Goal: Transaction & Acquisition: Purchase product/service

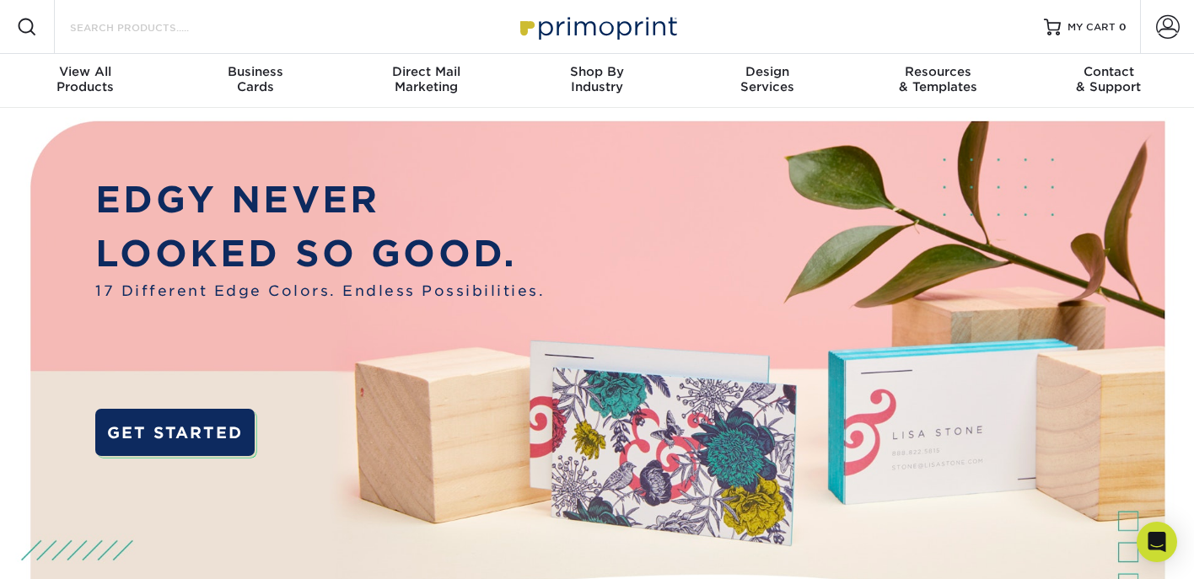
click at [147, 21] on input "Search Products" at bounding box center [150, 27] width 164 height 20
click at [89, 73] on span "View All" at bounding box center [85, 71] width 170 height 15
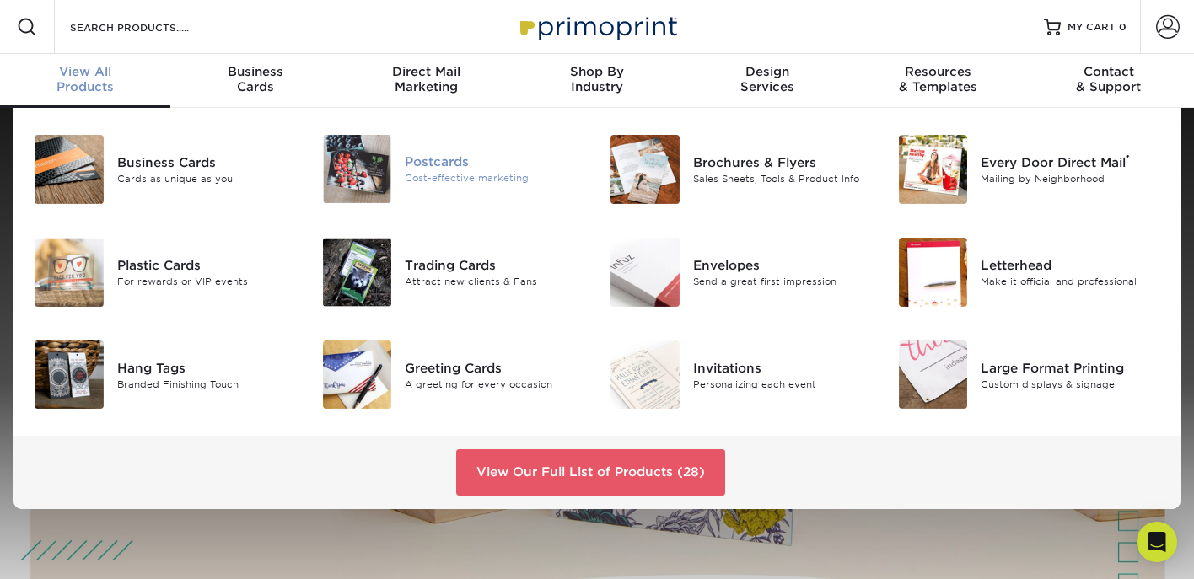
click at [478, 170] on div "Postcards" at bounding box center [495, 162] width 180 height 19
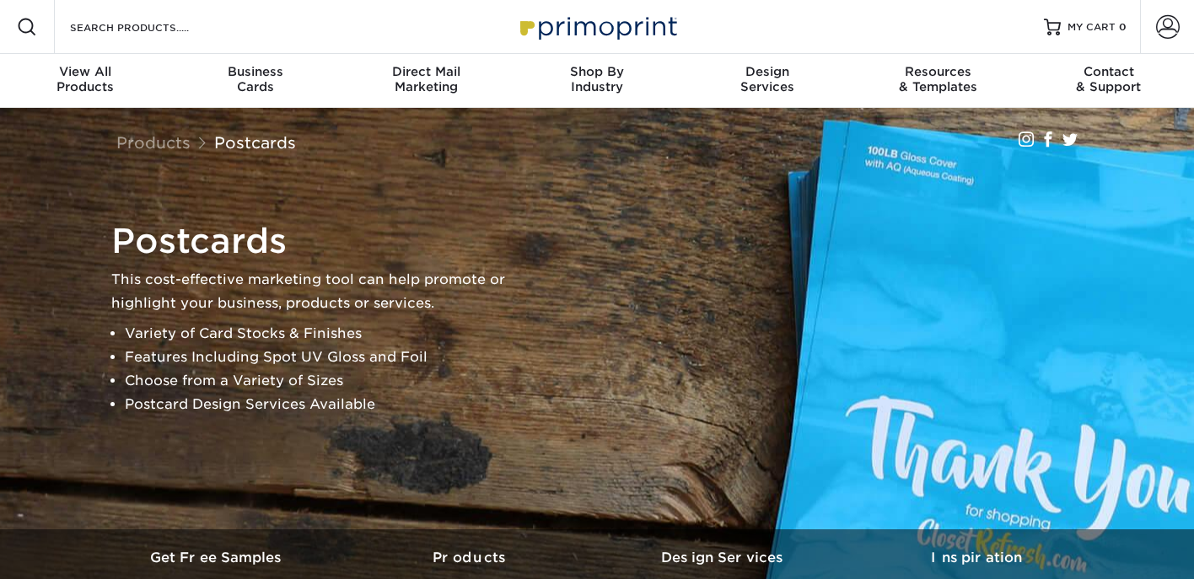
click at [470, 180] on div "Postcards This cost-effective marketing tool can help promote or highlight your…" at bounding box center [597, 319] width 1012 height 422
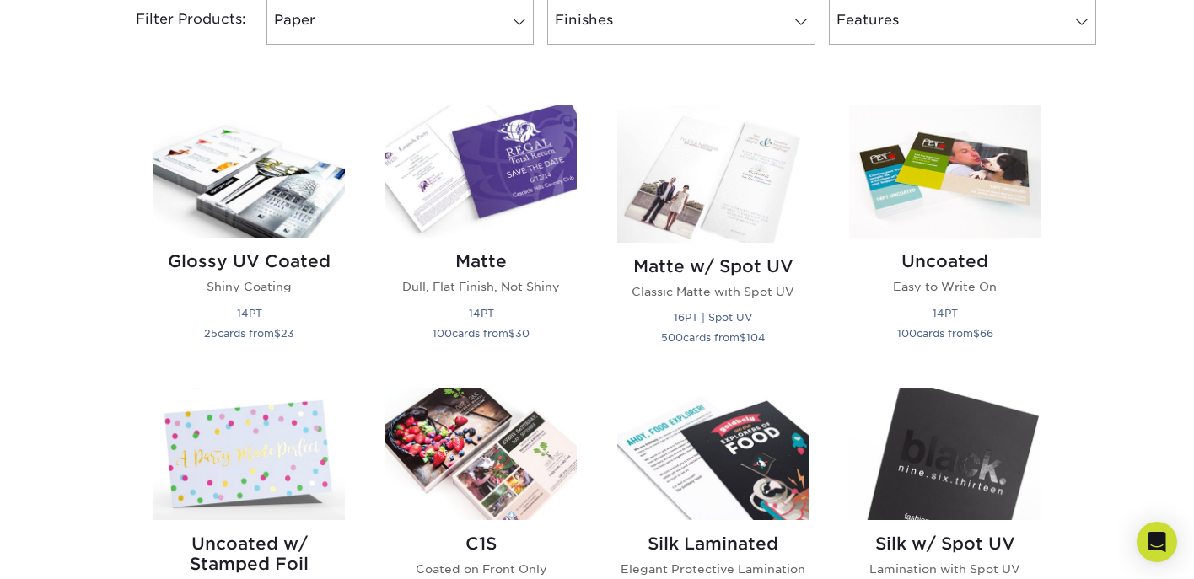
scroll to position [748, 0]
click at [279, 187] on img at bounding box center [248, 171] width 191 height 132
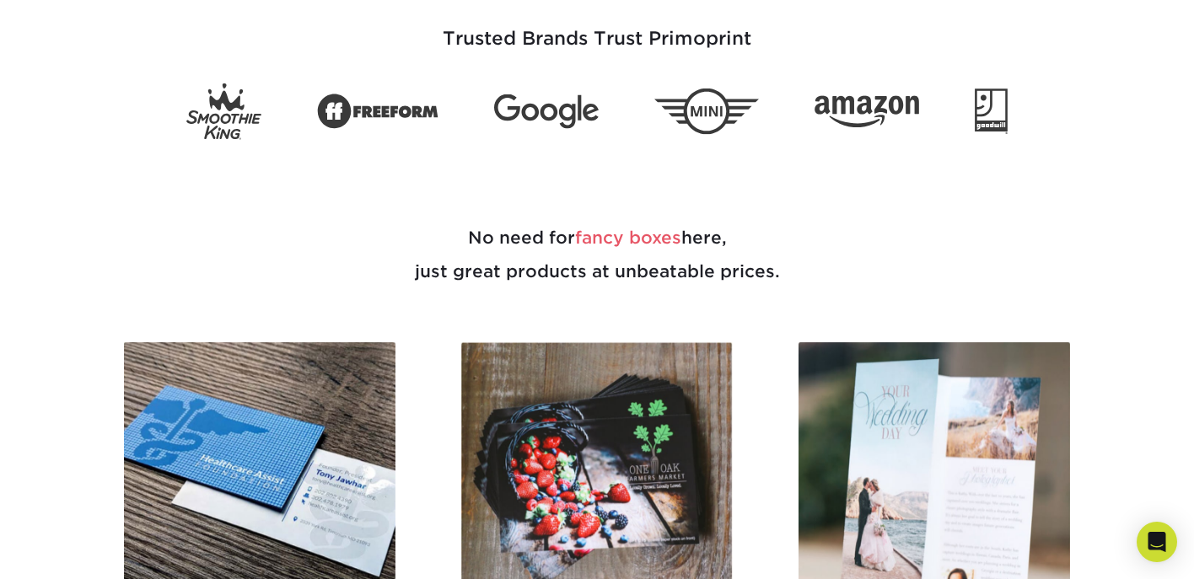
scroll to position [760, 0]
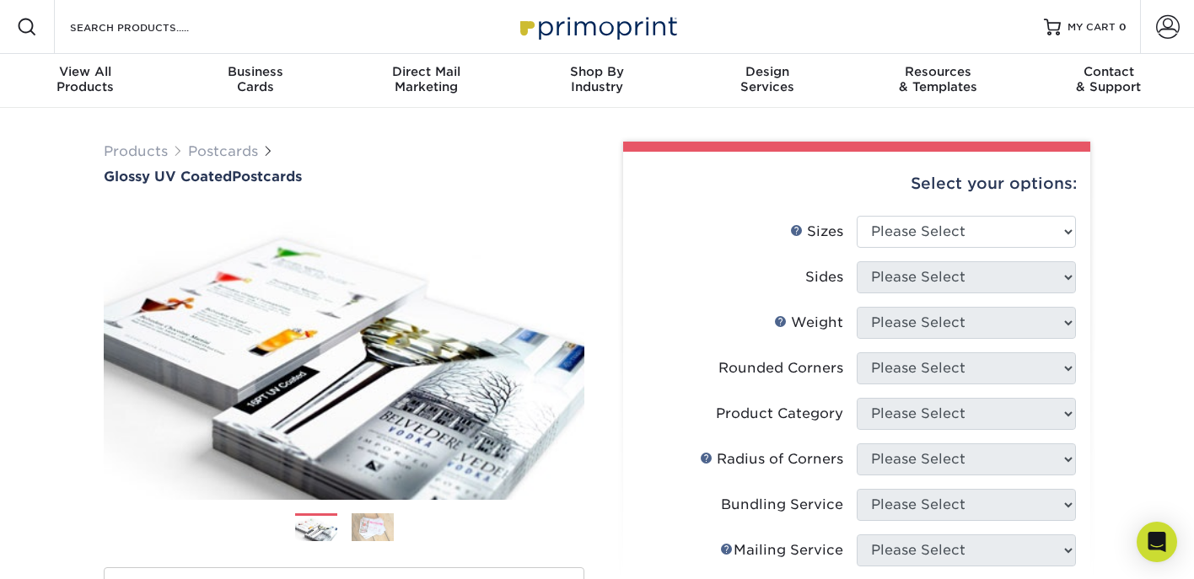
click at [990, 250] on li "Sizes Help Sizes Please Select 1.5" x 7" 2" x 4" 2" x 6" 2" x 7" 2" x 8" 2.12" …" at bounding box center [856, 239] width 438 height 46
click at [988, 232] on select "Please Select 1.5" x 7" 2" x 4" 2" x 6" 2" x 7" 2" x 8" 2.12" x 5.5" 2.12" x 5.…" at bounding box center [966, 232] width 219 height 32
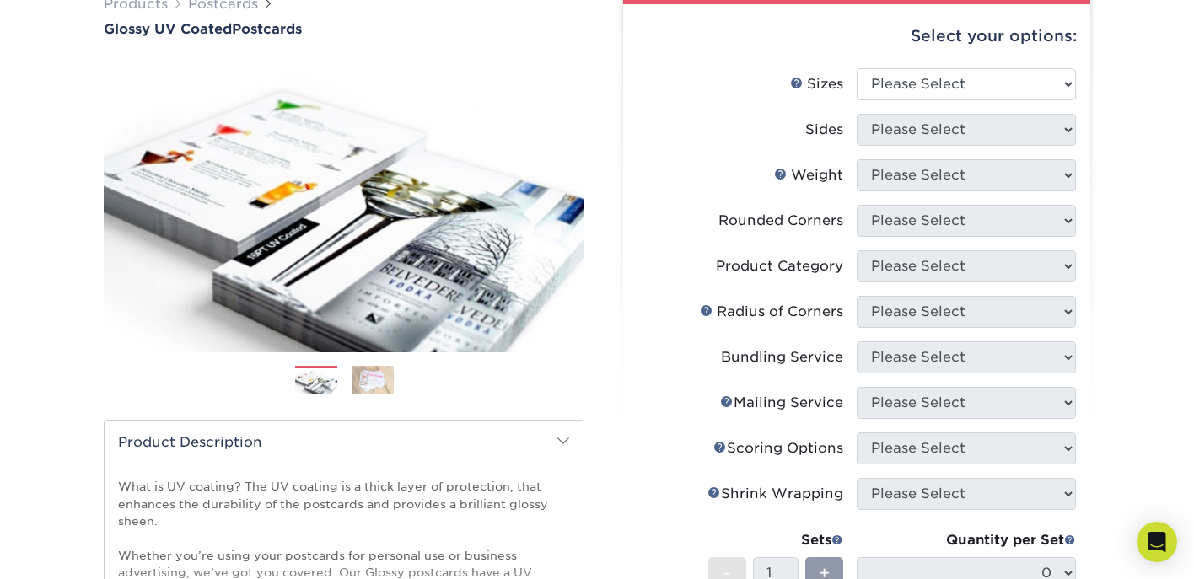
scroll to position [149, 0]
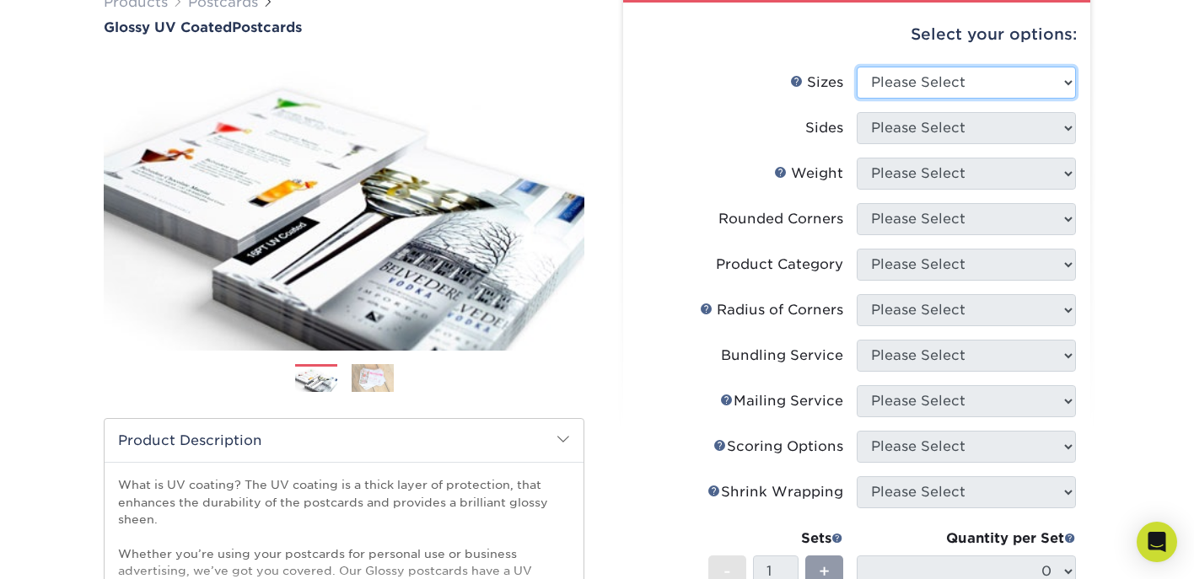
click at [1046, 88] on select "Please Select 1.5" x 7" 2" x 4" 2" x 6" 2" x 7" 2" x 8" 2.12" x 5.5" 2.12" x 5.…" at bounding box center [966, 83] width 219 height 32
select select "4.00x6.00"
click at [857, 67] on select "Please Select 1.5" x 7" 2" x 4" 2" x 6" 2" x 7" 2" x 8" 2.12" x 5.5" 2.12" x 5.…" at bounding box center [966, 83] width 219 height 32
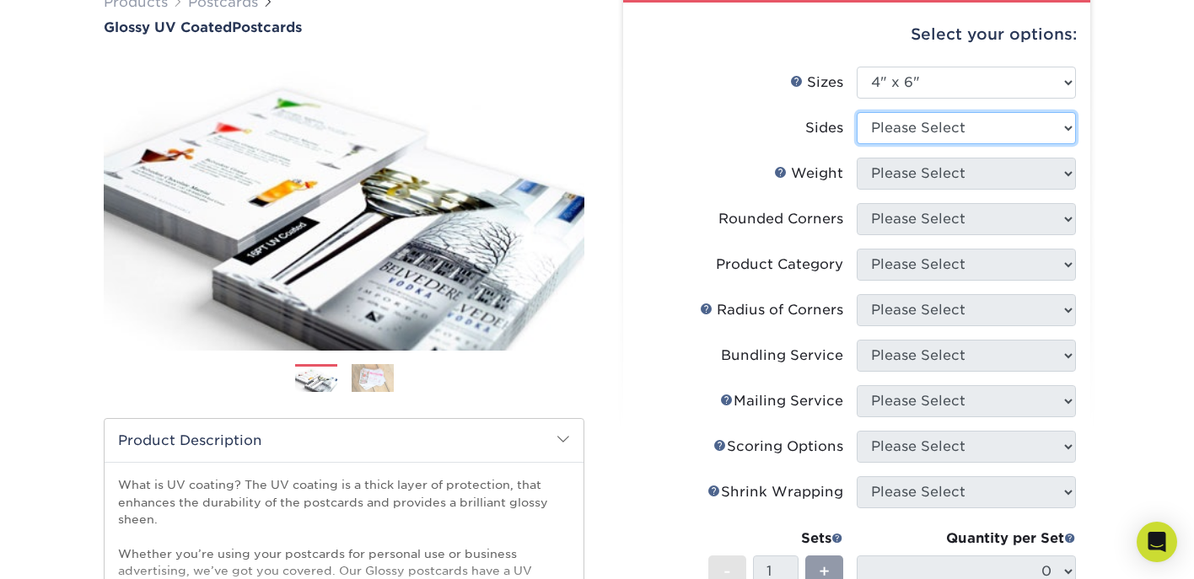
click at [919, 133] on select "Please Select Print Both Sides Print Front Only" at bounding box center [966, 128] width 219 height 32
select select "13abbda7-1d64-4f25-8bb2-c179b224825d"
click at [857, 112] on select "Please Select Print Both Sides Print Front Only" at bounding box center [966, 128] width 219 height 32
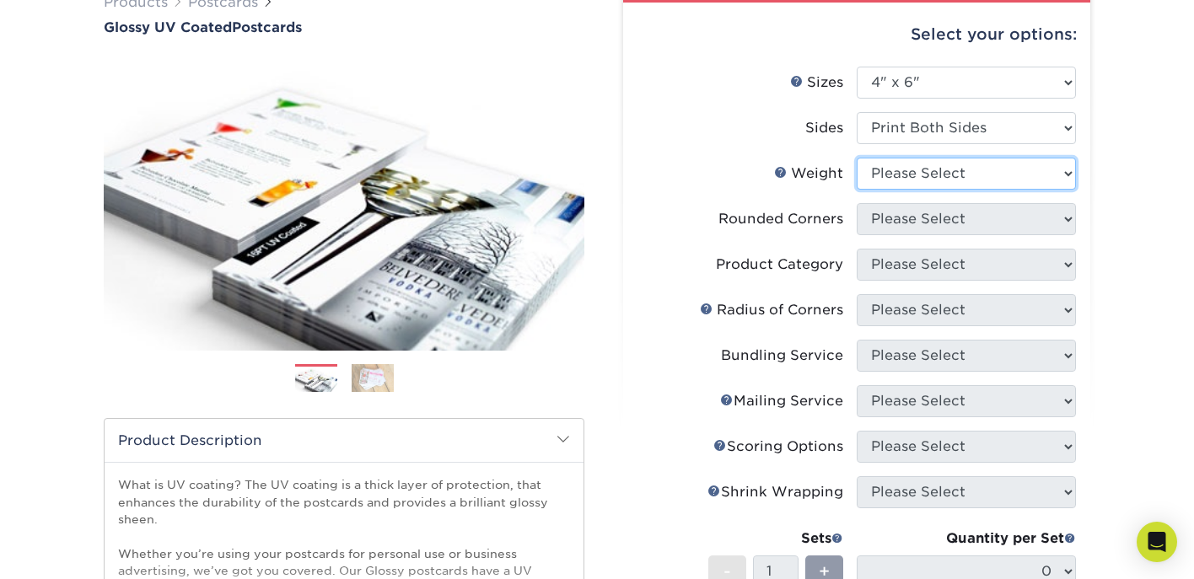
click at [913, 173] on select "Please Select 14PT 16PT 18PT C1S" at bounding box center [966, 174] width 219 height 32
select select "14PT"
click at [857, 158] on select "Please Select 14PT 16PT 18PT C1S" at bounding box center [966, 174] width 219 height 32
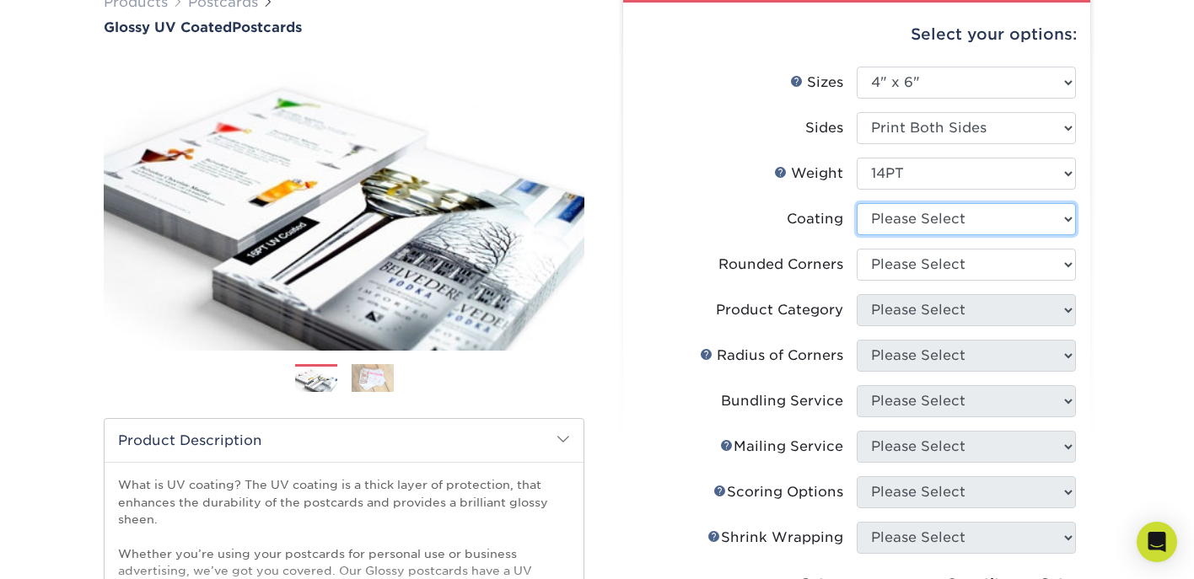
click at [911, 220] on select at bounding box center [966, 219] width 219 height 32
select select "ae367451-b2b8-45df-a344-0f05b6a12993"
click at [857, 203] on select at bounding box center [966, 219] width 219 height 32
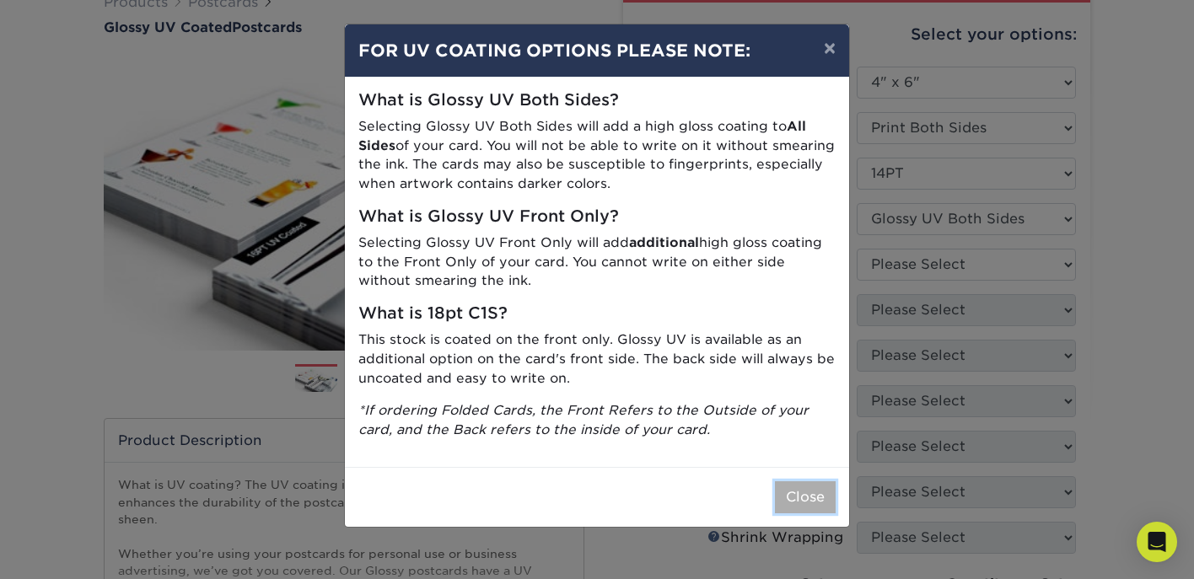
click at [798, 492] on button "Close" at bounding box center [805, 497] width 61 height 32
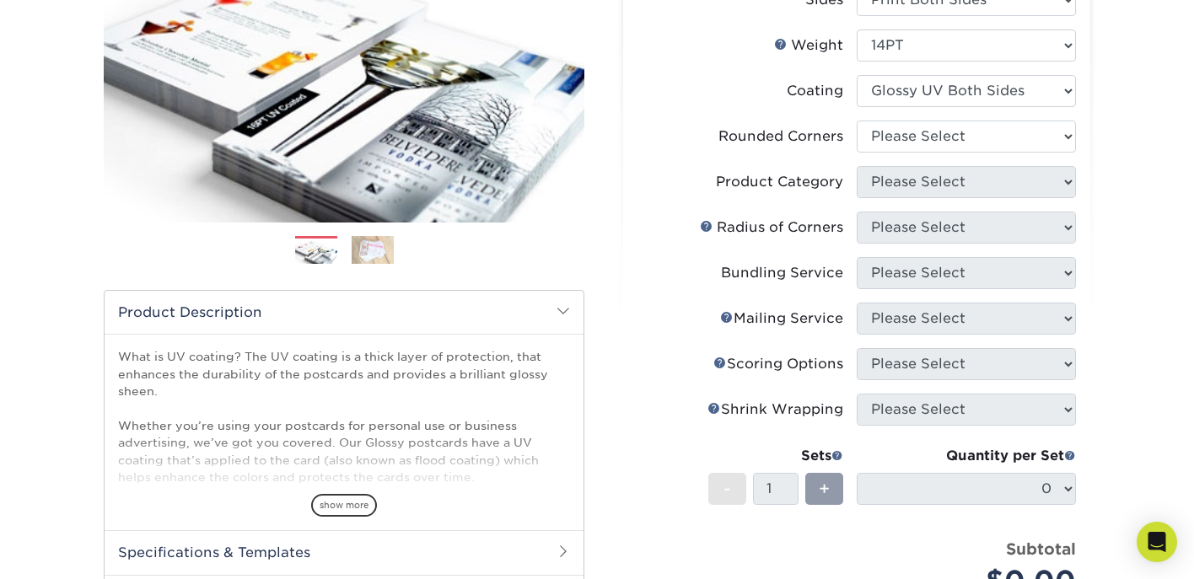
scroll to position [279, 0]
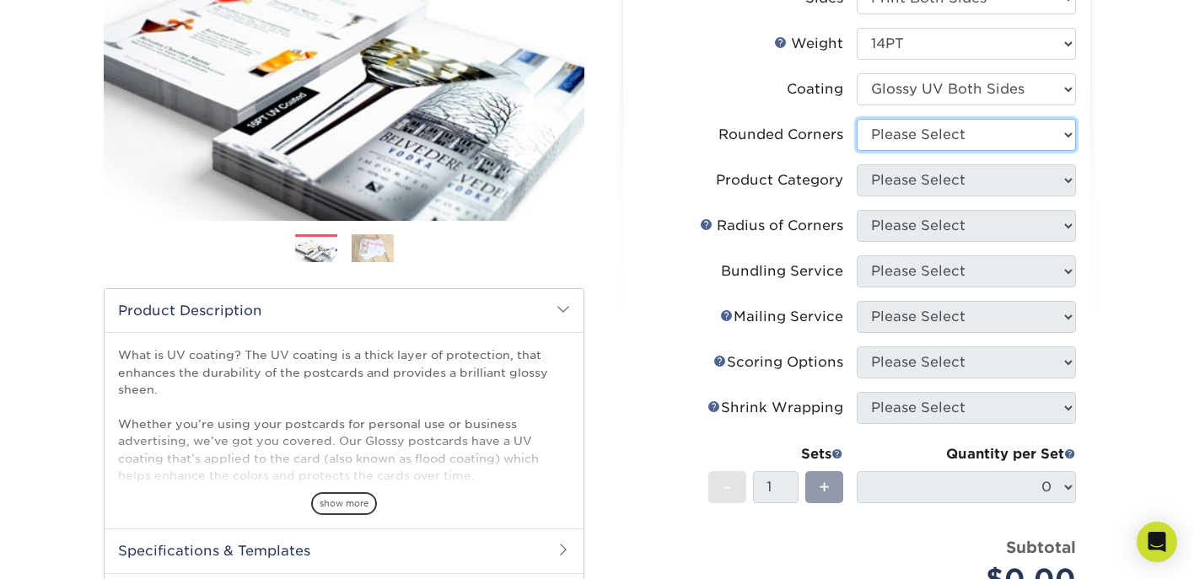
click at [922, 133] on select "Please Select Yes - Round 4 Corners No" at bounding box center [966, 135] width 219 height 32
select select "0"
click at [857, 119] on select "Please Select Yes - Round 4 Corners No" at bounding box center [966, 135] width 219 height 32
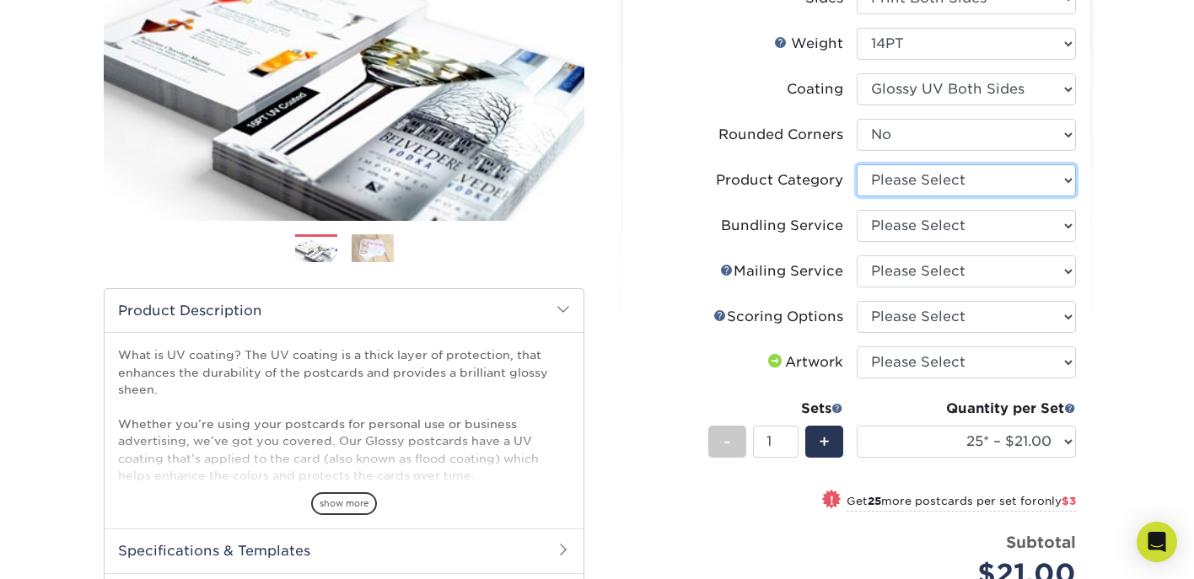
click at [915, 180] on select "Please Select Postcards" at bounding box center [966, 180] width 219 height 32
select select "9b7272e0-d6c8-4c3c-8e97-d3a1bcdab858"
click at [857, 164] on select "Please Select Postcards" at bounding box center [966, 180] width 219 height 32
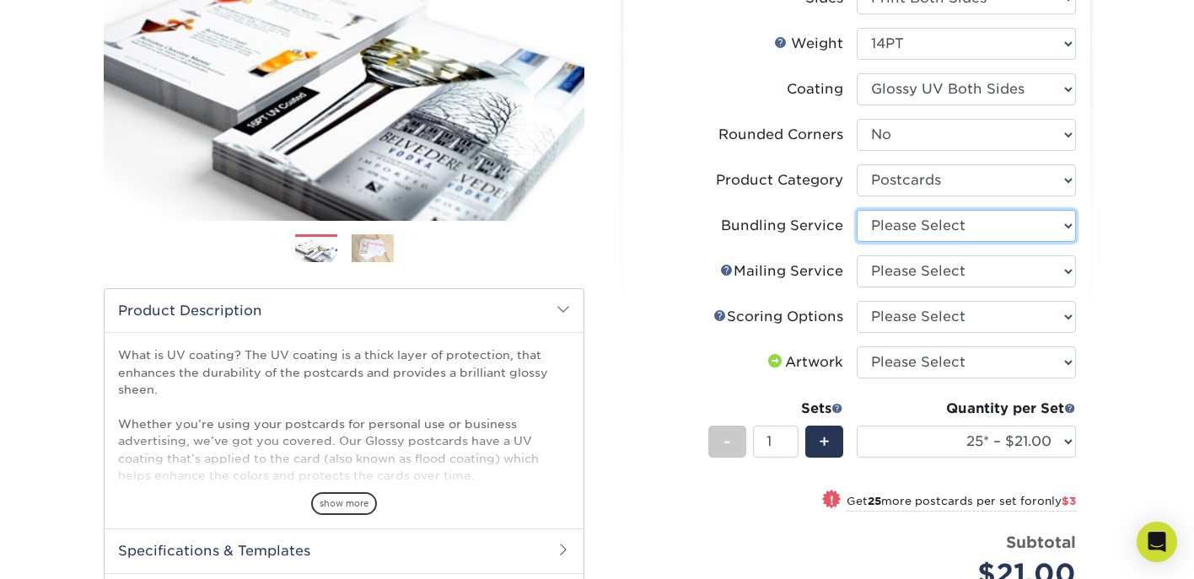
click at [917, 223] on select "Please Select No Bundling Services Yes, Bundles of 50 (+2 Days) Yes, Bundles of…" at bounding box center [966, 226] width 219 height 32
select select "58689abb-25c0-461c-a4c3-a80b627d6649"
click at [857, 210] on select "Please Select No Bundling Services Yes, Bundles of 50 (+2 Days) Yes, Bundles of…" at bounding box center [966, 226] width 219 height 32
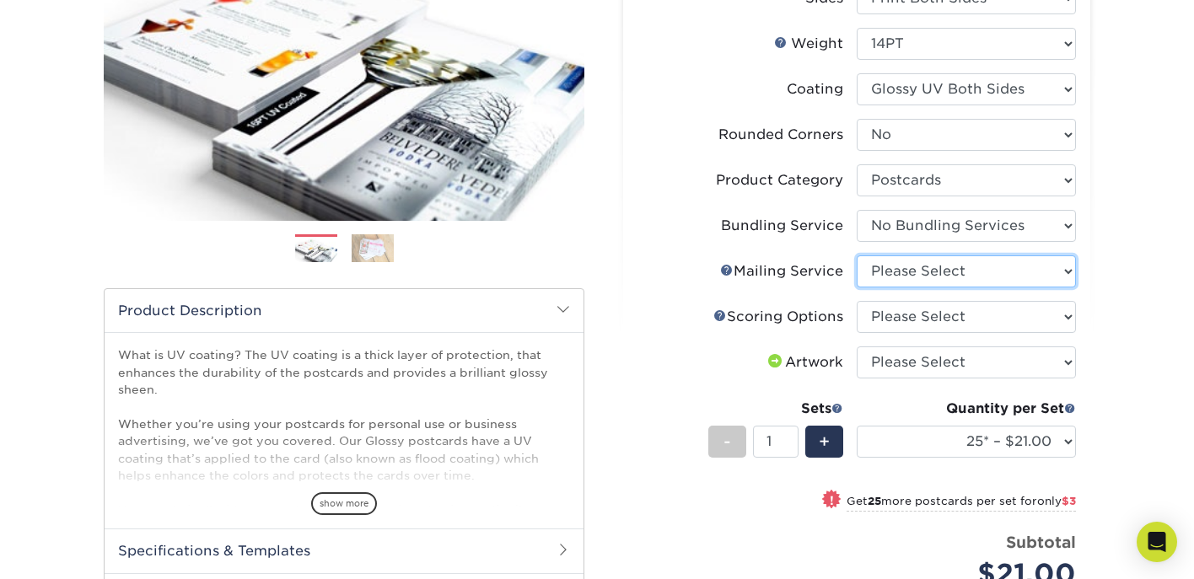
click at [917, 268] on select "Please Select No Direct Mailing Service No, I will mail/stamp/imprint Direct Ma…" at bounding box center [966, 271] width 219 height 32
select select "3e5e9bdd-d78a-4c28-a41d-fe1407925ca6"
click at [857, 255] on select "Please Select No Direct Mailing Service No, I will mail/stamp/imprint Direct Ma…" at bounding box center [966, 271] width 219 height 32
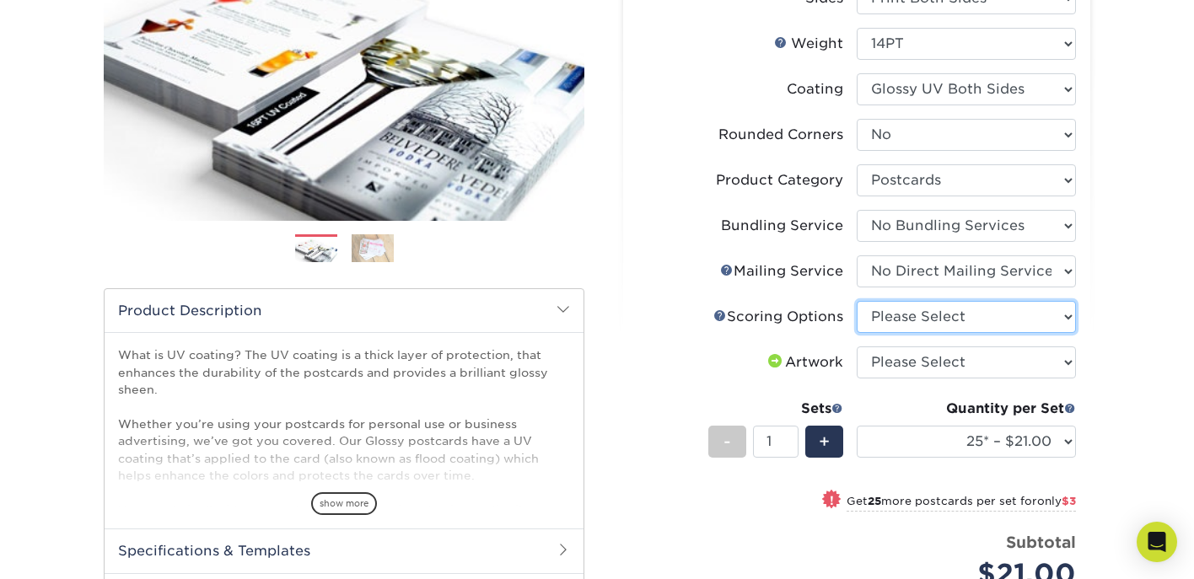
click at [918, 316] on select "Please Select No Scoring One Score" at bounding box center [966, 317] width 219 height 32
select select "16ebe401-5398-422d-8cb0-f3adbb82deb5"
click at [857, 301] on select "Please Select No Scoring One Score" at bounding box center [966, 317] width 219 height 32
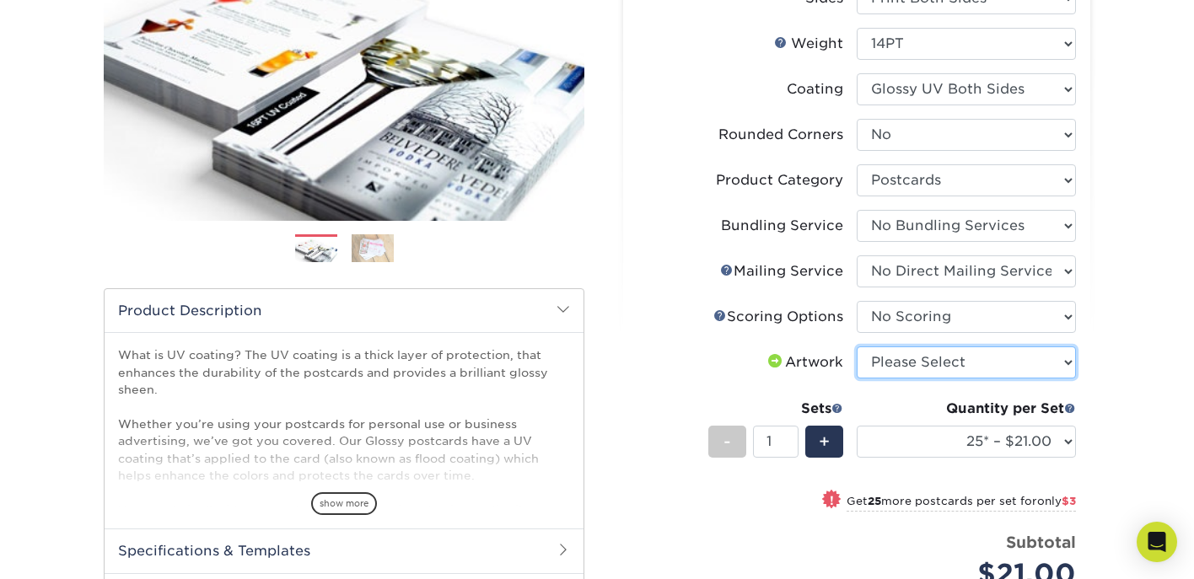
click at [918, 363] on select "Please Select I will upload files I need a design - $150" at bounding box center [966, 363] width 219 height 32
select select "upload"
click at [857, 347] on select "Please Select I will upload files I need a design - $150" at bounding box center [966, 363] width 219 height 32
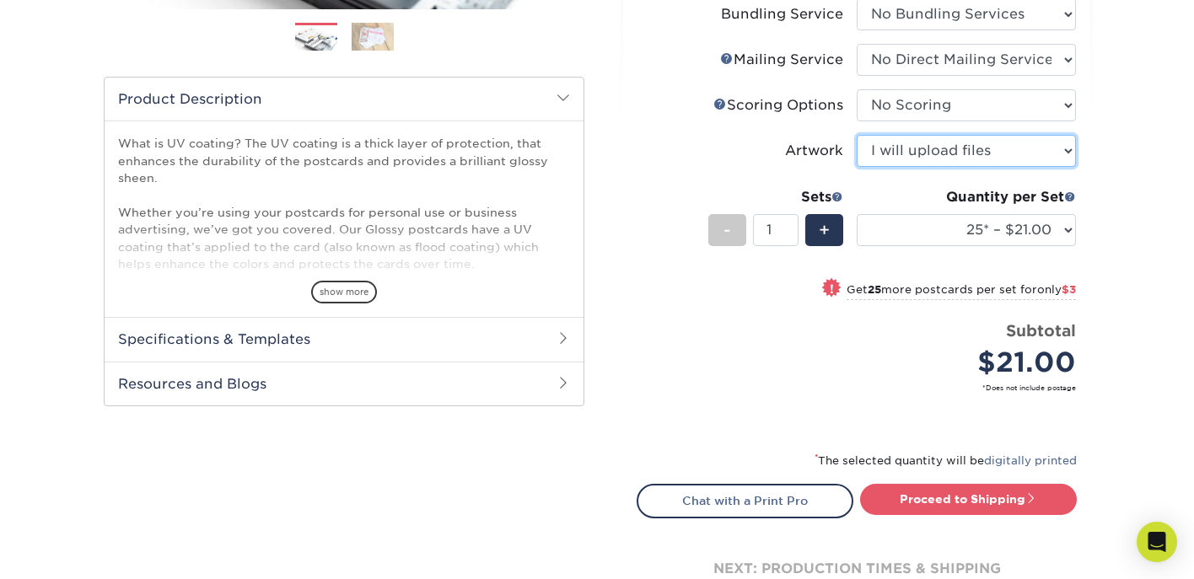
scroll to position [515, 0]
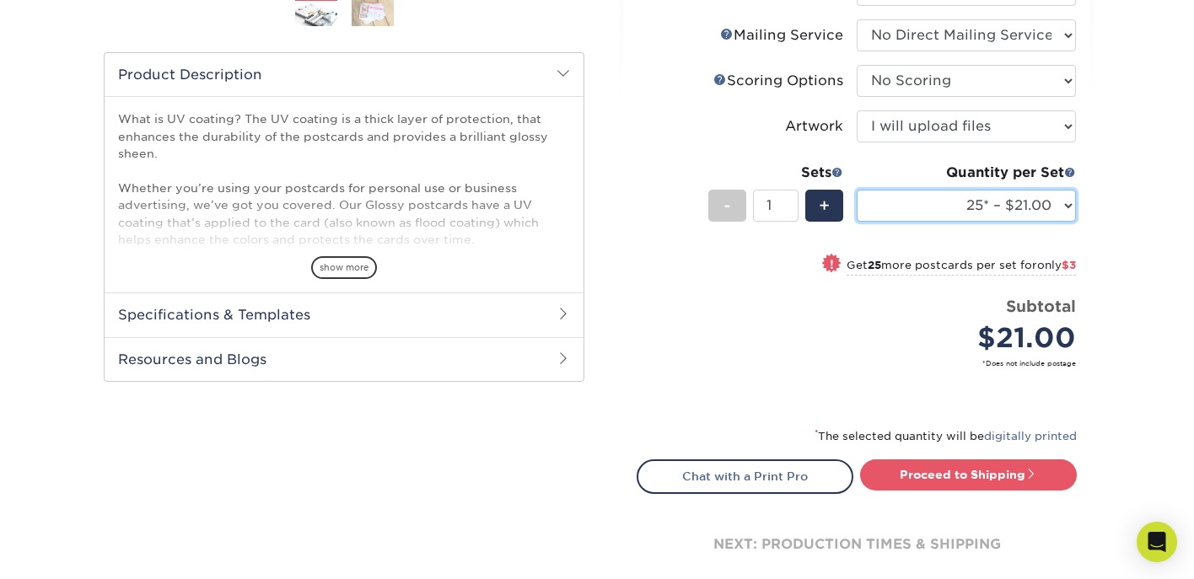
click at [1027, 205] on select "25* – $21.00 50* – $24.00 75* – $30.00 100* – $39.00 250* – $62.00 500 – $85.00…" at bounding box center [966, 206] width 219 height 32
select select "250* – $62.00"
click at [857, 190] on select "25* – $21.00 50* – $24.00 75* – $30.00 100* – $39.00 250* – $62.00 500 – $85.00…" at bounding box center [966, 206] width 219 height 32
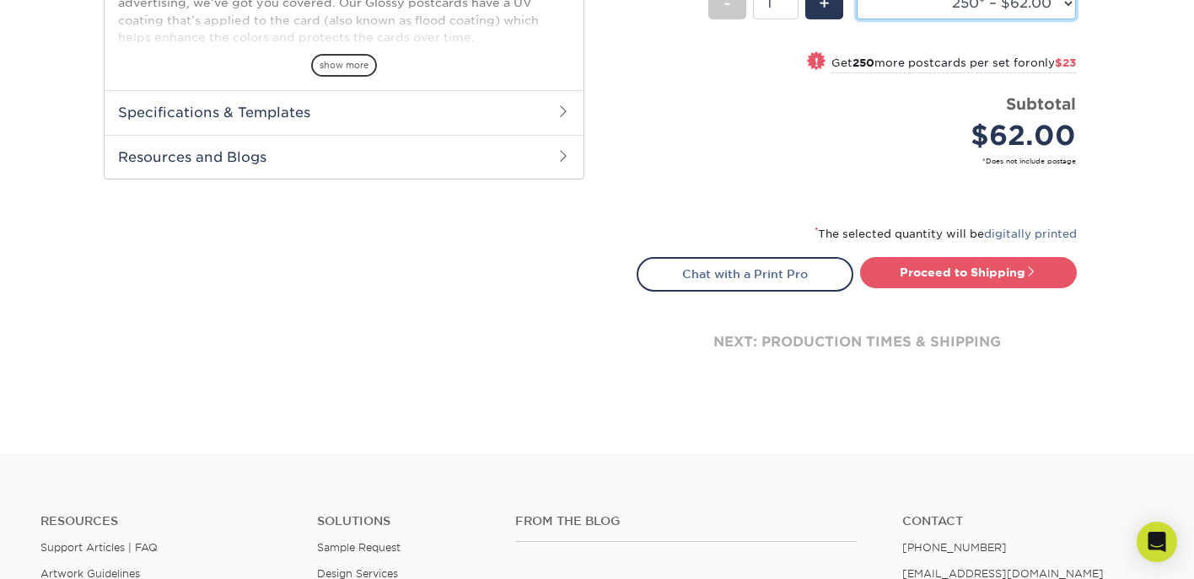
scroll to position [733, 0]
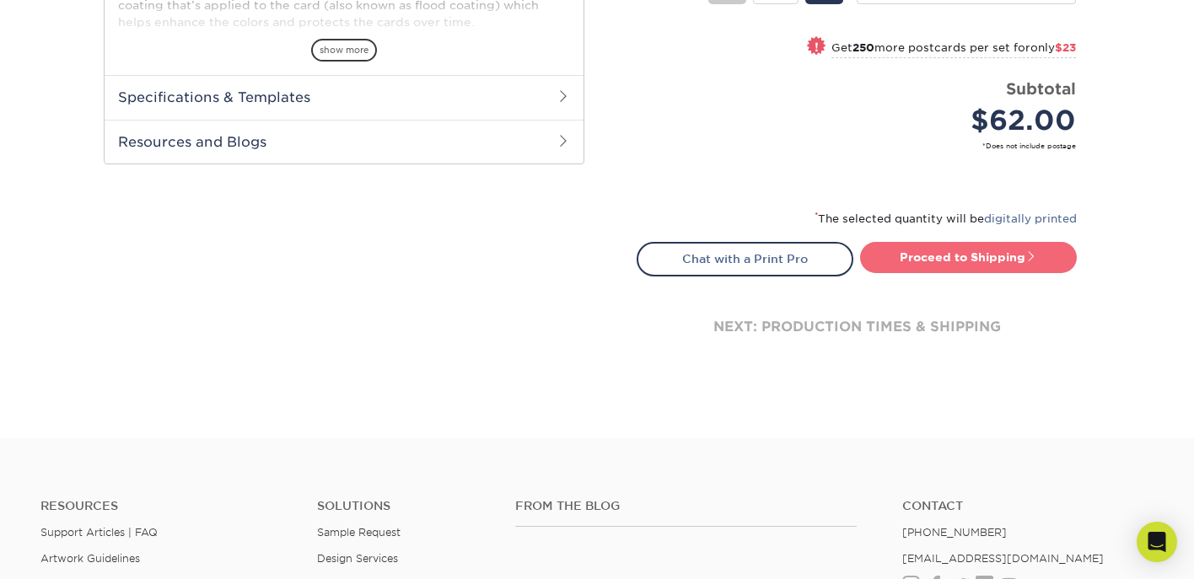
click at [965, 255] on link "Proceed to Shipping" at bounding box center [968, 257] width 217 height 30
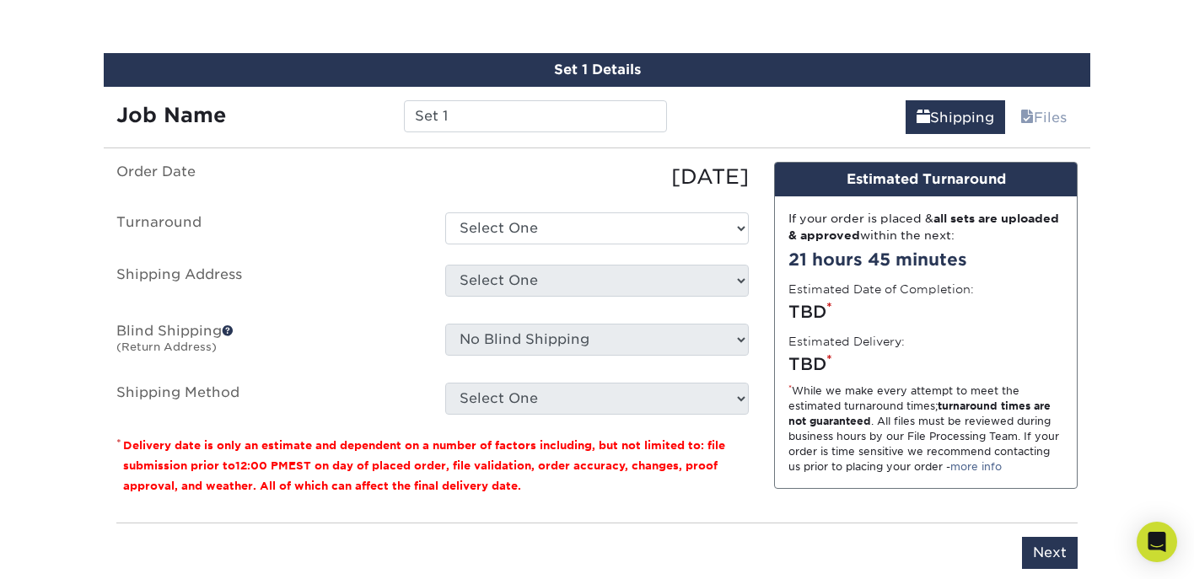
scroll to position [1020, 0]
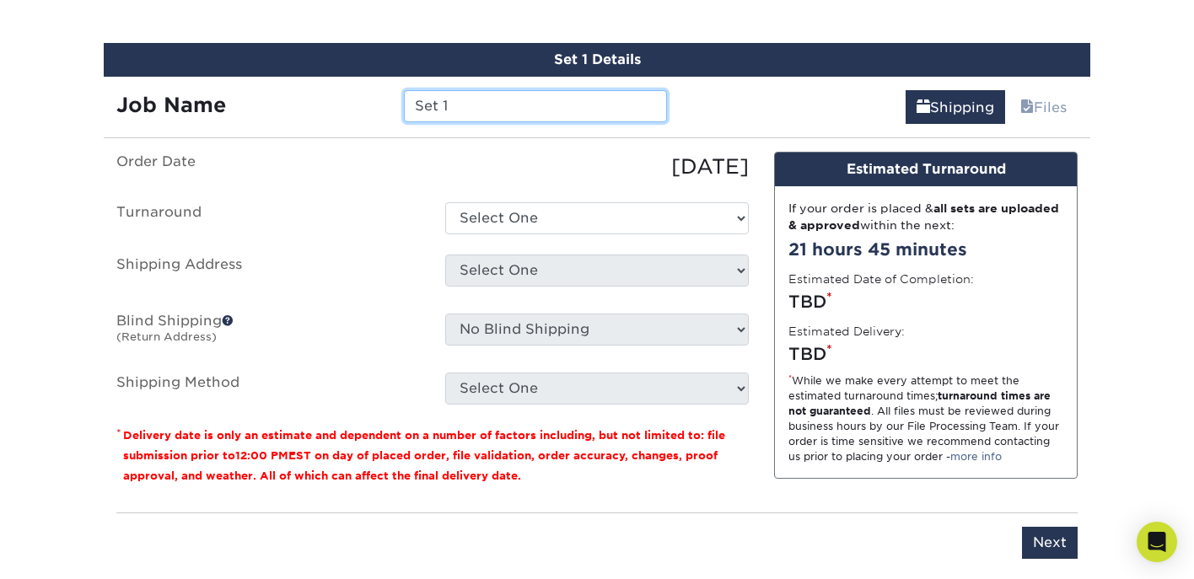
click at [562, 107] on input "Set 1" at bounding box center [535, 106] width 262 height 32
type input "MINT 2026 IGNITE CARDS"
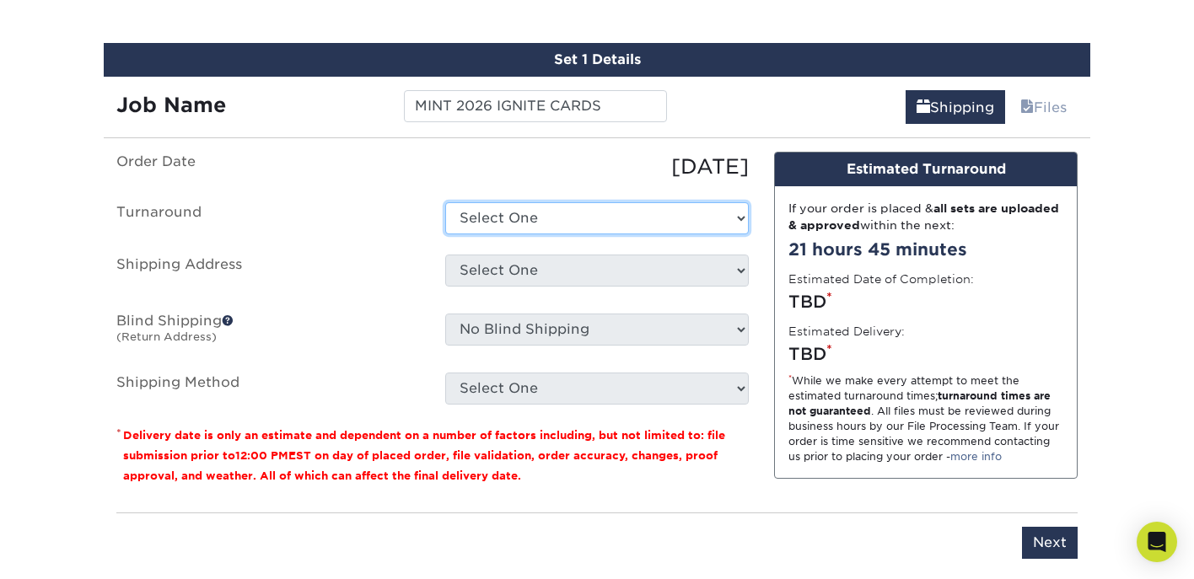
click at [567, 223] on select "Select One 2-4 Business Days 2 Day Next Business Day" at bounding box center [597, 218] width 304 height 32
select select "444058a8-cf3d-4a4d-9943-4a9df5ffeeba"
click at [445, 202] on select "Select One 2-4 Business Days 2 Day Next Business Day" at bounding box center [597, 218] width 304 height 32
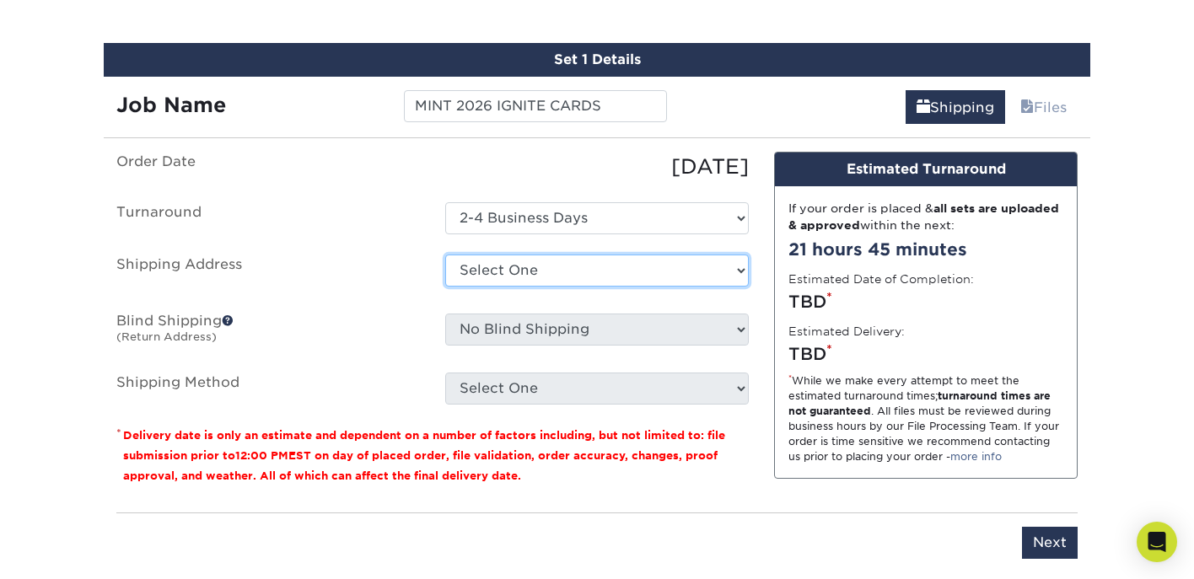
click at [563, 266] on select "Select One + Add New Address - Login" at bounding box center [597, 271] width 304 height 32
click at [445, 287] on select "Select One + Add New Address - Login" at bounding box center [597, 271] width 304 height 32
select select "-1"
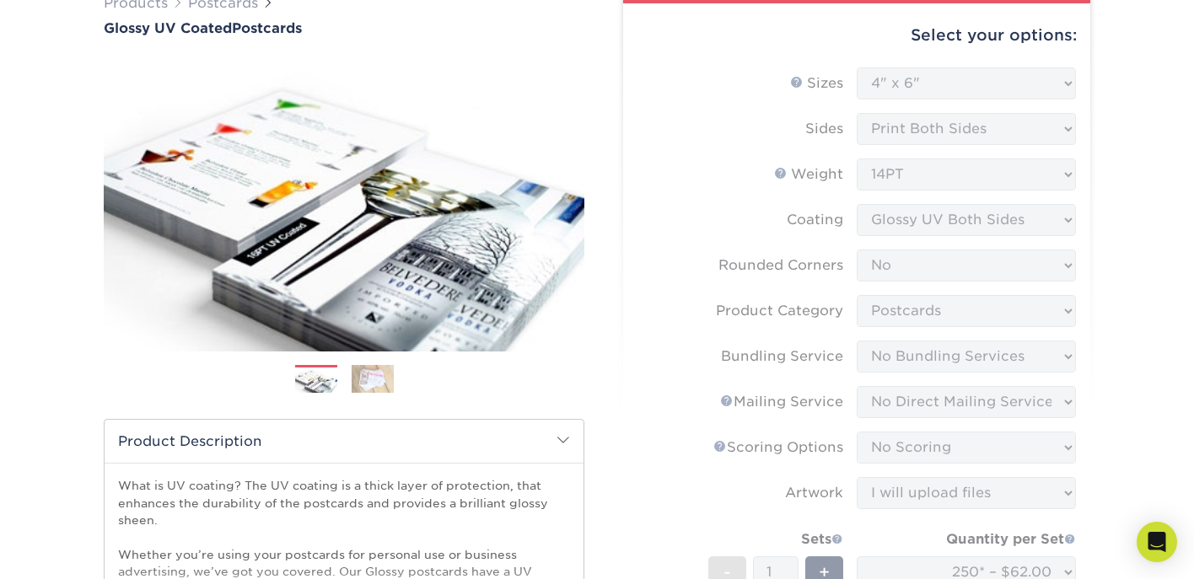
scroll to position [0, 0]
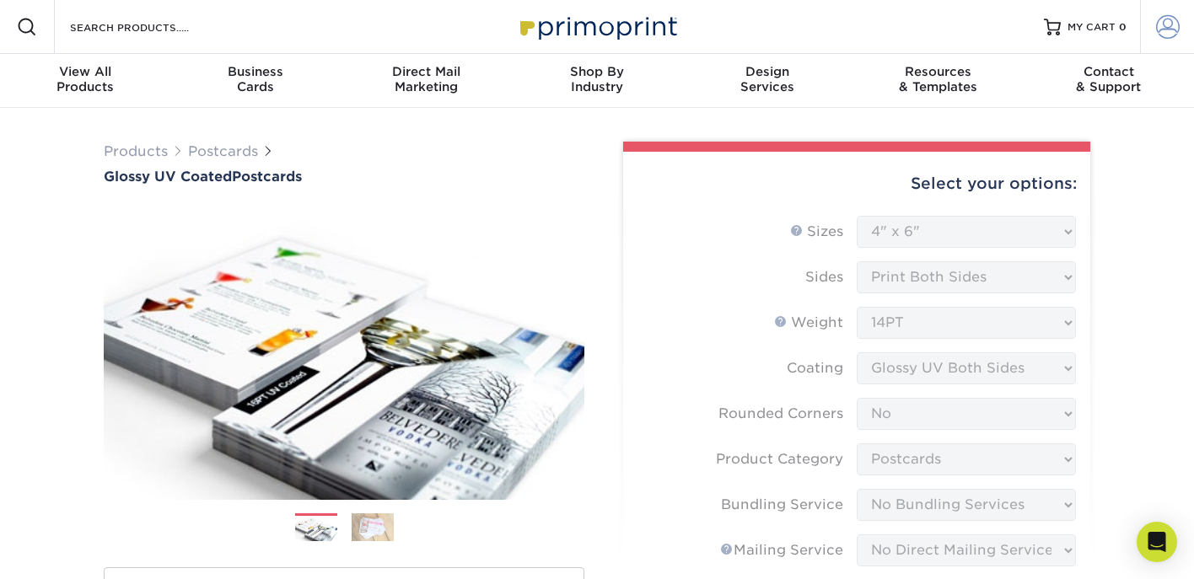
click at [1169, 30] on span at bounding box center [1168, 27] width 24 height 24
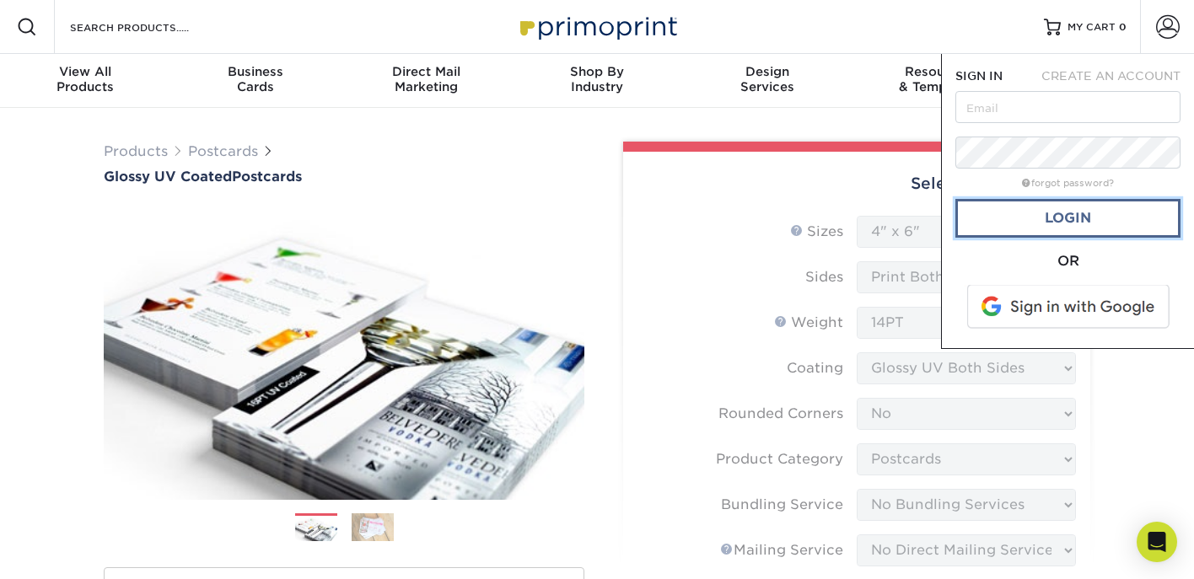
click at [1074, 228] on link "Login" at bounding box center [1067, 218] width 225 height 39
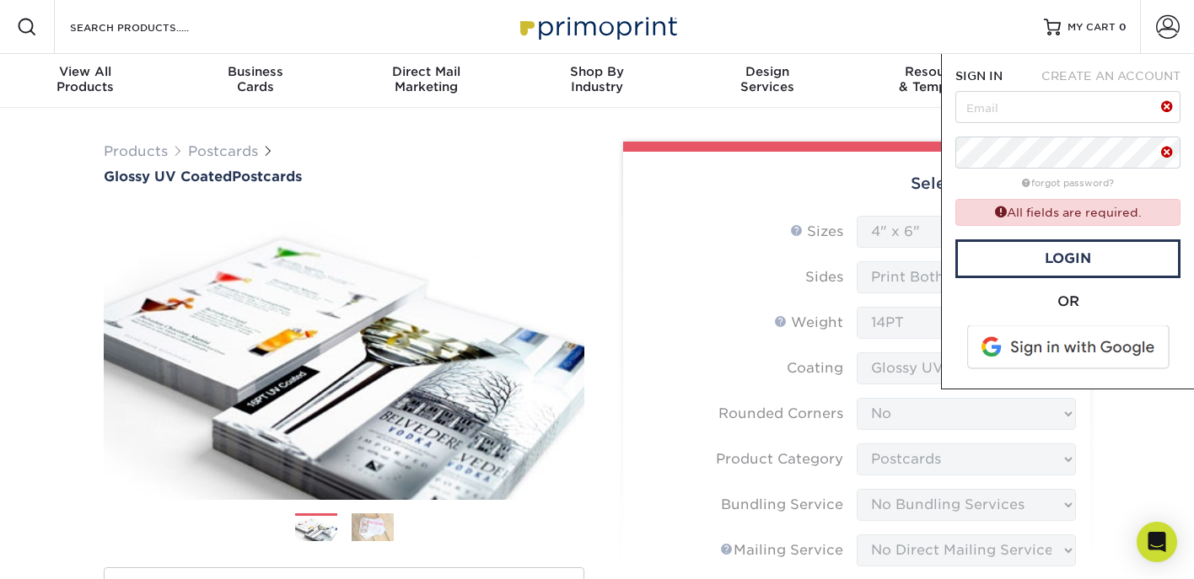
click at [1078, 344] on span at bounding box center [1069, 347] width 215 height 44
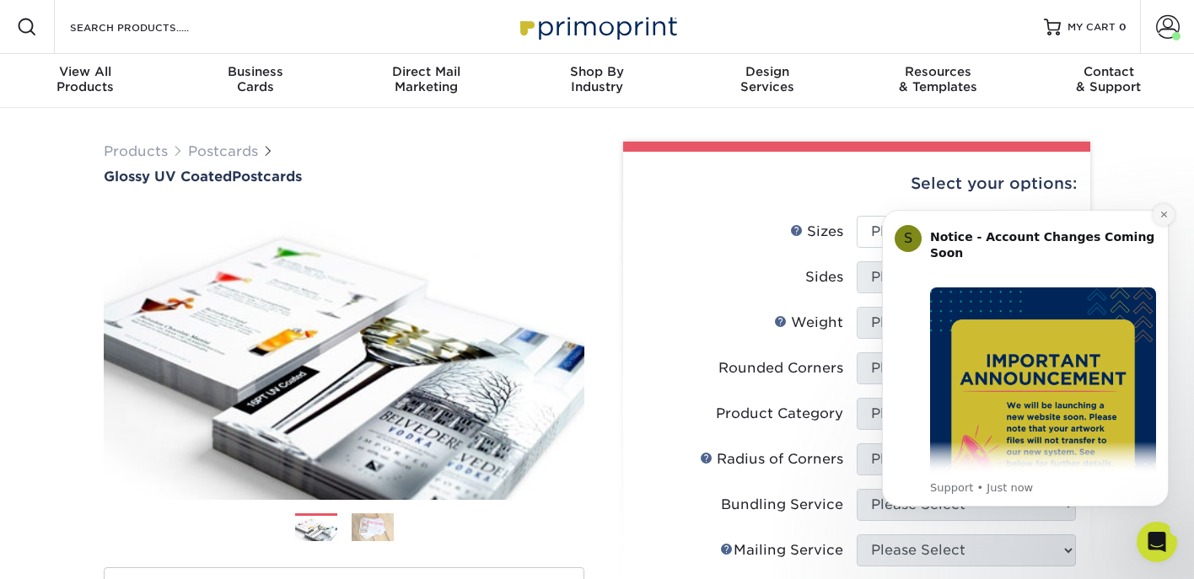
click at [1154, 218] on button "Dismiss notification" at bounding box center [1164, 215] width 22 height 22
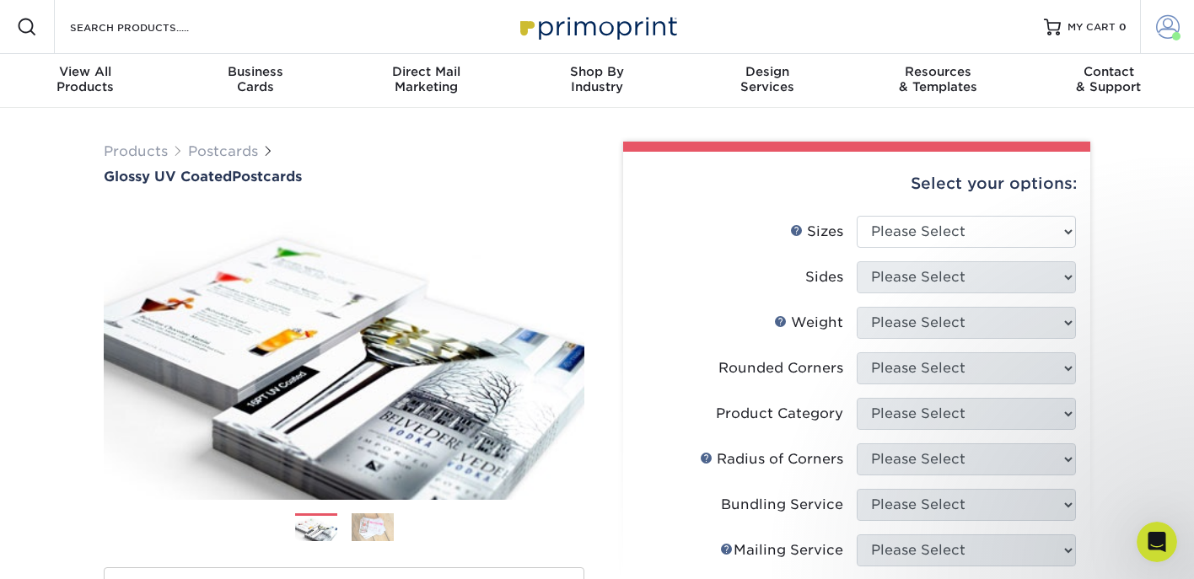
click at [1164, 29] on span at bounding box center [1168, 27] width 24 height 24
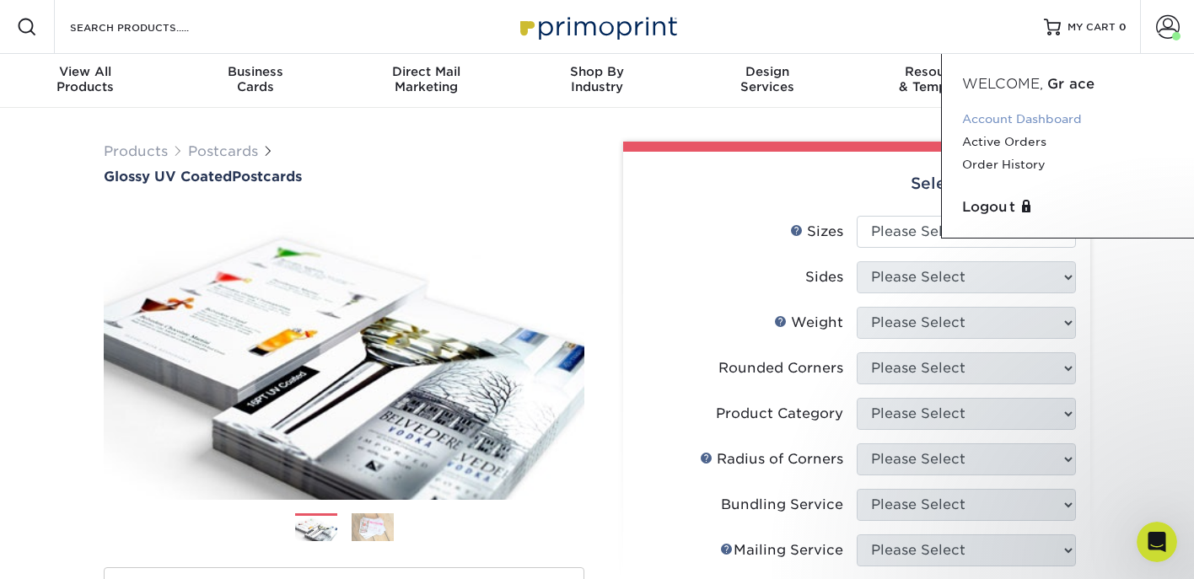
click at [1051, 117] on link "Account Dashboard" at bounding box center [1068, 119] width 212 height 23
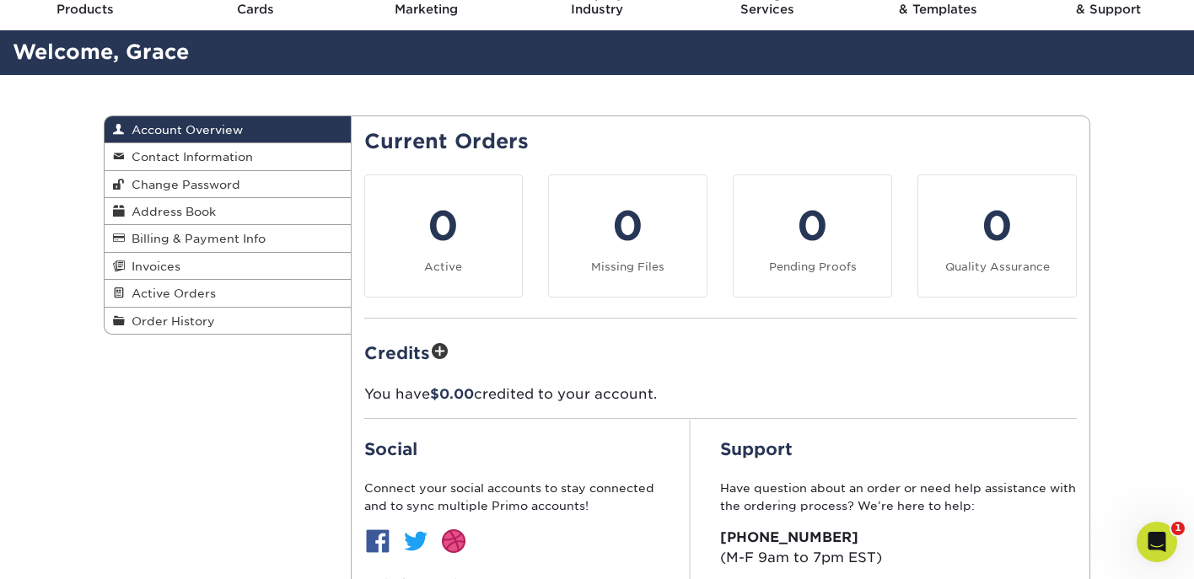
scroll to position [67, 0]
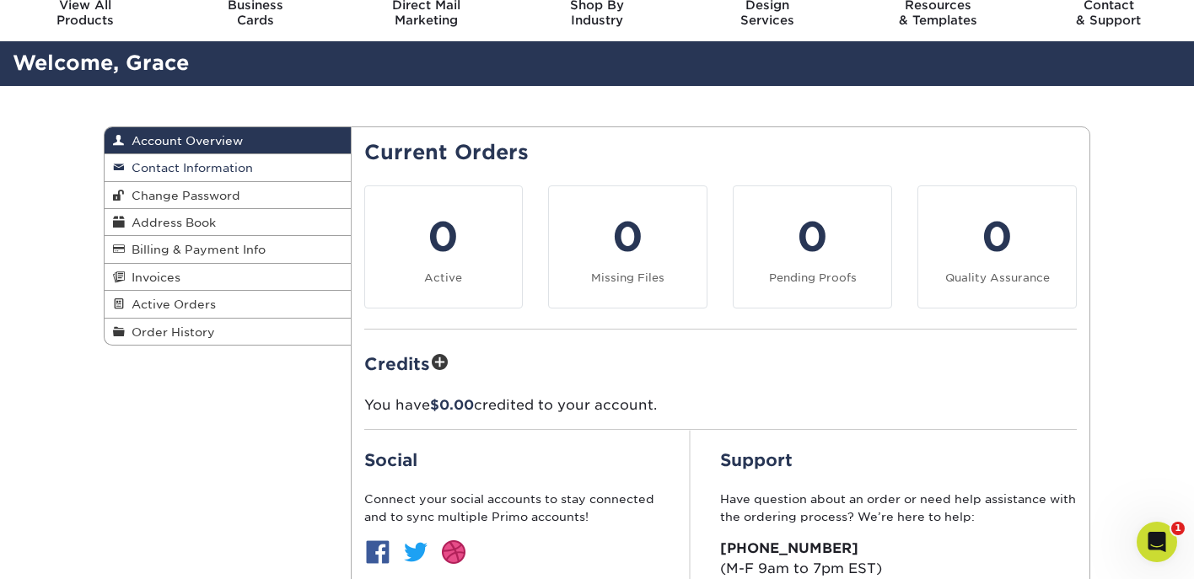
click at [193, 168] on span "Contact Information" at bounding box center [189, 167] width 128 height 13
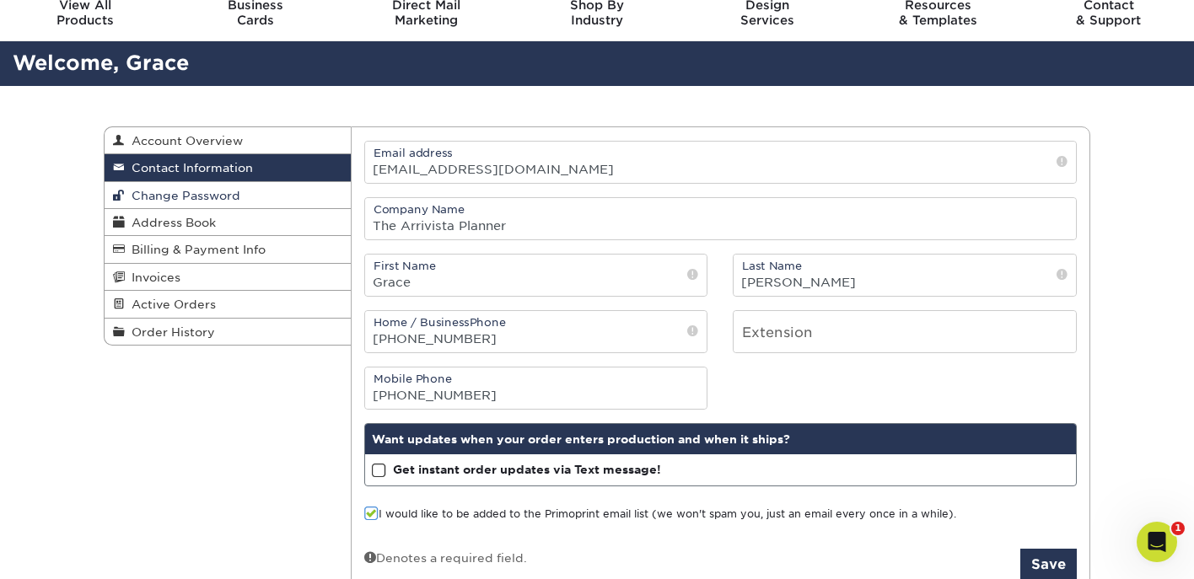
click at [180, 201] on span "Change Password" at bounding box center [183, 195] width 116 height 13
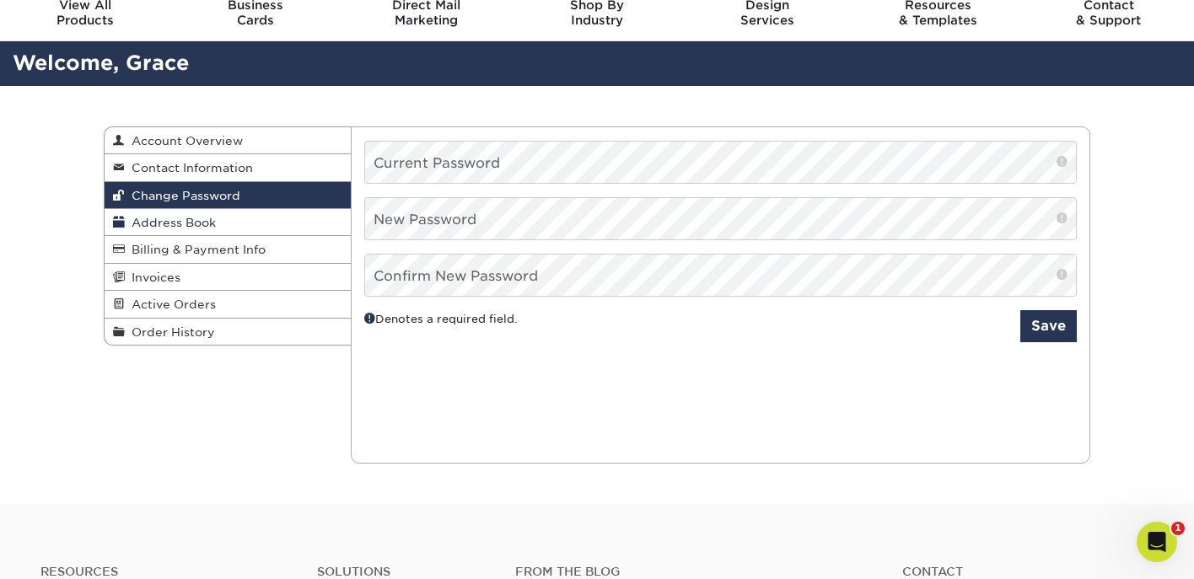
click at [180, 224] on span "Address Book" at bounding box center [170, 222] width 91 height 13
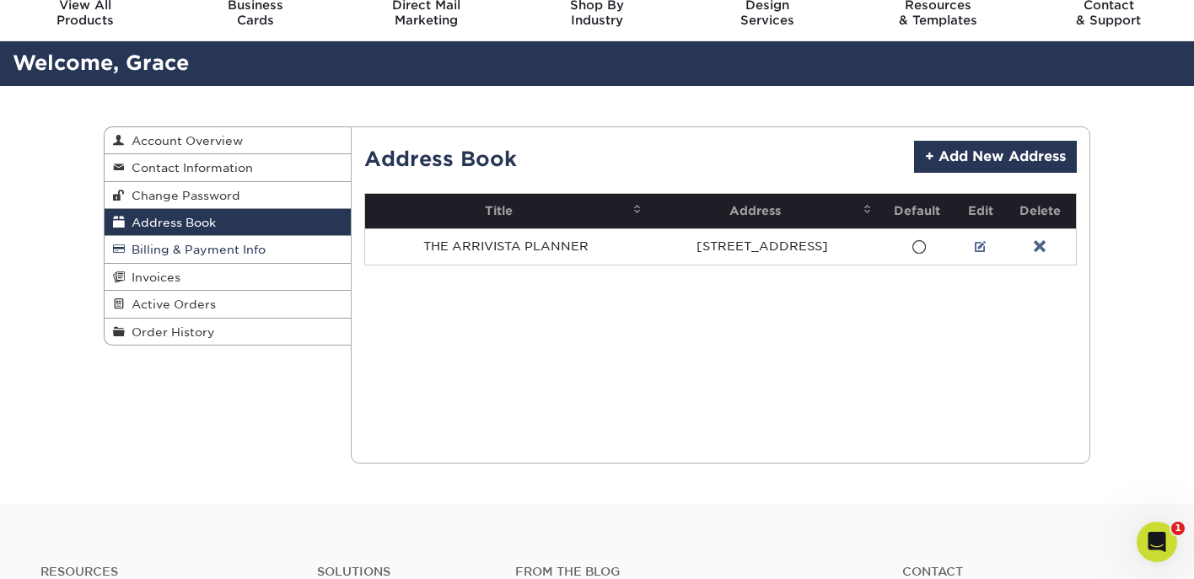
click at [182, 254] on span "Billing & Payment Info" at bounding box center [195, 249] width 141 height 13
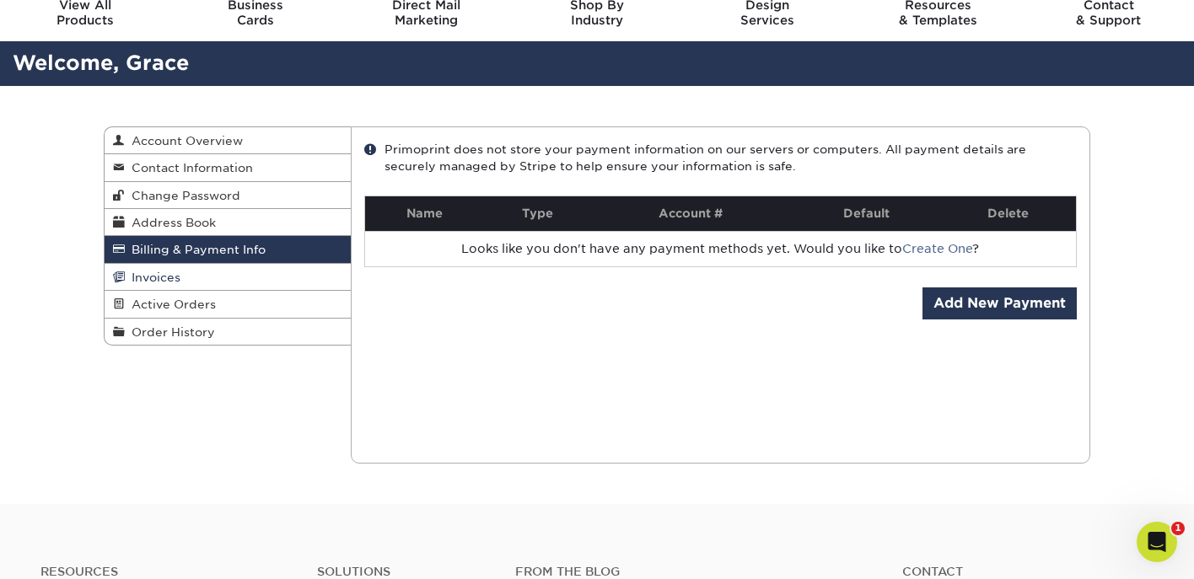
click at [181, 278] on link "Invoices" at bounding box center [228, 277] width 246 height 27
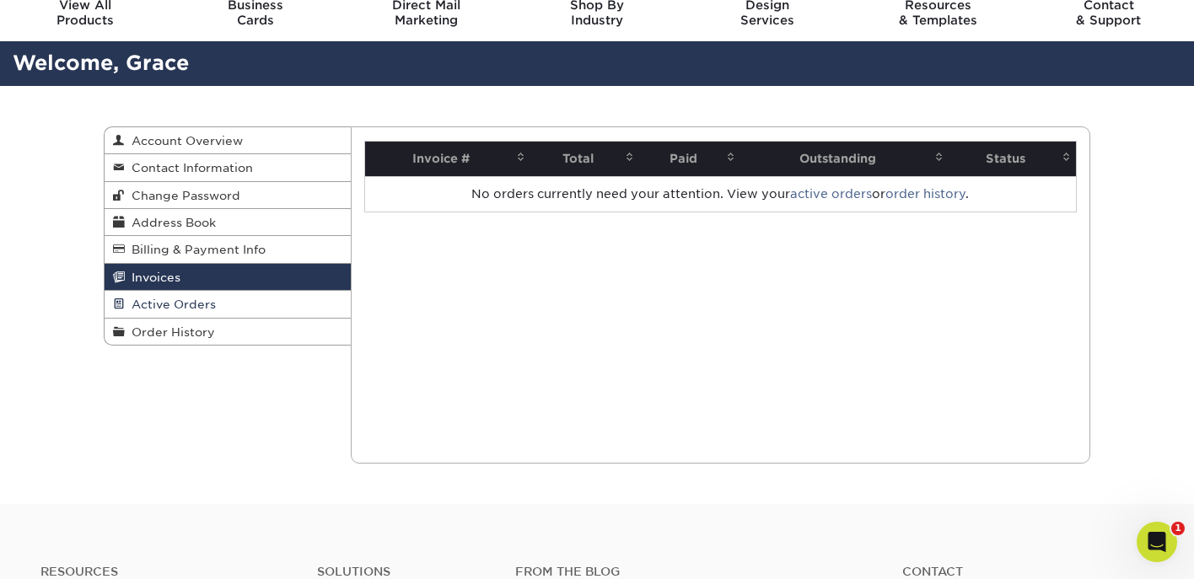
click at [180, 300] on span "Active Orders" at bounding box center [170, 304] width 91 height 13
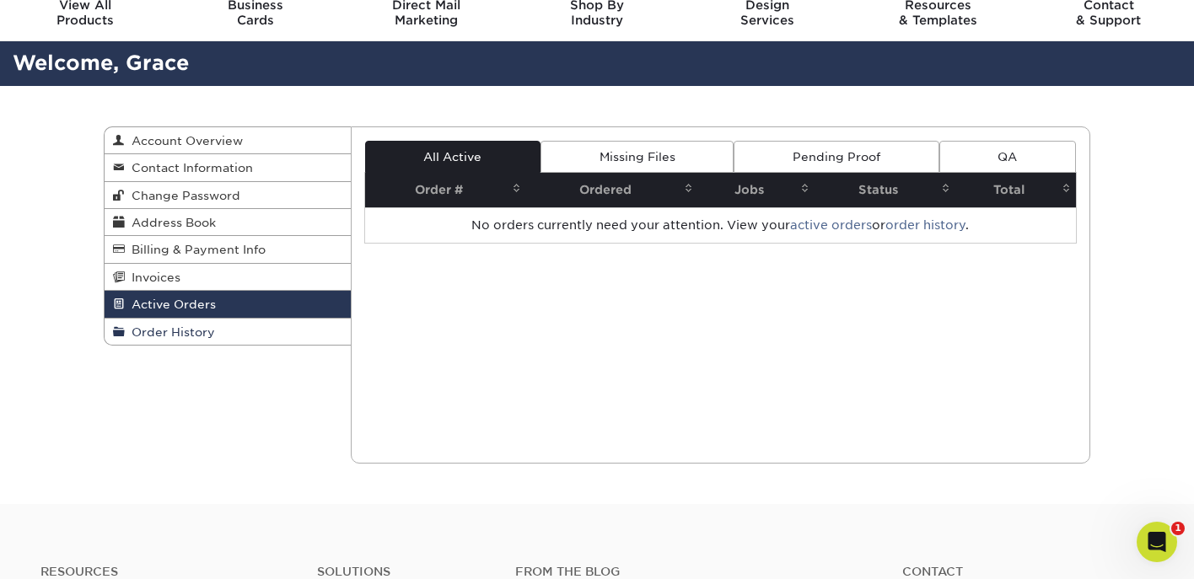
click at [184, 331] on span "Order History" at bounding box center [170, 331] width 90 height 13
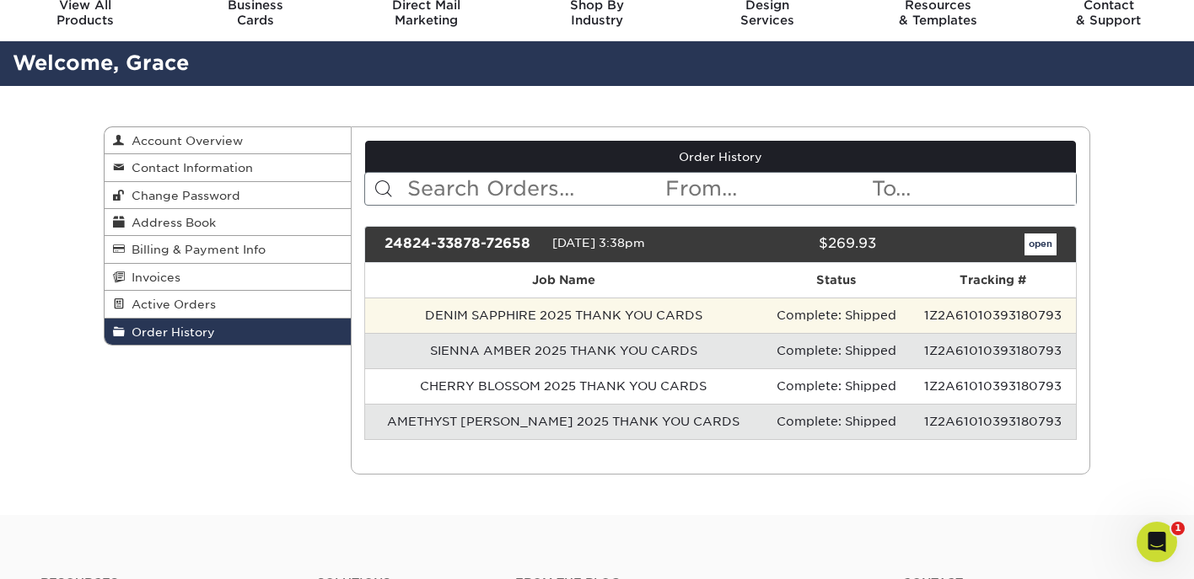
click at [514, 320] on td "DENIM SAPPHIRE 2025 THANK YOU CARDS" at bounding box center [564, 315] width 398 height 35
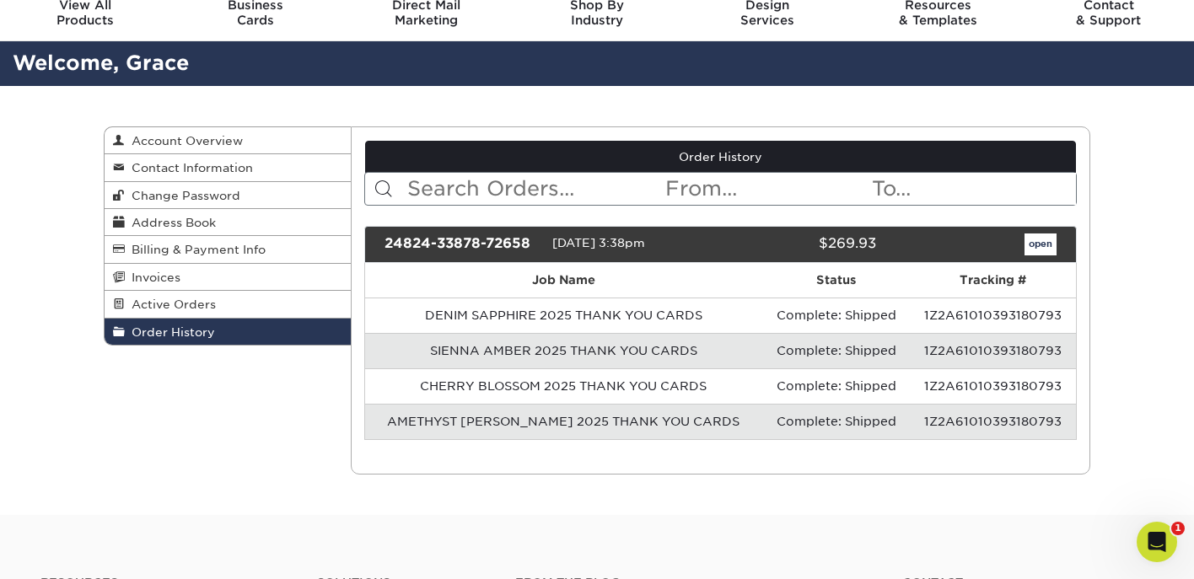
click at [635, 355] on td "SIENNA AMBER 2025 THANK YOU CARDS" at bounding box center [564, 350] width 398 height 35
click at [1047, 244] on link "open" at bounding box center [1040, 245] width 32 height 22
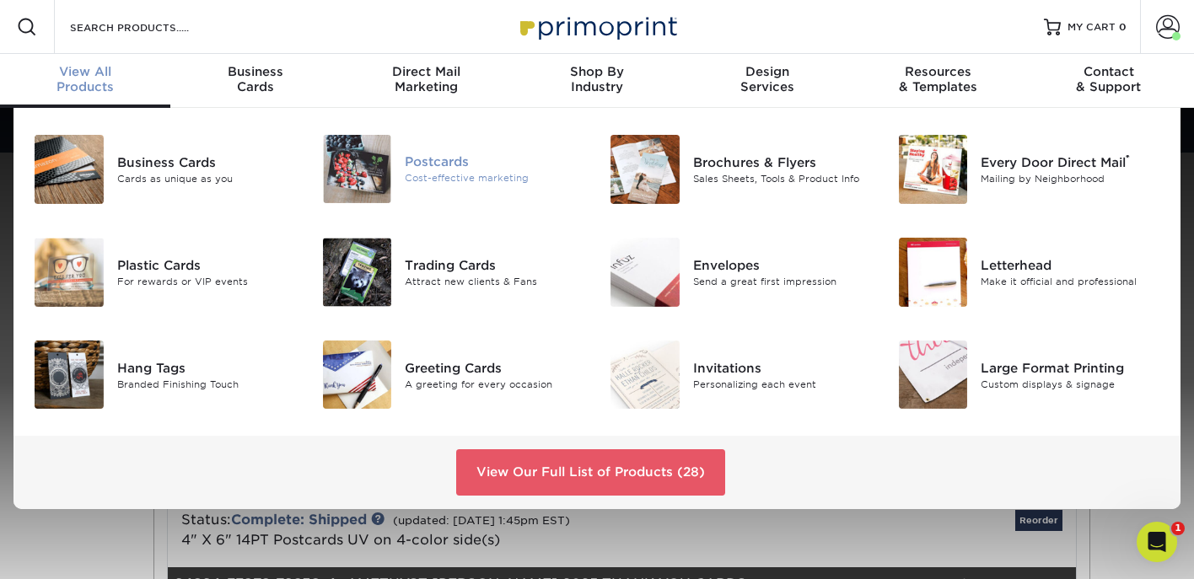
click at [449, 191] on div "Postcards Cost-effective marketing" at bounding box center [501, 169] width 192 height 68
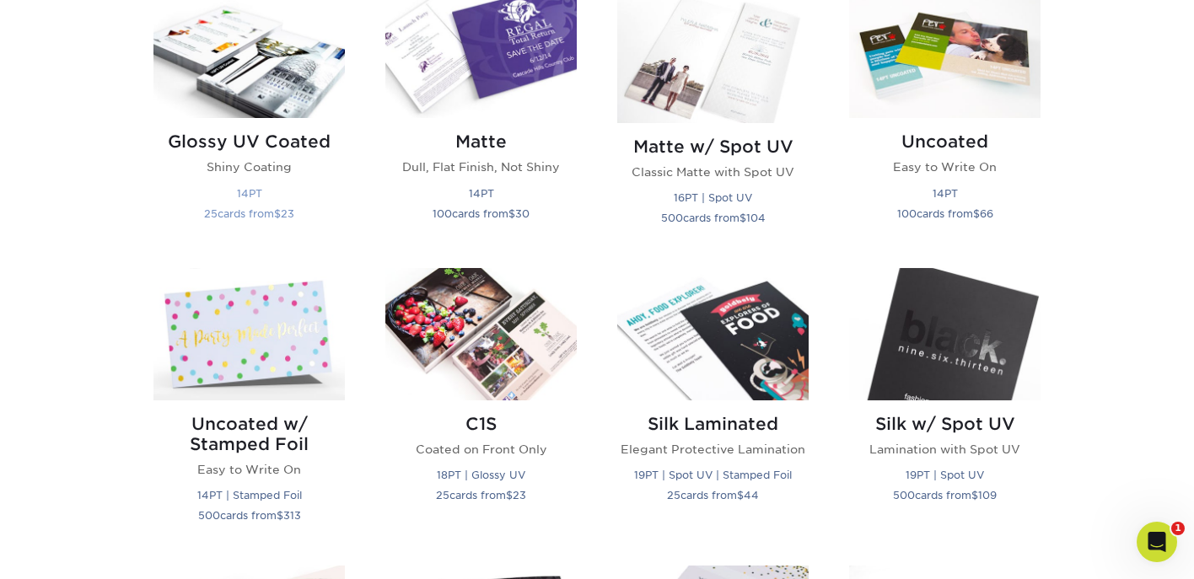
scroll to position [873, 0]
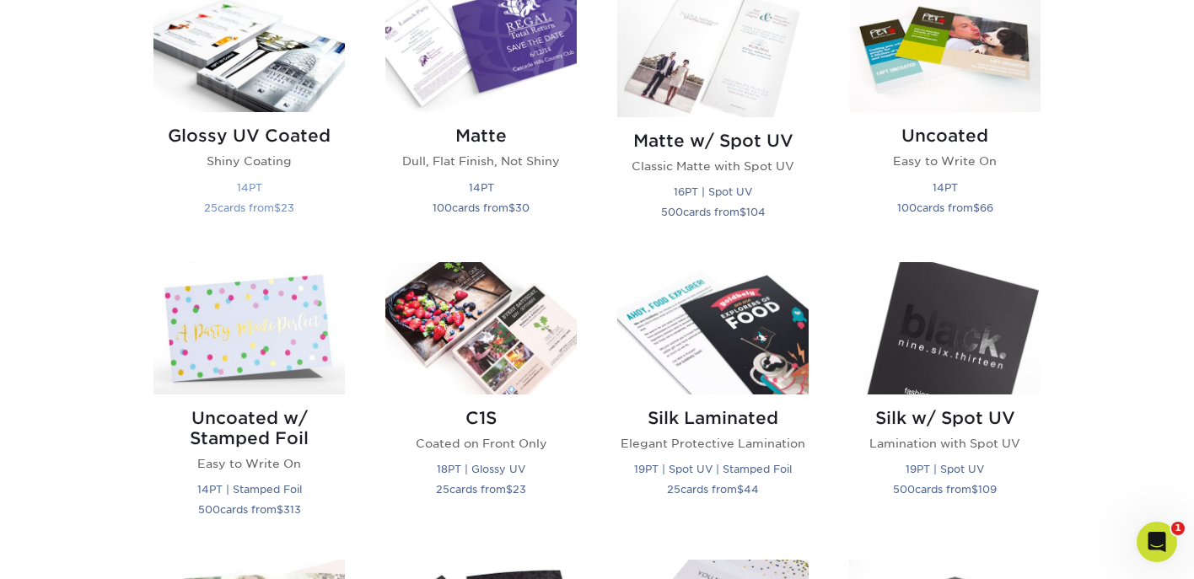
click at [269, 93] on img at bounding box center [248, 46] width 191 height 132
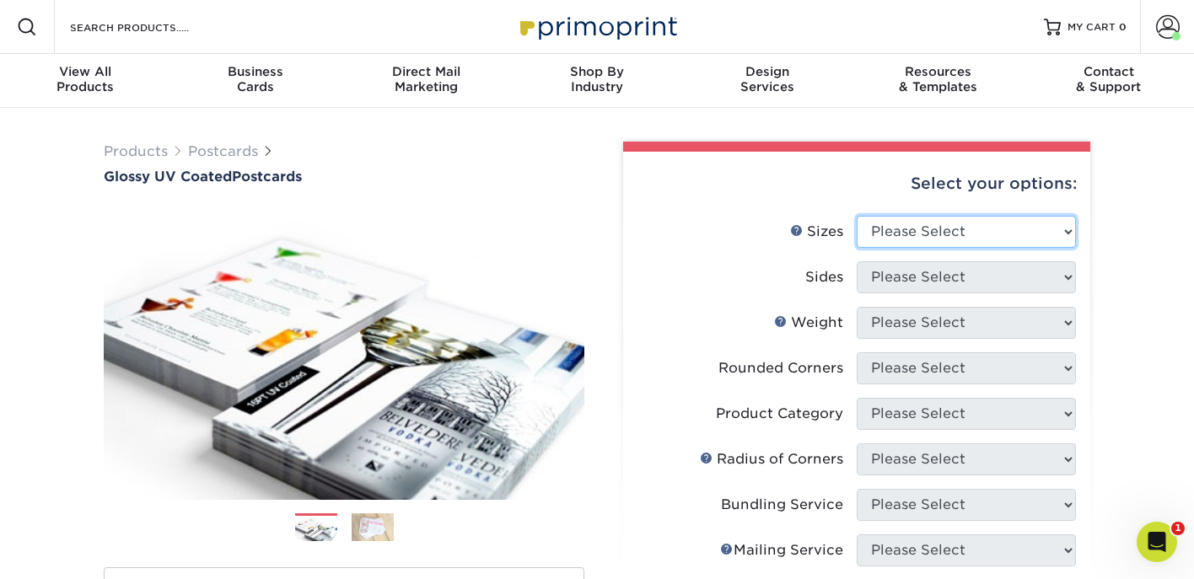
click at [935, 239] on select "Please Select 1.5" x 7" 2" x 4" 2" x 6" 2" x 7" 2" x 8" 2.12" x 5.5" 2.12" x 5.…" at bounding box center [966, 232] width 219 height 32
select select "4.00x6.00"
click at [857, 216] on select "Please Select 1.5" x 7" 2" x 4" 2" x 6" 2" x 7" 2" x 8" 2.12" x 5.5" 2.12" x 5.…" at bounding box center [966, 232] width 219 height 32
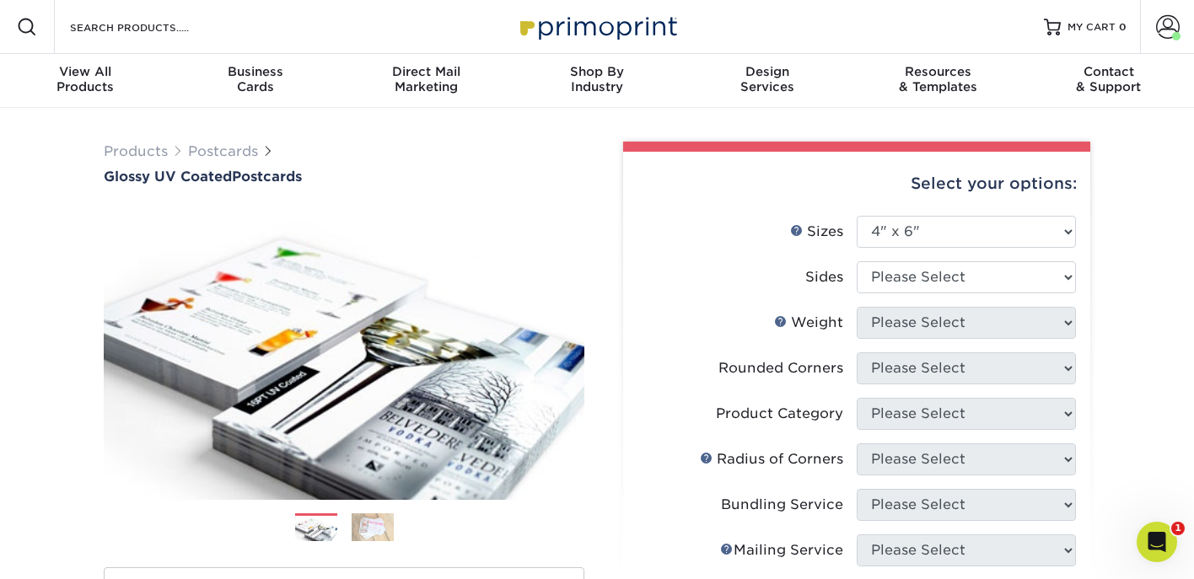
click at [936, 297] on li "Sides Please Select Print Both Sides Print Front Only" at bounding box center [856, 284] width 438 height 46
click at [938, 286] on select "Please Select Print Both Sides Print Front Only" at bounding box center [966, 277] width 219 height 32
select select "13abbda7-1d64-4f25-8bb2-c179b224825d"
click at [857, 261] on select "Please Select Print Both Sides Print Front Only" at bounding box center [966, 277] width 219 height 32
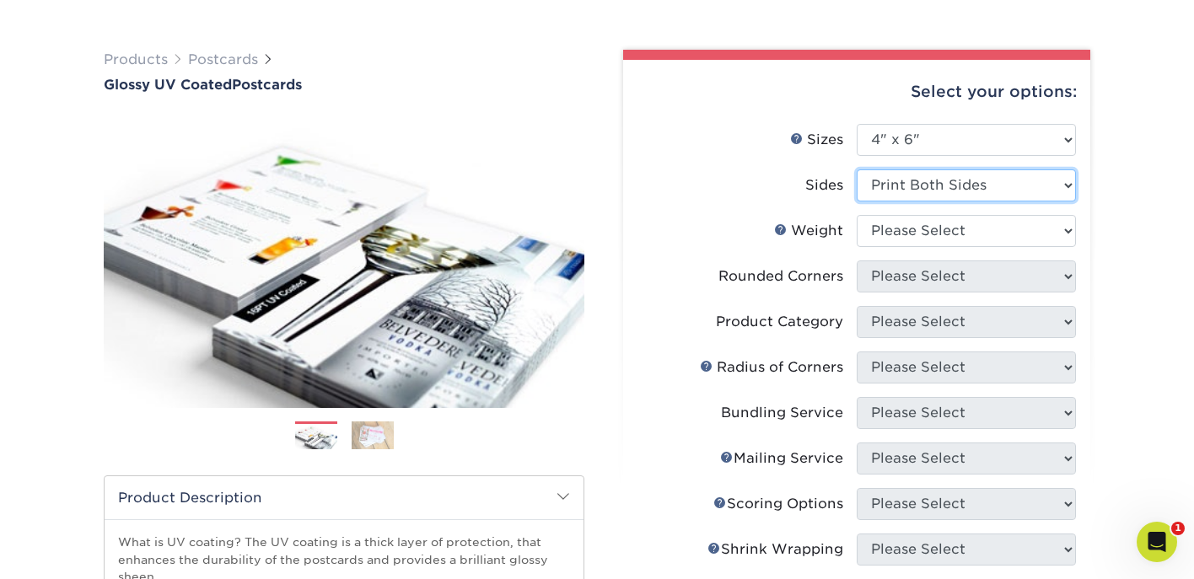
scroll to position [99, 0]
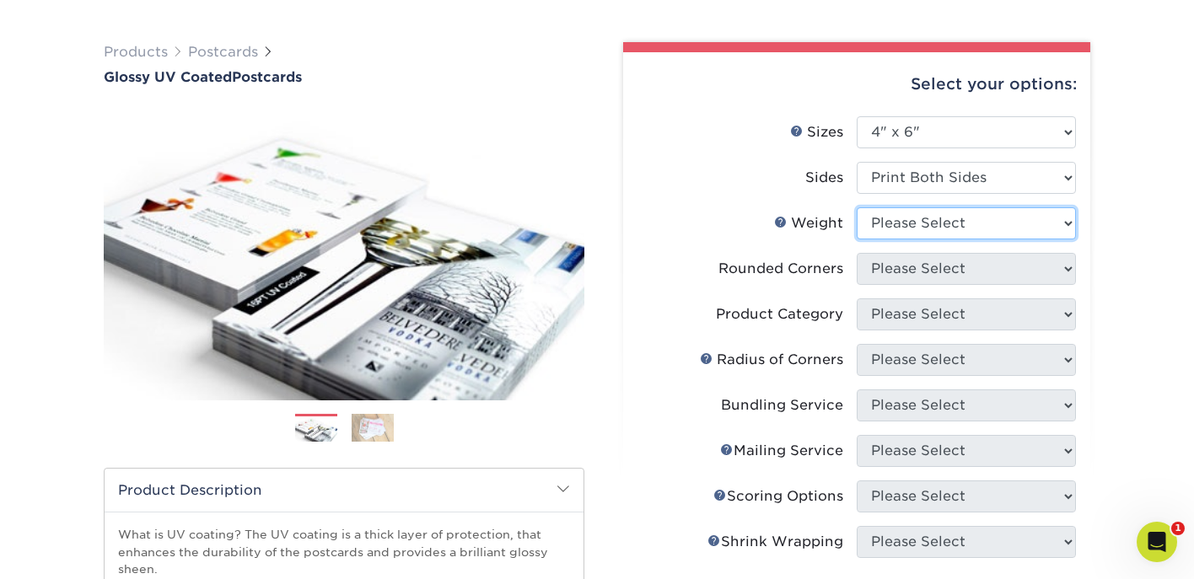
click at [938, 222] on select "Please Select 14PT 16PT 18PT C1S" at bounding box center [966, 223] width 219 height 32
select select "14PT"
click at [857, 207] on select "Please Select 14PT 16PT 18PT C1S" at bounding box center [966, 223] width 219 height 32
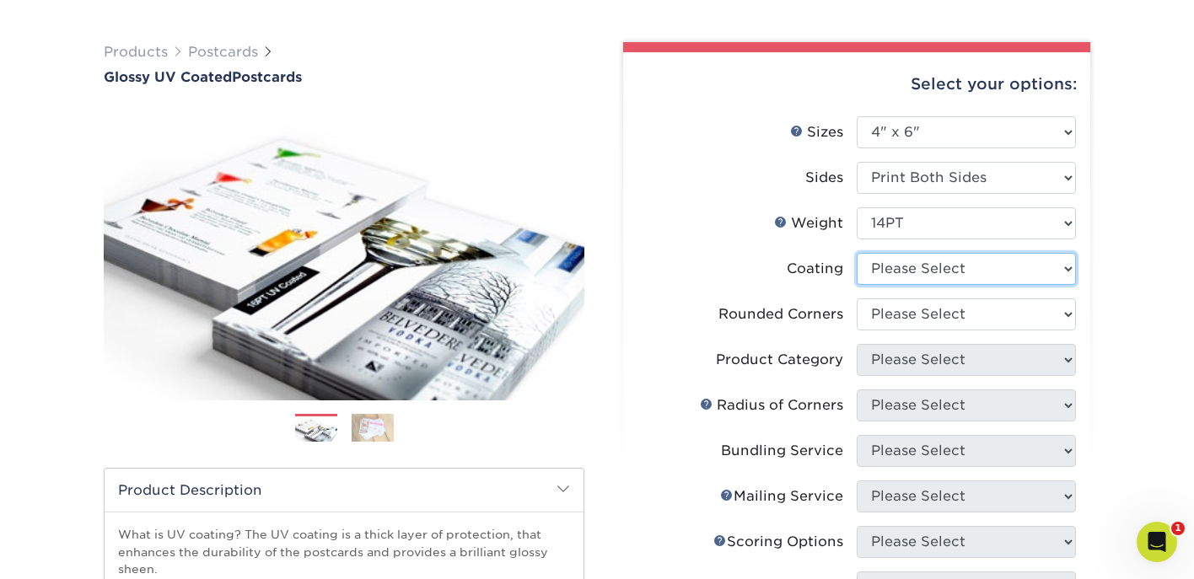
click at [938, 277] on select at bounding box center [966, 269] width 219 height 32
select select "ae367451-b2b8-45df-a344-0f05b6a12993"
click at [857, 253] on select at bounding box center [966, 269] width 219 height 32
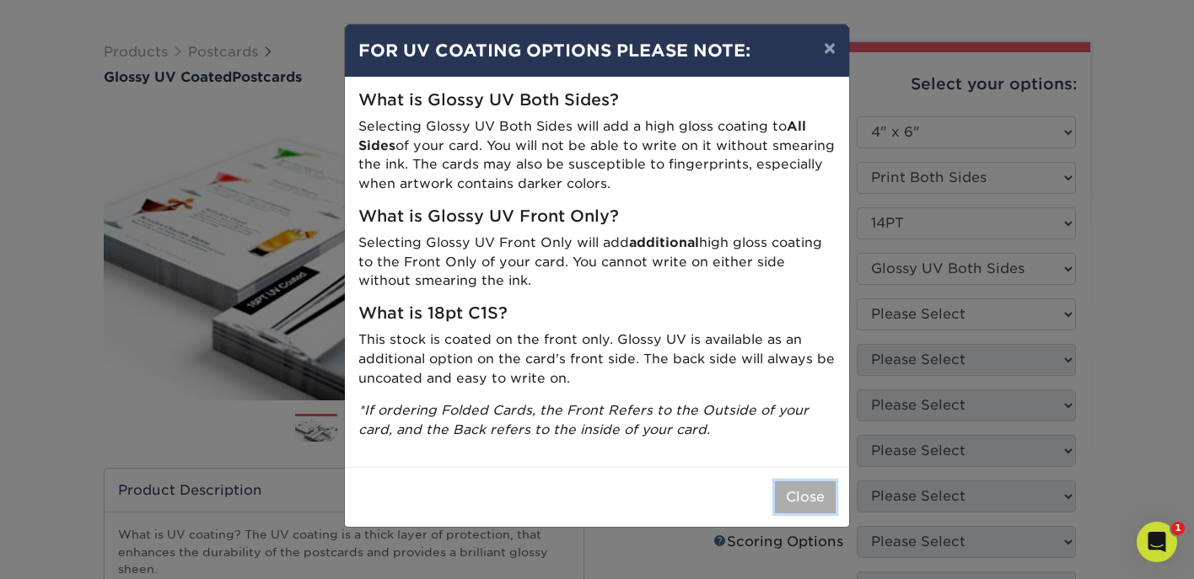
click at [819, 491] on button "Close" at bounding box center [805, 497] width 61 height 32
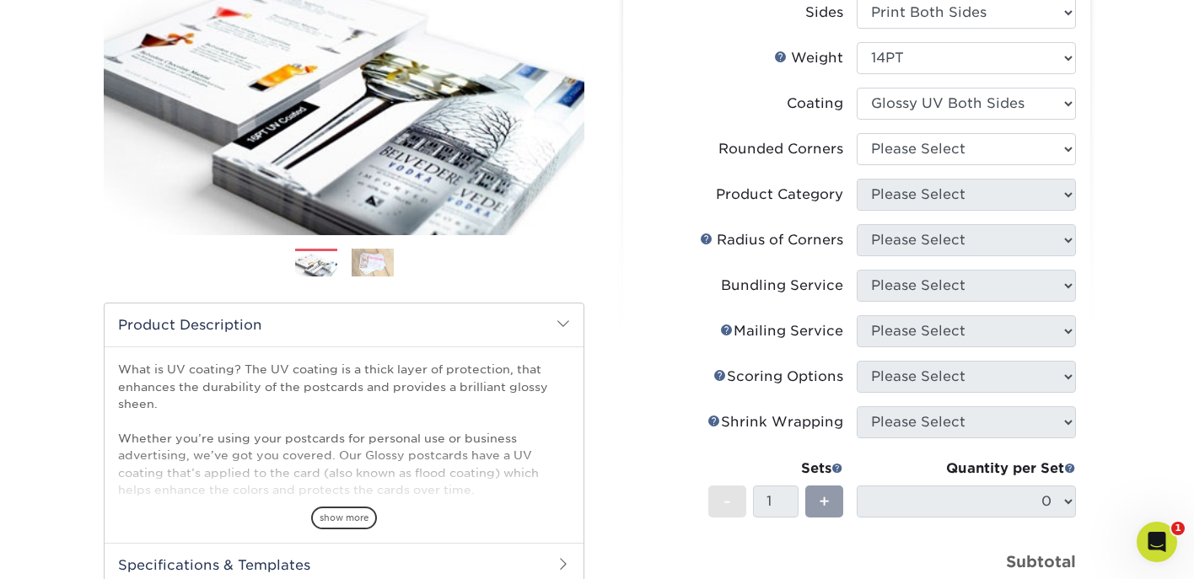
scroll to position [330, 0]
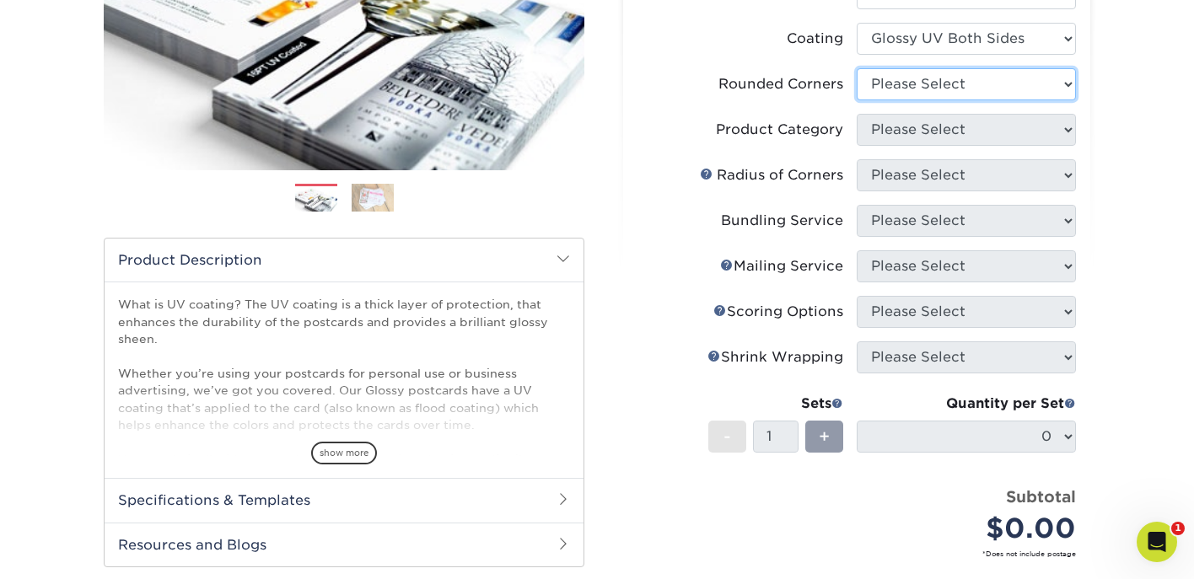
click at [943, 72] on select "Please Select Yes - Round 4 Corners No" at bounding box center [966, 84] width 219 height 32
select select "0"
click at [857, 68] on select "Please Select Yes - Round 4 Corners No" at bounding box center [966, 84] width 219 height 32
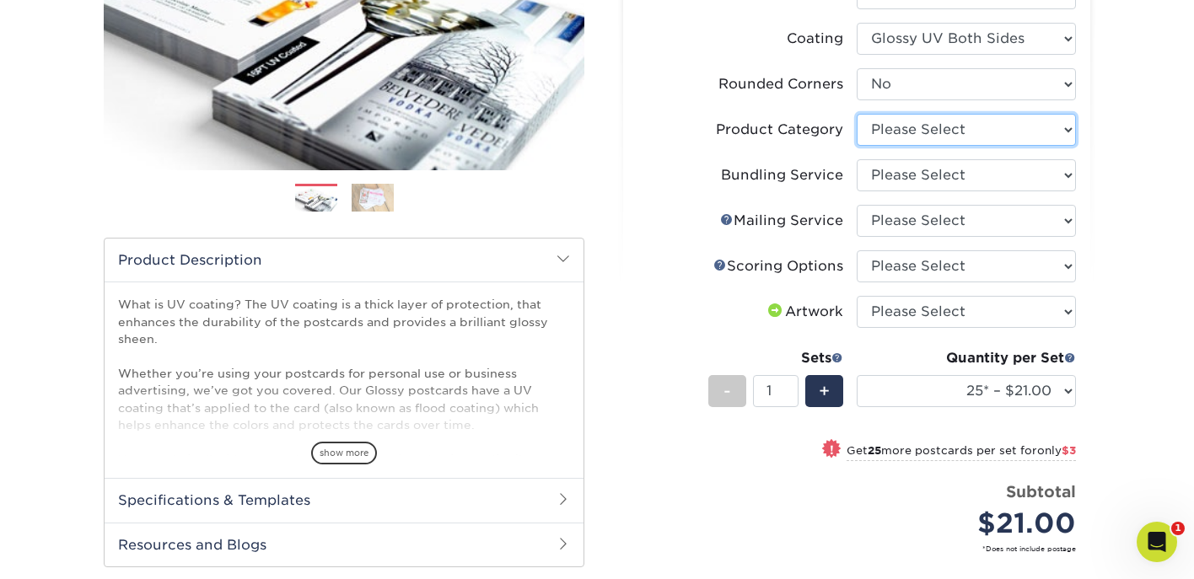
click at [910, 131] on select "Please Select Postcards" at bounding box center [966, 130] width 219 height 32
select select "9b7272e0-d6c8-4c3c-8e97-d3a1bcdab858"
click at [857, 114] on select "Please Select Postcards" at bounding box center [966, 130] width 219 height 32
click at [911, 173] on select "Please Select No Bundling Services Yes, Bundles of 50 (+2 Days) Yes, Bundles of…" at bounding box center [966, 175] width 219 height 32
select select "58689abb-25c0-461c-a4c3-a80b627d6649"
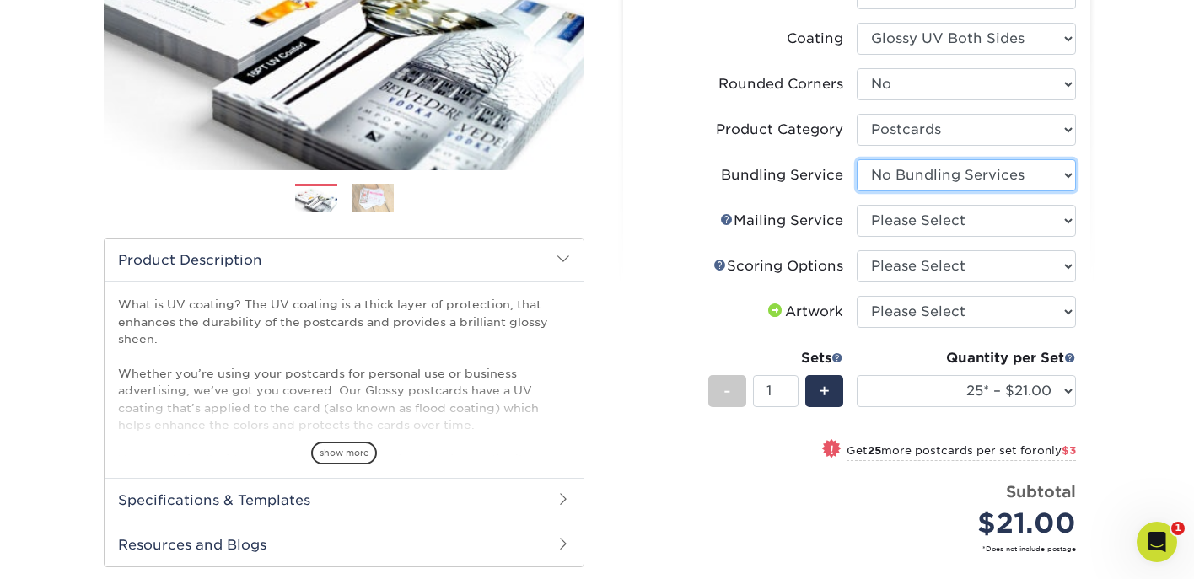
click at [857, 159] on select "Please Select No Bundling Services Yes, Bundles of 50 (+2 Days) Yes, Bundles of…" at bounding box center [966, 175] width 219 height 32
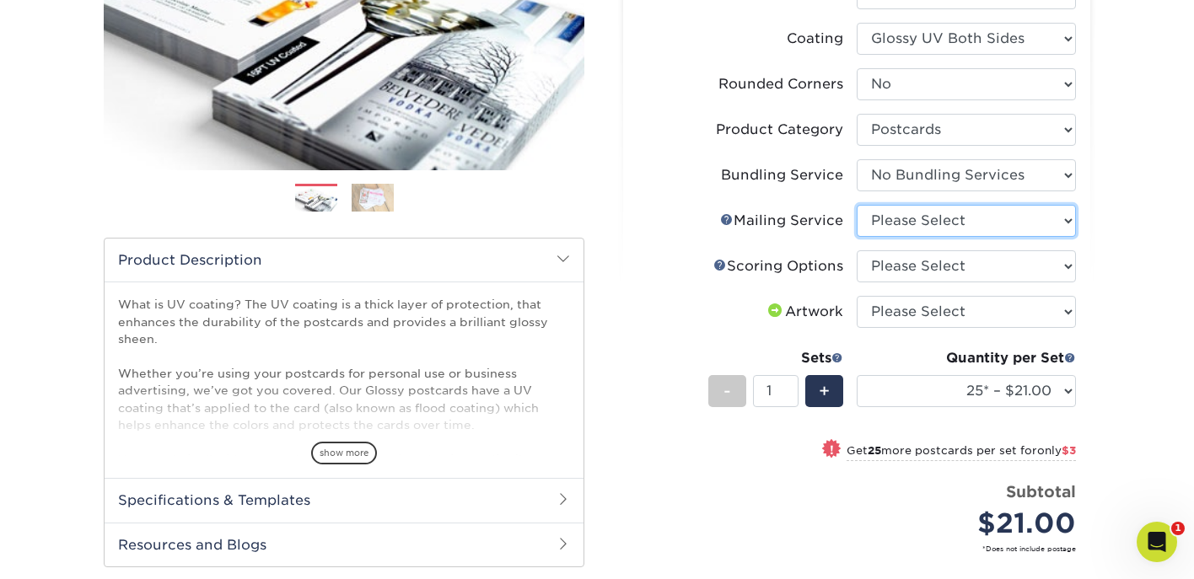
click at [908, 226] on select "Please Select No Direct Mailing Service No, I will mail/stamp/imprint Direct Ma…" at bounding box center [966, 221] width 219 height 32
select select "3e5e9bdd-d78a-4c28-a41d-fe1407925ca6"
click at [857, 205] on select "Please Select No Direct Mailing Service No, I will mail/stamp/imprint Direct Ma…" at bounding box center [966, 221] width 219 height 32
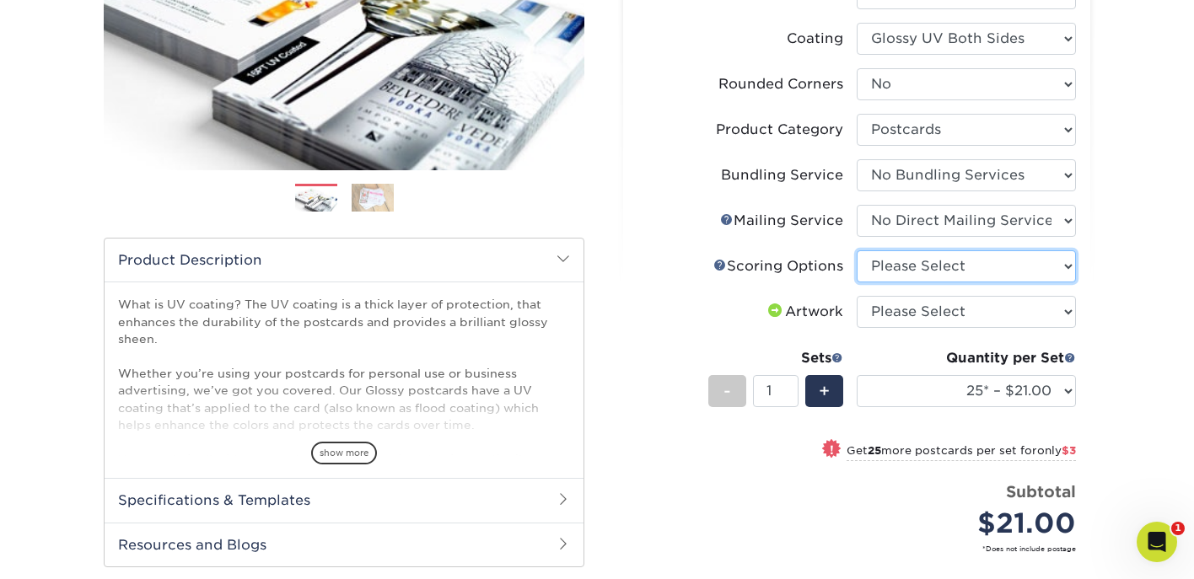
click at [907, 267] on select "Please Select No Scoring One Score" at bounding box center [966, 266] width 219 height 32
select select "16ebe401-5398-422d-8cb0-f3adbb82deb5"
click at [857, 250] on select "Please Select No Scoring One Score" at bounding box center [966, 266] width 219 height 32
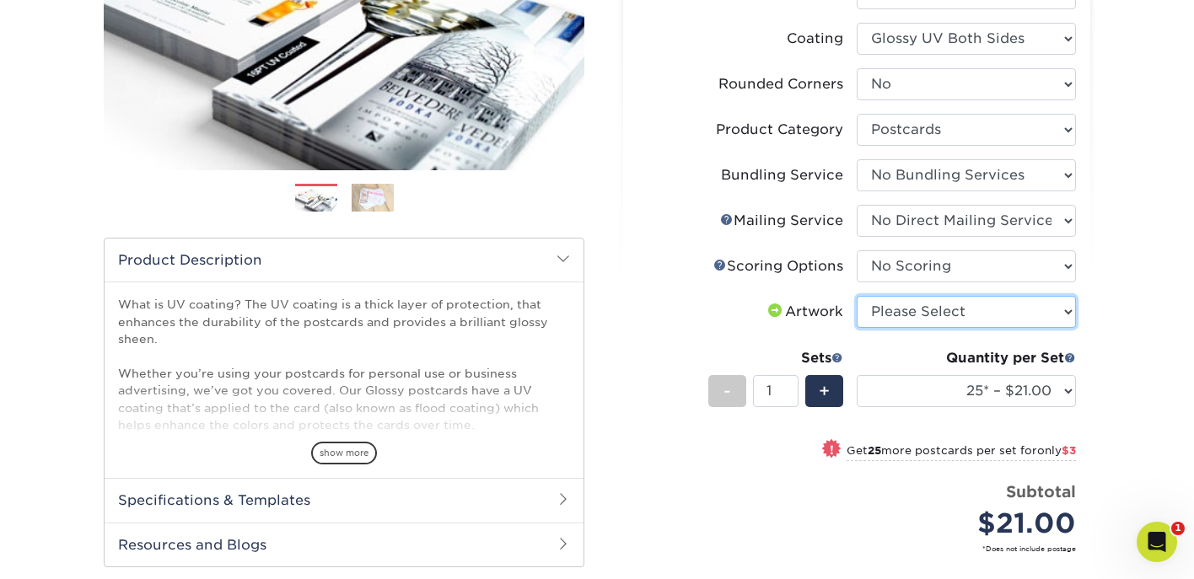
click at [910, 311] on select "Please Select I will upload files I need a design - $150" at bounding box center [966, 312] width 219 height 32
select select "upload"
click at [857, 296] on select "Please Select I will upload files I need a design - $150" at bounding box center [966, 312] width 219 height 32
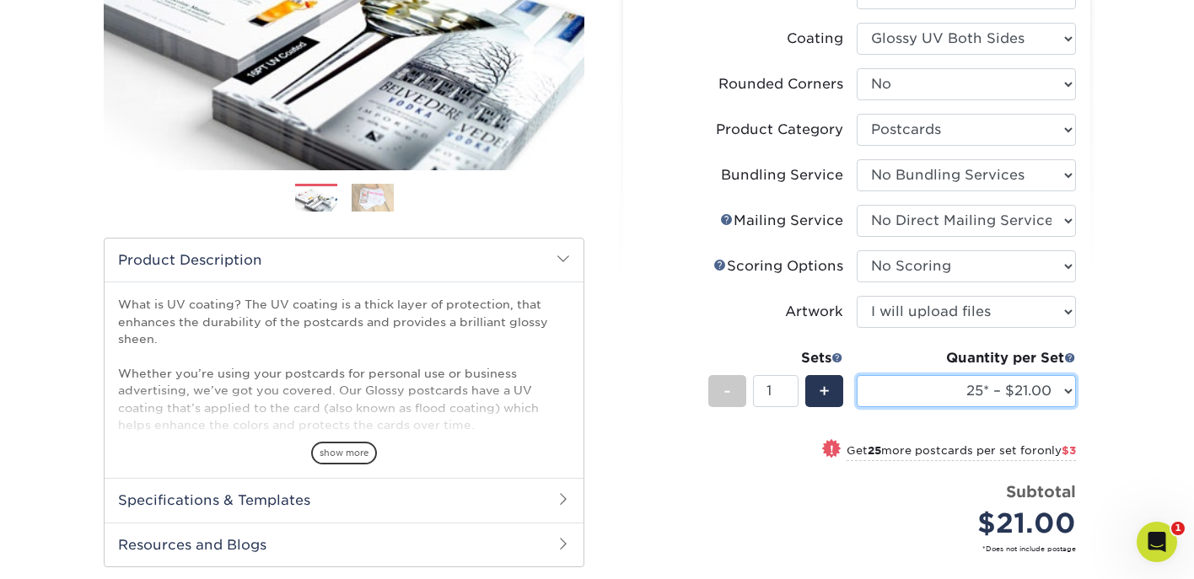
click at [925, 385] on select "25* – $21.00 50* – $24.00 75* – $30.00 100* – $39.00 250* – $62.00 500 – $85.00…" at bounding box center [966, 391] width 219 height 32
select select "250* – $62.00"
click at [857, 375] on select "25* – $21.00 50* – $24.00 75* – $30.00 100* – $39.00 250* – $62.00 500 – $85.00…" at bounding box center [966, 391] width 219 height 32
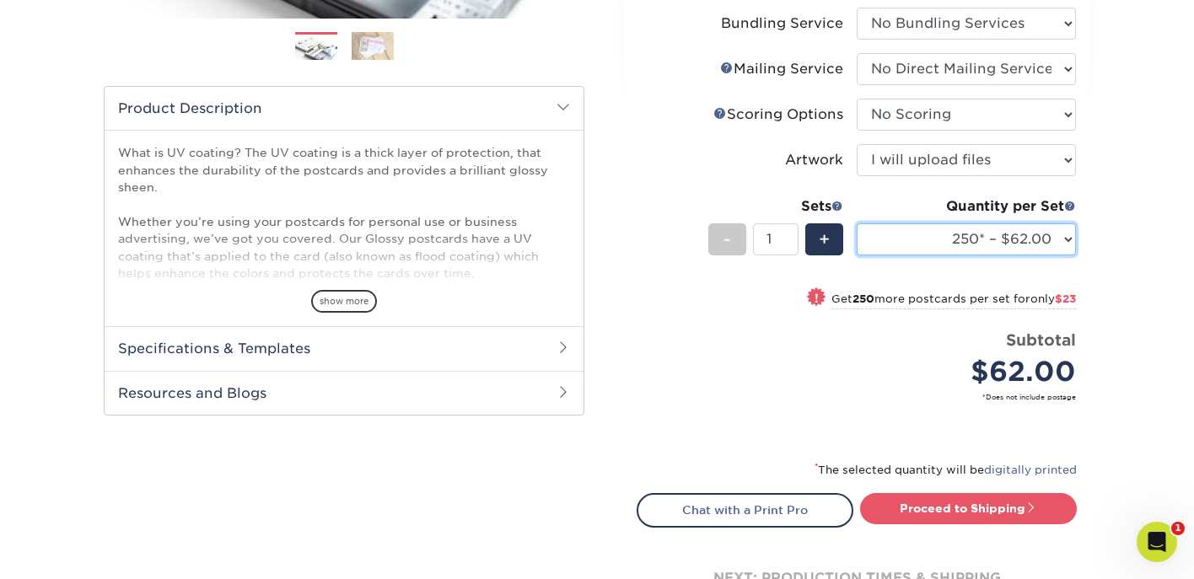
scroll to position [537, 0]
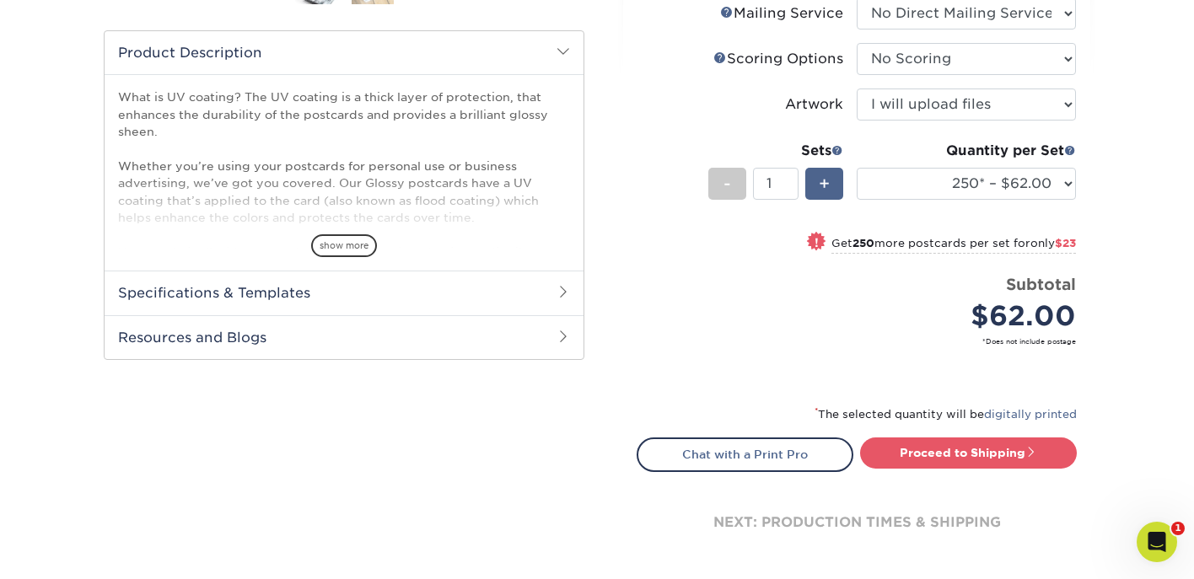
click at [829, 182] on span "+" at bounding box center [824, 183] width 11 height 25
type input "2"
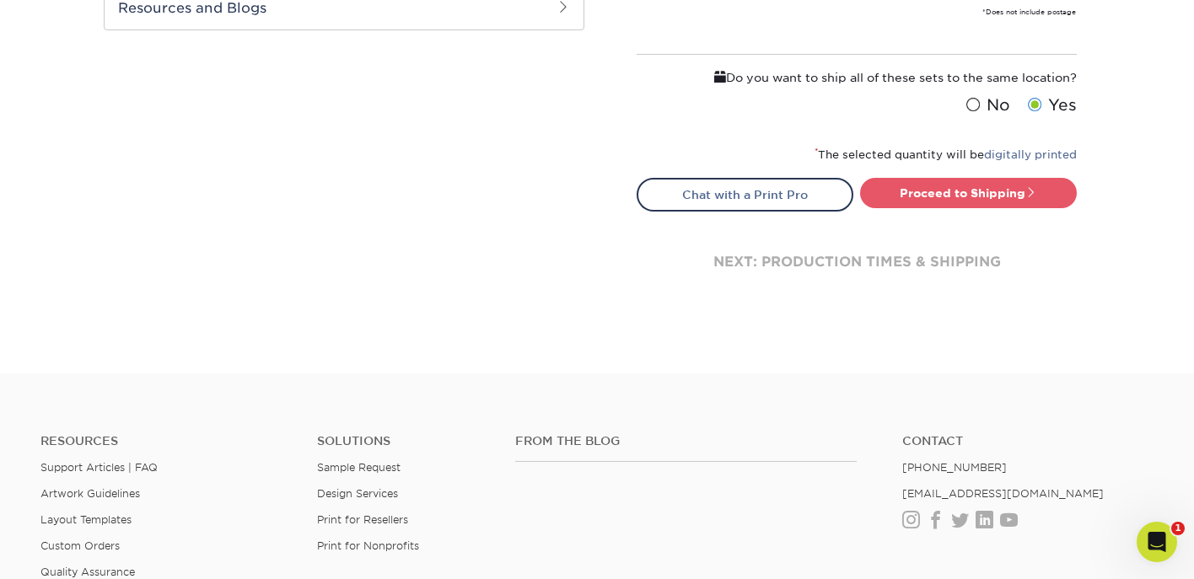
scroll to position [854, 0]
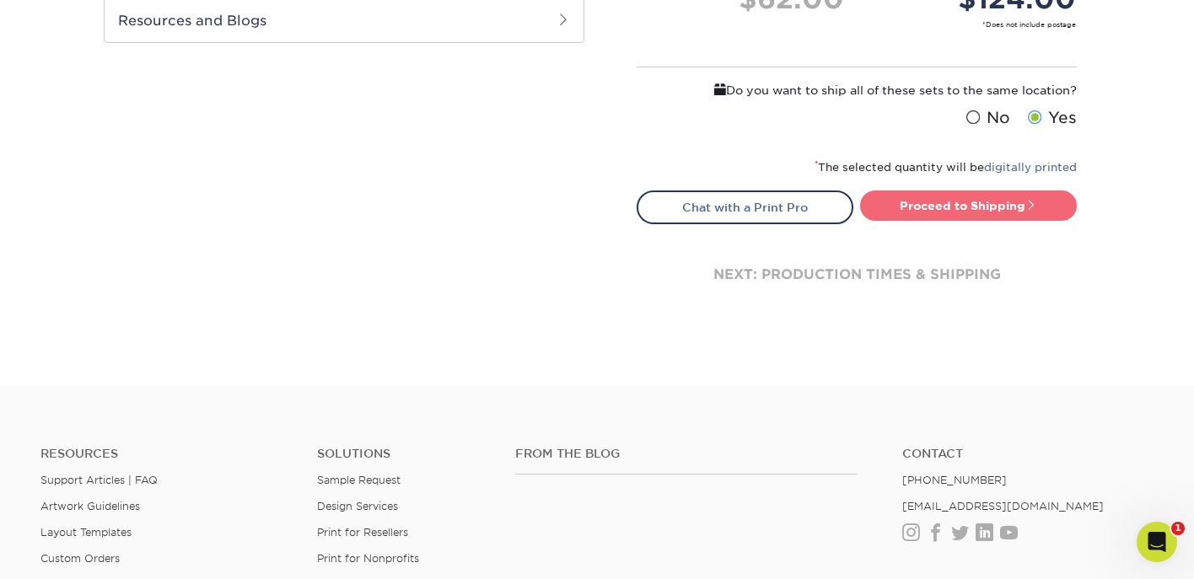
click at [965, 208] on link "Proceed to Shipping" at bounding box center [968, 206] width 217 height 30
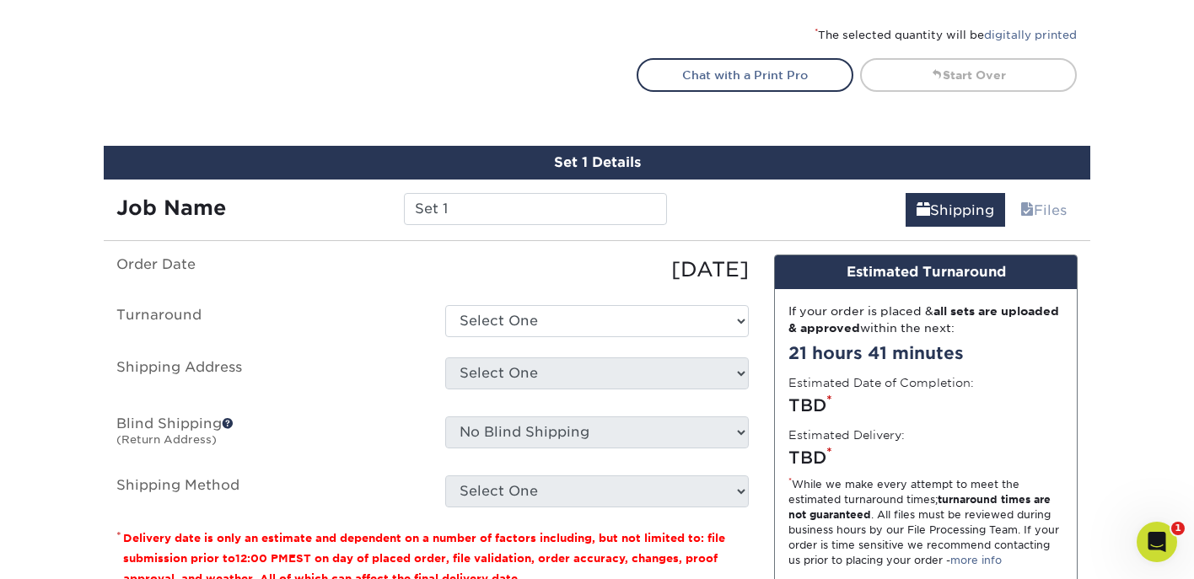
scroll to position [1002, 0]
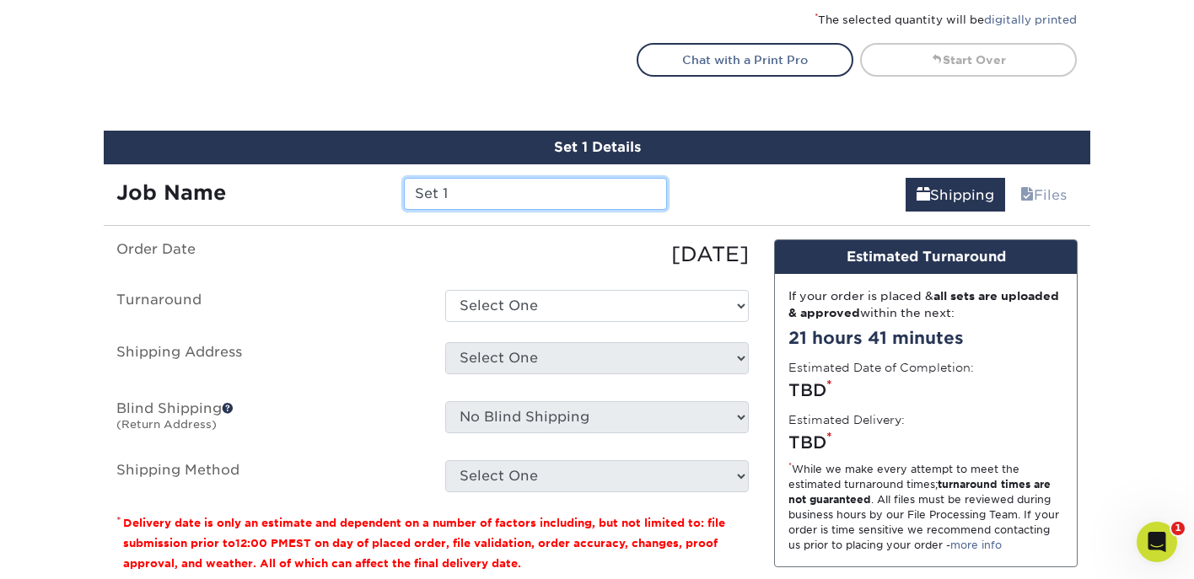
click at [495, 196] on input "Set 1" at bounding box center [535, 194] width 262 height 32
type input "MINT IGNITE CARDS"
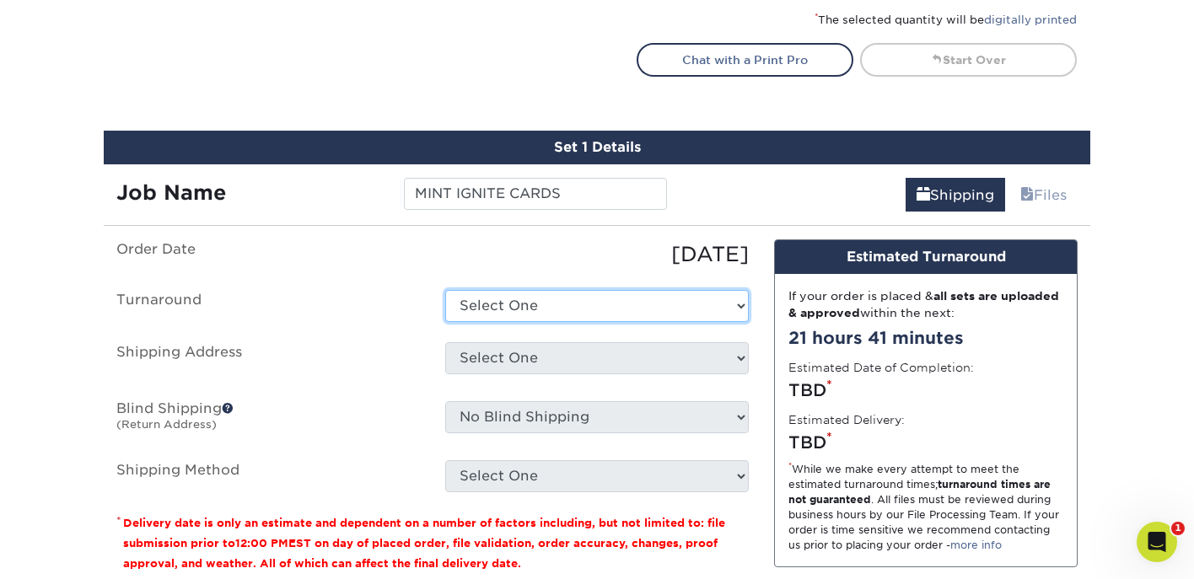
click at [512, 314] on select "Select One 2-4 Business Days 2 Day Next Business Day" at bounding box center [597, 306] width 304 height 32
select select "444058a8-cf3d-4a4d-9943-4a9df5ffeeba"
click at [445, 290] on select "Select One 2-4 Business Days 2 Day Next Business Day" at bounding box center [597, 306] width 304 height 32
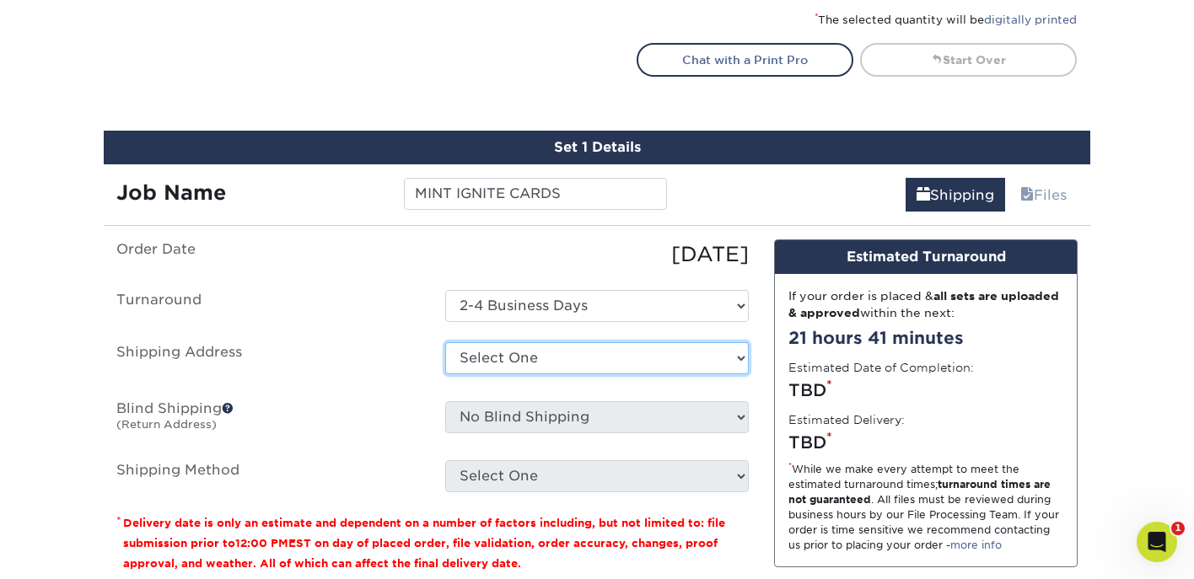
click at [528, 352] on select "Select One THE ARRIVISTA PLANNER + Add New Address" at bounding box center [597, 358] width 304 height 32
select select "273177"
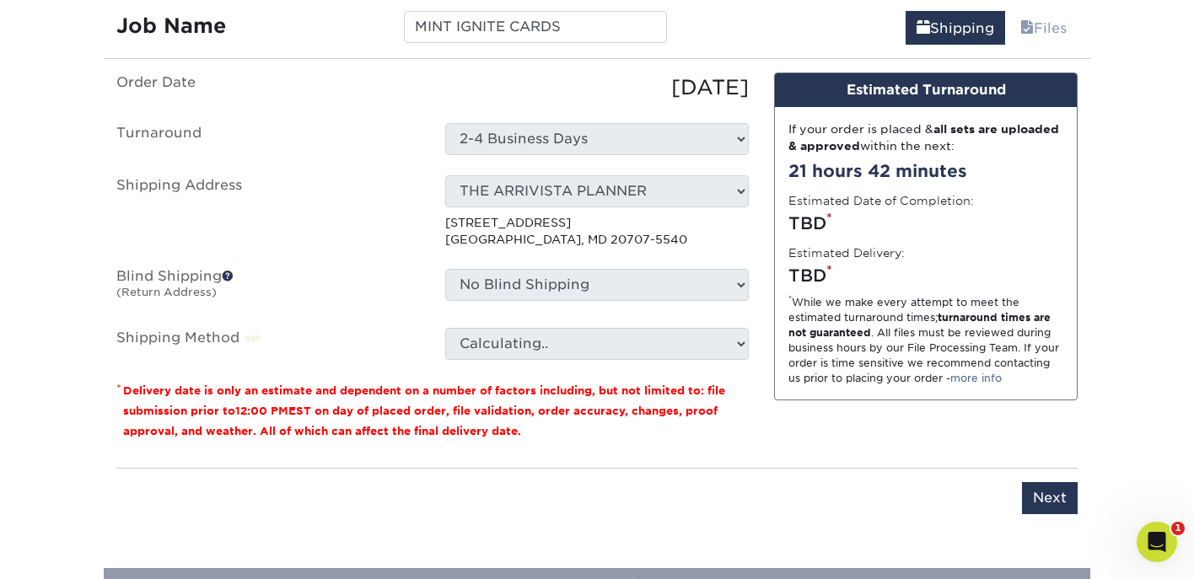
scroll to position [1174, 0]
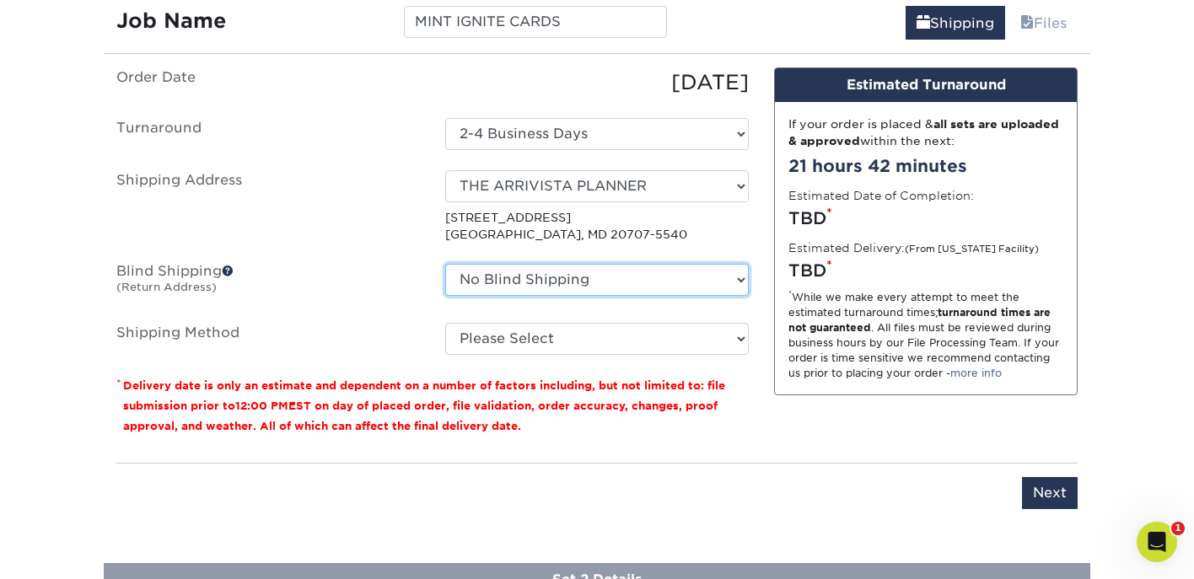
click at [644, 289] on select "No Blind Shipping THE ARRIVISTA PLANNER + Add New Address" at bounding box center [597, 280] width 304 height 32
select select "273177"
click at [445, 264] on select "No Blind Shipping THE ARRIVISTA PLANNER + Add New Address" at bounding box center [597, 280] width 304 height 32
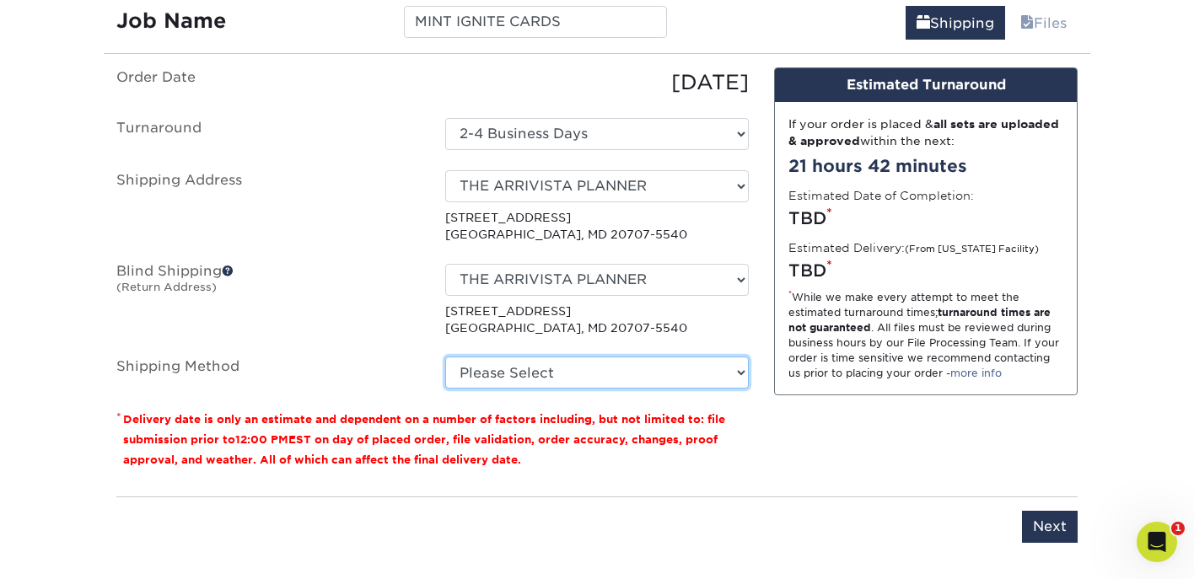
click at [626, 372] on select "Please Select Ground Shipping (+$24.12) 3 Day Shipping Service (+$31.11) 2 Day …" at bounding box center [597, 373] width 304 height 32
select select "03"
click at [445, 357] on select "Please Select Ground Shipping (+$24.12) 3 Day Shipping Service (+$31.11) 2 Day …" at bounding box center [597, 373] width 304 height 32
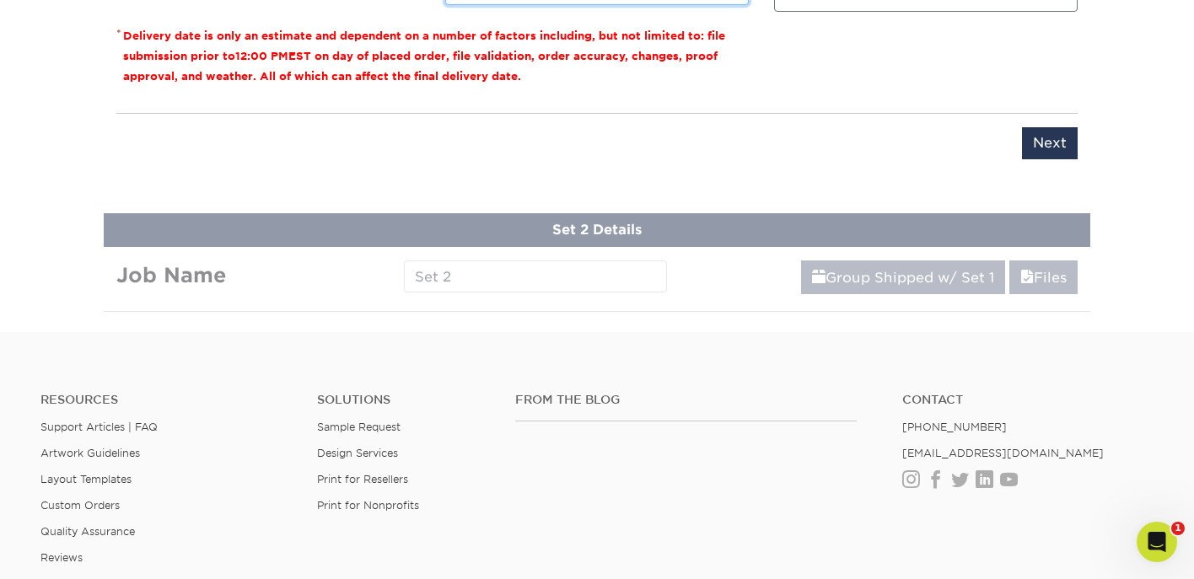
scroll to position [1496, 0]
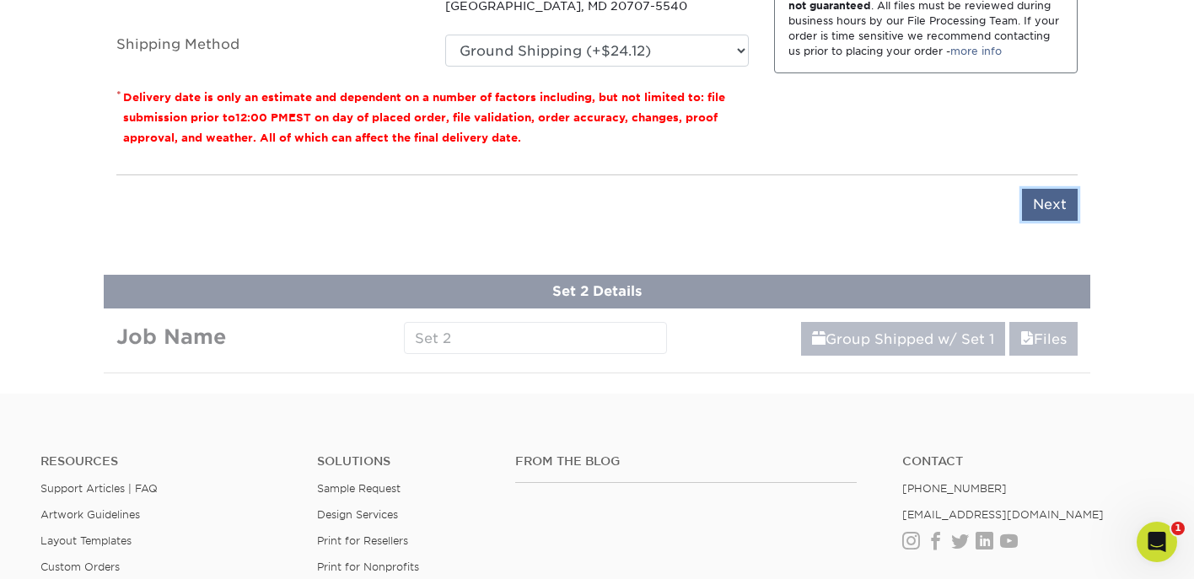
click at [1050, 200] on input "Next" at bounding box center [1050, 205] width 56 height 32
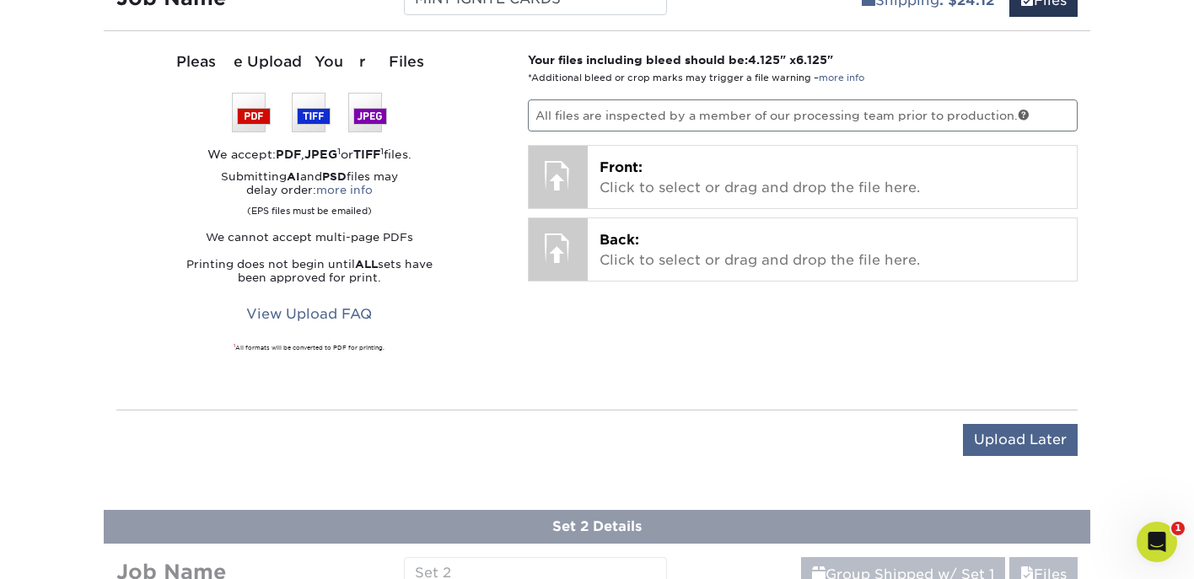
scroll to position [1159, 0]
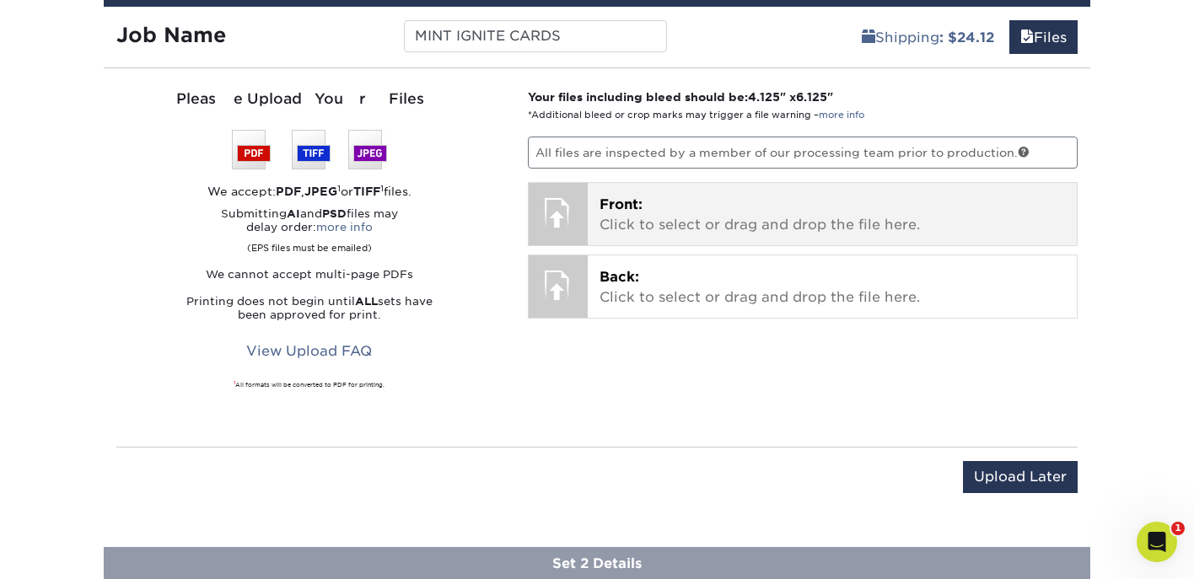
click at [552, 209] on div at bounding box center [558, 212] width 59 height 59
click at [607, 207] on span "Front:" at bounding box center [620, 204] width 43 height 16
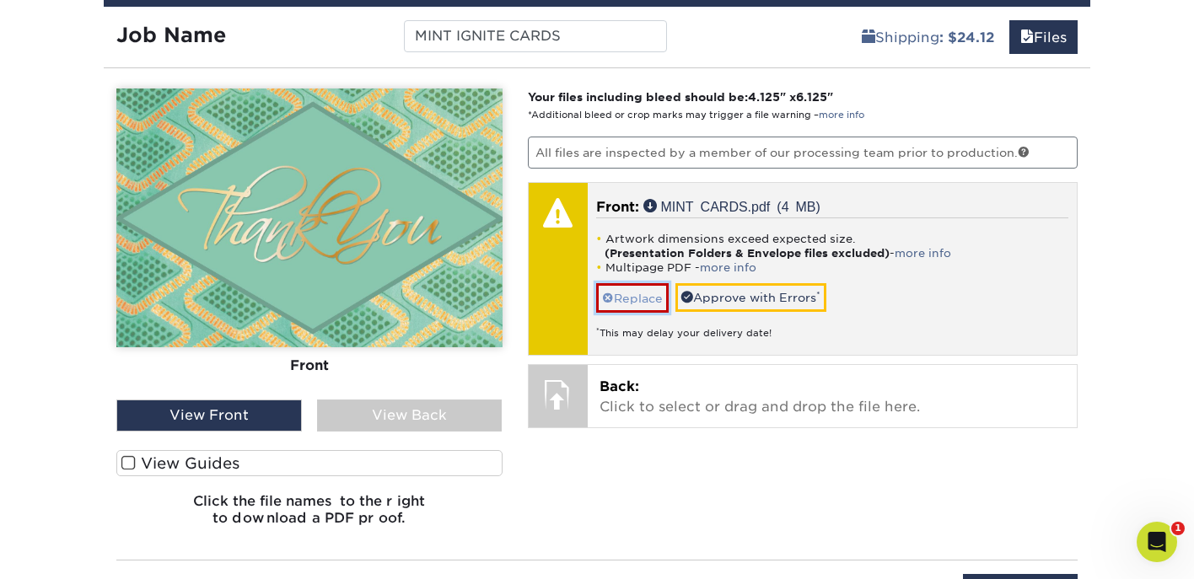
click at [647, 296] on link "Replace" at bounding box center [632, 298] width 73 height 30
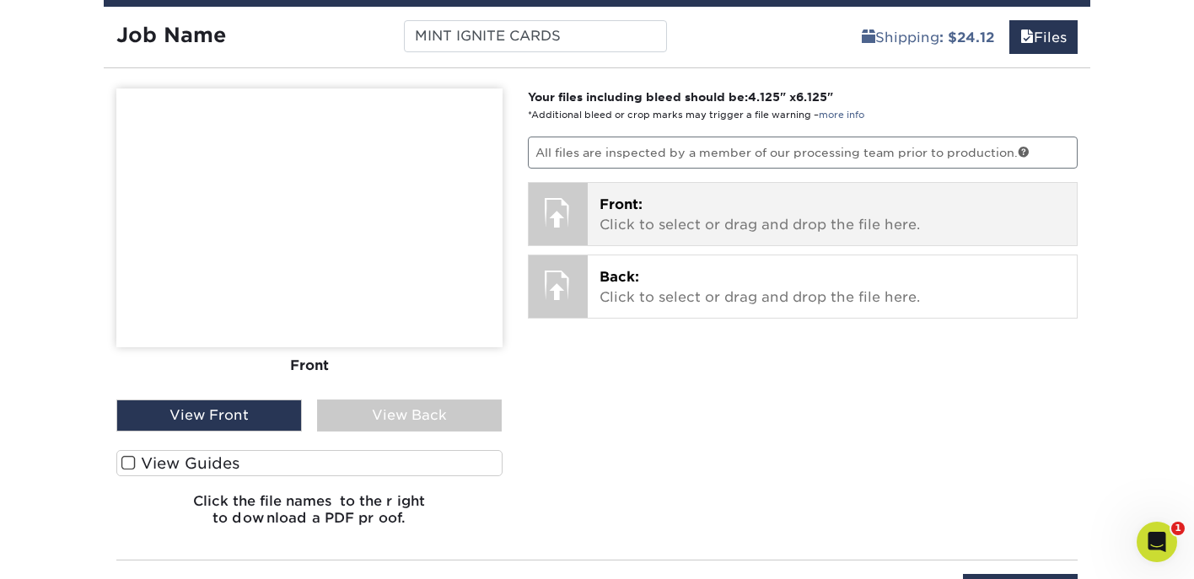
click at [585, 209] on div at bounding box center [558, 212] width 59 height 59
click at [674, 207] on p "Front: Click to select or drag and drop the file here." at bounding box center [832, 215] width 466 height 40
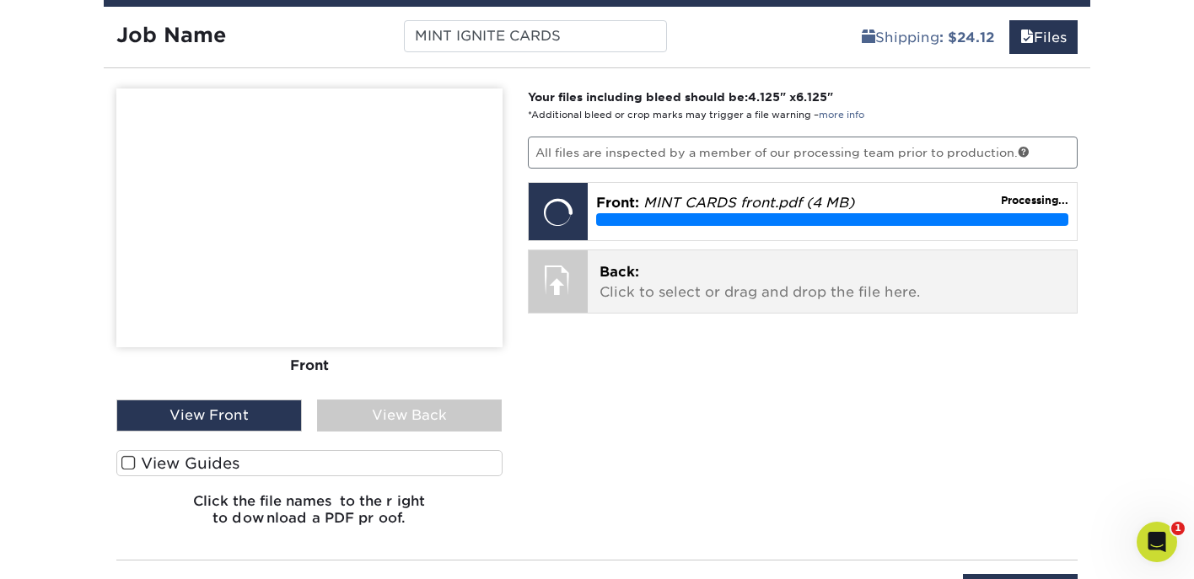
click at [553, 298] on div at bounding box center [558, 279] width 59 height 59
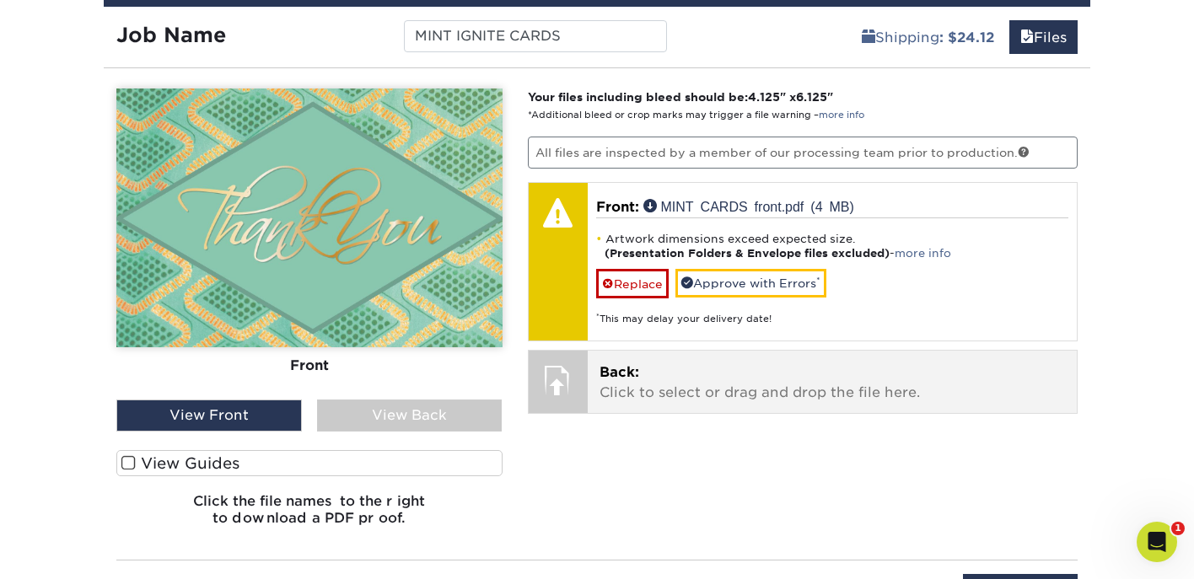
click at [575, 392] on div at bounding box center [558, 380] width 59 height 59
click at [554, 382] on div at bounding box center [558, 380] width 59 height 59
click at [648, 384] on p "Back: Click to select or drag and drop the file here." at bounding box center [832, 383] width 466 height 40
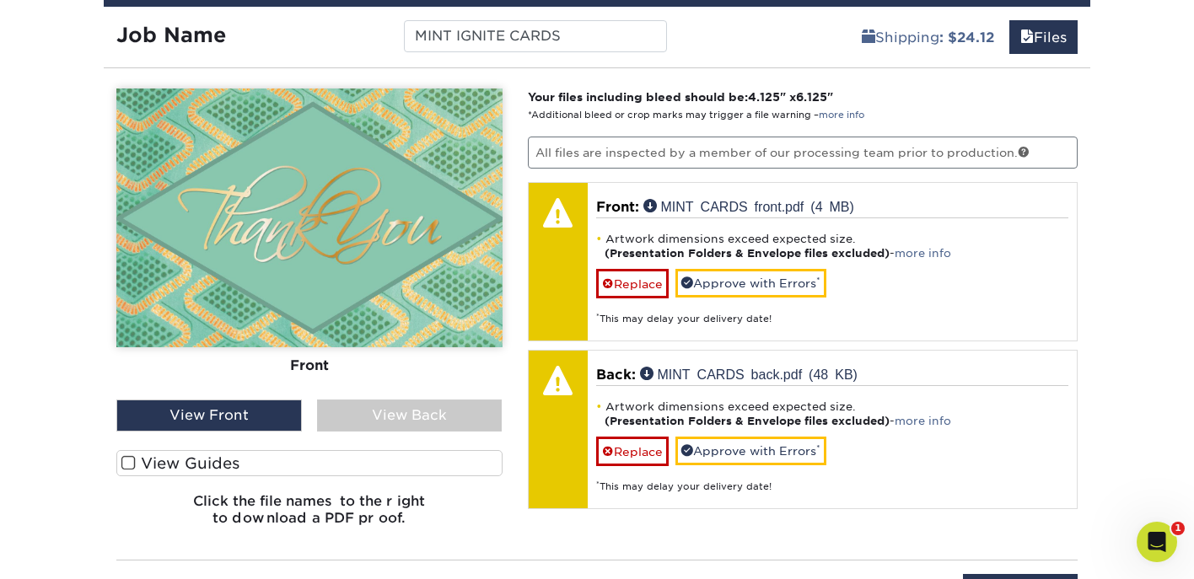
click at [414, 422] on div "View Back" at bounding box center [409, 416] width 185 height 32
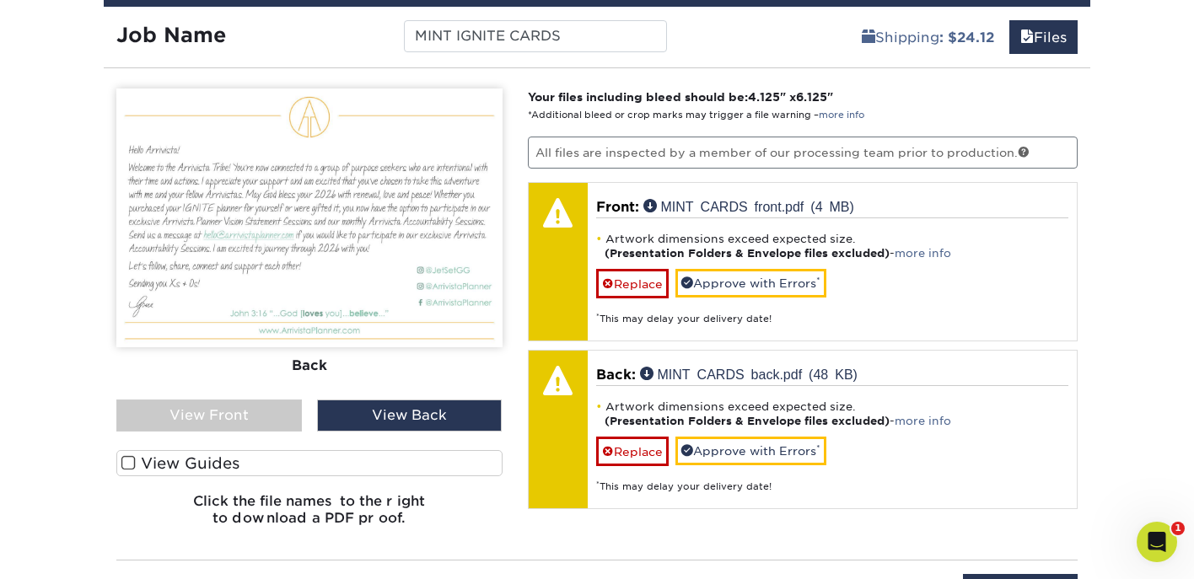
click at [272, 415] on div "View Front" at bounding box center [208, 416] width 185 height 32
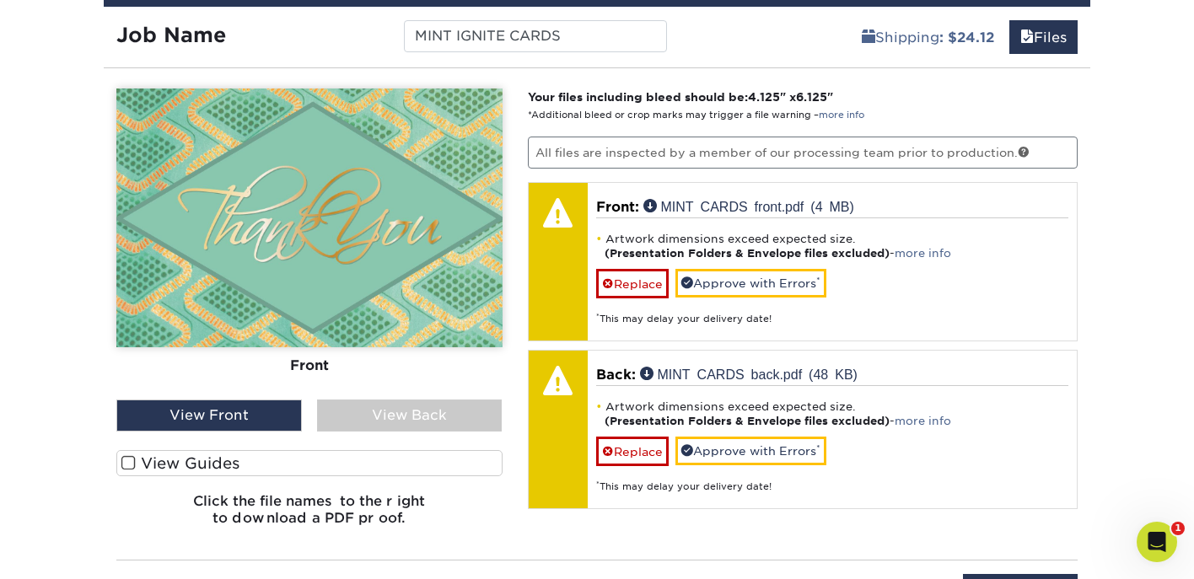
click at [139, 460] on label "View Guides" at bounding box center [309, 463] width 386 height 26
click at [0, 0] on input "View Guides" at bounding box center [0, 0] width 0 height 0
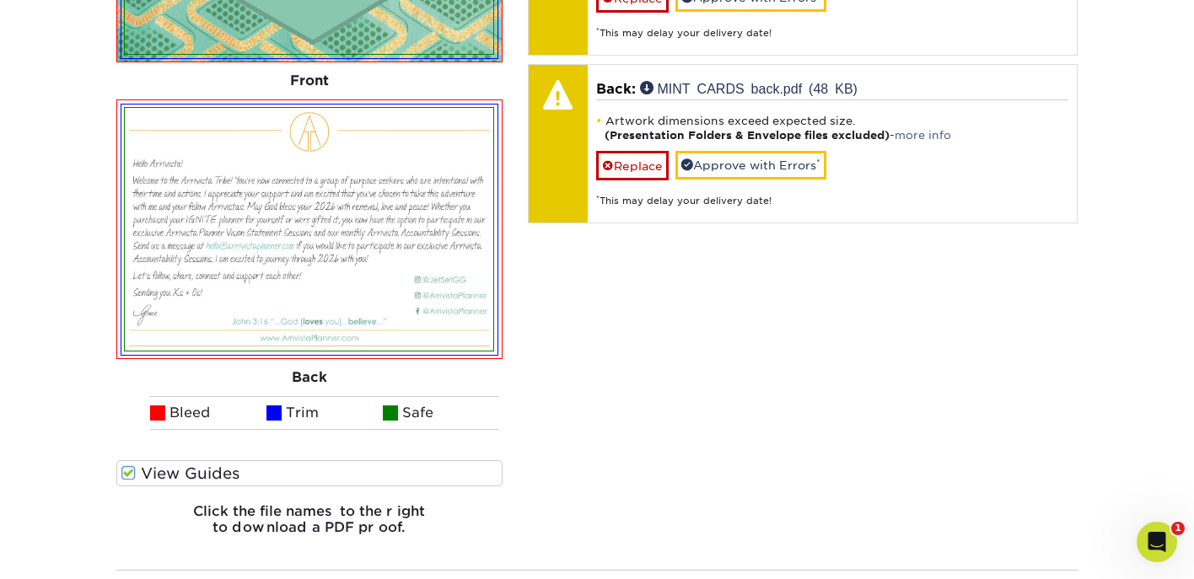
click at [234, 475] on label "View Guides" at bounding box center [309, 473] width 386 height 26
click at [0, 0] on input "View Guides" at bounding box center [0, 0] width 0 height 0
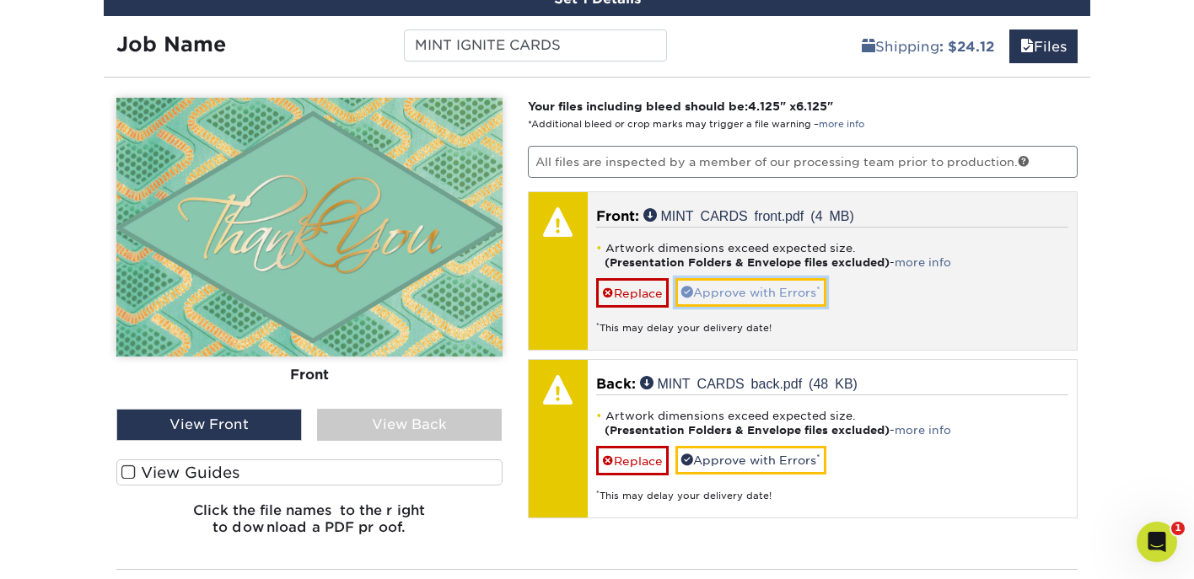
click at [817, 287] on link "Approve with Errors *" at bounding box center [750, 292] width 151 height 29
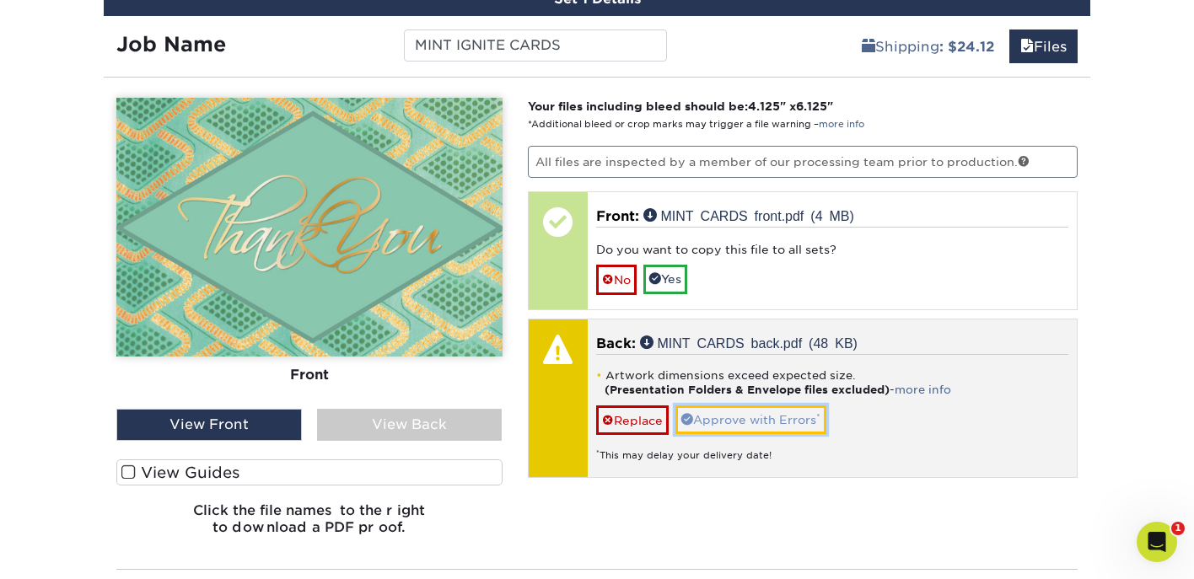
click at [777, 417] on link "Approve with Errors *" at bounding box center [750, 420] width 151 height 29
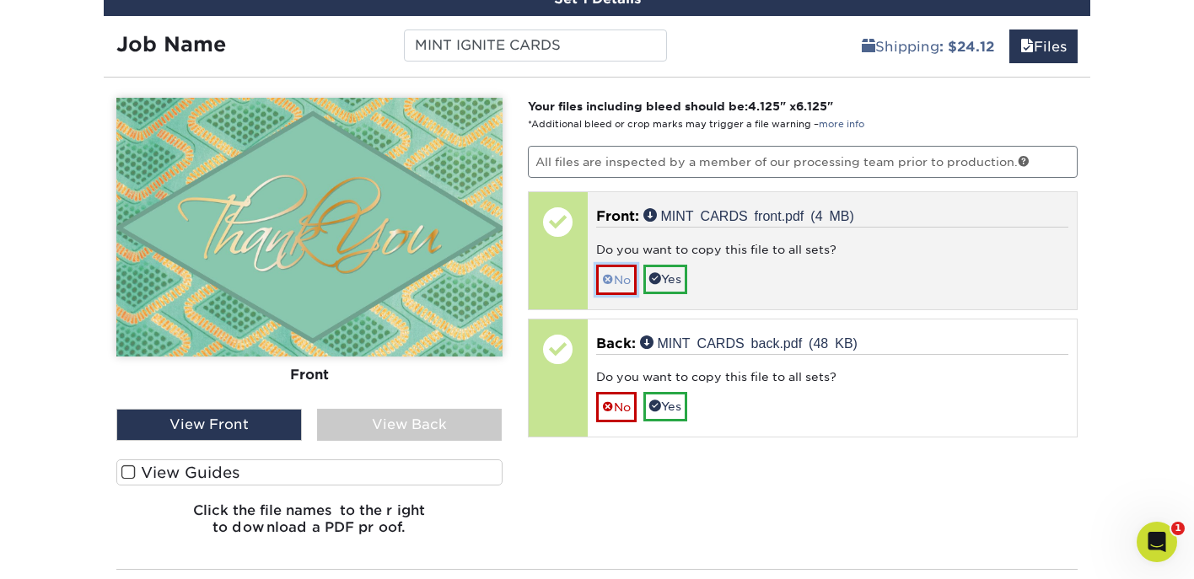
click at [614, 283] on link "No" at bounding box center [616, 280] width 40 height 30
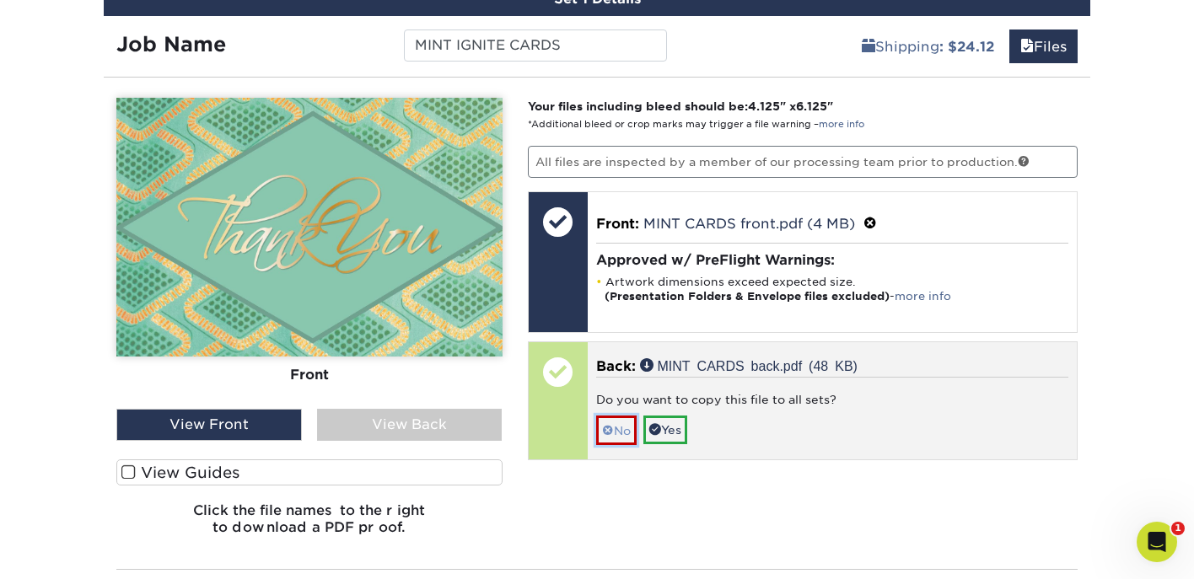
click at [624, 432] on link "No" at bounding box center [616, 431] width 40 height 30
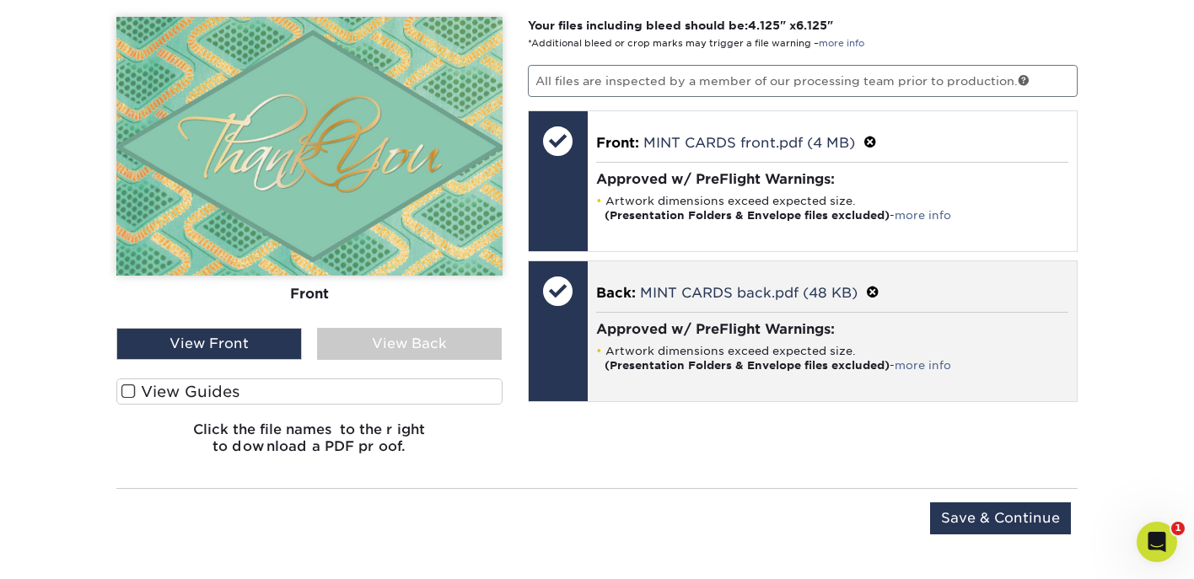
scroll to position [1269, 0]
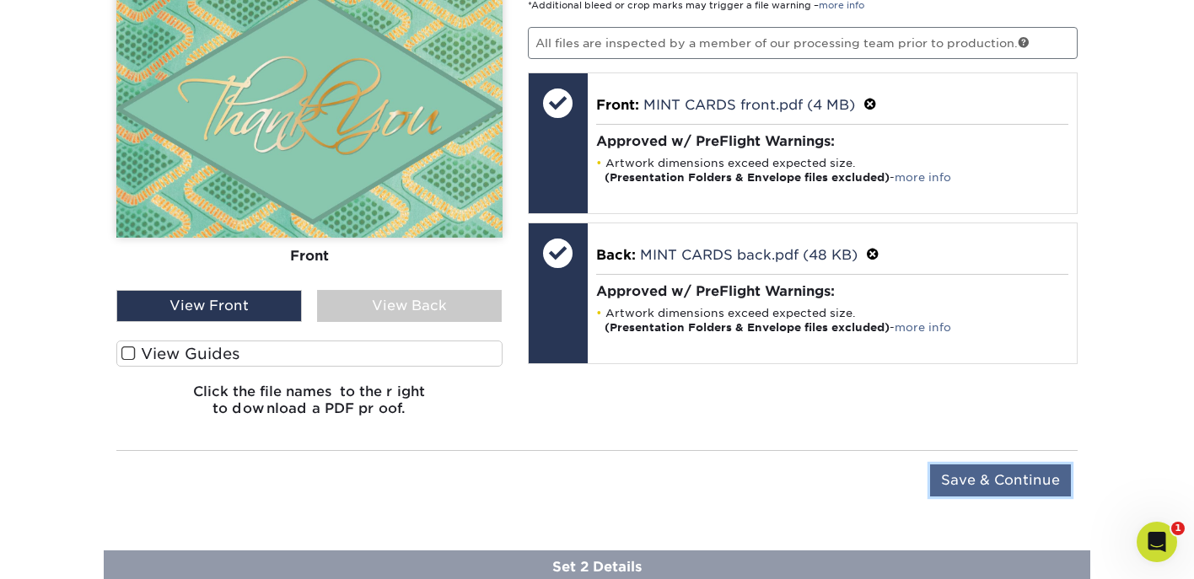
click at [964, 492] on input "Save & Continue" at bounding box center [1000, 481] width 141 height 32
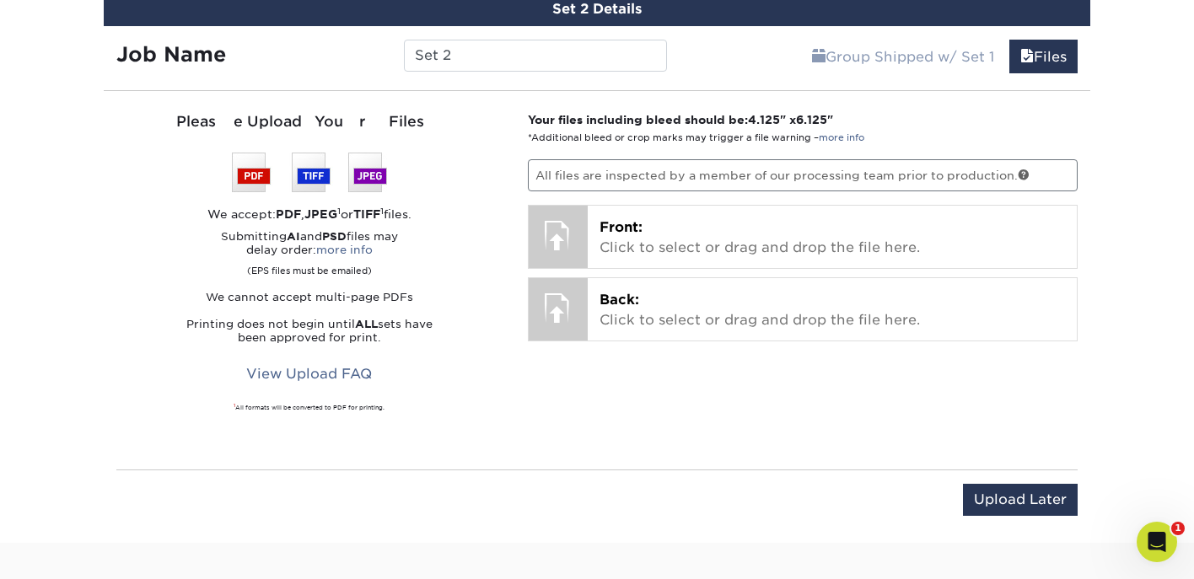
scroll to position [1255, 0]
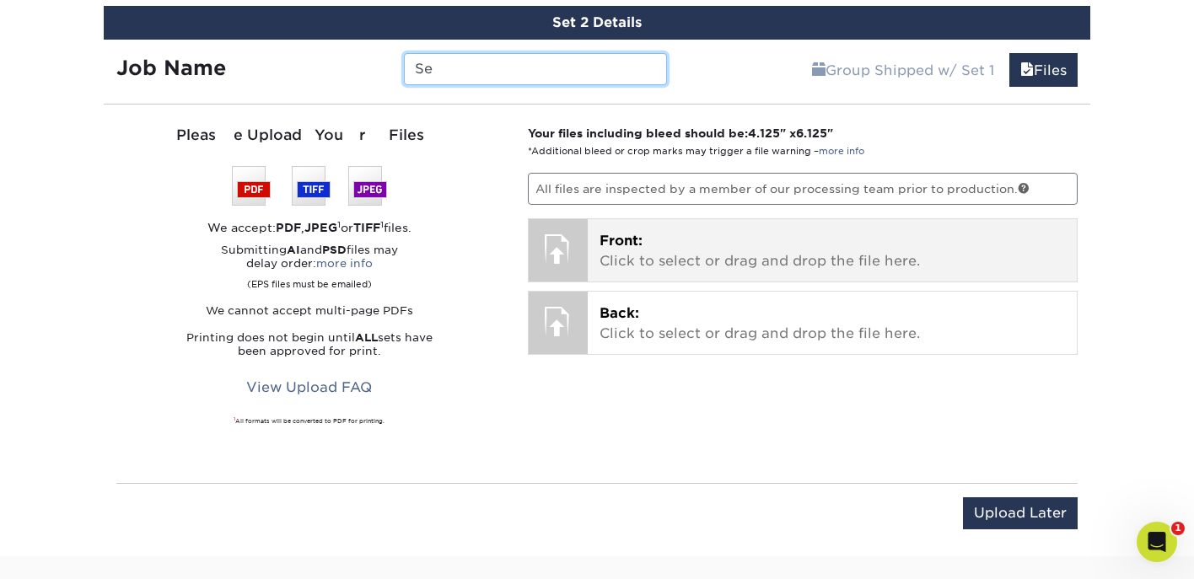
type input "S"
type input "LAVENDER IGNITE CARDS"
click at [575, 260] on div at bounding box center [558, 248] width 59 height 59
click at [623, 245] on span "Front:" at bounding box center [620, 241] width 43 height 16
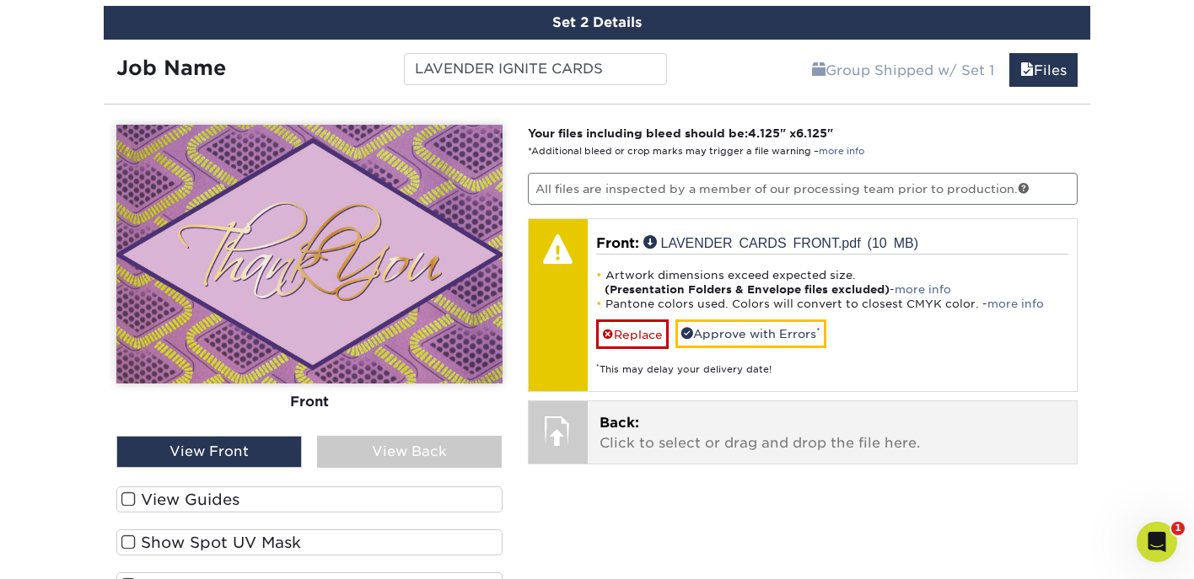
click at [571, 439] on div at bounding box center [558, 430] width 59 height 59
click at [652, 429] on p "Back: Click to select or drag and drop the file here." at bounding box center [832, 433] width 466 height 40
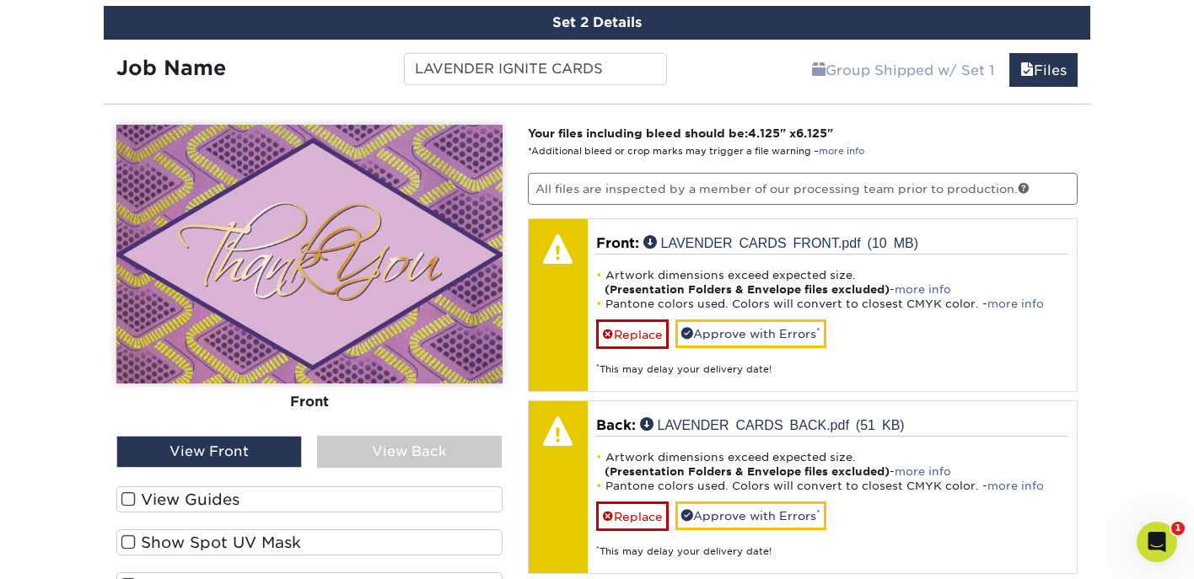
click at [406, 457] on div "View Back" at bounding box center [409, 452] width 185 height 32
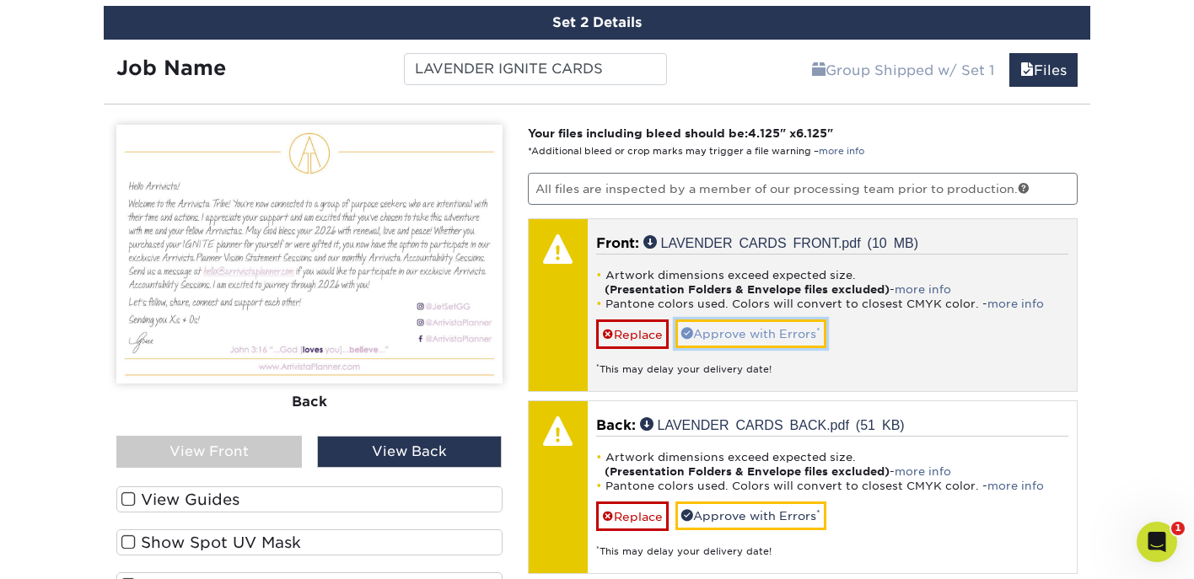
click at [783, 337] on link "Approve with Errors *" at bounding box center [750, 334] width 151 height 29
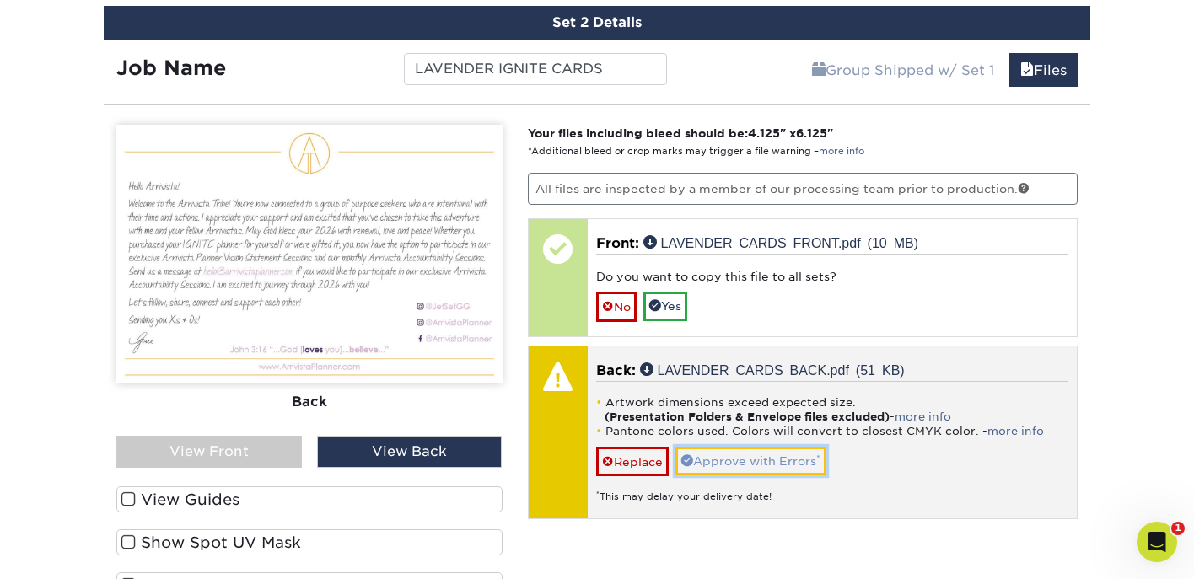
click at [760, 454] on link "Approve with Errors *" at bounding box center [750, 461] width 151 height 29
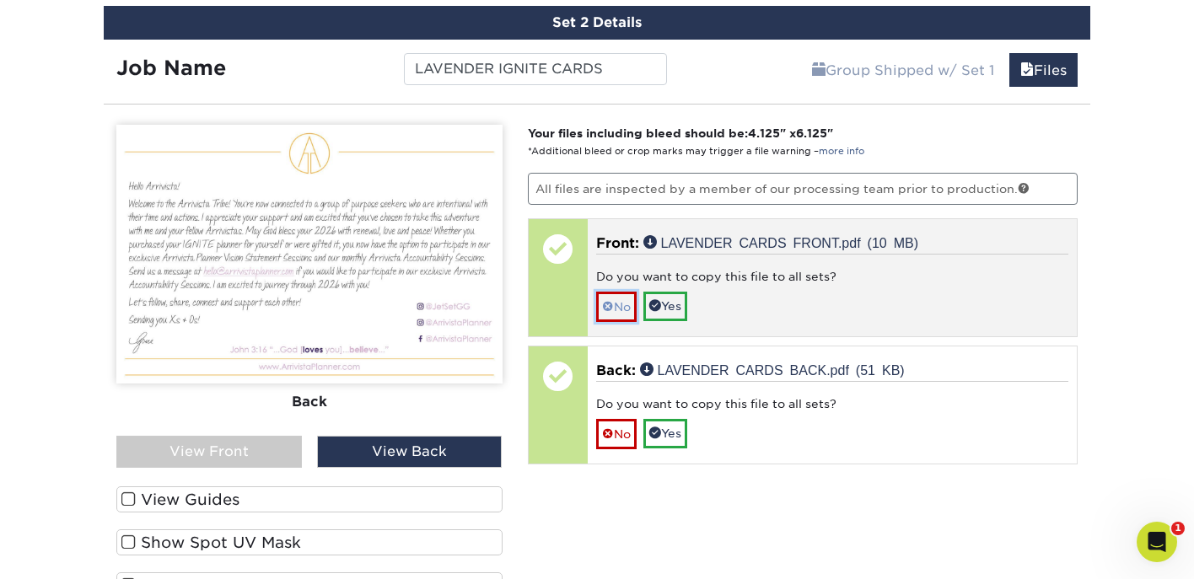
click at [616, 301] on link "No" at bounding box center [616, 307] width 40 height 30
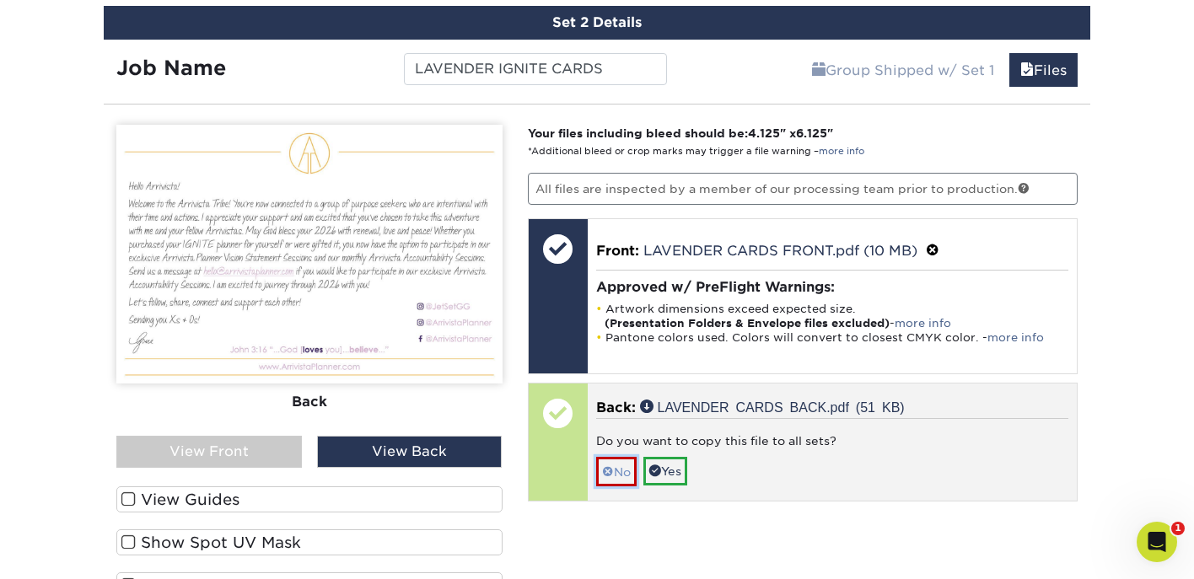
click at [621, 479] on link "No" at bounding box center [616, 472] width 40 height 30
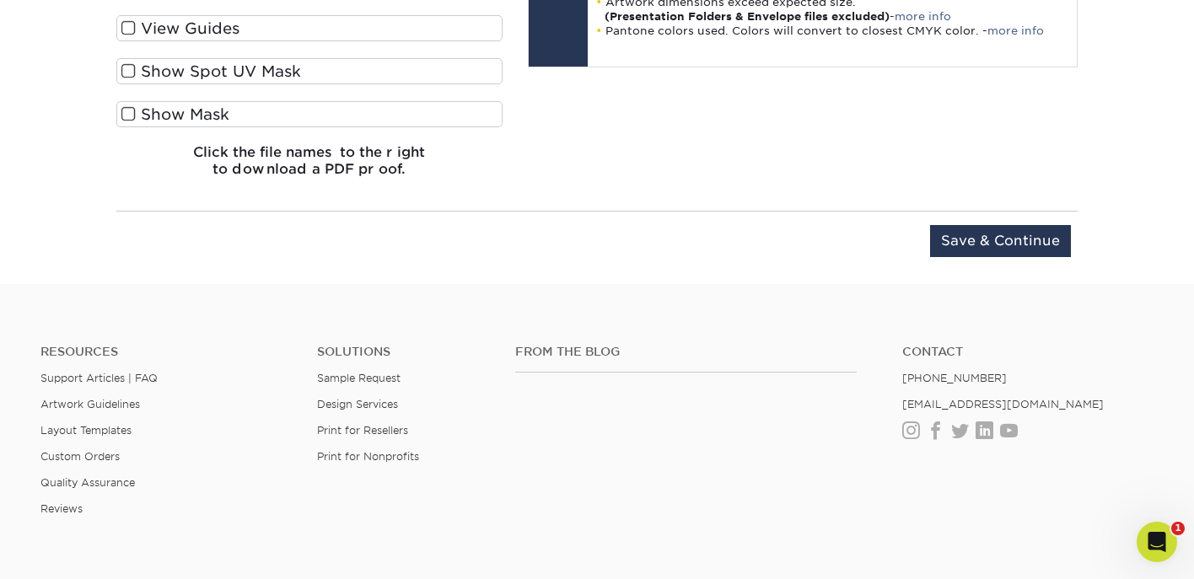
scroll to position [1742, 0]
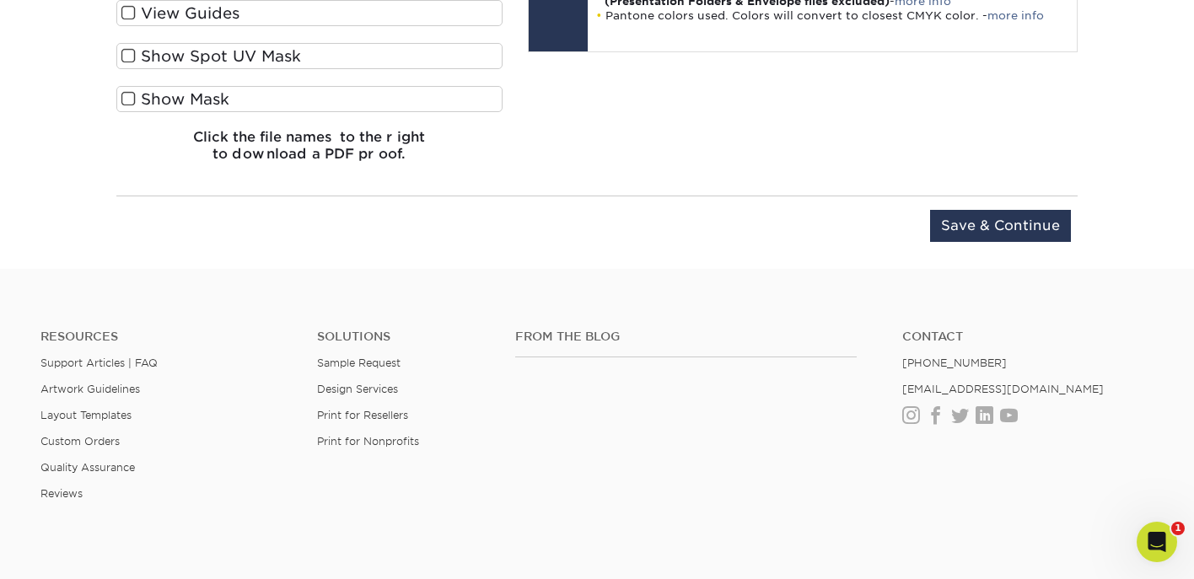
click at [1004, 245] on div "Upload Later Save & Continue Continue" at bounding box center [596, 236] width 961 height 52
click at [983, 226] on input "Save & Continue" at bounding box center [1000, 226] width 141 height 32
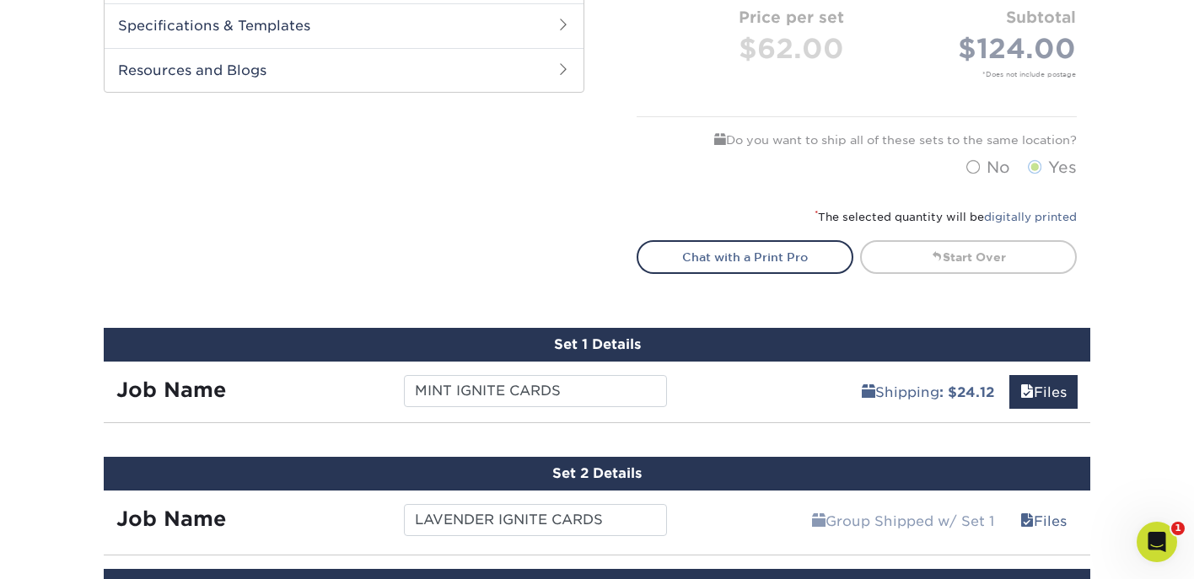
scroll to position [997, 0]
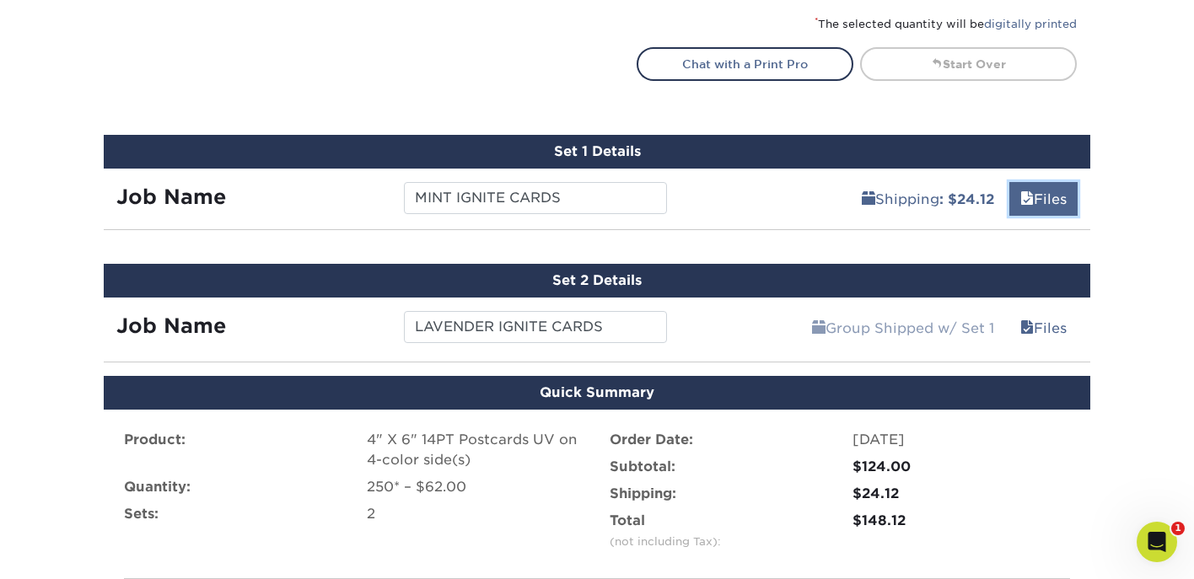
click at [1043, 192] on link "Files" at bounding box center [1043, 199] width 68 height 34
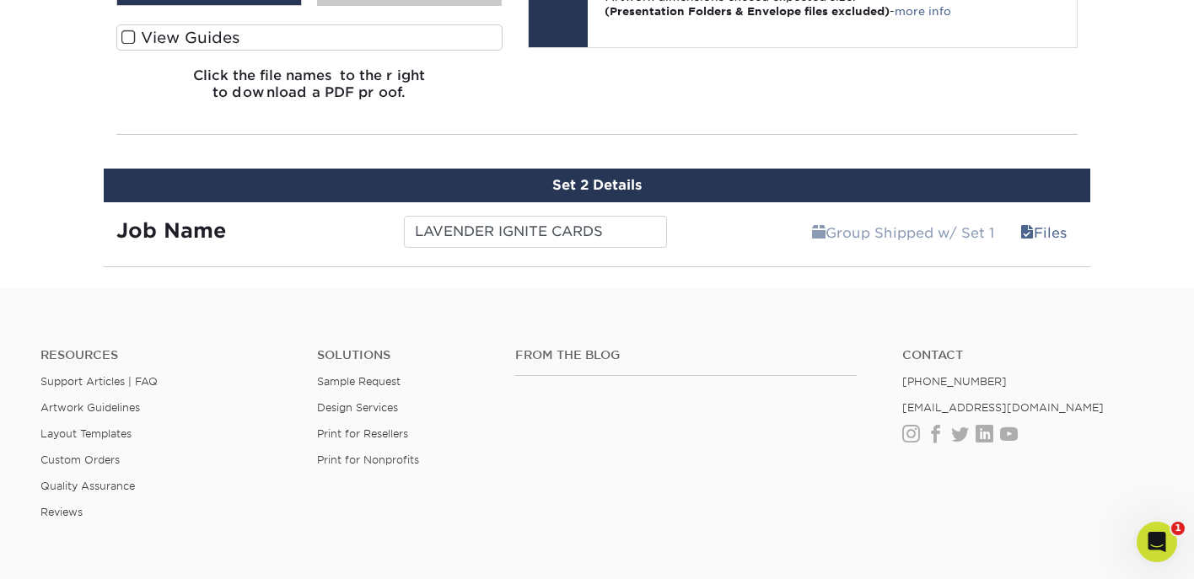
scroll to position [1591, 0]
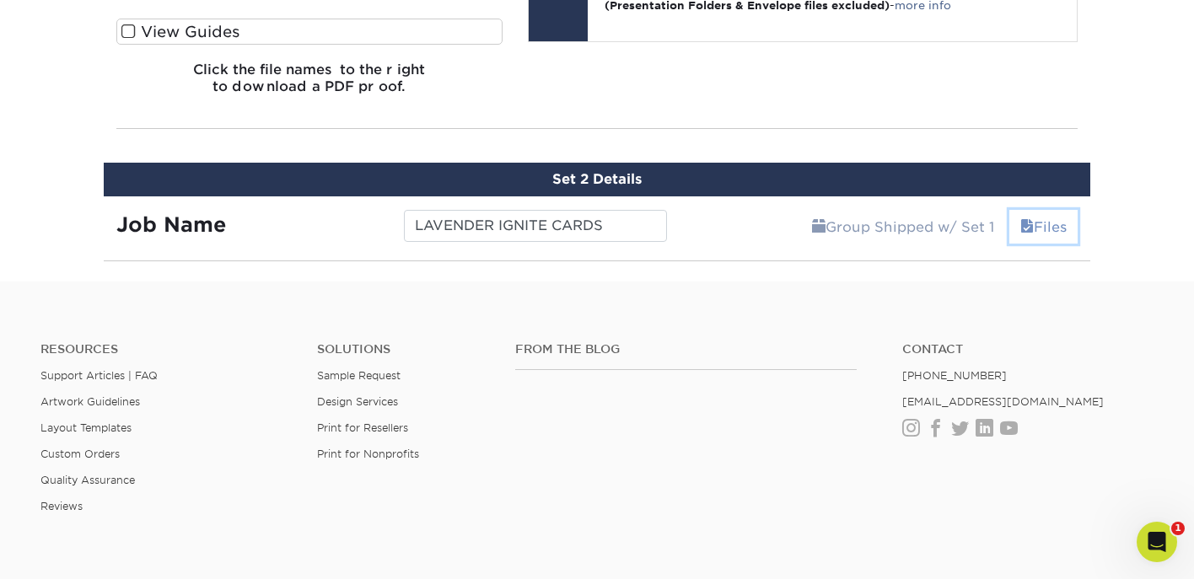
click at [1029, 223] on link "Files" at bounding box center [1043, 227] width 68 height 34
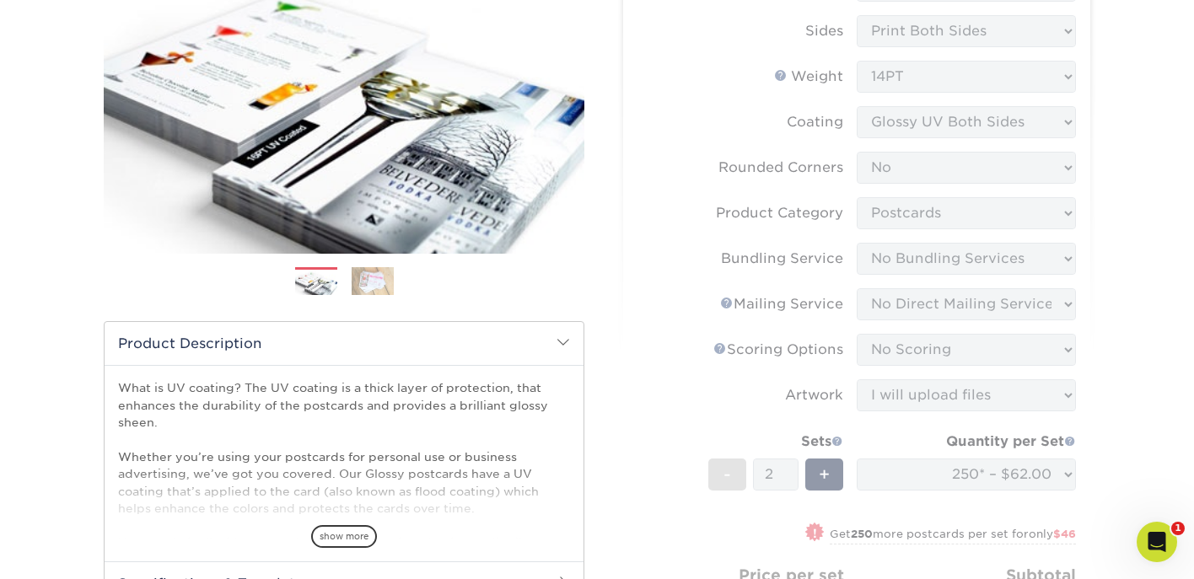
scroll to position [0, 0]
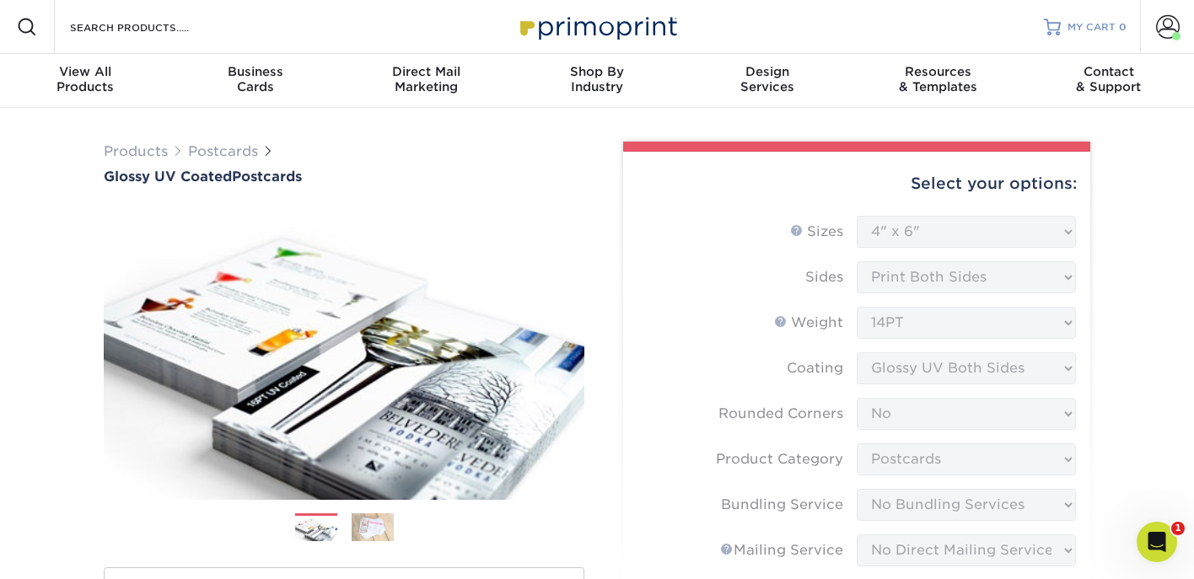
click at [1100, 36] on link "MY CART 0" at bounding box center [1085, 27] width 83 height 54
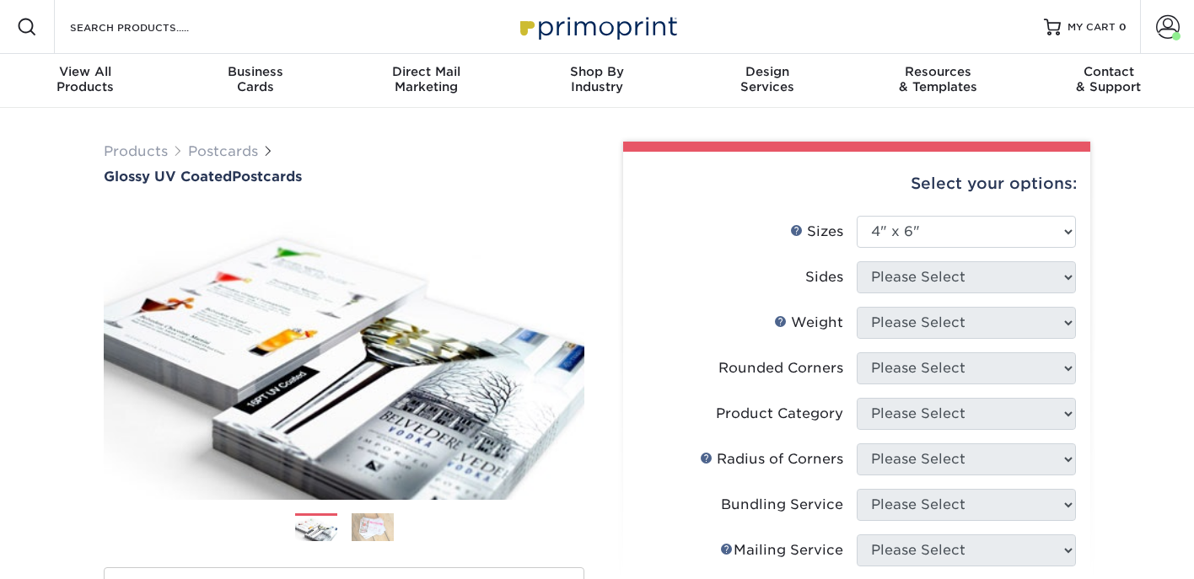
select select "4.00x6.00"
click at [1101, 30] on span "MY CART" at bounding box center [1091, 27] width 48 height 14
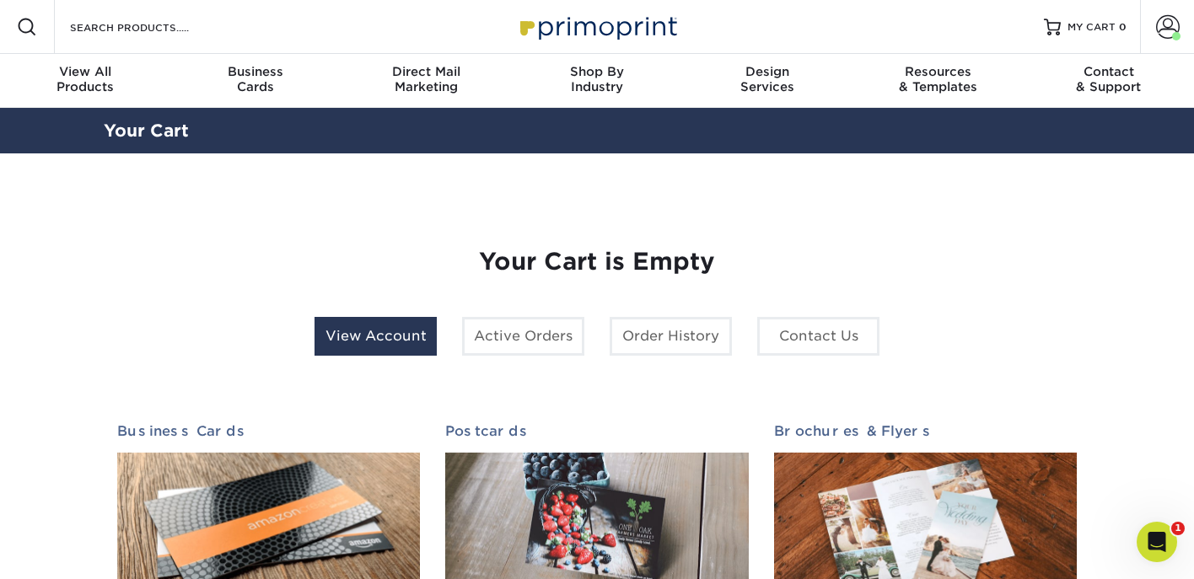
click at [408, 340] on link "View Account" at bounding box center [376, 336] width 122 height 39
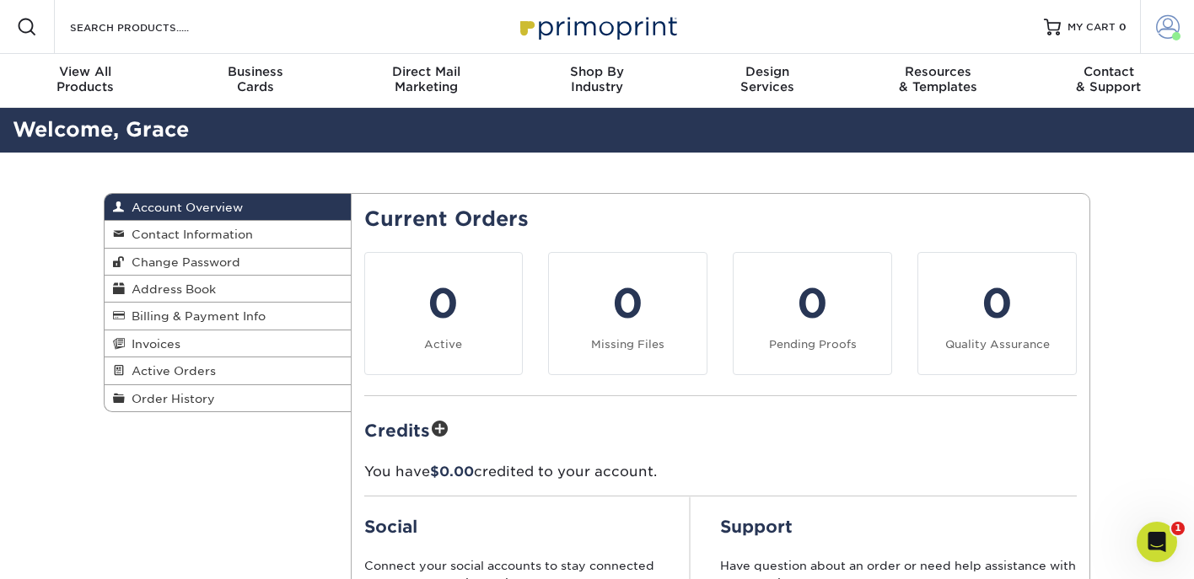
click at [1157, 36] on span at bounding box center [1168, 27] width 24 height 24
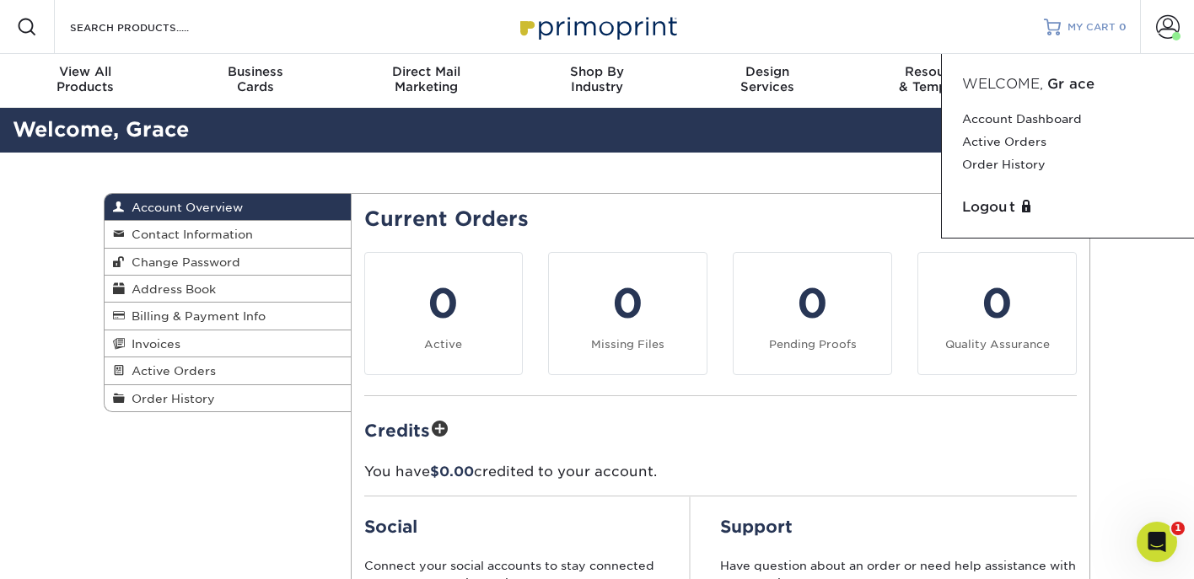
click at [1089, 20] on span "MY CART" at bounding box center [1091, 27] width 48 height 14
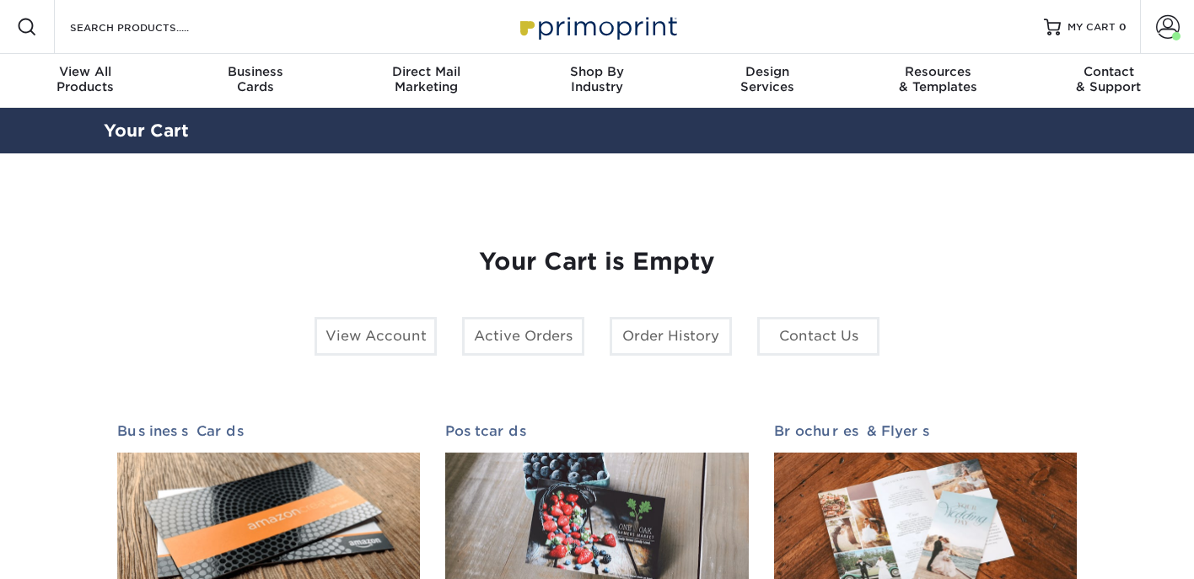
click at [523, 358] on div "View Account Active Orders Order History Contact Us" at bounding box center [597, 343] width 590 height 52
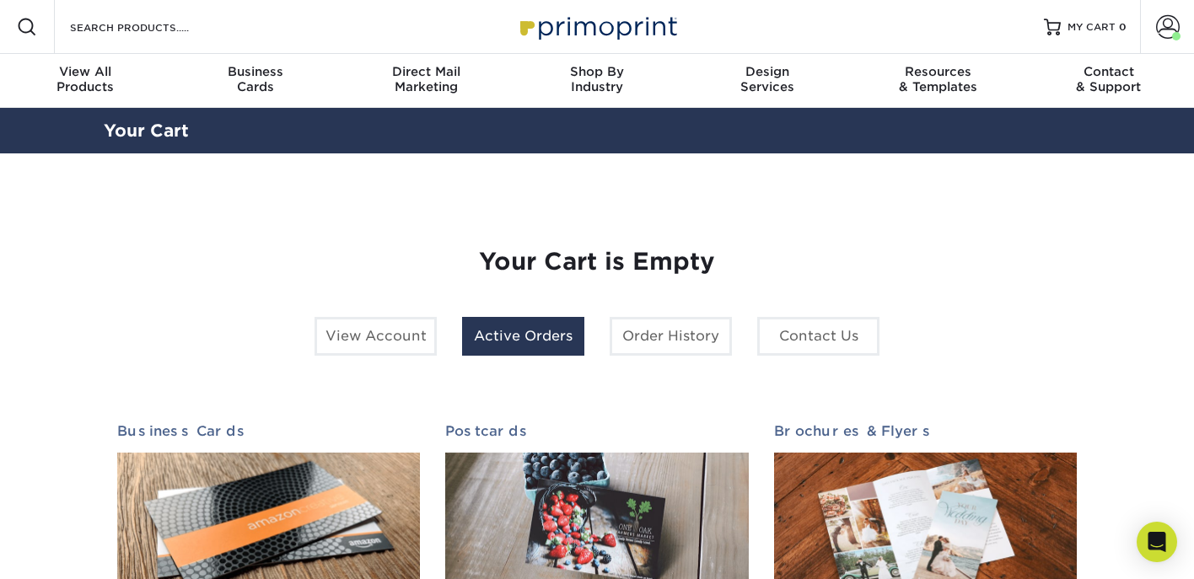
click at [523, 345] on link "Active Orders" at bounding box center [523, 336] width 122 height 39
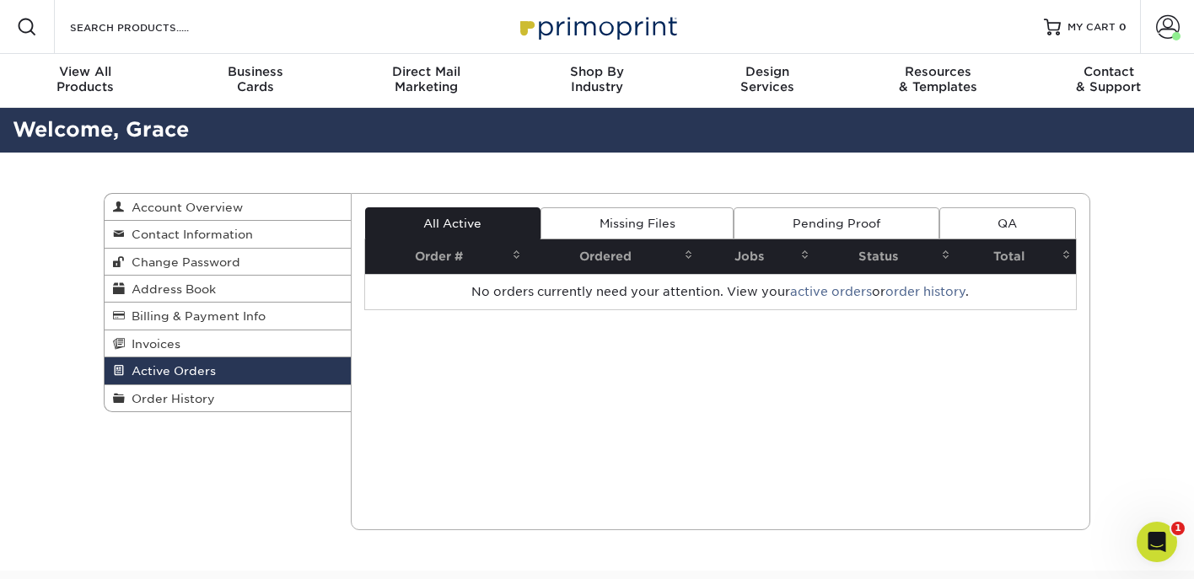
click at [623, 228] on link "Missing Files" at bounding box center [636, 223] width 193 height 32
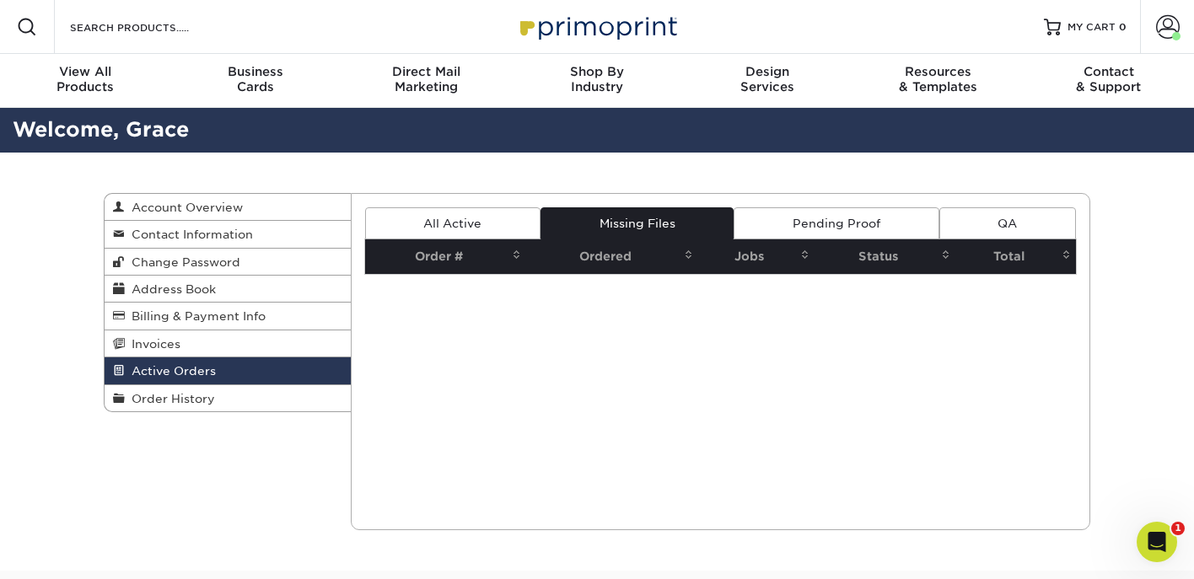
click at [494, 226] on link "All Active" at bounding box center [452, 223] width 175 height 32
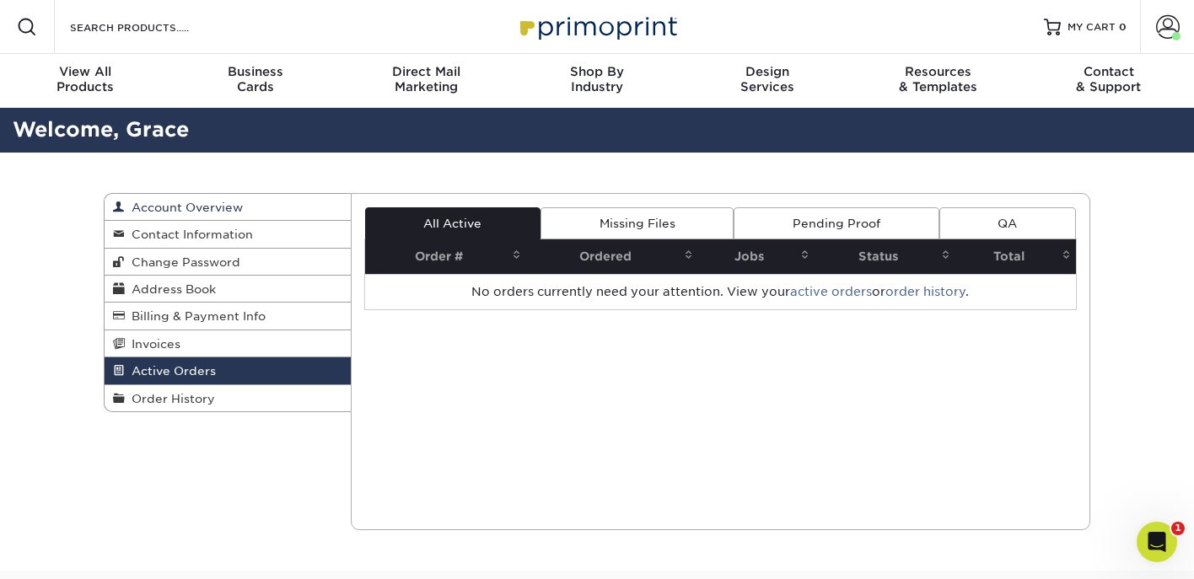
click at [288, 208] on link "Account Overview" at bounding box center [228, 207] width 246 height 27
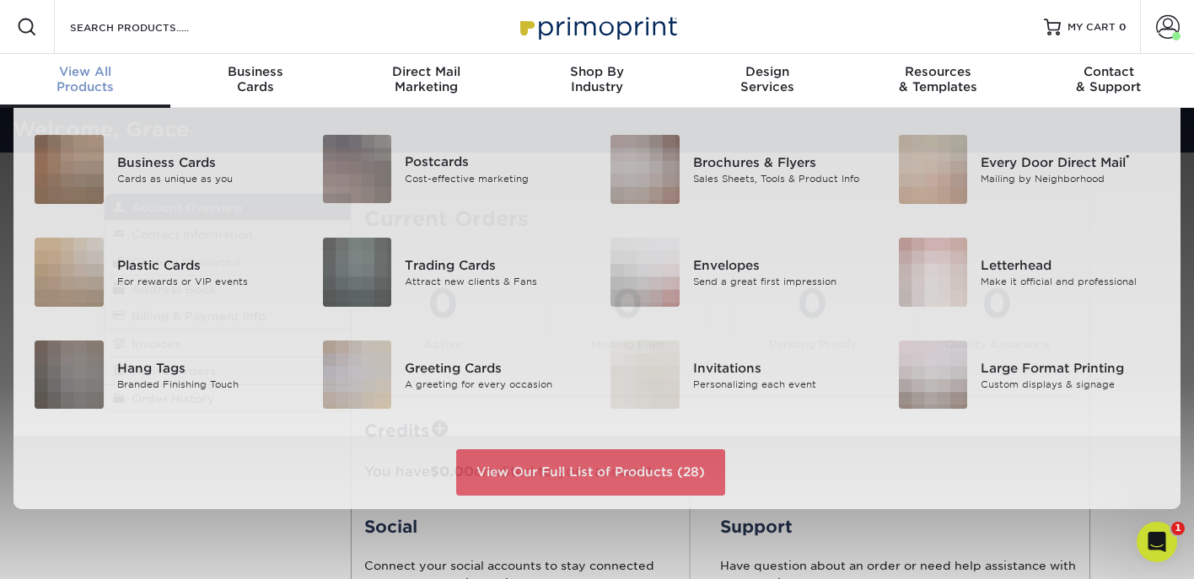
click at [83, 84] on div "View All Products" at bounding box center [85, 79] width 170 height 30
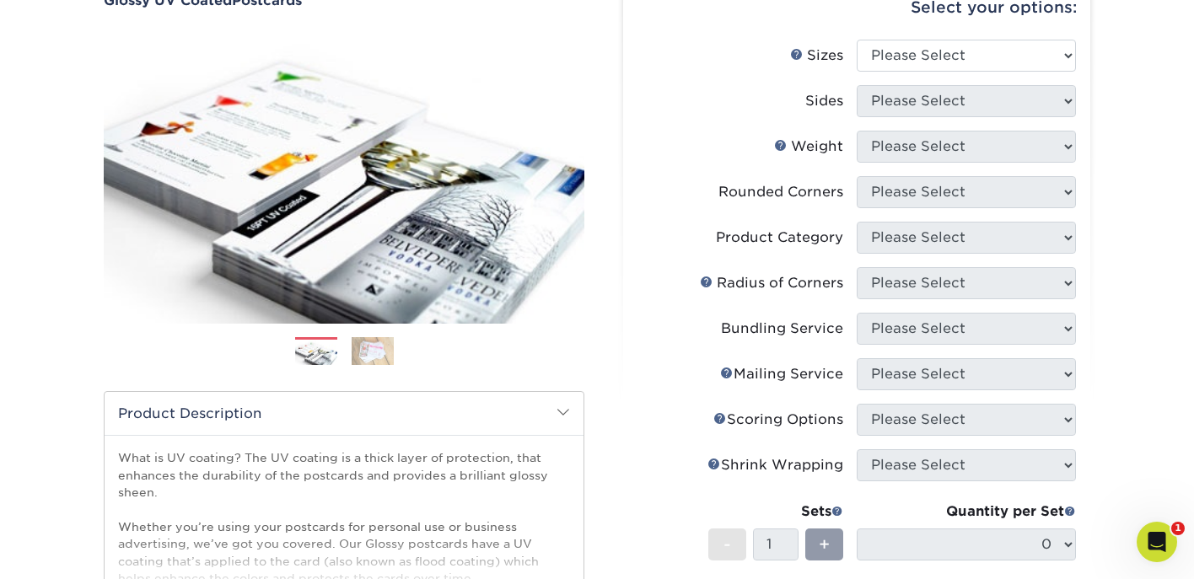
scroll to position [121, 0]
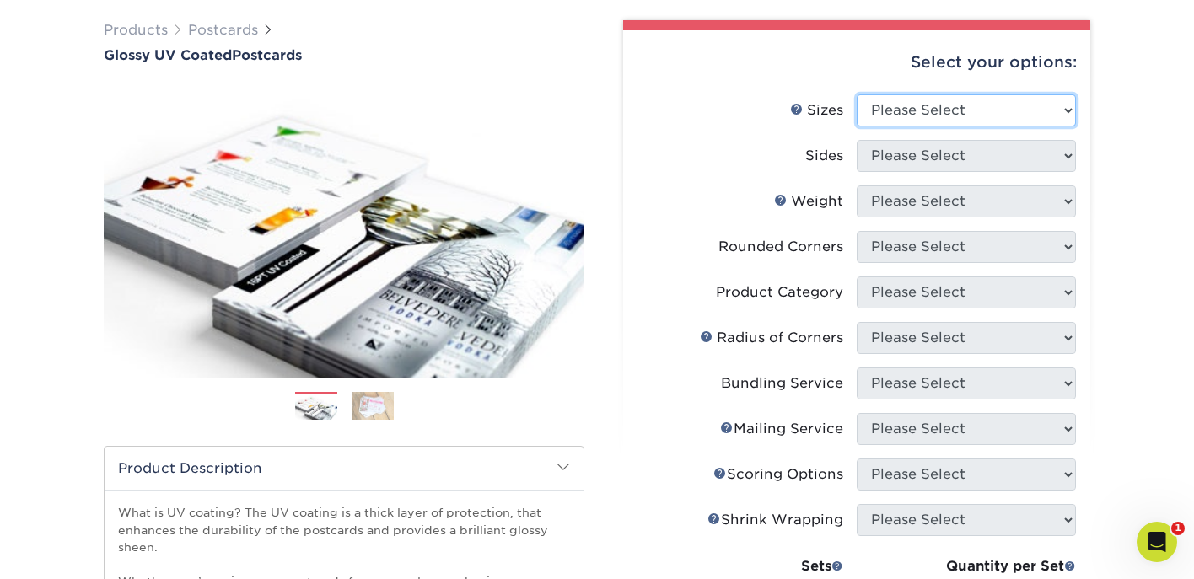
click at [917, 105] on select "Please Select 1.5" x 7" 2" x 4" 2" x 6" 2" x 7" 2" x 8" 2.12" x 5.5" 2.12" x 5.…" at bounding box center [966, 110] width 219 height 32
select select "4.00x6.00"
click at [857, 94] on select "Please Select 1.5" x 7" 2" x 4" 2" x 6" 2" x 7" 2" x 8" 2.12" x 5.5" 2.12" x 5.…" at bounding box center [966, 110] width 219 height 32
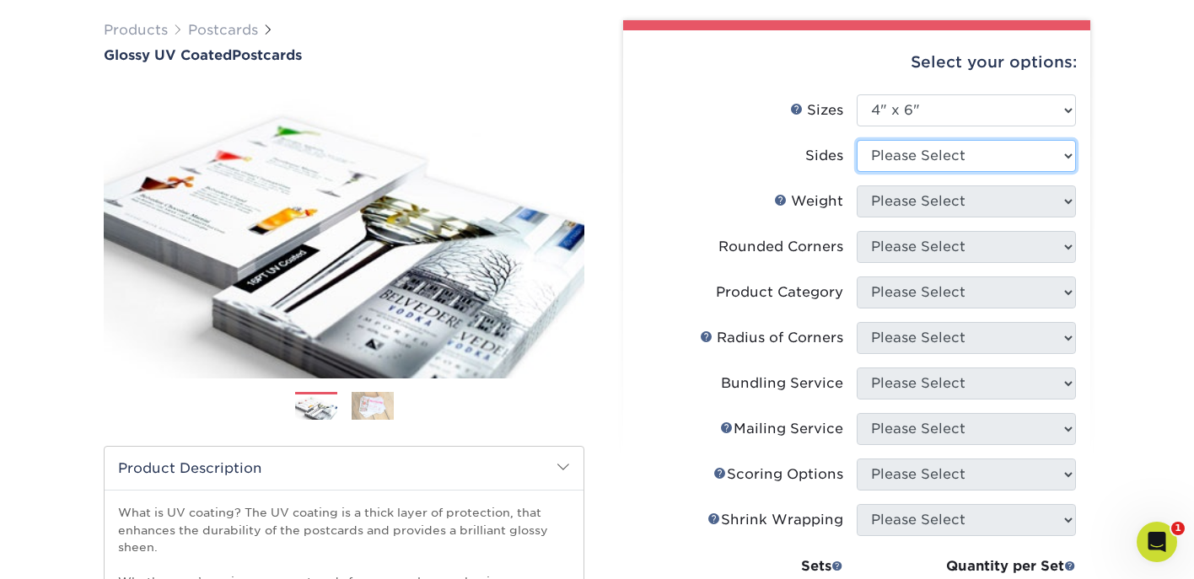
click at [907, 170] on select "Please Select Print Both Sides Print Front Only" at bounding box center [966, 156] width 219 height 32
select select "13abbda7-1d64-4f25-8bb2-c179b224825d"
click at [857, 140] on select "Please Select Print Both Sides Print Front Only" at bounding box center [966, 156] width 219 height 32
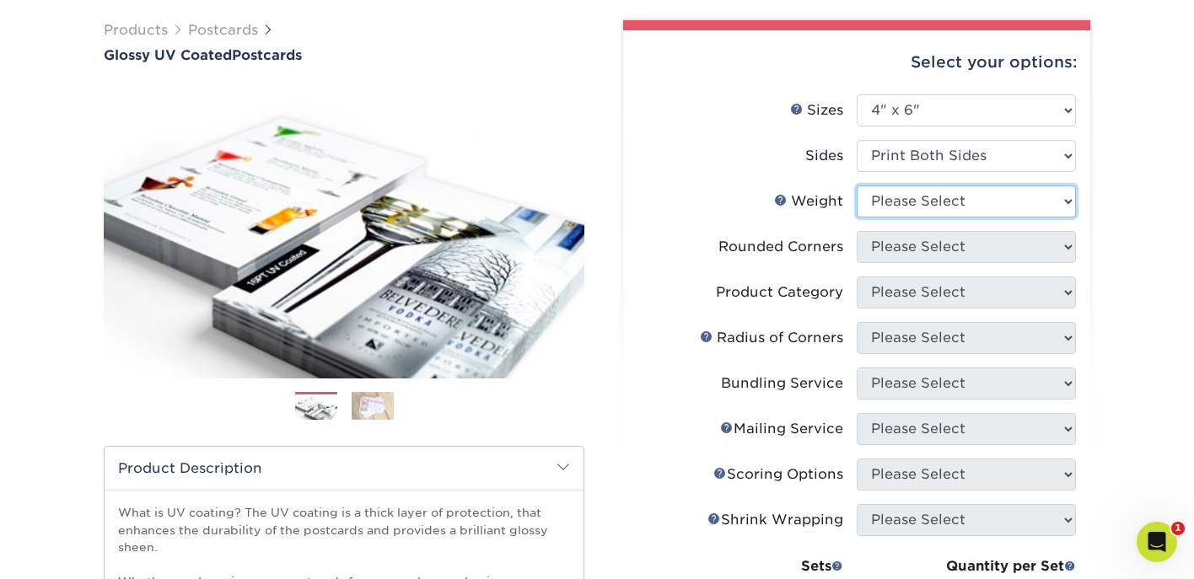
click at [916, 200] on select "Please Select 14PT 16PT 18PT C1S" at bounding box center [966, 201] width 219 height 32
select select "14PT"
click at [857, 185] on select "Please Select 14PT 16PT 18PT C1S" at bounding box center [966, 201] width 219 height 32
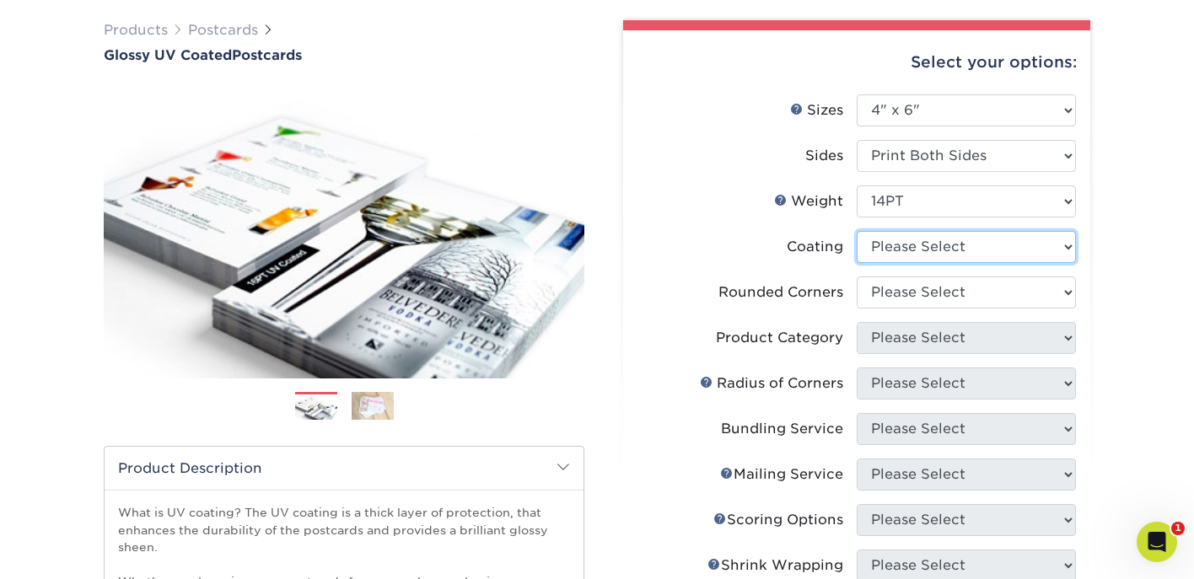
click at [917, 241] on select at bounding box center [966, 247] width 219 height 32
select select "ae367451-b2b8-45df-a344-0f05b6a12993"
click at [857, 231] on select at bounding box center [966, 247] width 219 height 32
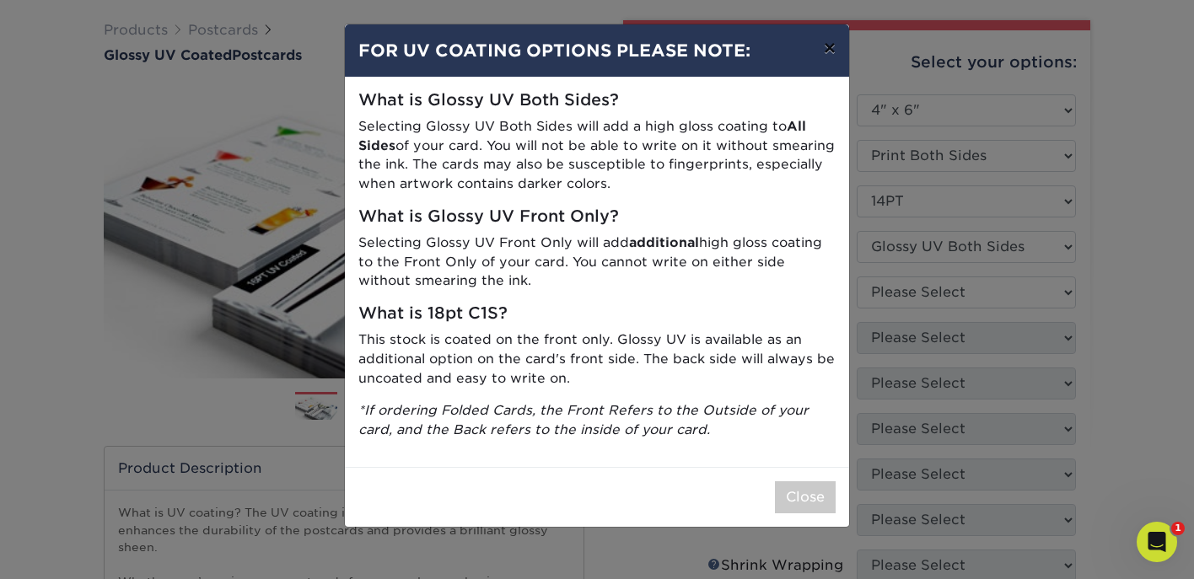
click at [831, 61] on button "×" at bounding box center [829, 47] width 39 height 47
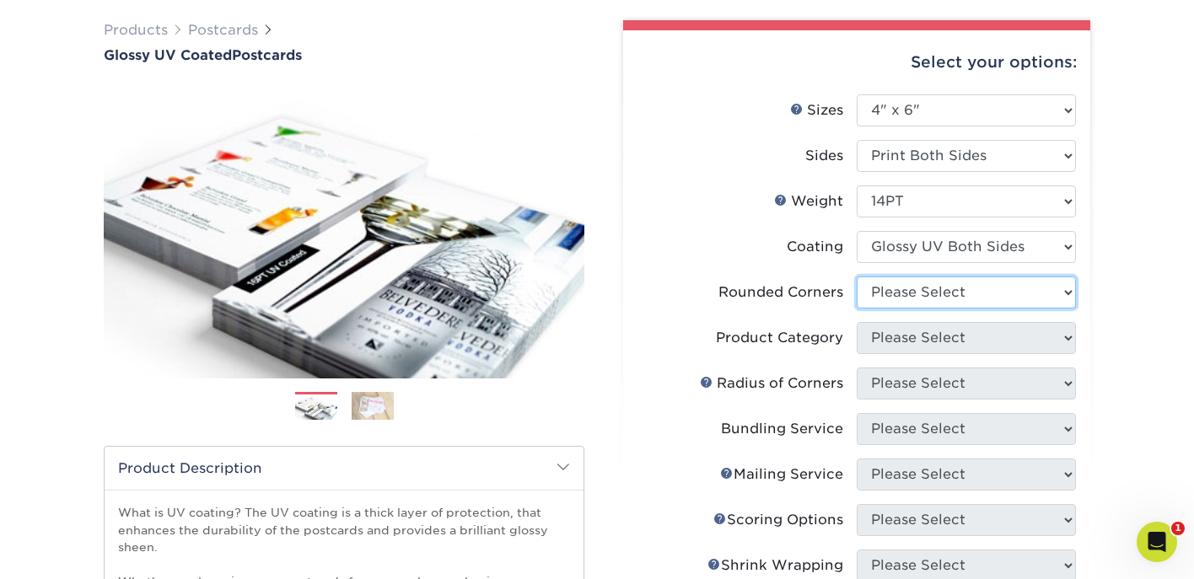
click at [943, 294] on select "Please Select Yes - Round 4 Corners No" at bounding box center [966, 293] width 219 height 32
select select "0"
click at [857, 277] on select "Please Select Yes - Round 4 Corners No" at bounding box center [966, 293] width 219 height 32
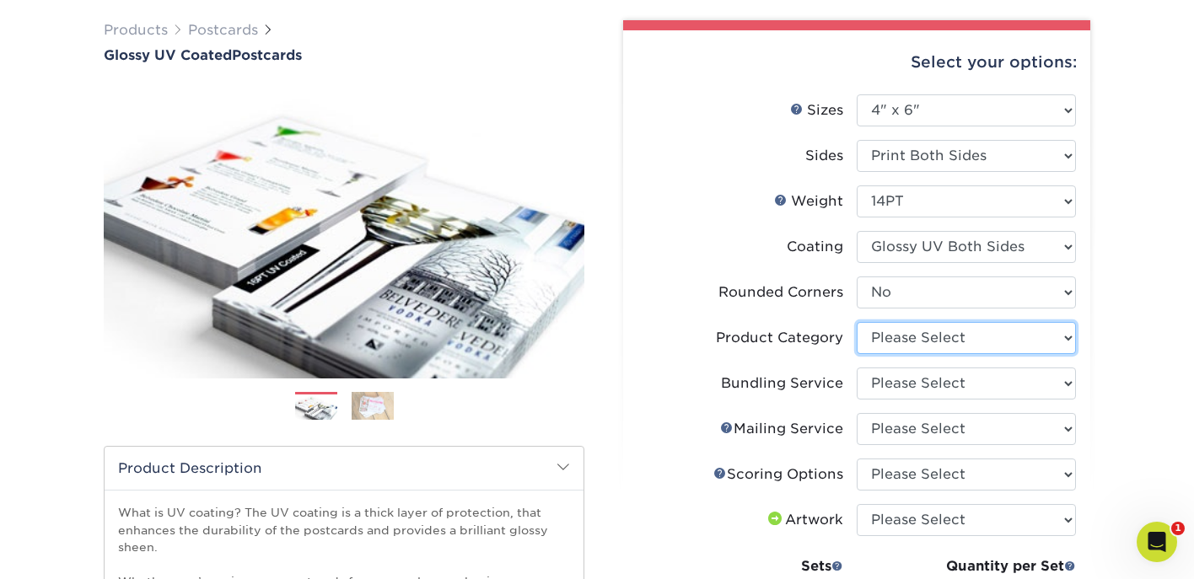
click at [950, 337] on select "Please Select Postcards" at bounding box center [966, 338] width 219 height 32
select select "9b7272e0-d6c8-4c3c-8e97-d3a1bcdab858"
click at [857, 322] on select "Please Select Postcards" at bounding box center [966, 338] width 219 height 32
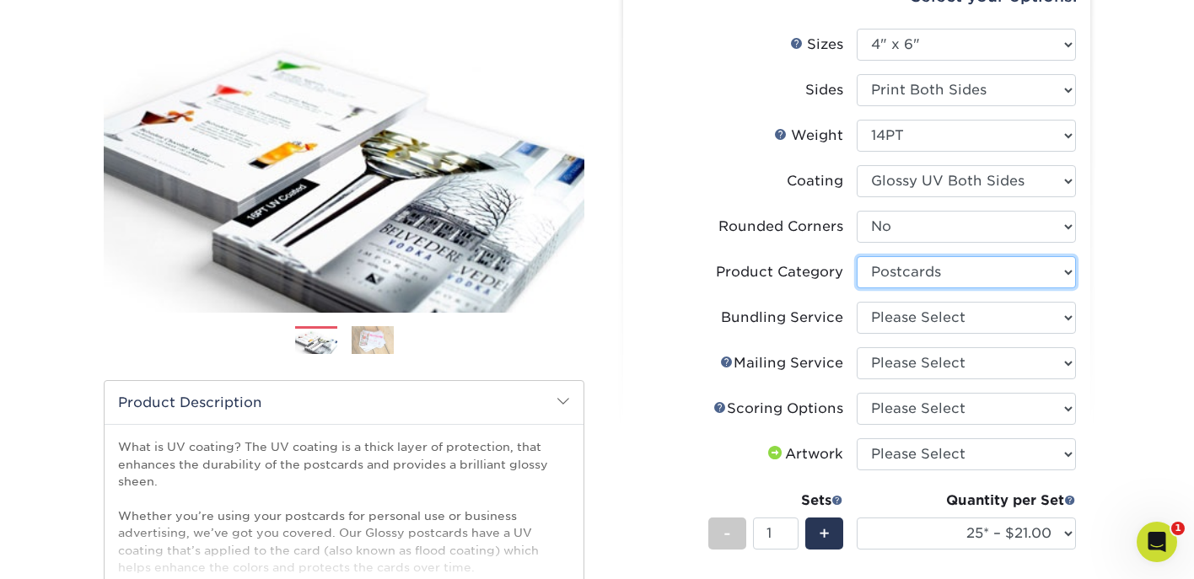
scroll to position [191, 0]
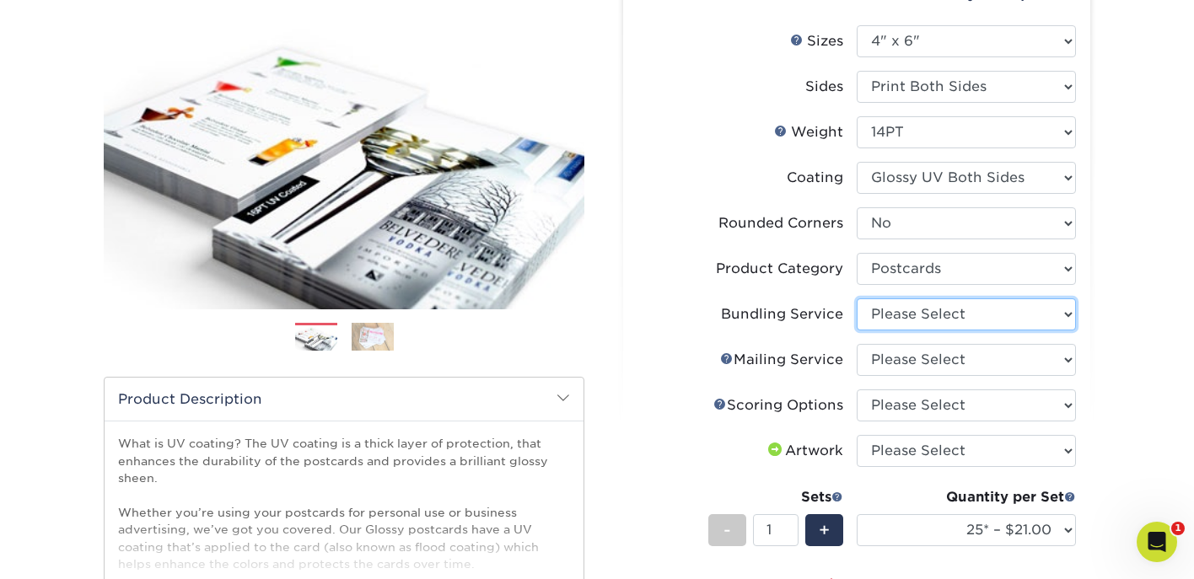
click at [948, 307] on select "Please Select No Bundling Services Yes, Bundles of 50 (+2 Days) Yes, Bundles of…" at bounding box center [966, 314] width 219 height 32
select select "58689abb-25c0-461c-a4c3-a80b627d6649"
click at [857, 298] on select "Please Select No Bundling Services Yes, Bundles of 50 (+2 Days) Yes, Bundles of…" at bounding box center [966, 314] width 219 height 32
click at [954, 356] on select "Please Select No Direct Mailing Service No, I will mail/stamp/imprint Direct Ma…" at bounding box center [966, 360] width 219 height 32
select select "3e5e9bdd-d78a-4c28-a41d-fe1407925ca6"
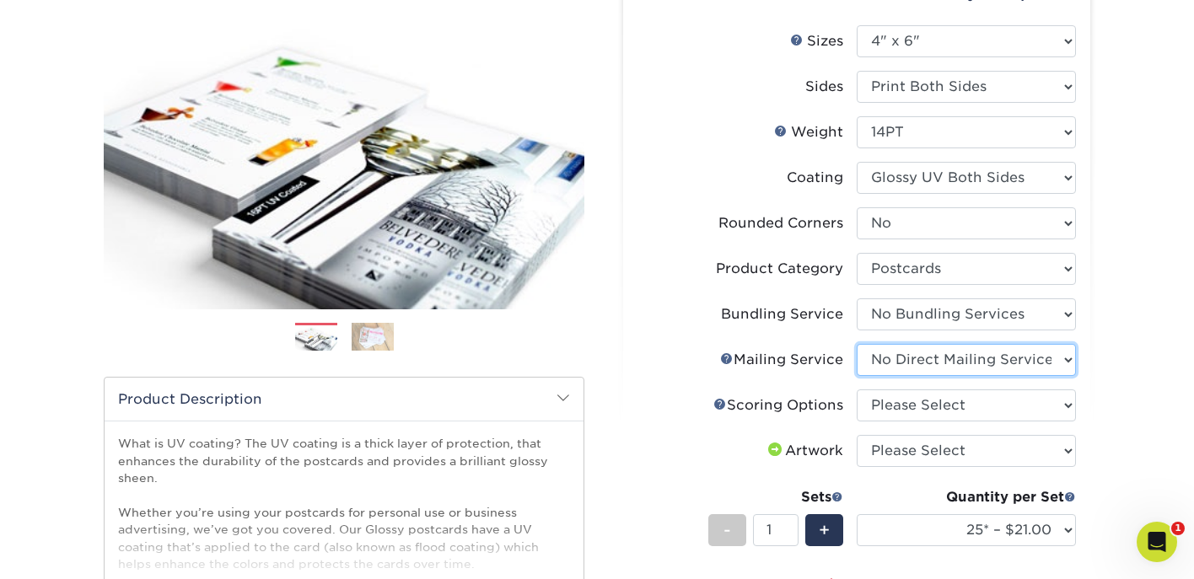
click at [857, 344] on select "Please Select No Direct Mailing Service No, I will mail/stamp/imprint Direct Ma…" at bounding box center [966, 360] width 219 height 32
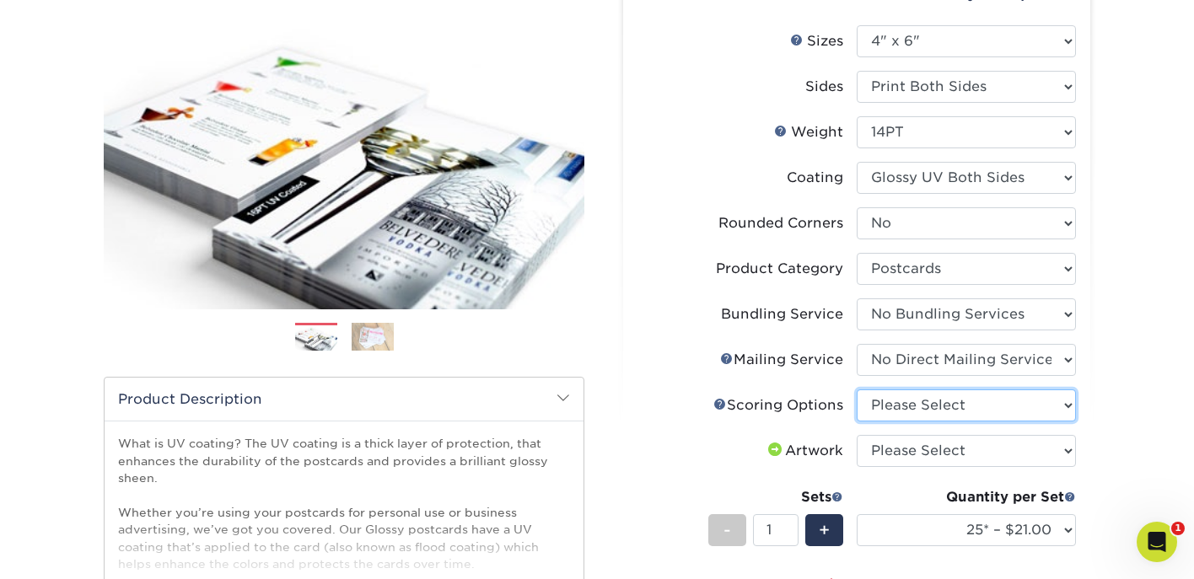
click at [952, 411] on select "Please Select No Scoring One Score" at bounding box center [966, 406] width 219 height 32
select select "16ebe401-5398-422d-8cb0-f3adbb82deb5"
click at [857, 390] on select "Please Select No Scoring One Score" at bounding box center [966, 406] width 219 height 32
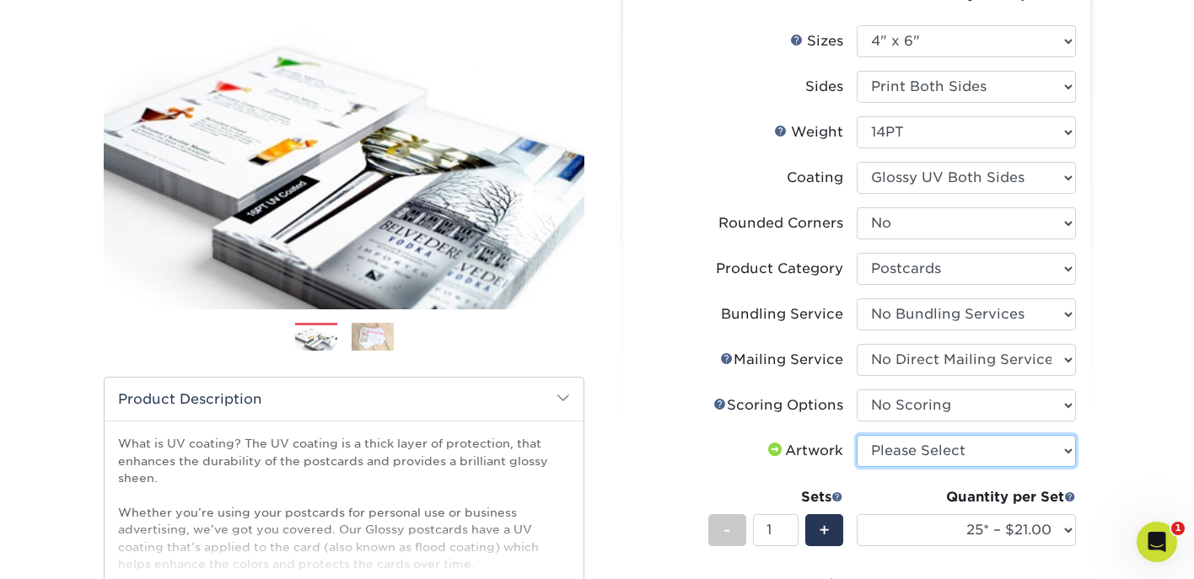
click at [952, 443] on select "Please Select I will upload files I need a design - $150" at bounding box center [966, 451] width 219 height 32
select select "upload"
click at [857, 435] on select "Please Select I will upload files I need a design - $150" at bounding box center [966, 451] width 219 height 32
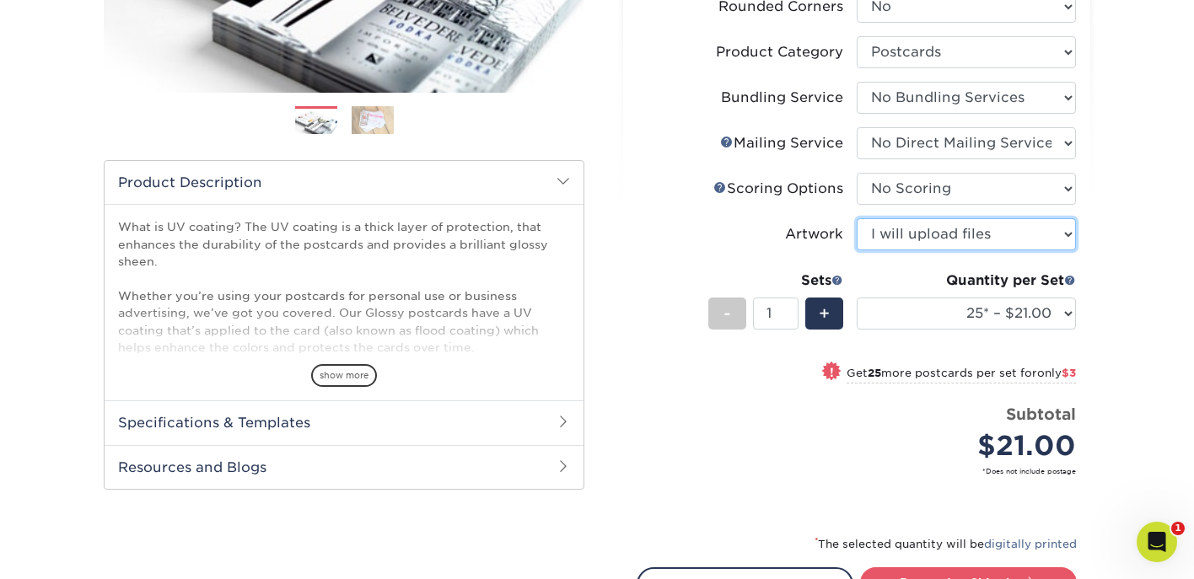
scroll to position [513, 0]
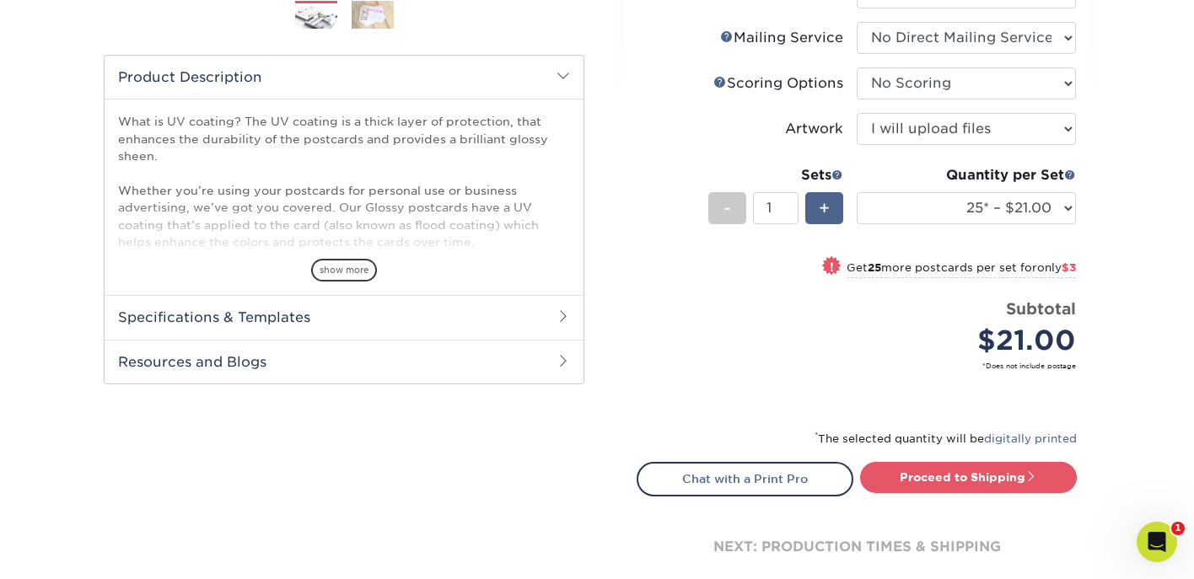
click at [824, 213] on span "+" at bounding box center [824, 208] width 11 height 25
type input "2"
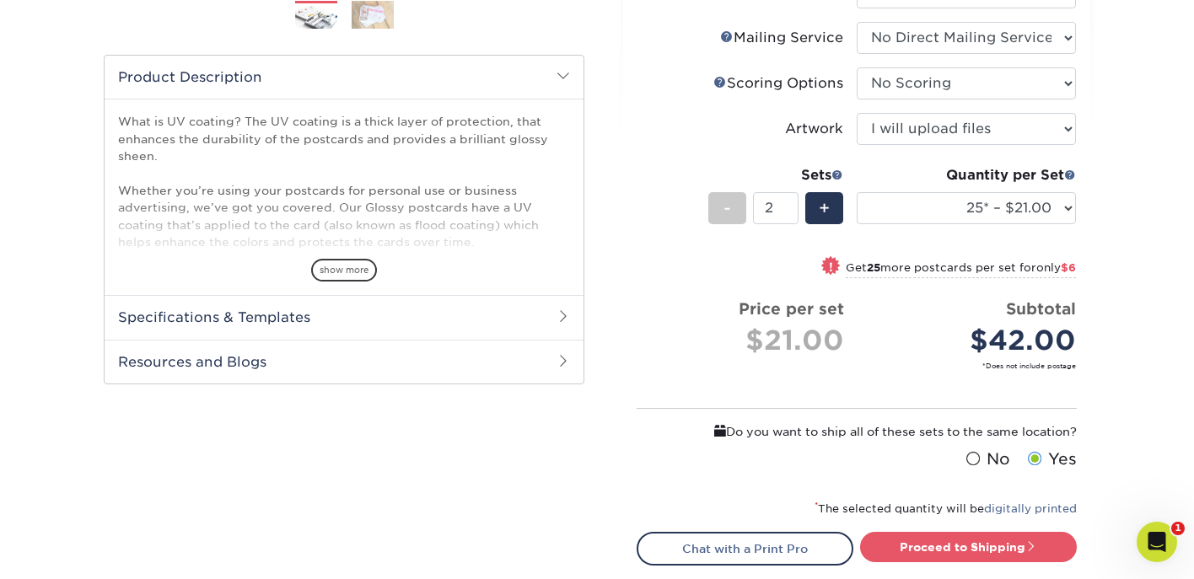
click at [992, 225] on div "Quantity per Set 25* – $21.00 50* – $24.00 75* – $30.00 100* – $39.00 250* – $6…" at bounding box center [966, 204] width 219 height 78
click at [991, 216] on select "25* – $21.00 50* – $24.00 75* – $30.00 100* – $39.00 250* – $62.00 500 – $85.00…" at bounding box center [966, 208] width 219 height 32
select select "250* – $62.00"
click at [857, 192] on select "25* – $21.00 50* – $24.00 75* – $30.00 100* – $39.00 250* – $62.00 500 – $85.00…" at bounding box center [966, 208] width 219 height 32
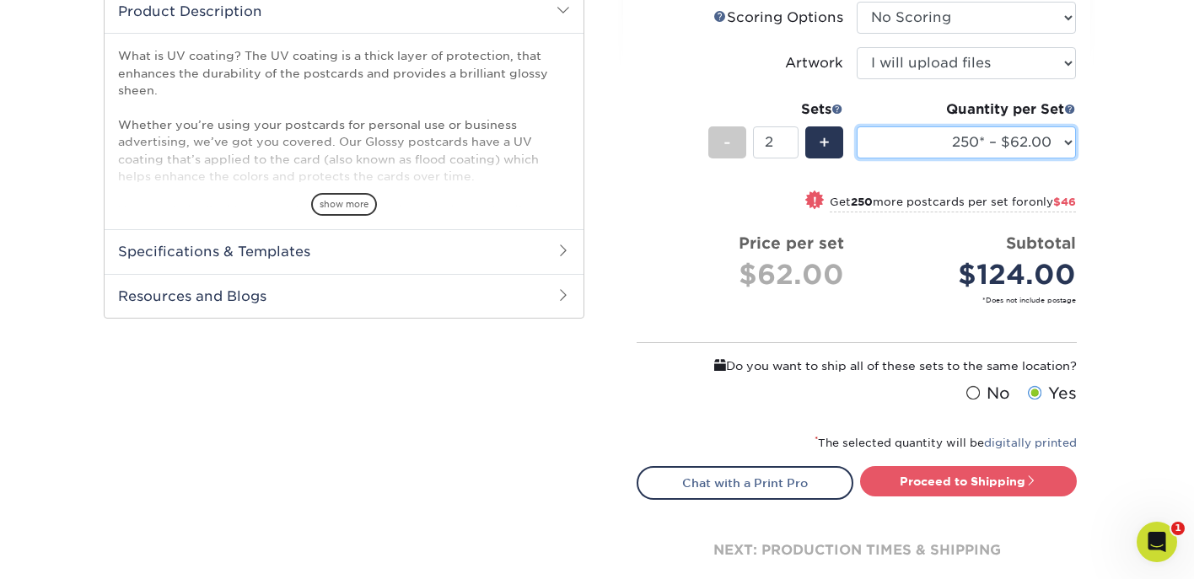
scroll to position [583, 0]
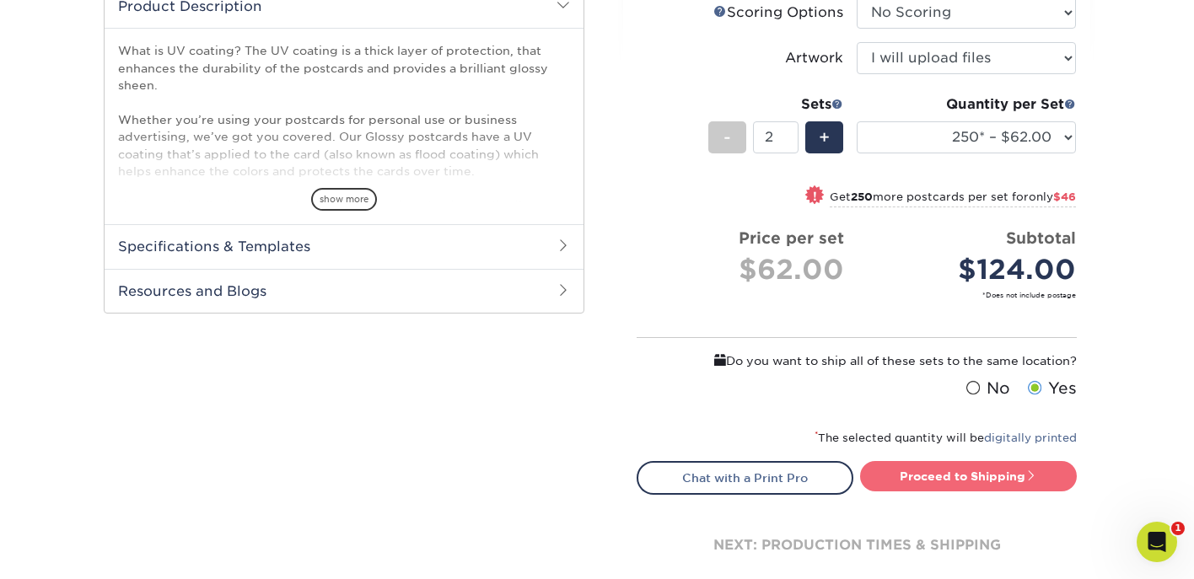
click at [945, 469] on link "Proceed to Shipping" at bounding box center [968, 476] width 217 height 30
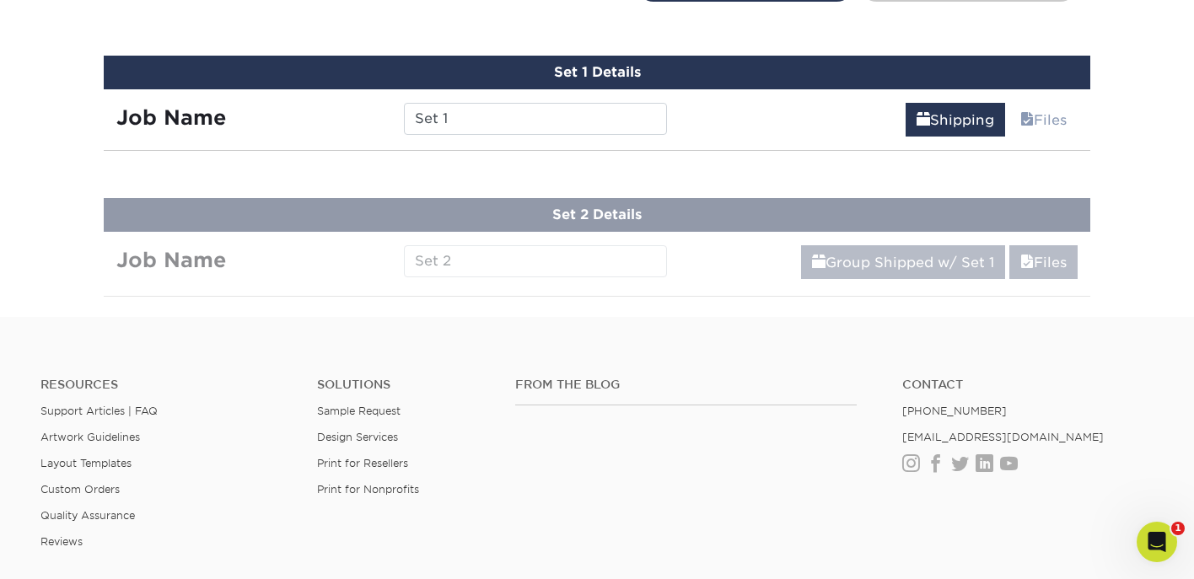
scroll to position [1089, 0]
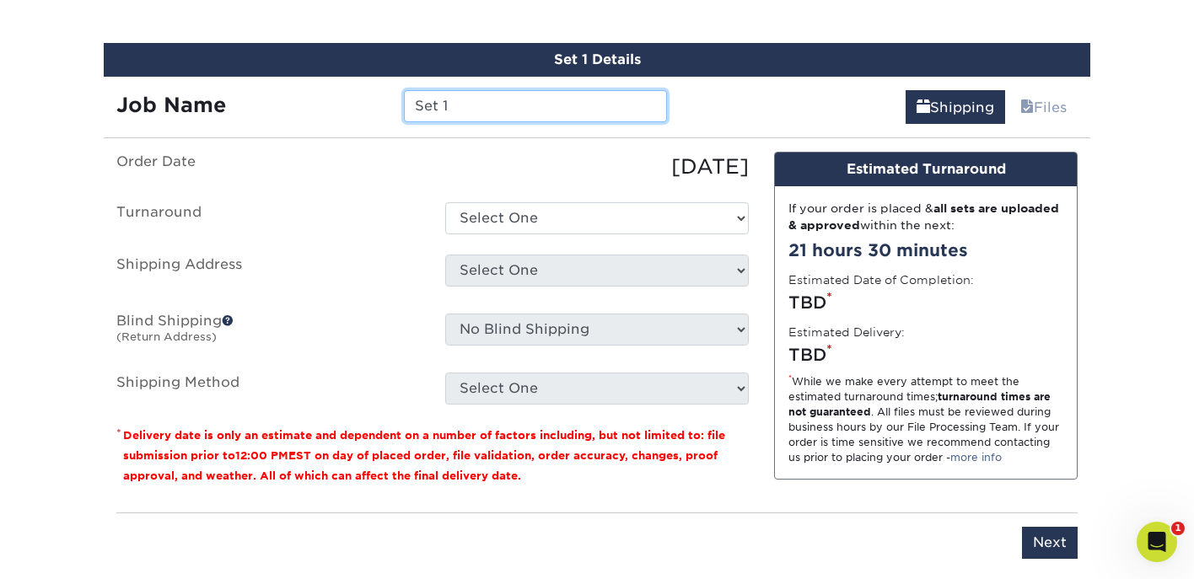
click at [559, 111] on input "Set 1" at bounding box center [535, 106] width 262 height 32
type input "MINT CARDS IGNITE"
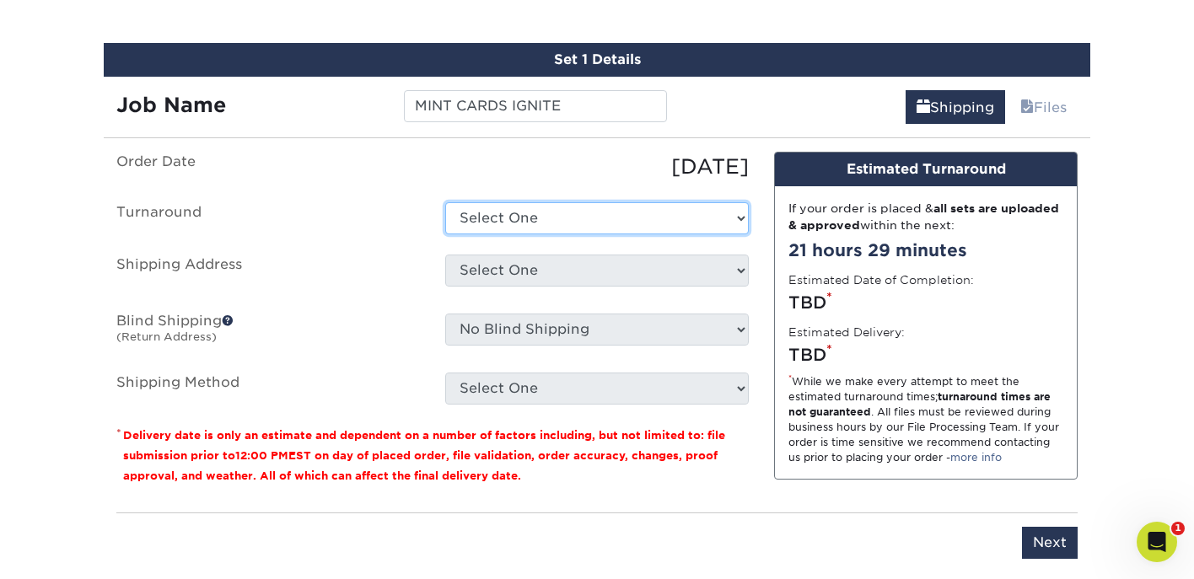
click at [555, 218] on select "Select One 2-4 Business Days 2 Day Next Business Day" at bounding box center [597, 218] width 304 height 32
select select "444058a8-cf3d-4a4d-9943-4a9df5ffeeba"
click at [445, 202] on select "Select One 2-4 Business Days 2 Day Next Business Day" at bounding box center [597, 218] width 304 height 32
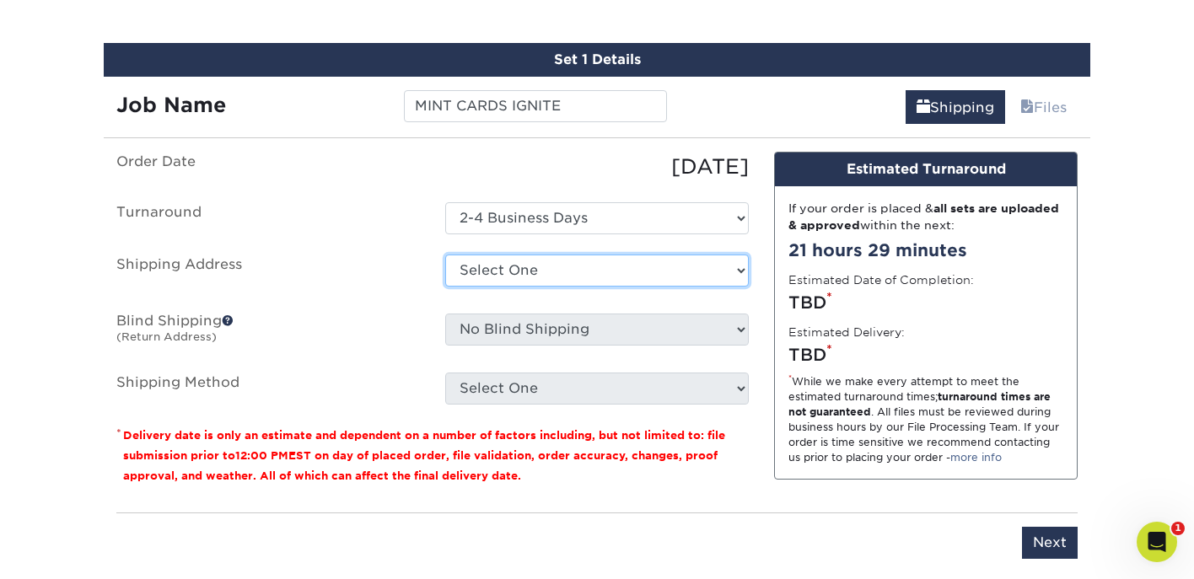
click at [535, 263] on select "Select One THE ARRIVISTA PLANNER + Add New Address" at bounding box center [597, 271] width 304 height 32
select select "273177"
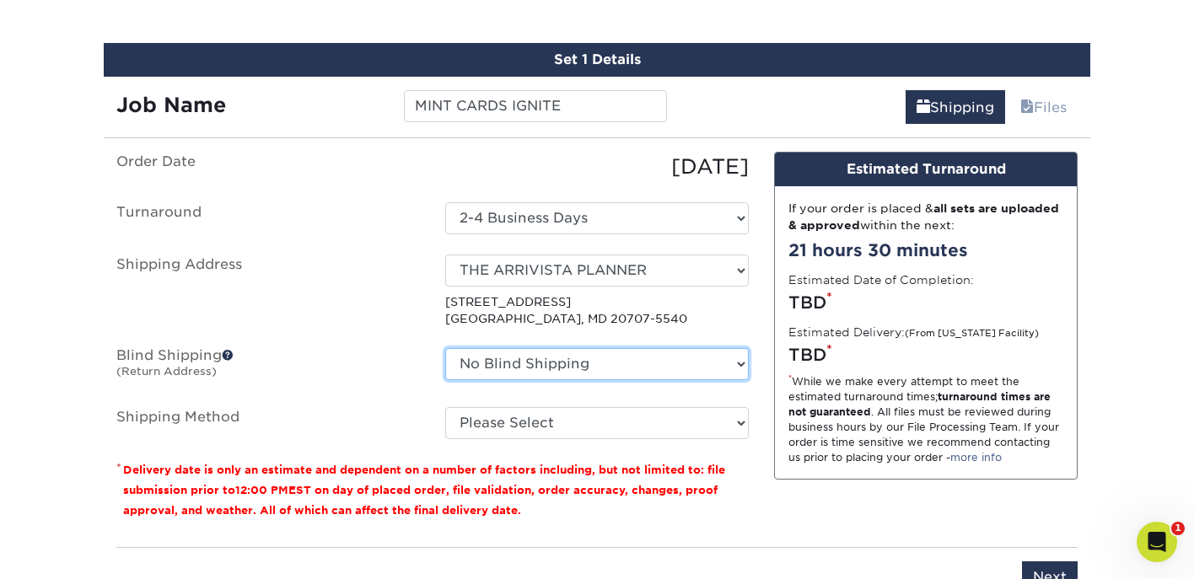
click at [740, 365] on select "No Blind Shipping THE ARRIVISTA PLANNER + Add New Address" at bounding box center [597, 364] width 304 height 32
select select "273177"
click at [445, 348] on select "No Blind Shipping THE ARRIVISTA PLANNER + Add New Address" at bounding box center [597, 364] width 304 height 32
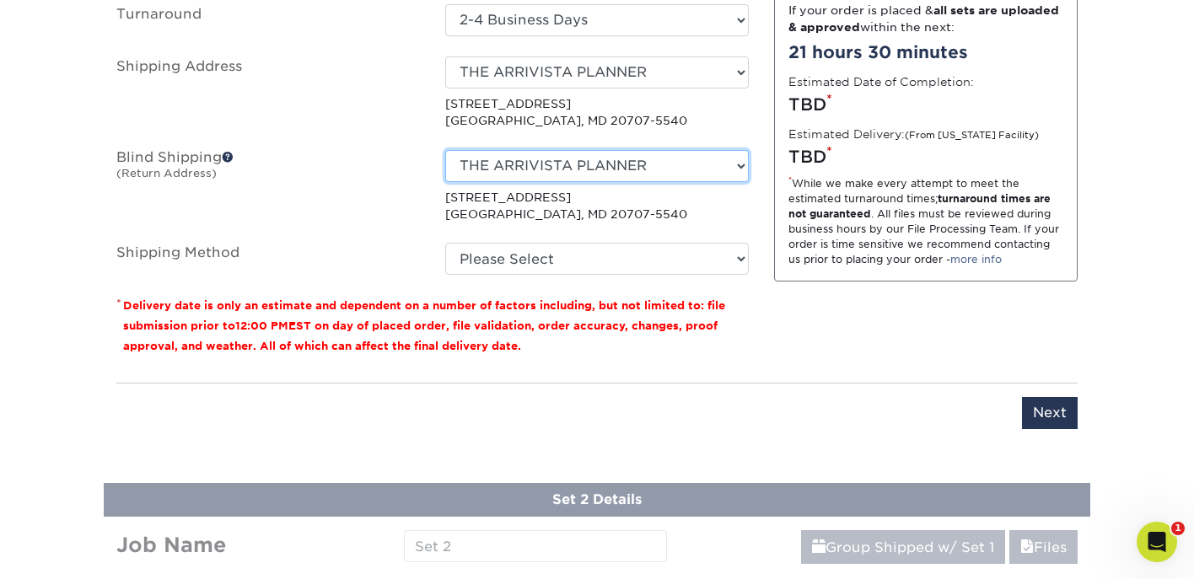
scroll to position [1341, 0]
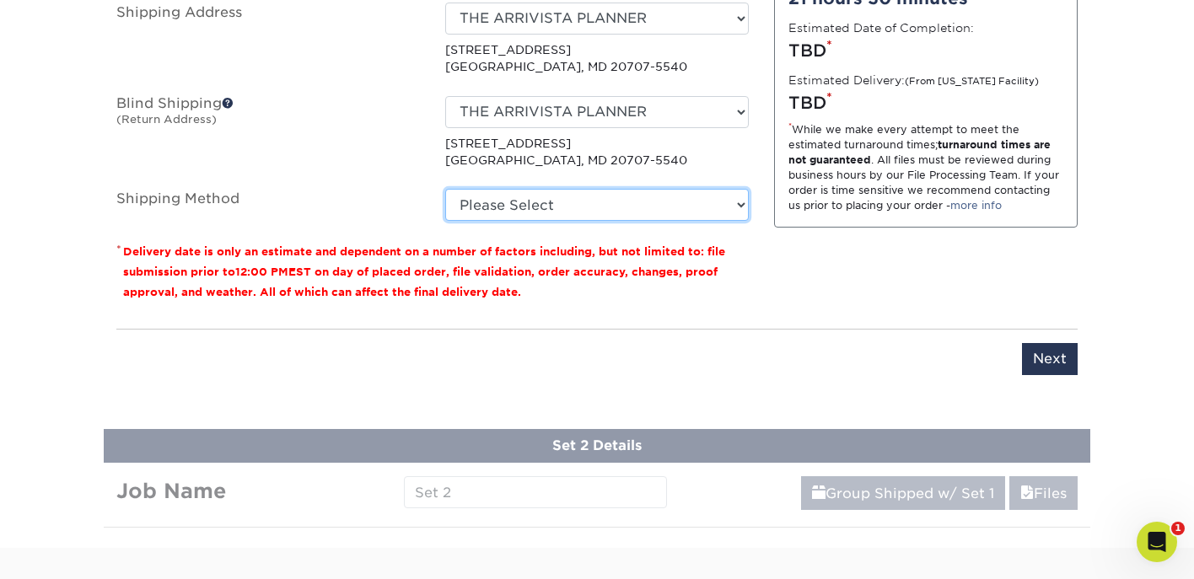
click at [642, 203] on select "Please Select Ground Shipping (+$24.12) 3 Day Shipping Service (+$31.11) 2 Day …" at bounding box center [597, 205] width 304 height 32
select select "03"
click at [445, 189] on select "Please Select Ground Shipping (+$24.12) 3 Day Shipping Service (+$31.11) 2 Day …" at bounding box center [597, 205] width 304 height 32
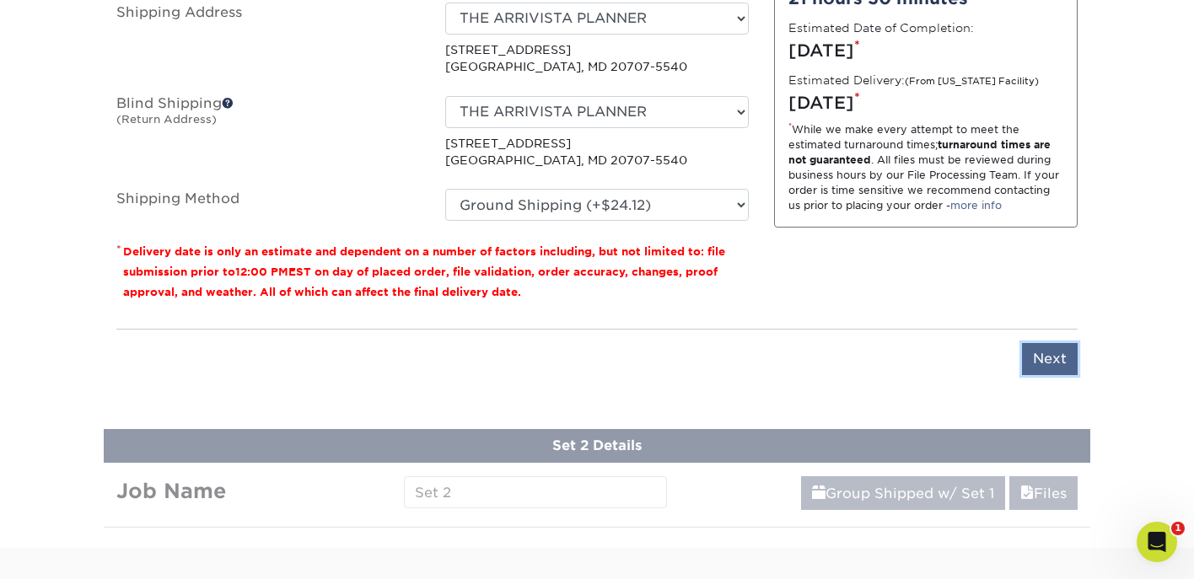
click at [1053, 358] on input "Next" at bounding box center [1050, 359] width 56 height 32
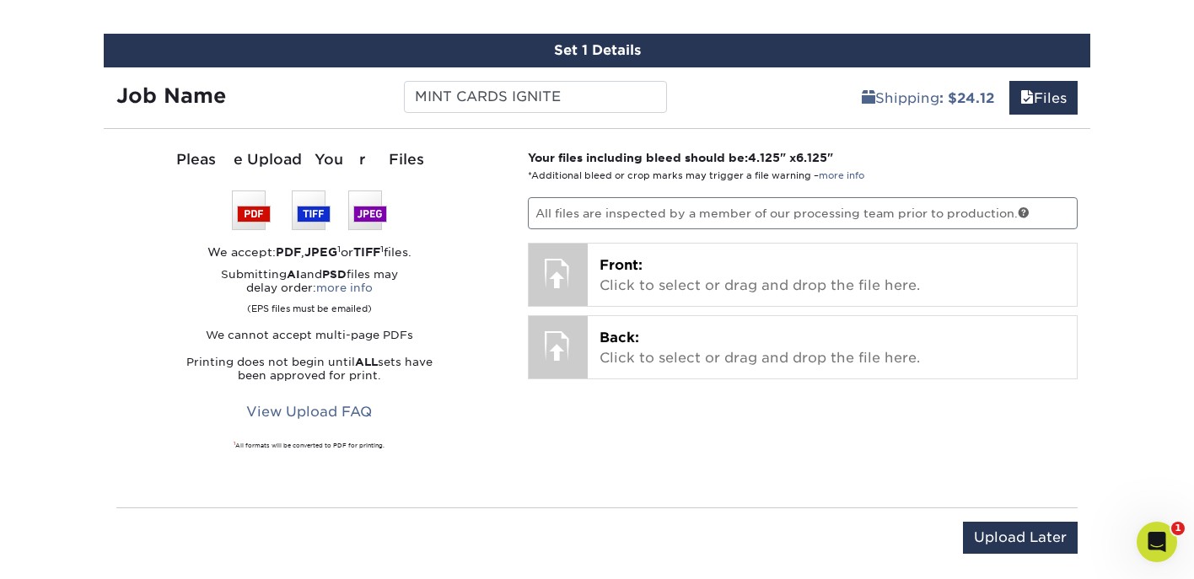
scroll to position [1078, 0]
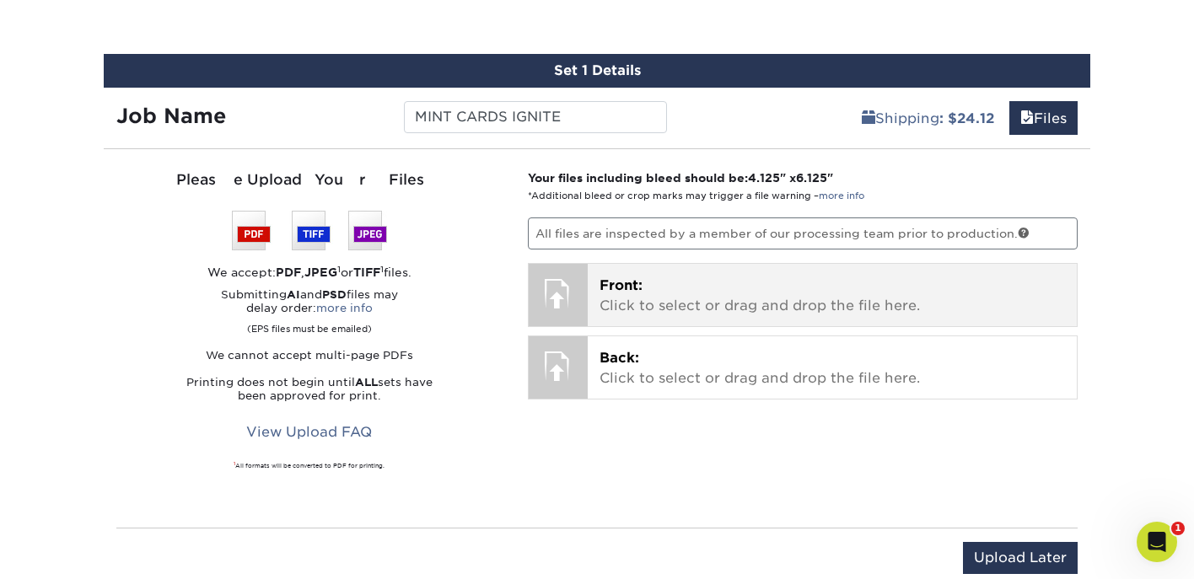
click at [555, 292] on div at bounding box center [558, 293] width 59 height 59
click at [616, 304] on p "Front: Click to select or drag and drop the file here." at bounding box center [832, 296] width 466 height 40
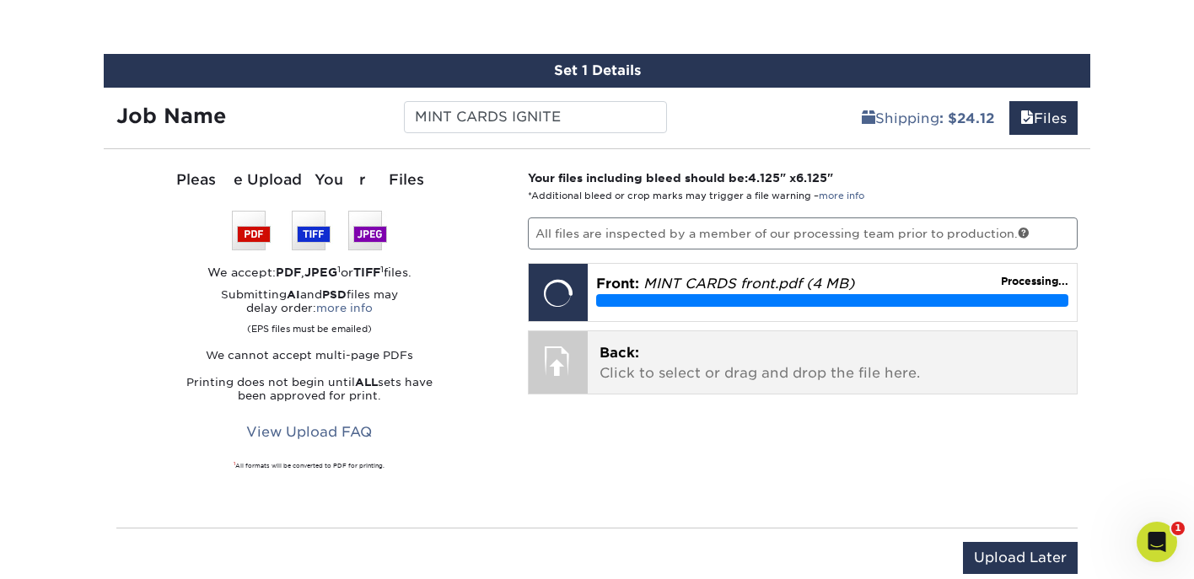
click at [548, 366] on div at bounding box center [558, 360] width 59 height 59
click at [631, 354] on span "Back:" at bounding box center [619, 353] width 40 height 16
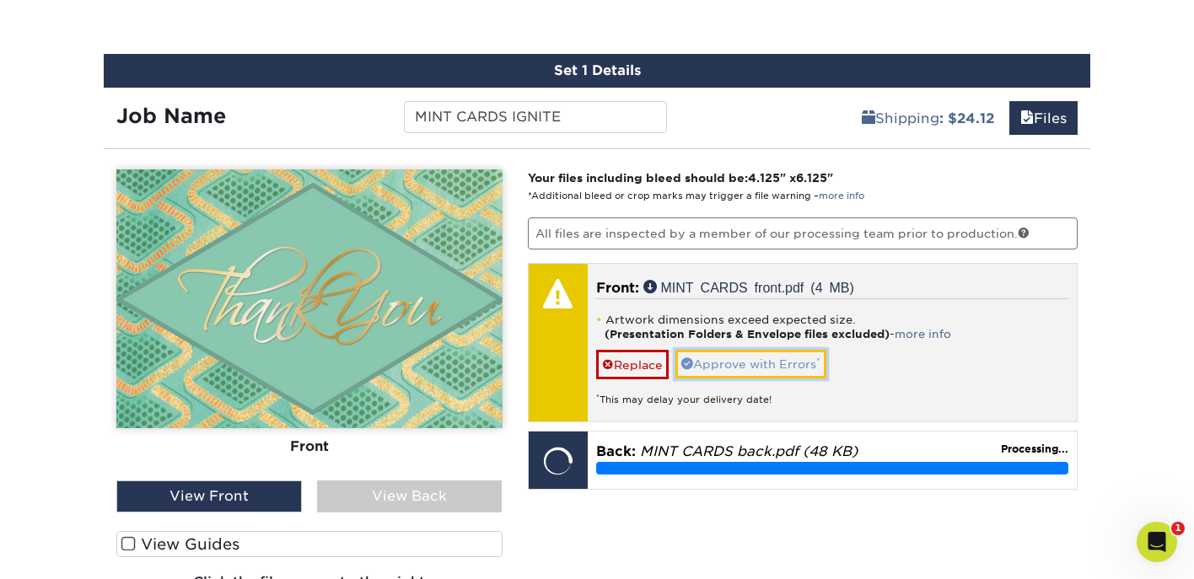
click at [707, 368] on link "Approve with Errors *" at bounding box center [750, 364] width 151 height 29
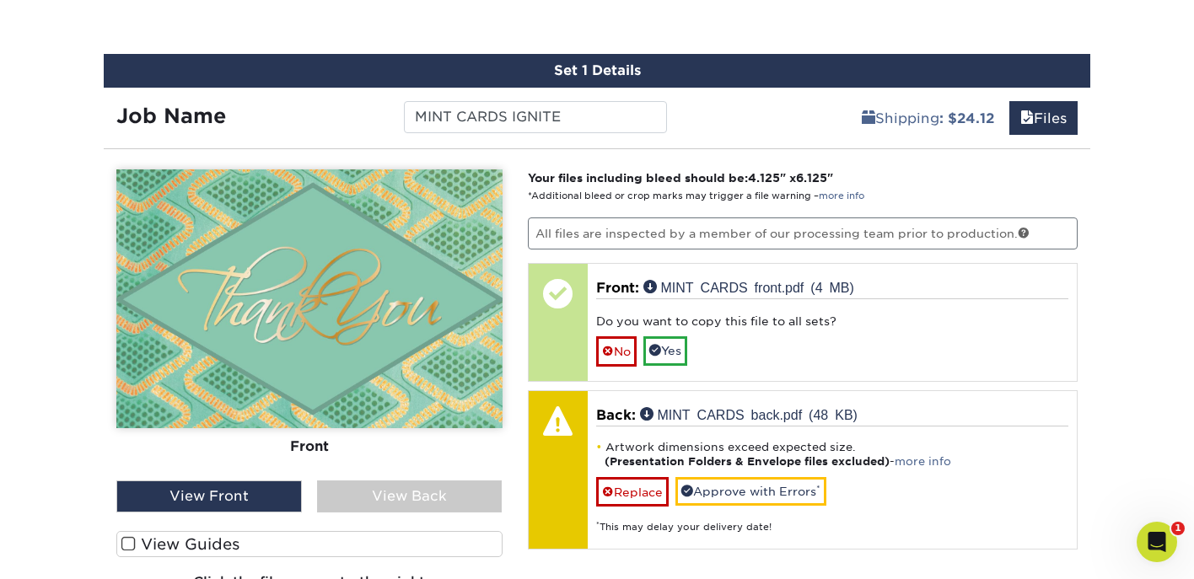
click at [460, 497] on div "View Back" at bounding box center [409, 497] width 185 height 32
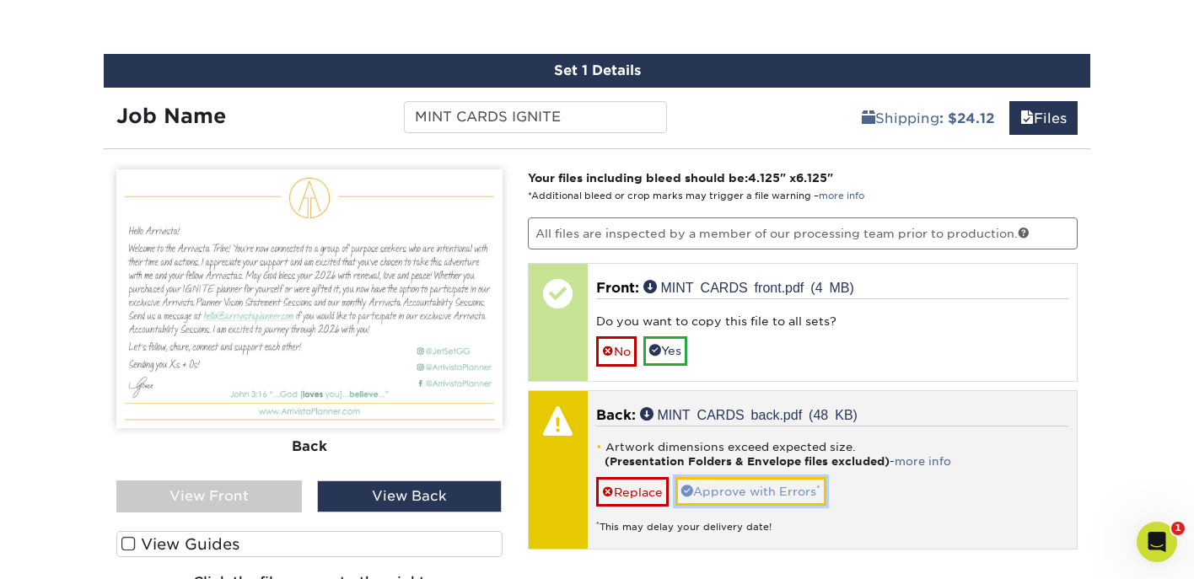
click at [771, 490] on link "Approve with Errors *" at bounding box center [750, 491] width 151 height 29
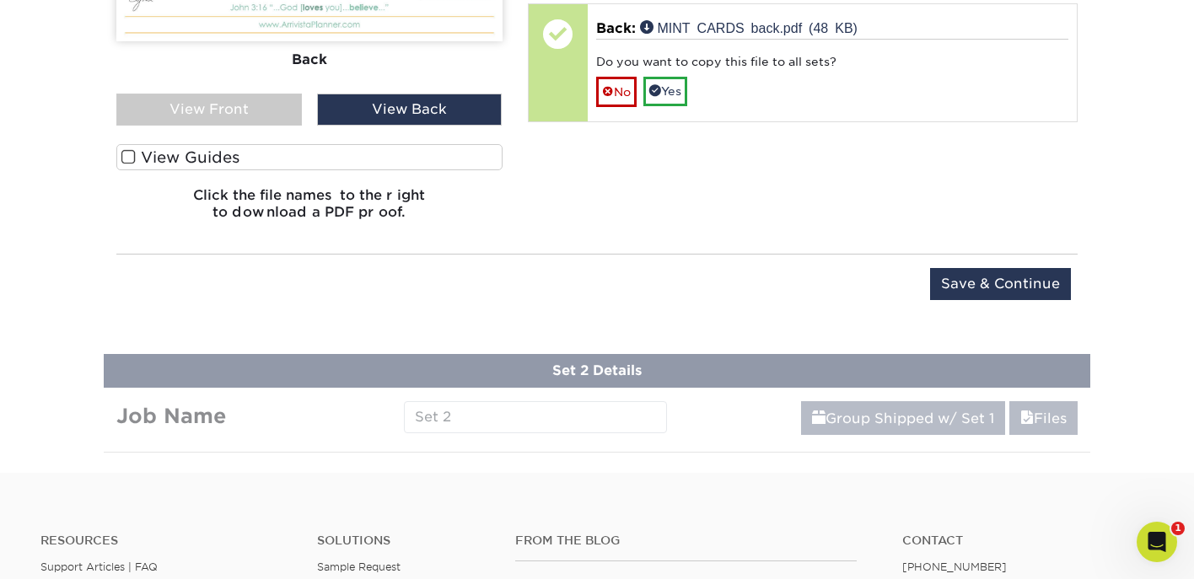
scroll to position [1470, 0]
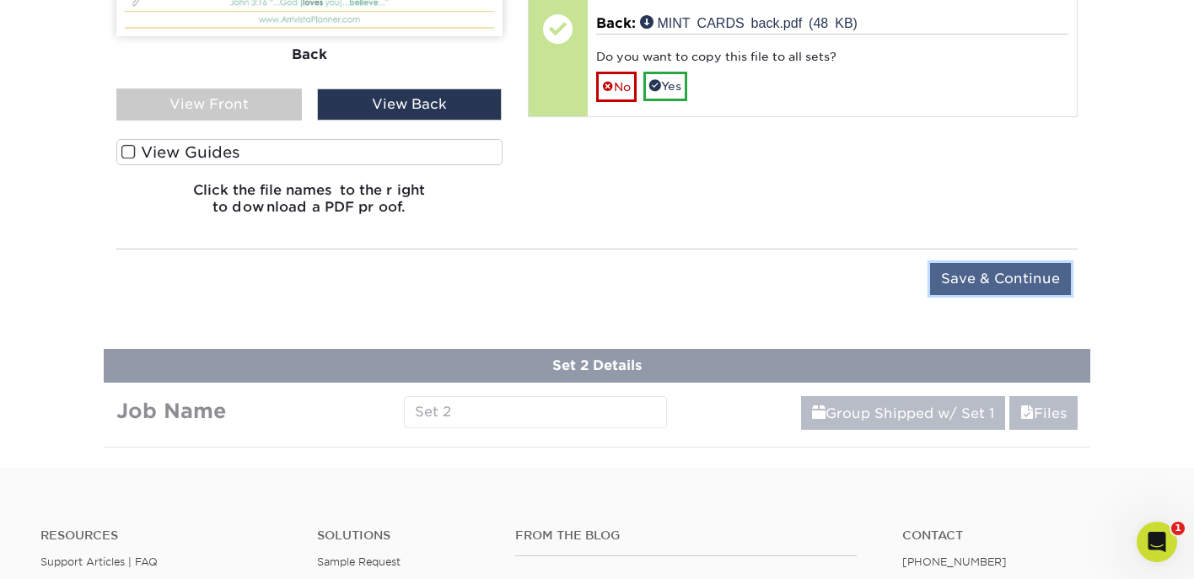
click at [1020, 286] on input "Save & Continue" at bounding box center [1000, 279] width 141 height 32
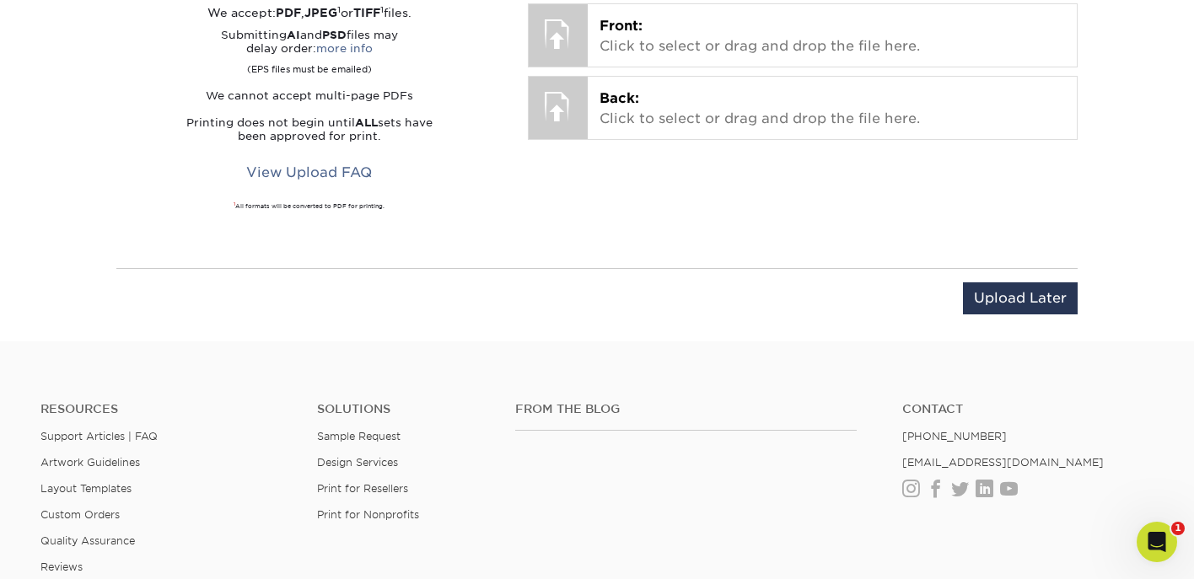
scroll to position [1034, 0]
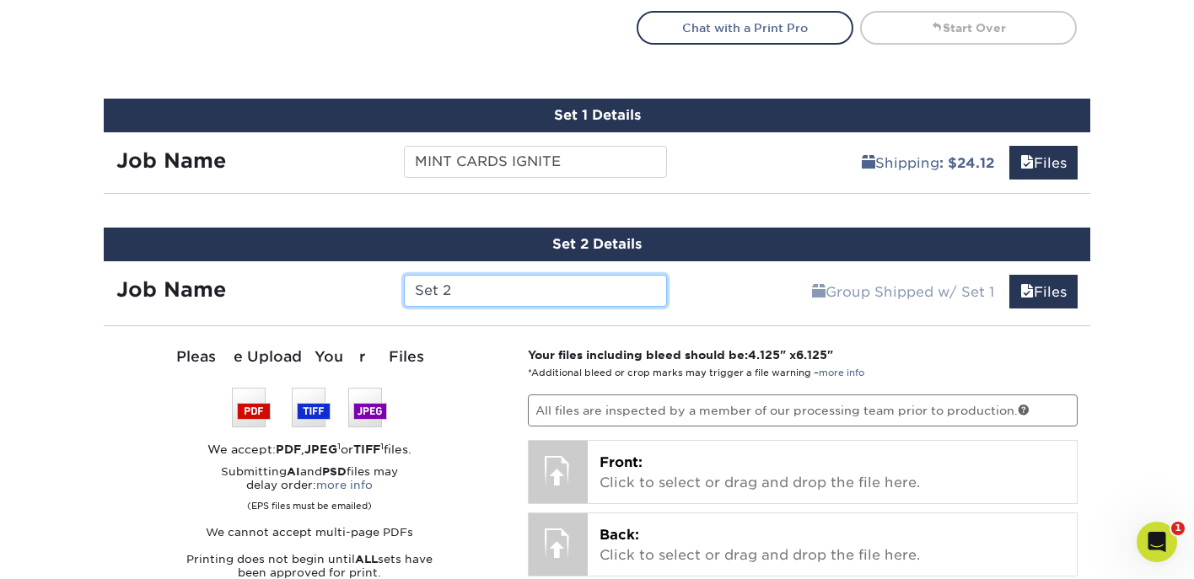
click at [626, 293] on input "Set 2" at bounding box center [535, 291] width 262 height 32
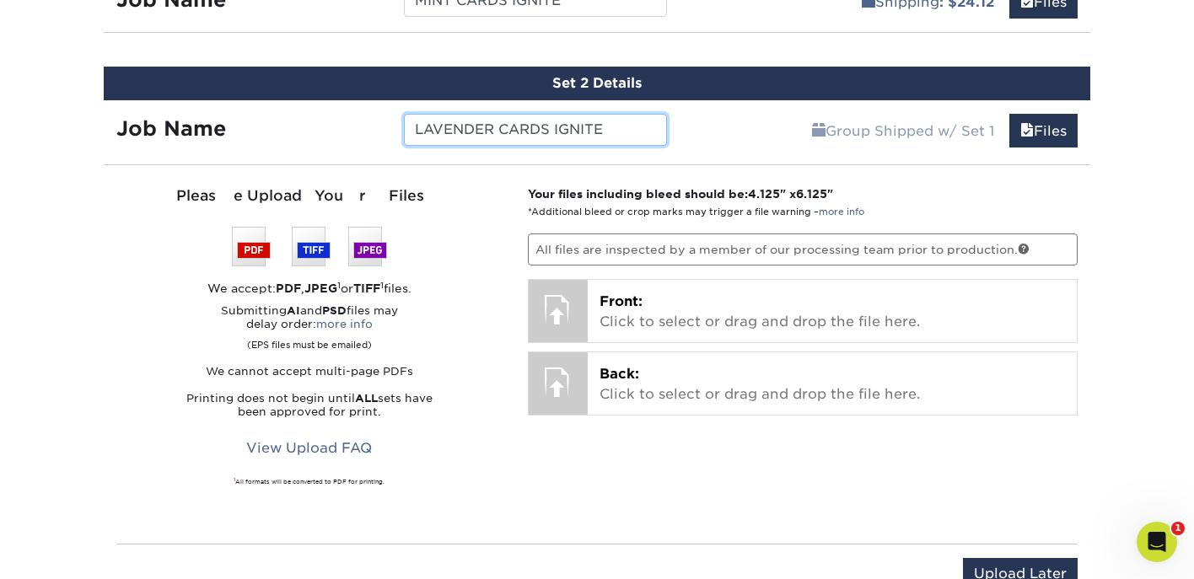
scroll to position [1219, 0]
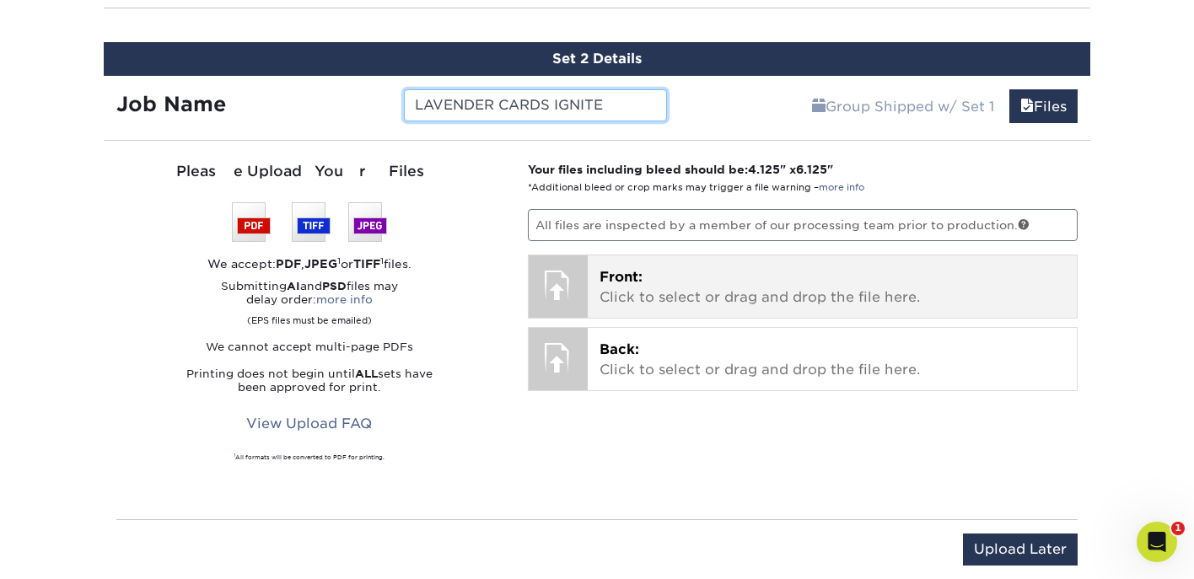
type input "LAVENDER CARDS IGNITE"
click at [731, 255] on div "Front: Click to select or drag and drop the file here. Choose file" at bounding box center [833, 286] width 490 height 62
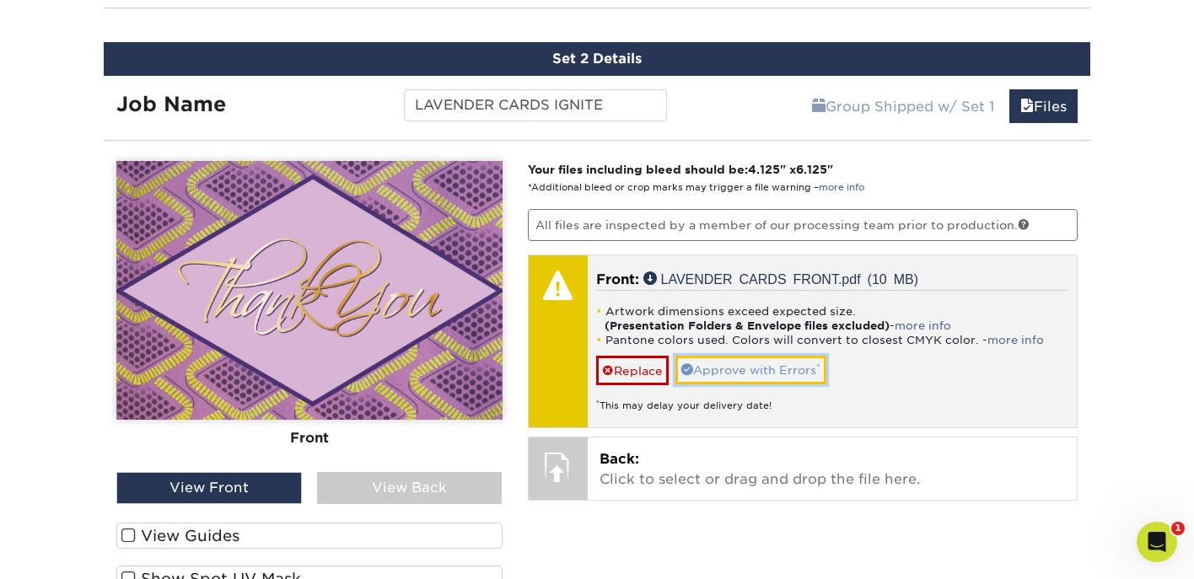
click at [771, 368] on link "Approve with Errors *" at bounding box center [750, 370] width 151 height 29
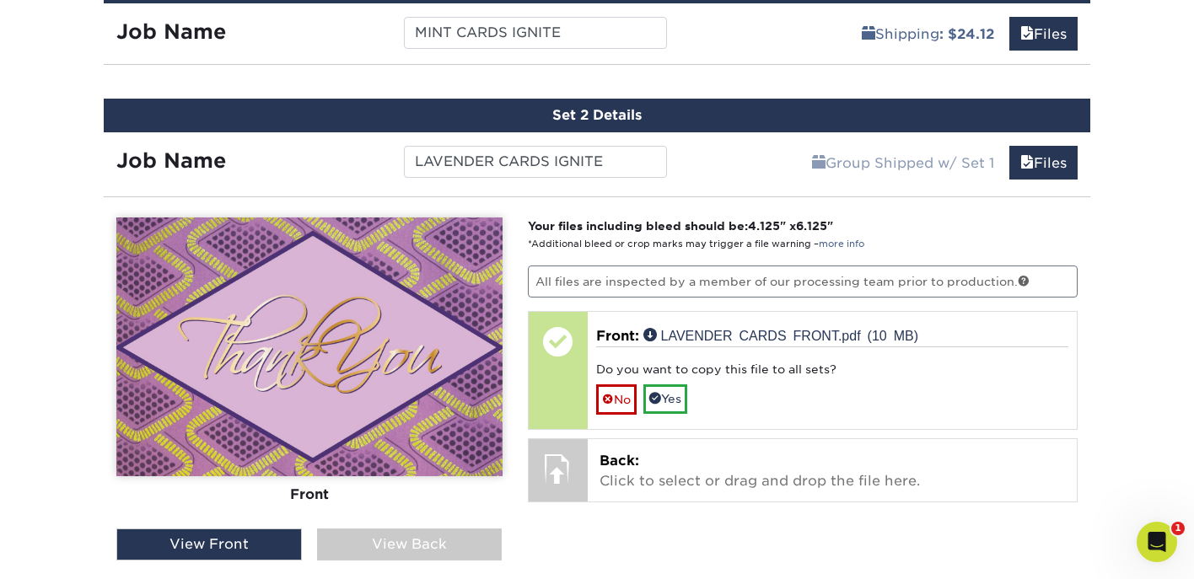
scroll to position [1119, 0]
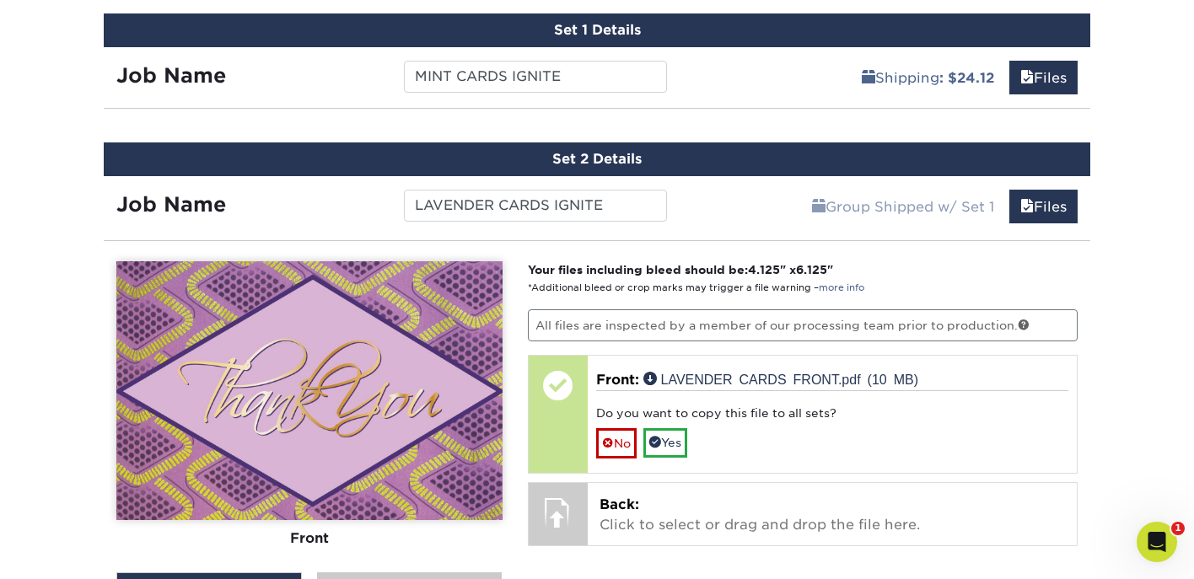
click at [730, 89] on div "Shipping : $24.12 Files" at bounding box center [885, 70] width 411 height 47
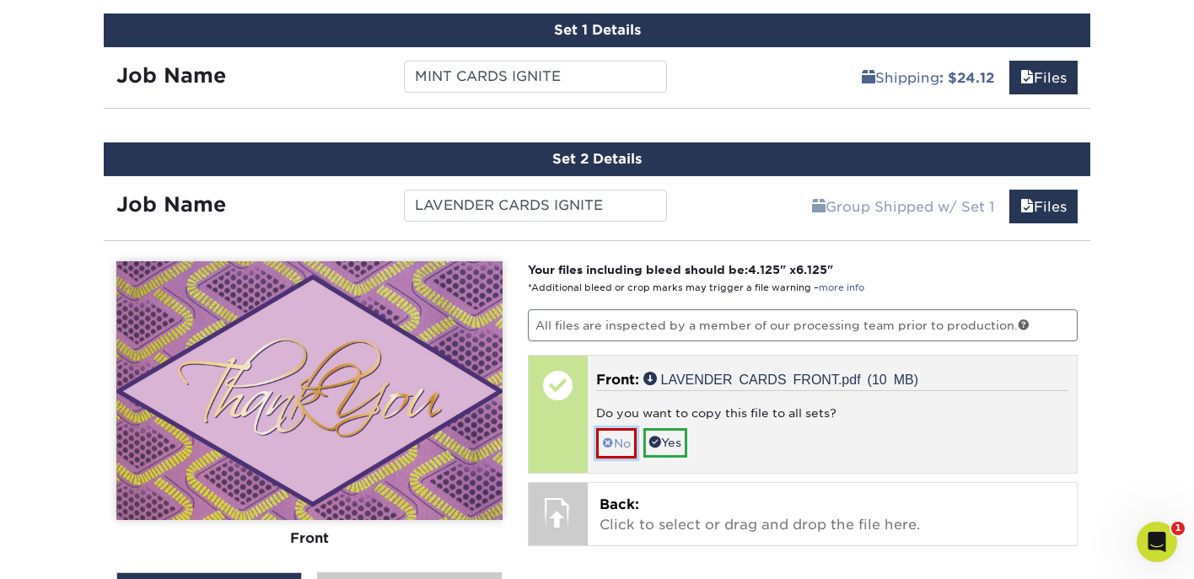
click at [626, 437] on link "No" at bounding box center [616, 443] width 40 height 30
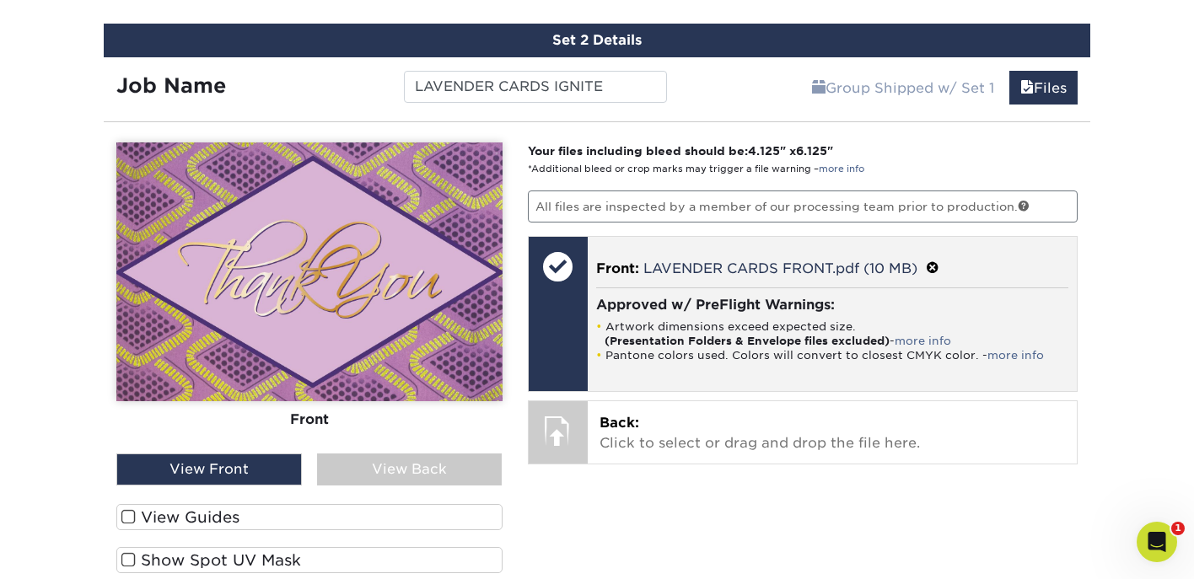
scroll to position [1241, 0]
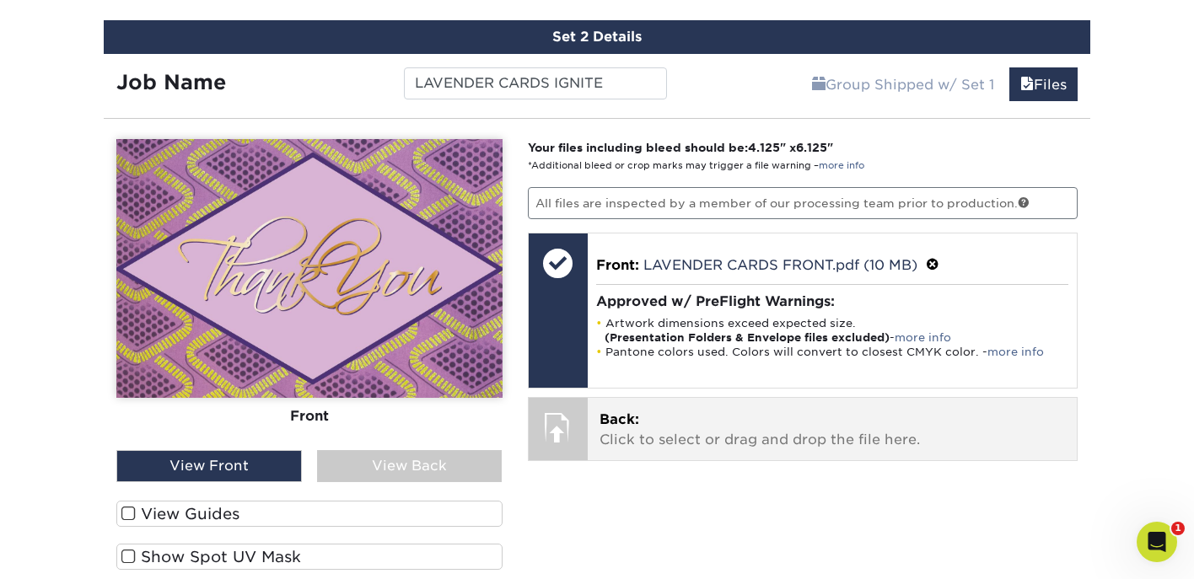
click at [703, 433] on p "Back: Click to select or drag and drop the file here." at bounding box center [832, 430] width 466 height 40
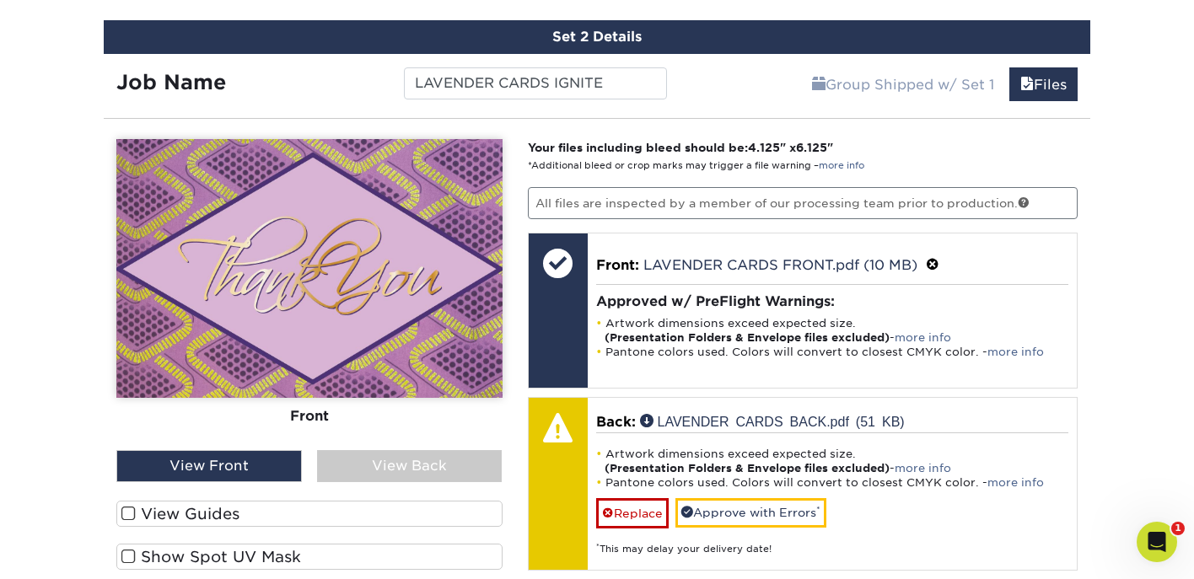
click at [414, 460] on div "View Back" at bounding box center [409, 466] width 185 height 32
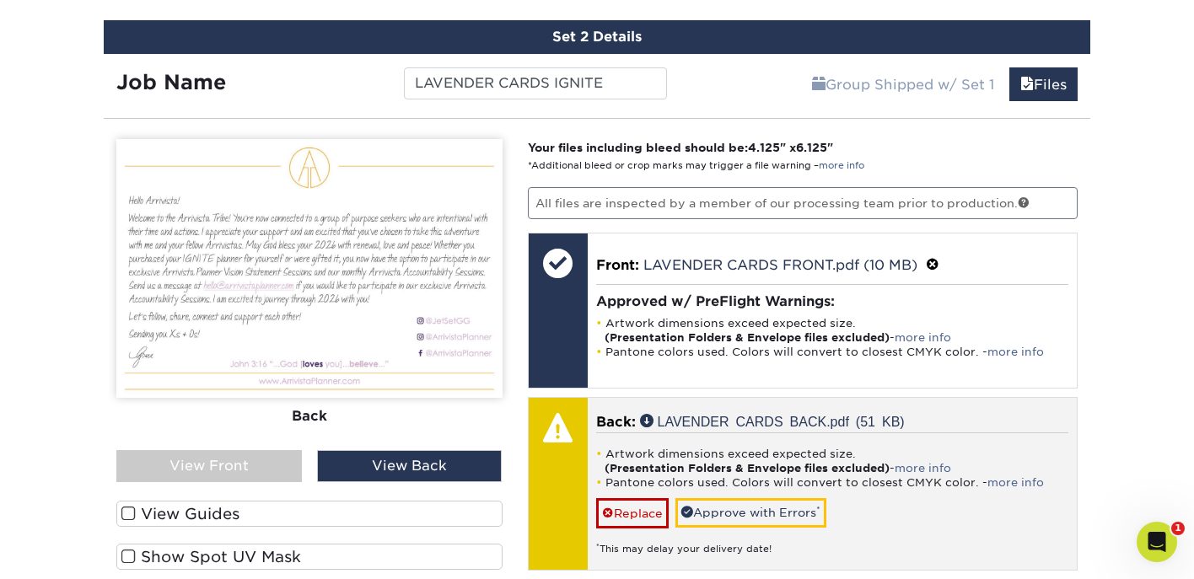
scroll to position [1277, 0]
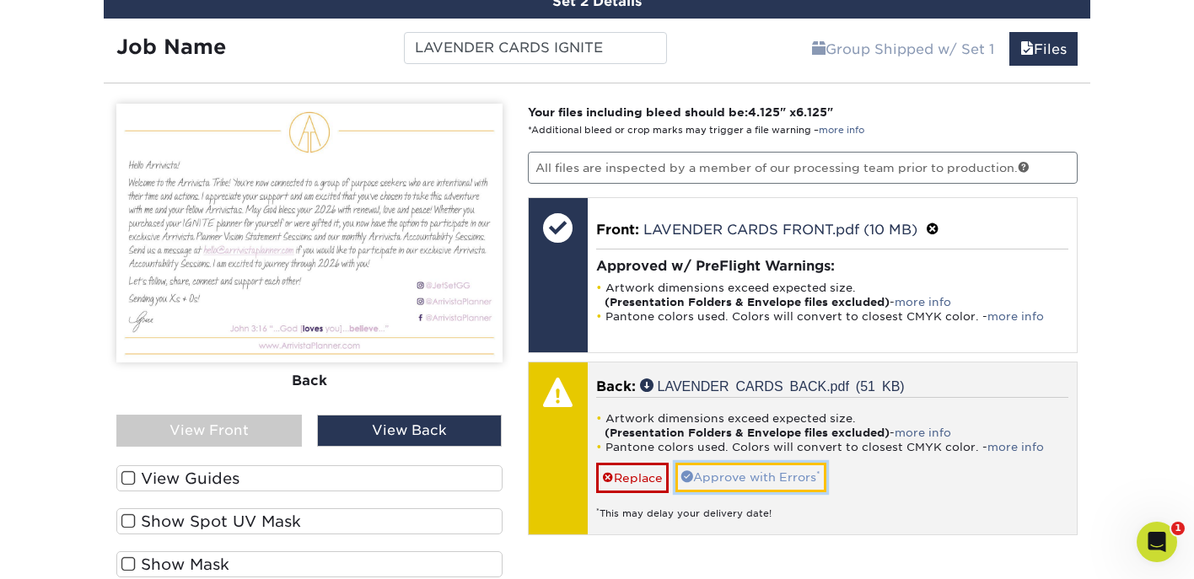
click at [706, 476] on link "Approve with Errors *" at bounding box center [750, 477] width 151 height 29
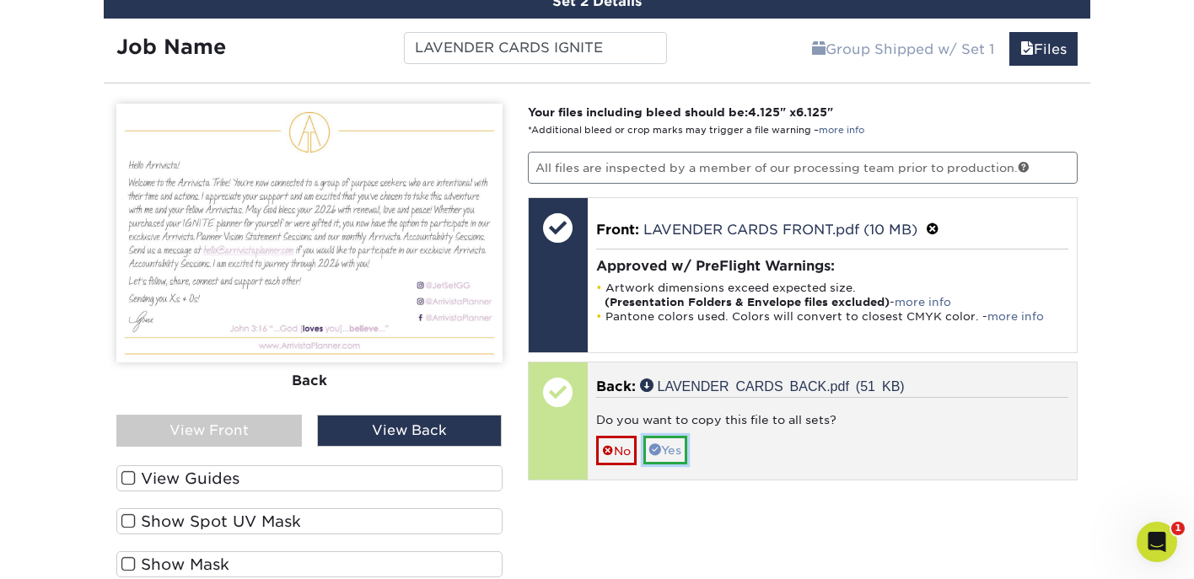
click at [686, 457] on link "Yes" at bounding box center [665, 450] width 44 height 29
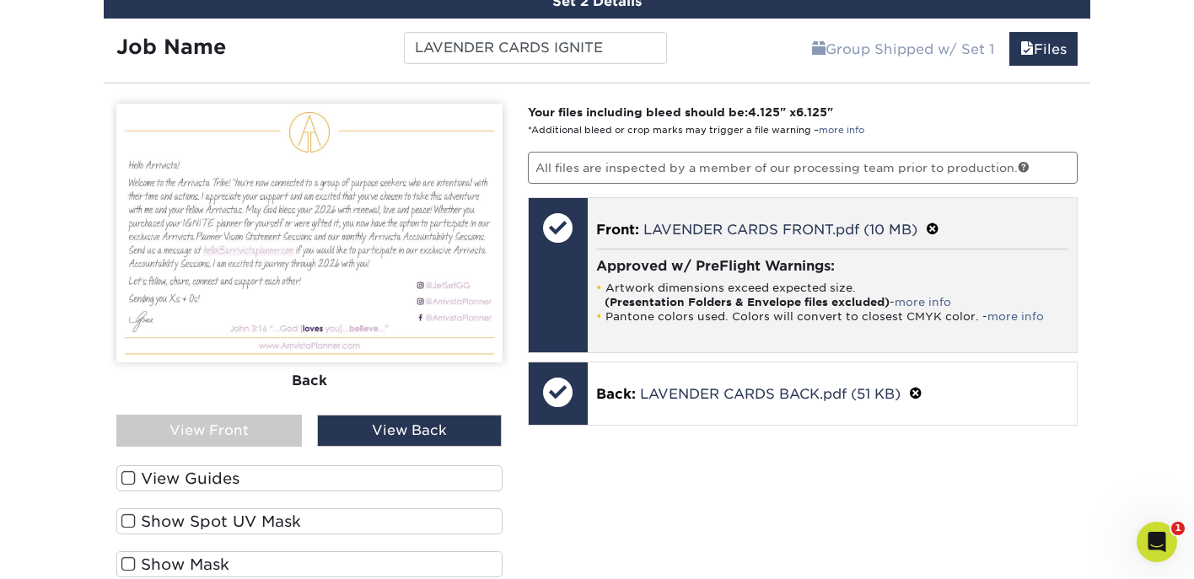
click at [901, 276] on div "Approved w/ PreFlight Warnings: Artwork dimensions exceed expected size. (Prese…" at bounding box center [832, 290] width 473 height 83
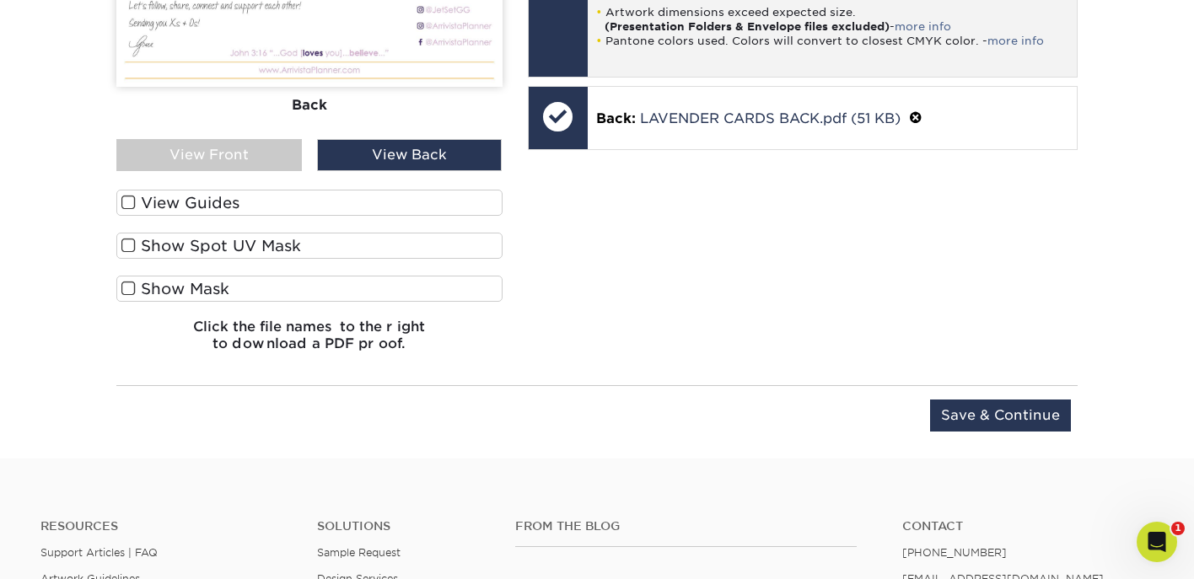
scroll to position [1551, 0]
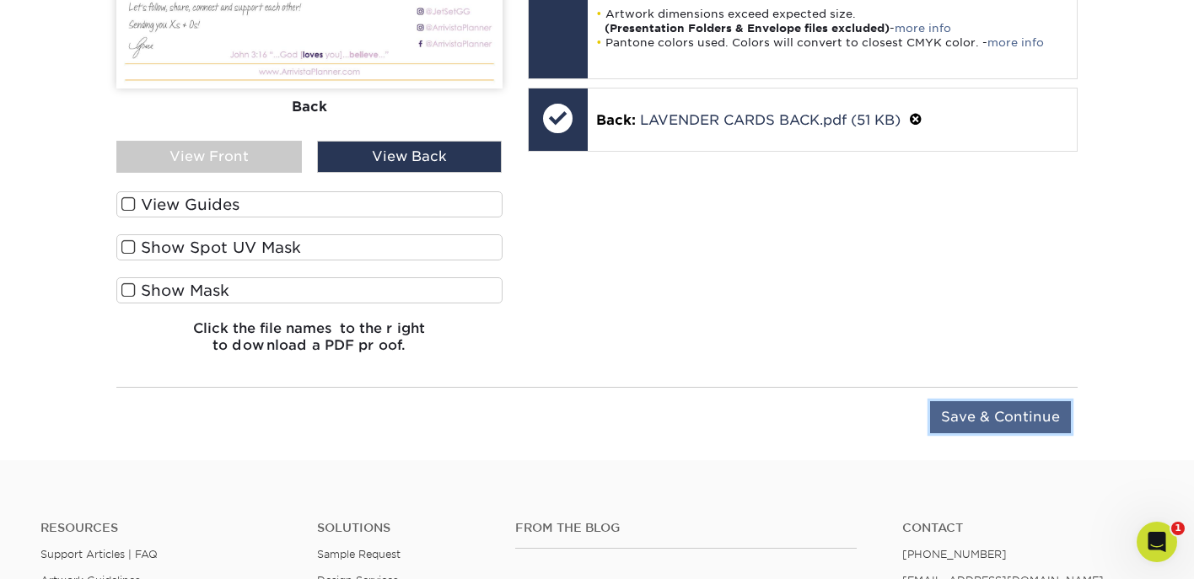
click at [1000, 416] on input "Save & Continue" at bounding box center [1000, 417] width 141 height 32
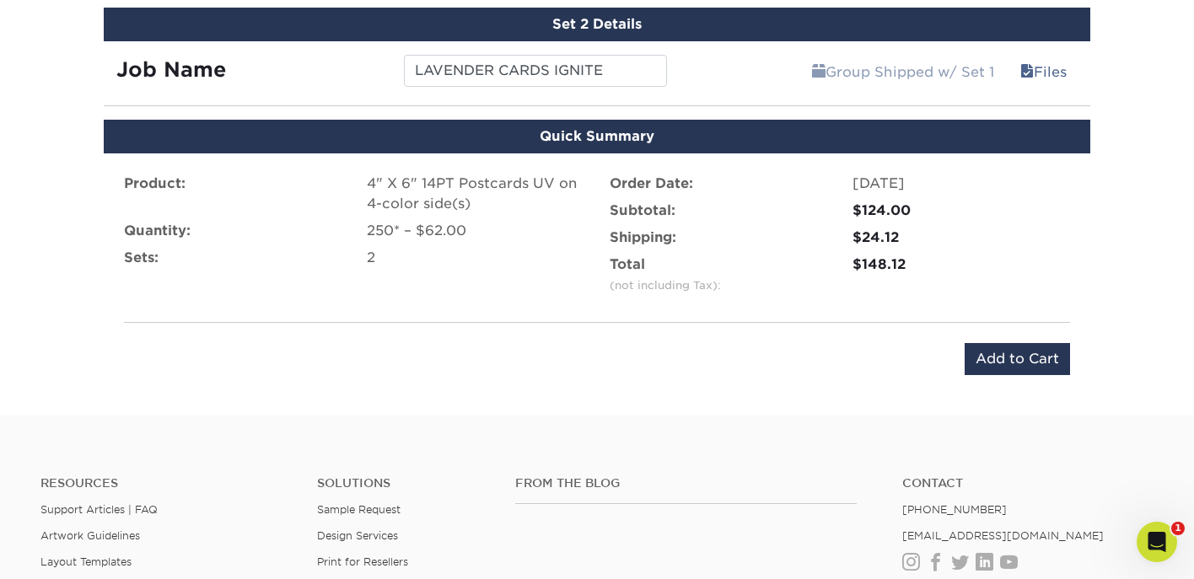
scroll to position [1186, 0]
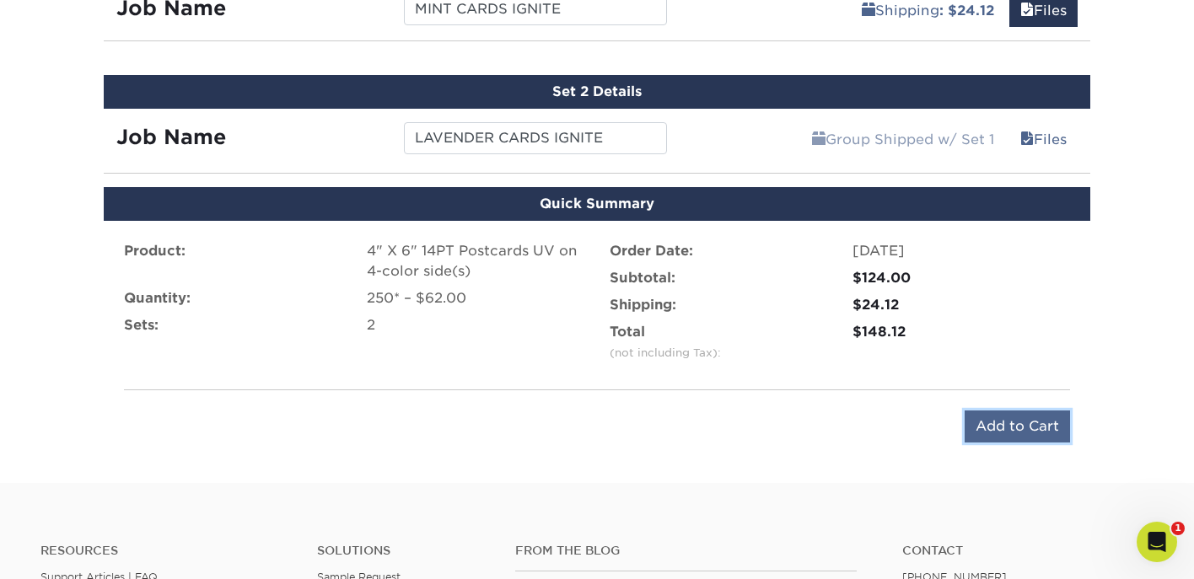
click at [1030, 428] on input "Add to Cart" at bounding box center [1017, 427] width 105 height 32
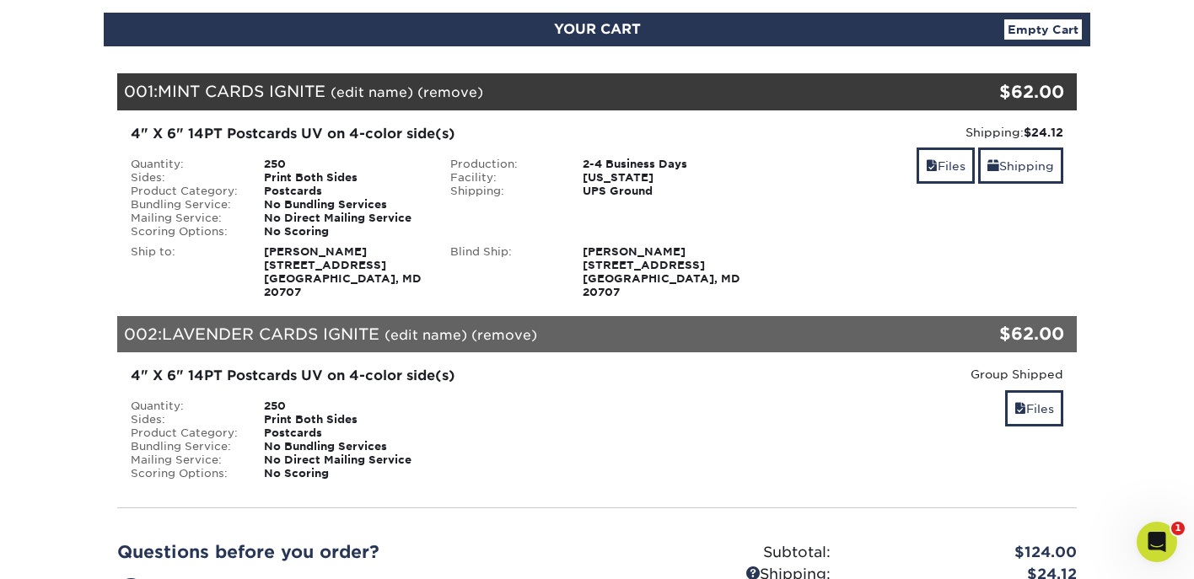
scroll to position [186, 0]
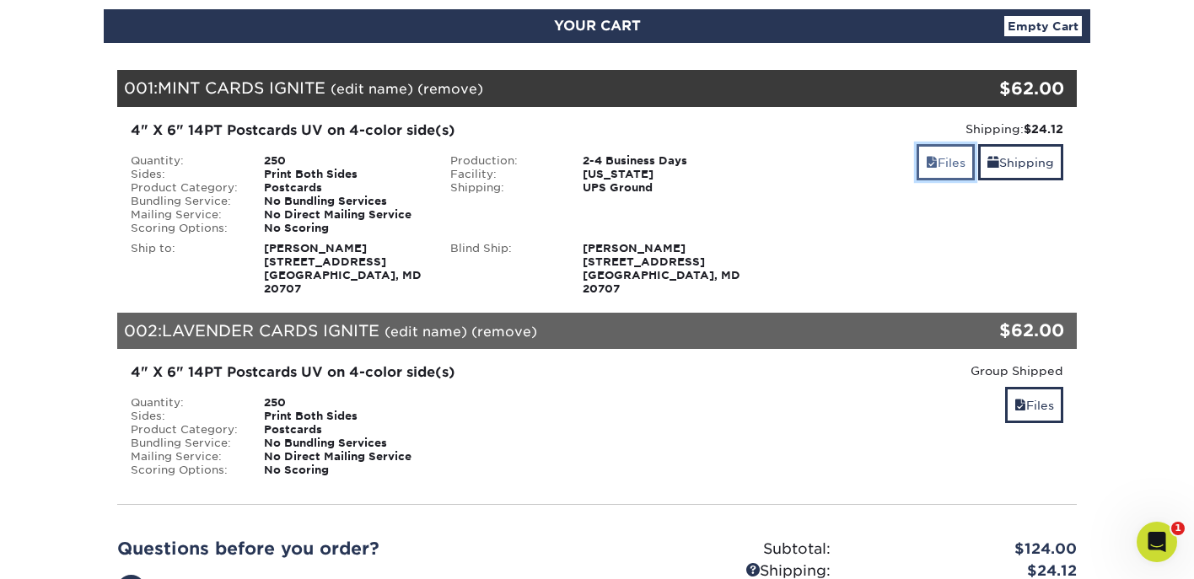
click at [943, 167] on link "Files" at bounding box center [946, 162] width 58 height 36
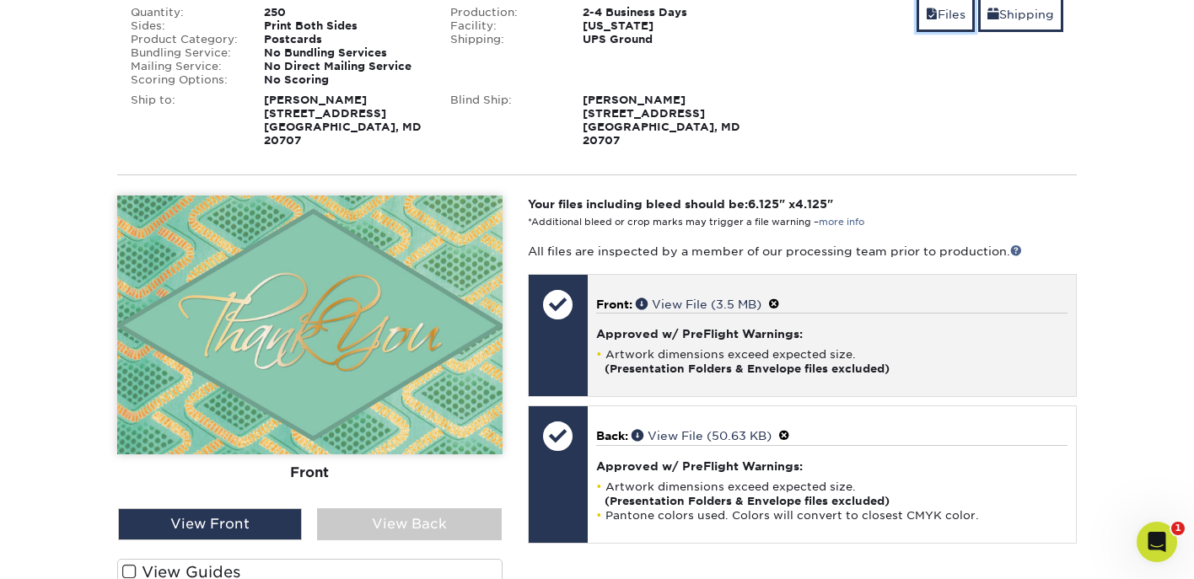
scroll to position [428, 0]
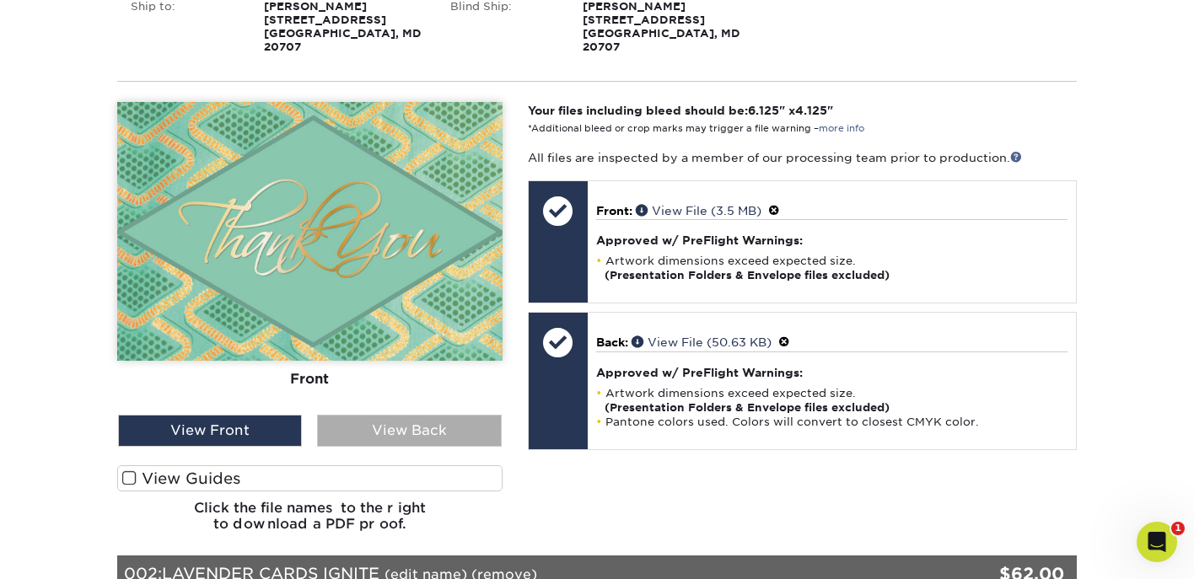
click at [448, 422] on div "View Back" at bounding box center [409, 431] width 184 height 32
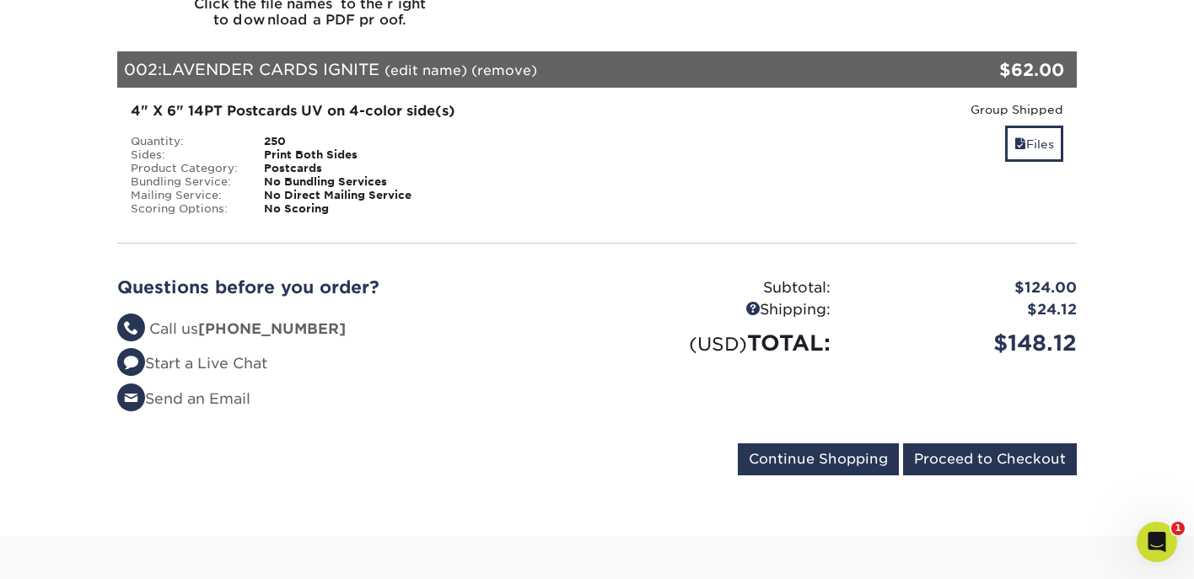
scroll to position [941, 0]
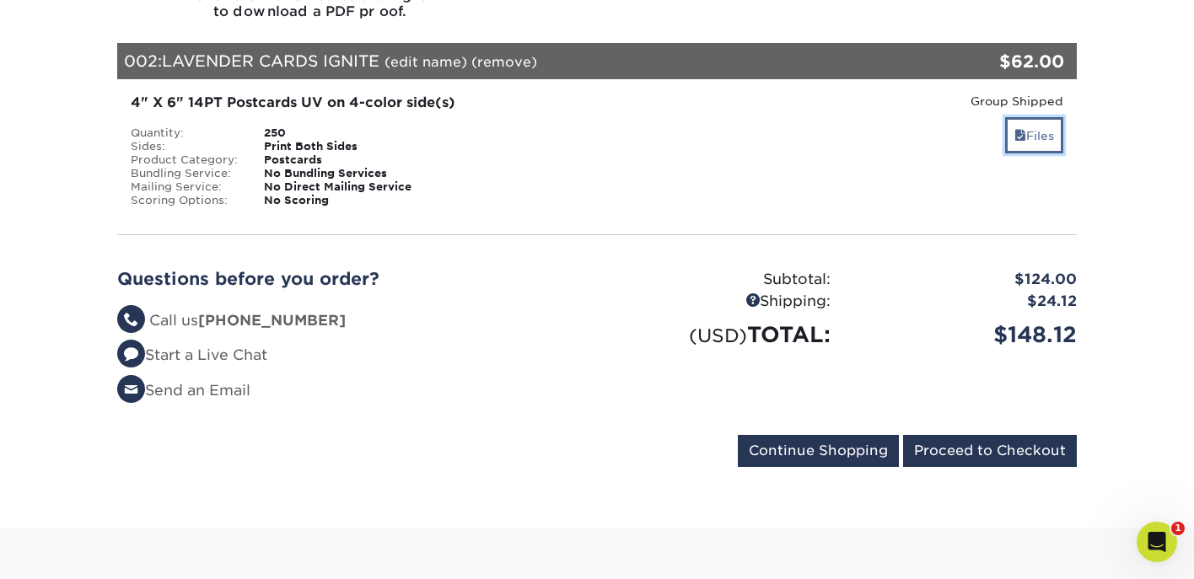
click at [1035, 129] on link "Files" at bounding box center [1034, 135] width 58 height 36
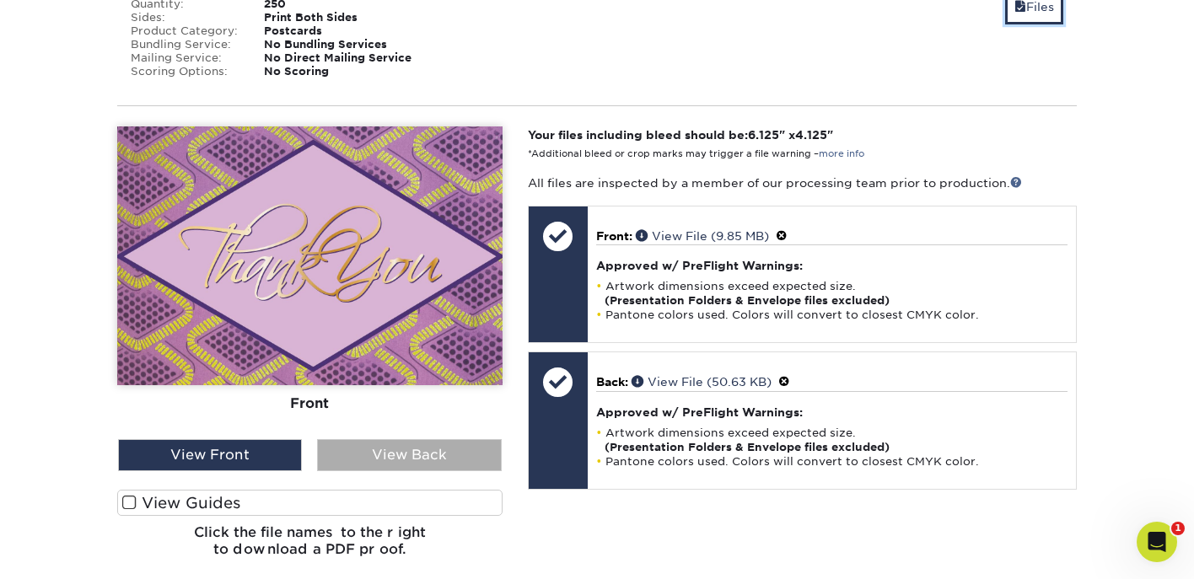
scroll to position [1078, 0]
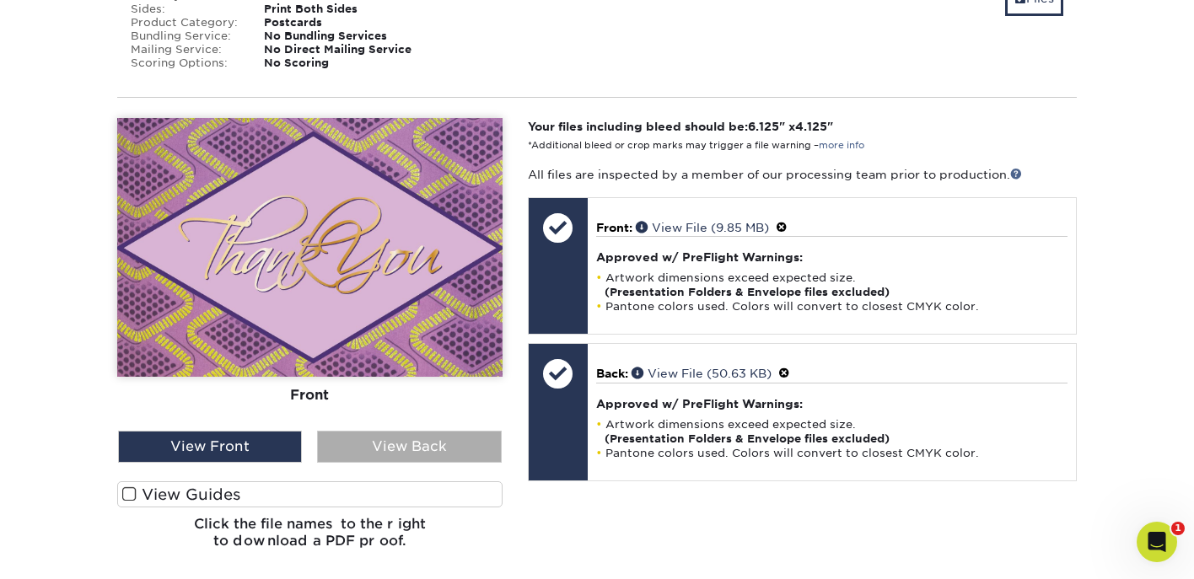
click at [396, 432] on div "View Back" at bounding box center [409, 447] width 184 height 32
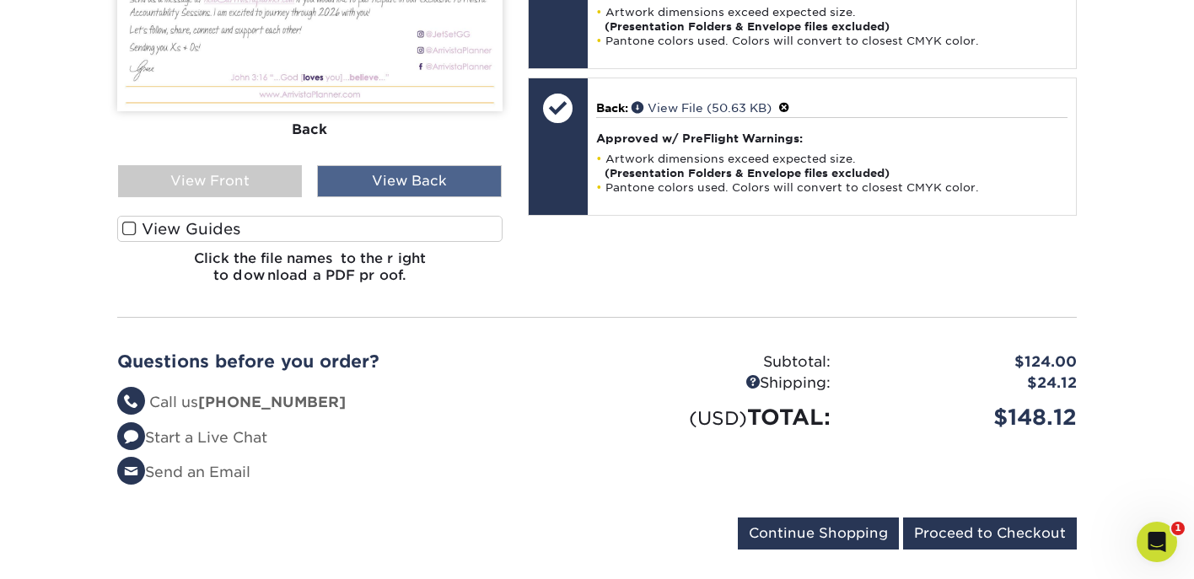
scroll to position [1422, 0]
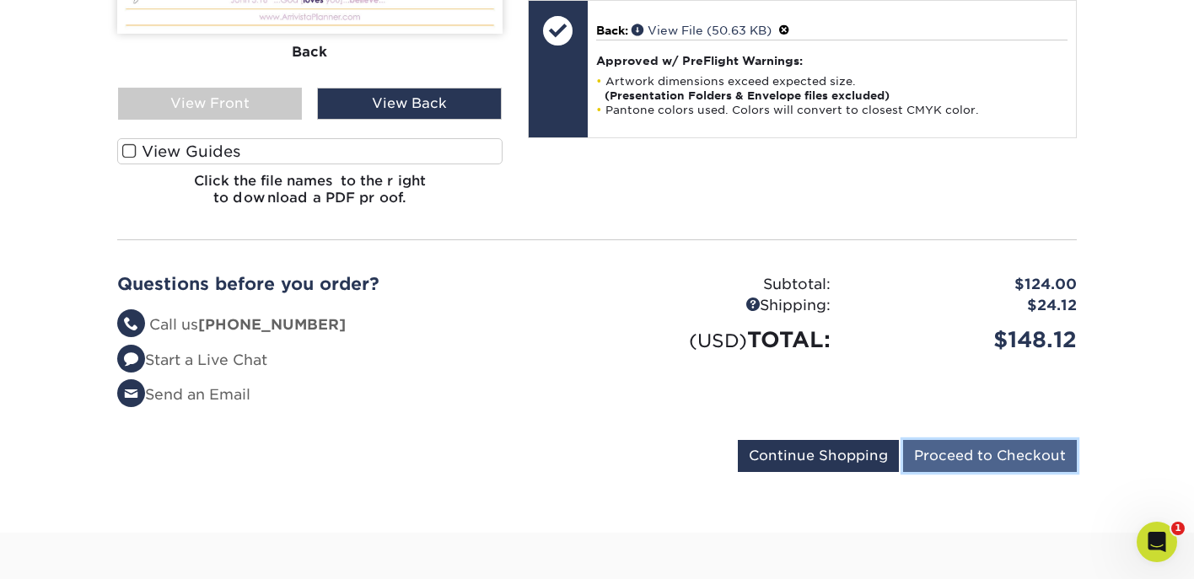
click at [992, 443] on input "Proceed to Checkout" at bounding box center [990, 456] width 174 height 32
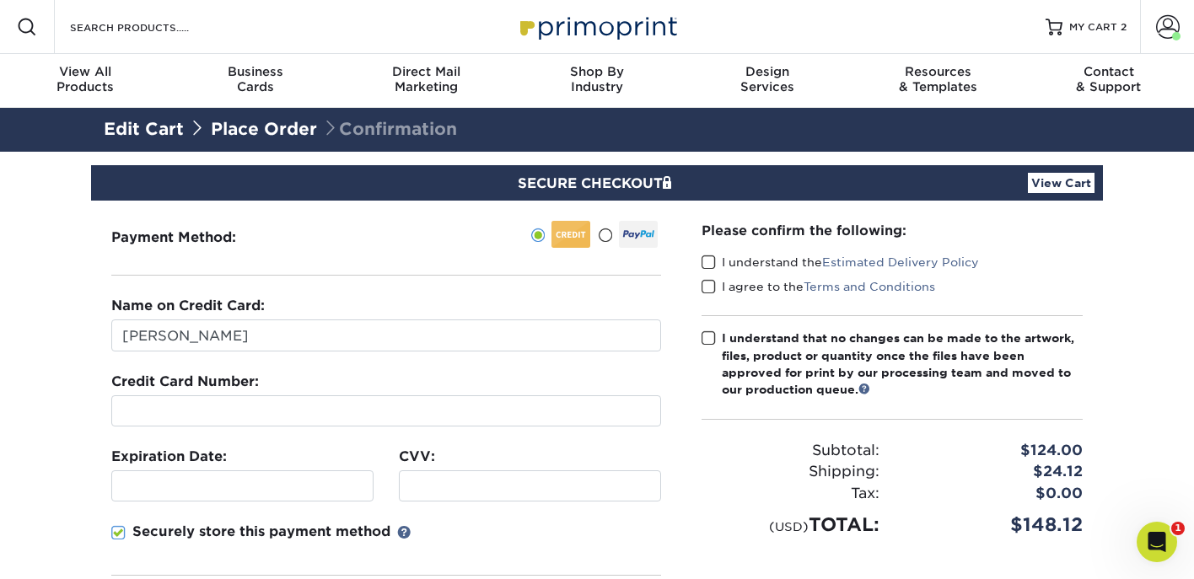
click at [605, 239] on span at bounding box center [605, 236] width 14 height 16
click at [0, 0] on input "radio" at bounding box center [0, 0] width 0 height 0
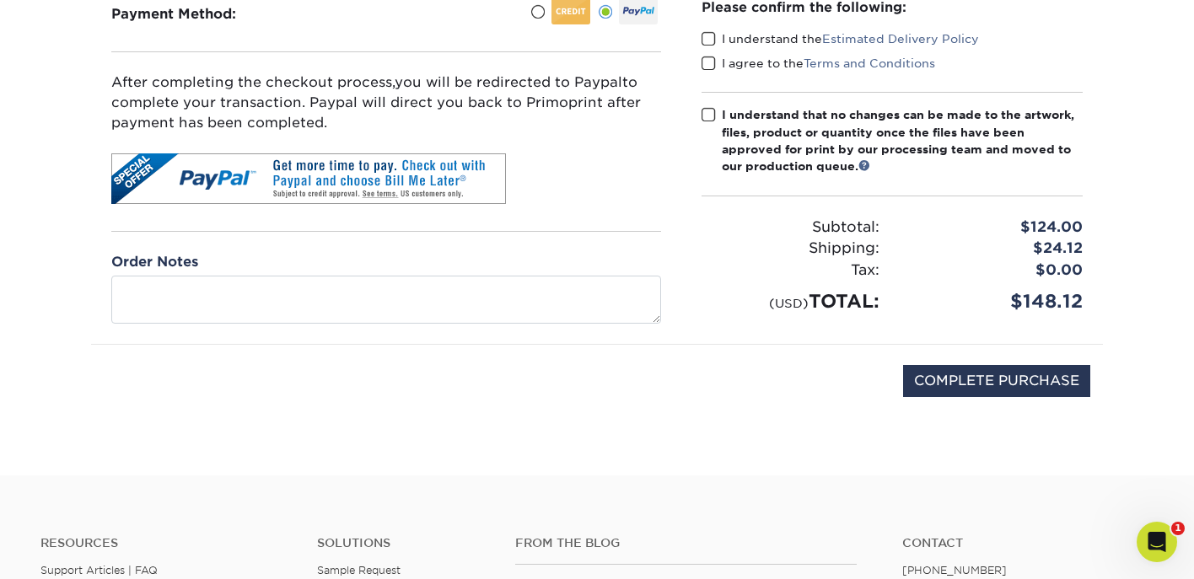
scroll to position [177, 0]
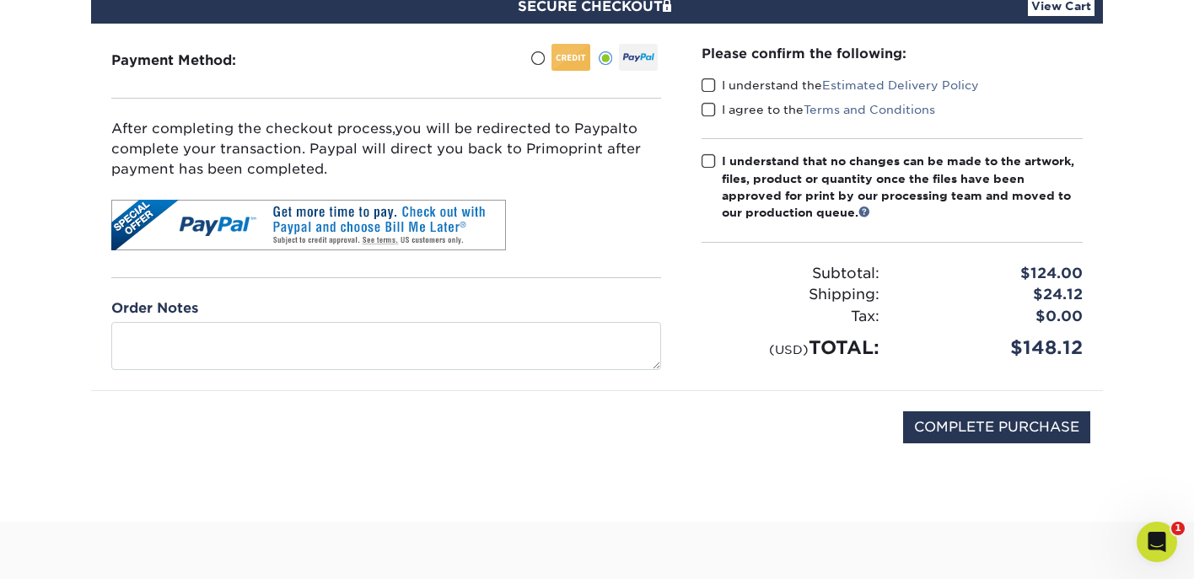
click at [702, 86] on span at bounding box center [709, 86] width 14 height 16
click at [0, 0] on input "I understand the Estimated Delivery Policy" at bounding box center [0, 0] width 0 height 0
click at [707, 110] on span at bounding box center [709, 110] width 14 height 16
click at [0, 0] on input "I agree to the Terms and Conditions" at bounding box center [0, 0] width 0 height 0
click at [705, 164] on span at bounding box center [709, 161] width 14 height 16
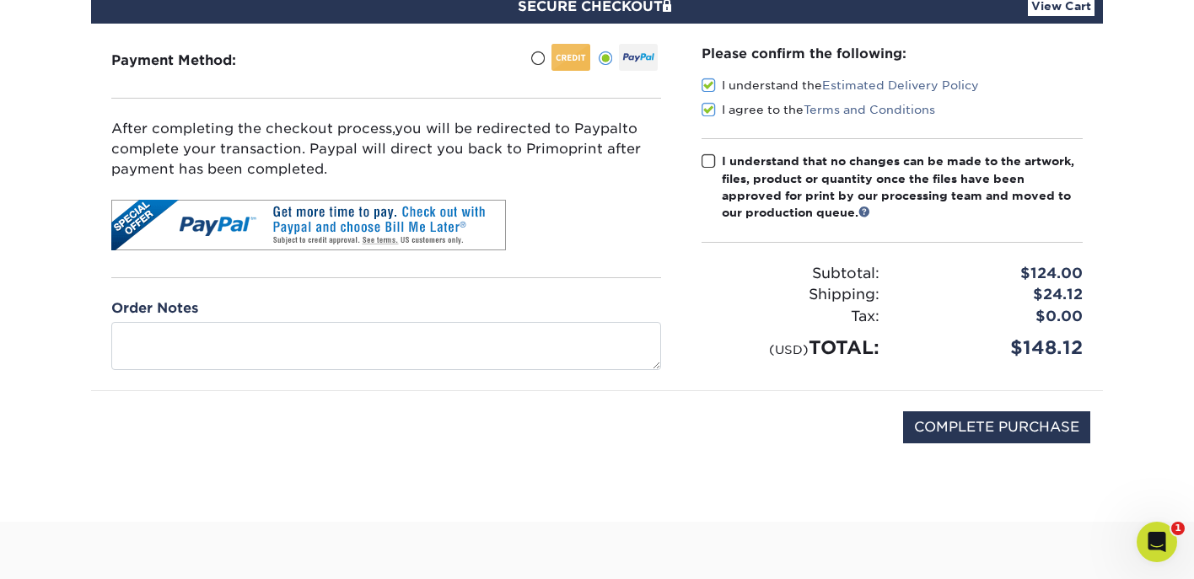
click at [0, 0] on input "I understand that no changes can be made to the artwork, files, product or quan…" at bounding box center [0, 0] width 0 height 0
click at [981, 441] on input "COMPLETE PURCHASE" at bounding box center [996, 427] width 187 height 32
type input "PROCESSING, PLEASE WAIT..."
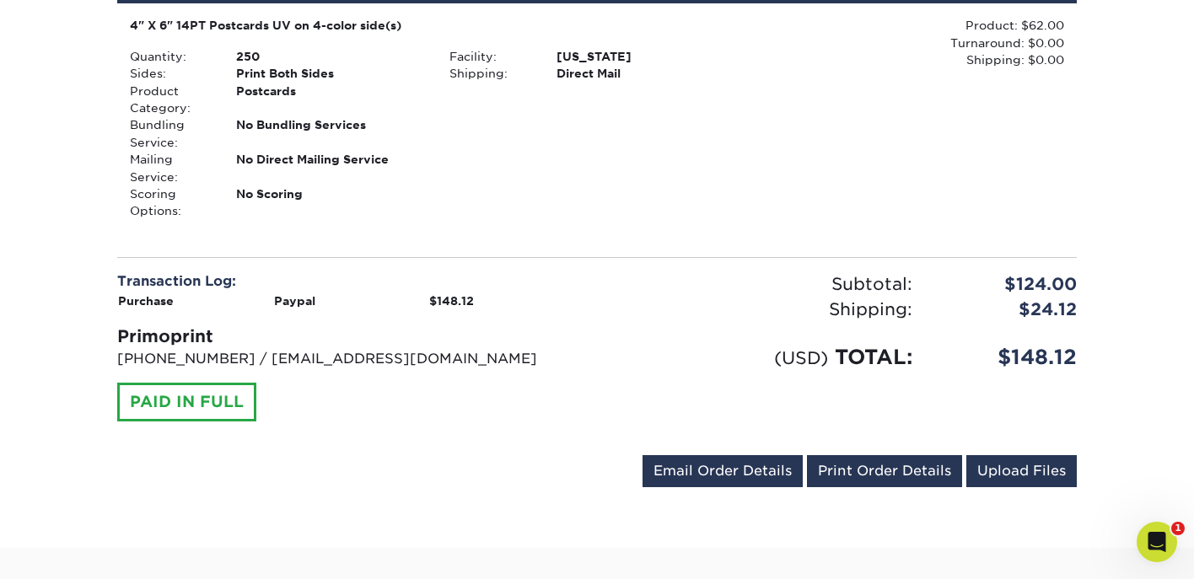
scroll to position [884, 0]
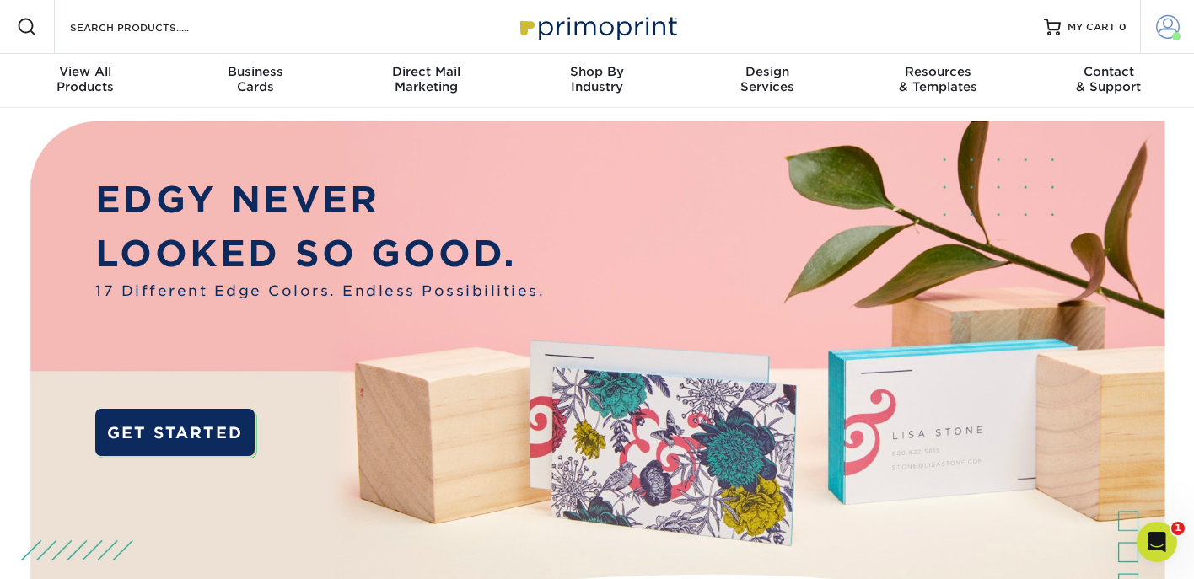
click at [1160, 34] on span at bounding box center [1168, 27] width 24 height 24
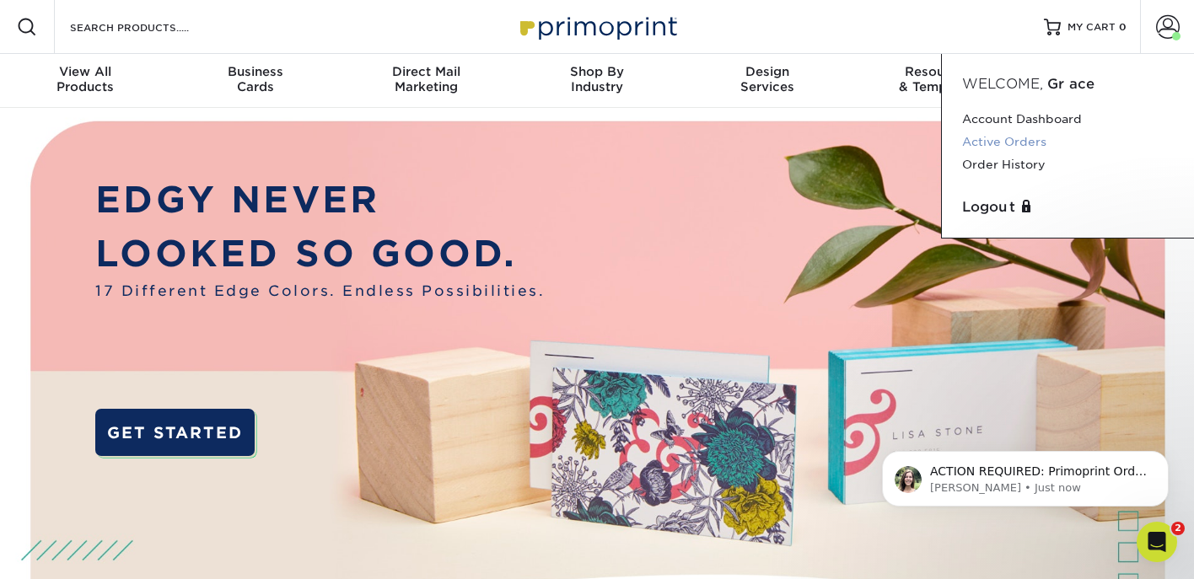
click at [1020, 147] on link "Active Orders" at bounding box center [1068, 142] width 212 height 23
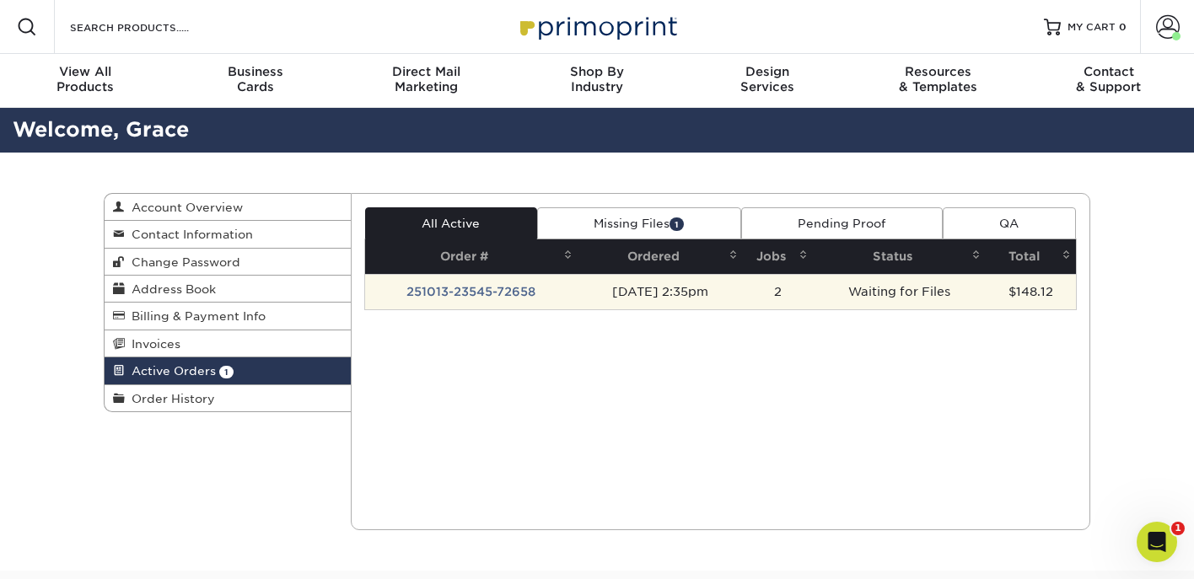
click at [699, 297] on td "[DATE] 2:35pm" at bounding box center [660, 291] width 165 height 35
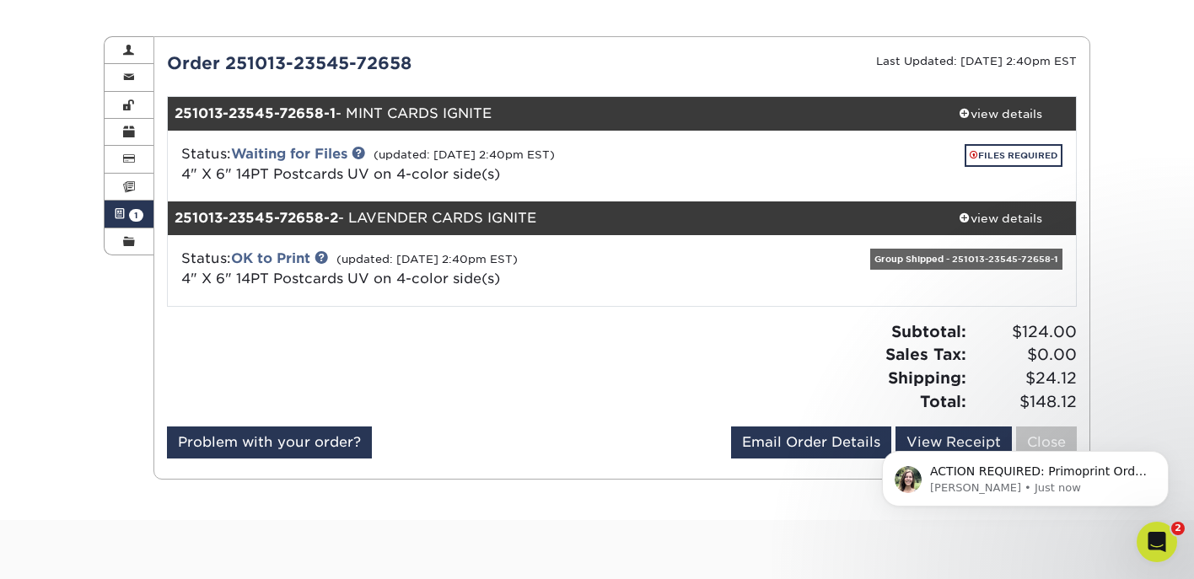
scroll to position [164, 0]
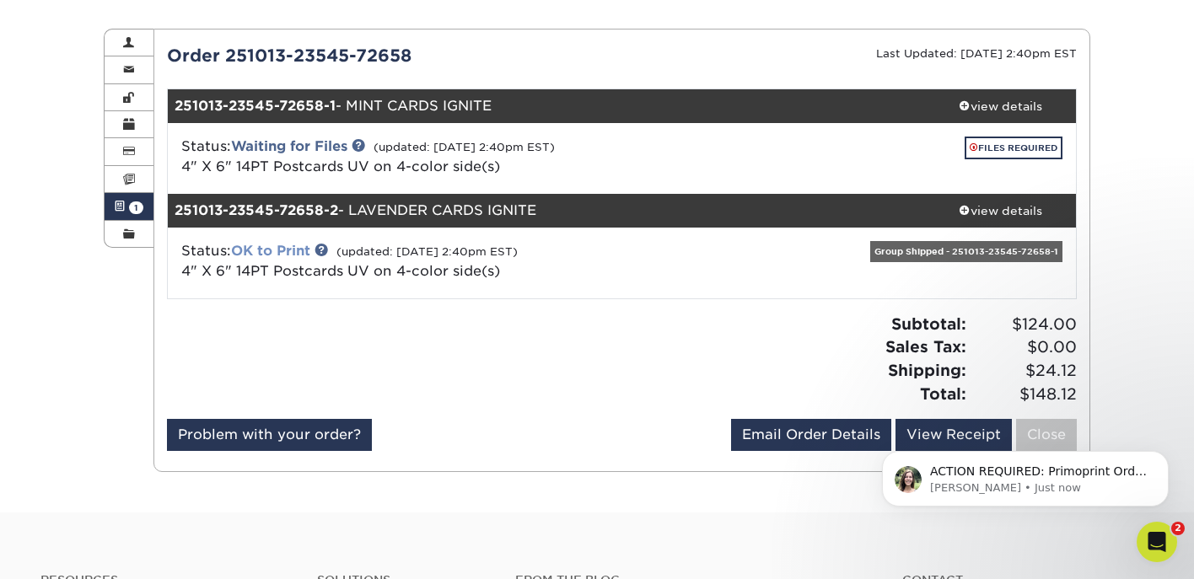
click at [294, 252] on link "OK to Print" at bounding box center [270, 251] width 79 height 16
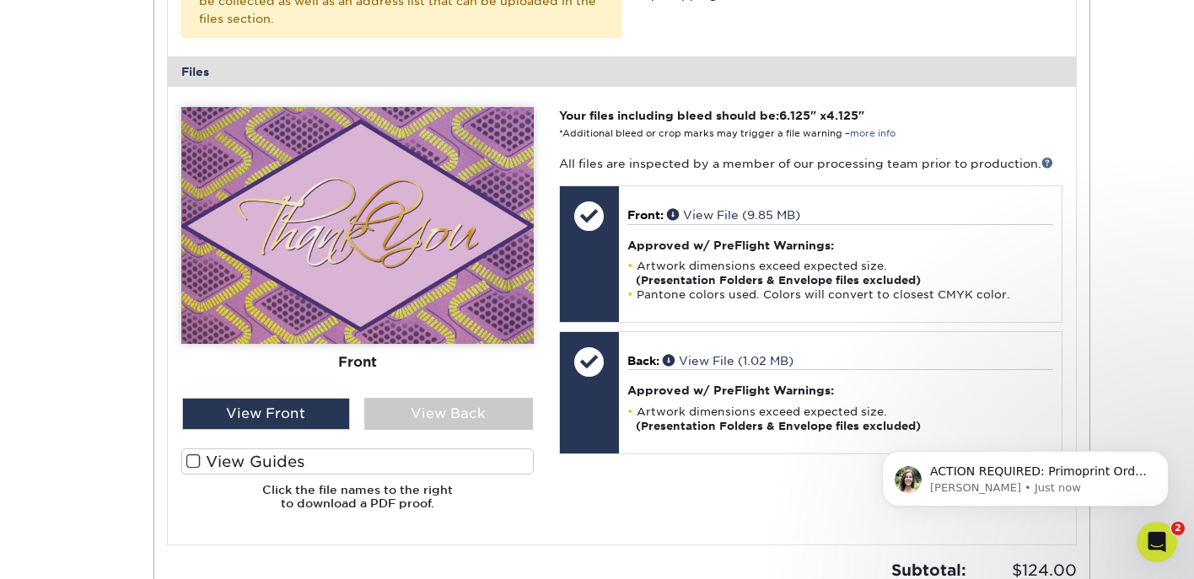
scroll to position [788, 0]
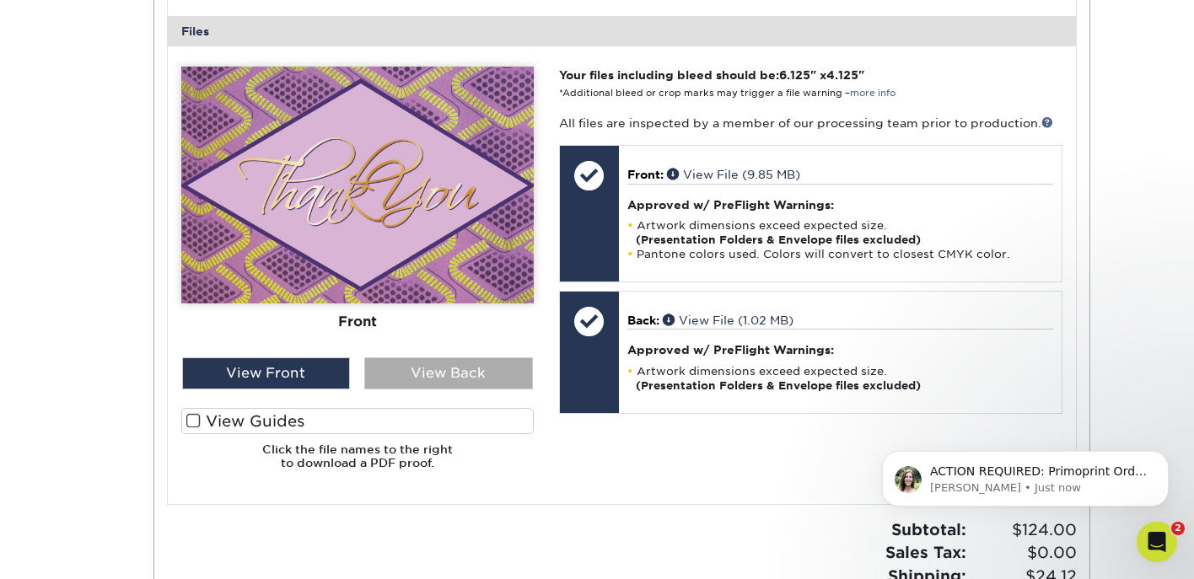
click at [428, 367] on div "View Back" at bounding box center [448, 374] width 169 height 32
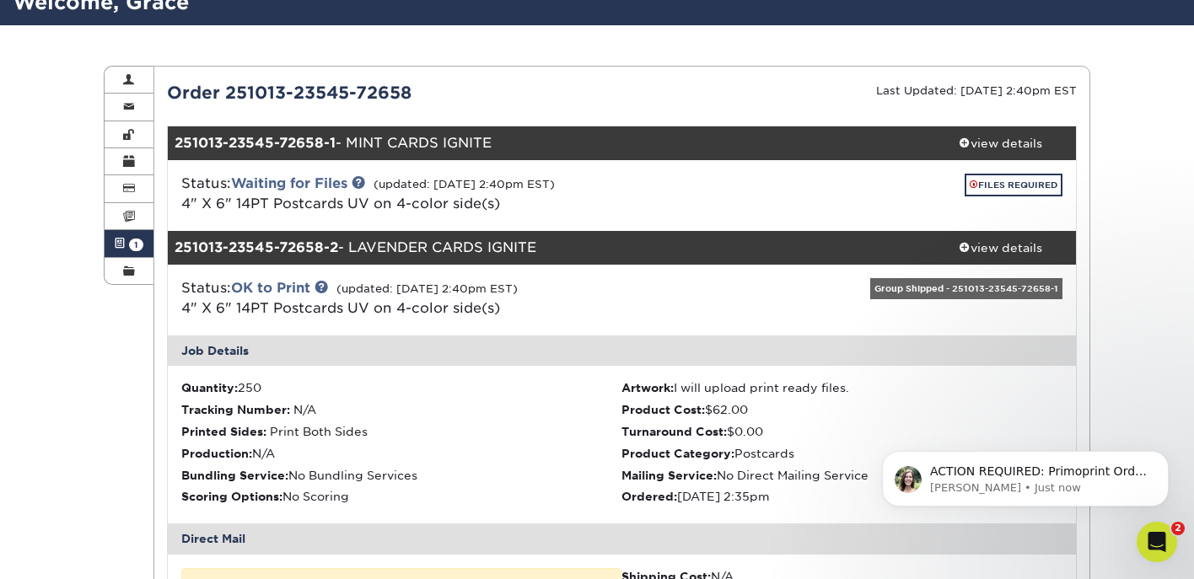
scroll to position [119, 0]
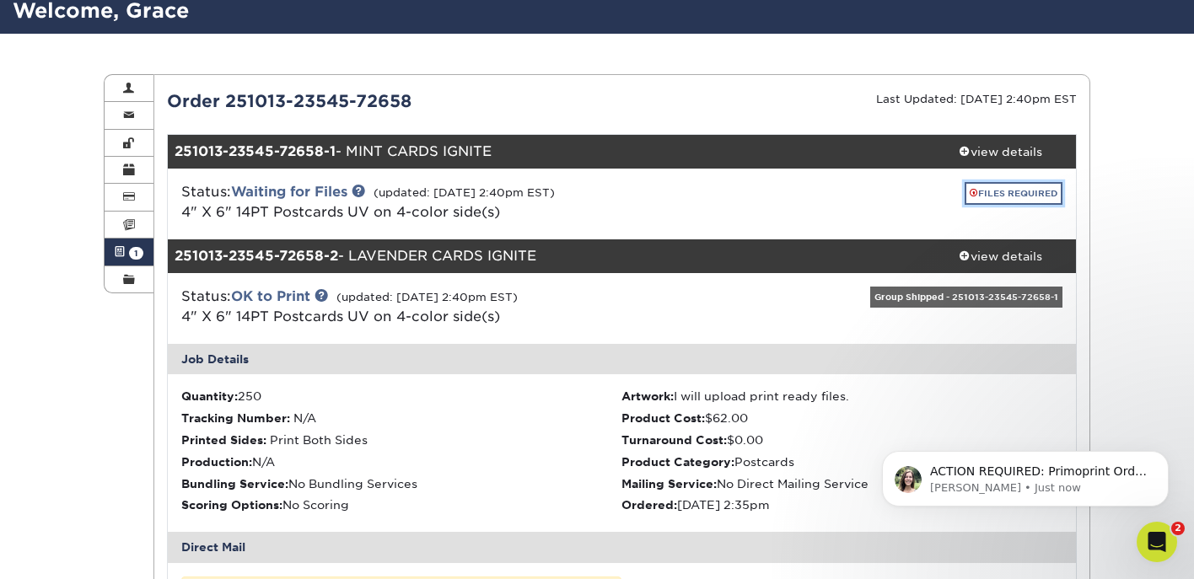
click at [987, 193] on link "FILES REQUIRED" at bounding box center [1014, 193] width 98 height 23
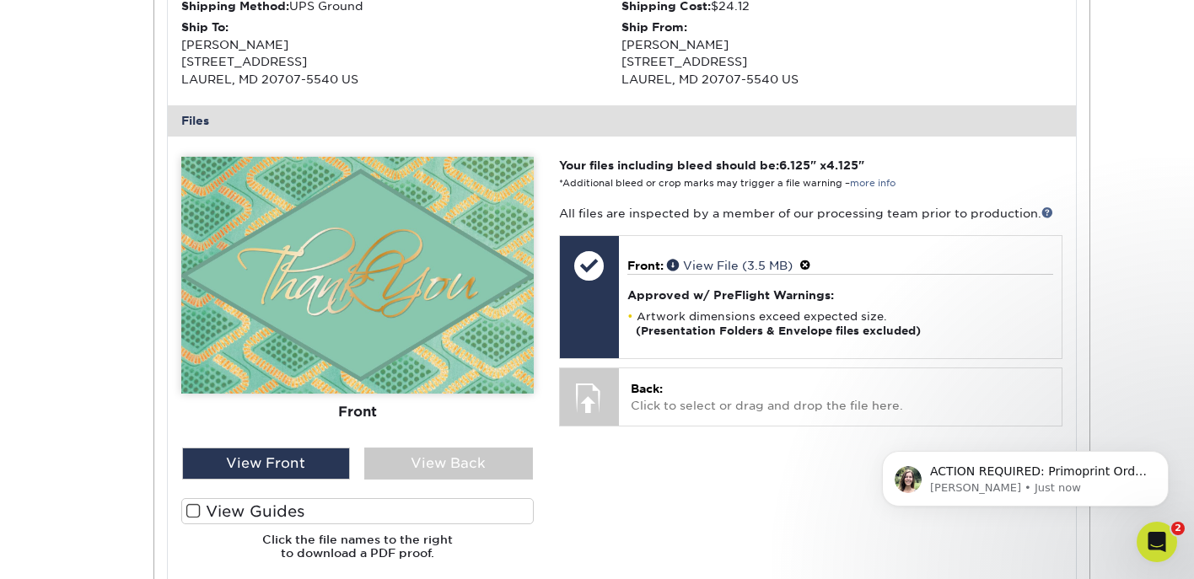
scroll to position [594, 0]
click at [444, 470] on div "View Back" at bounding box center [448, 463] width 169 height 32
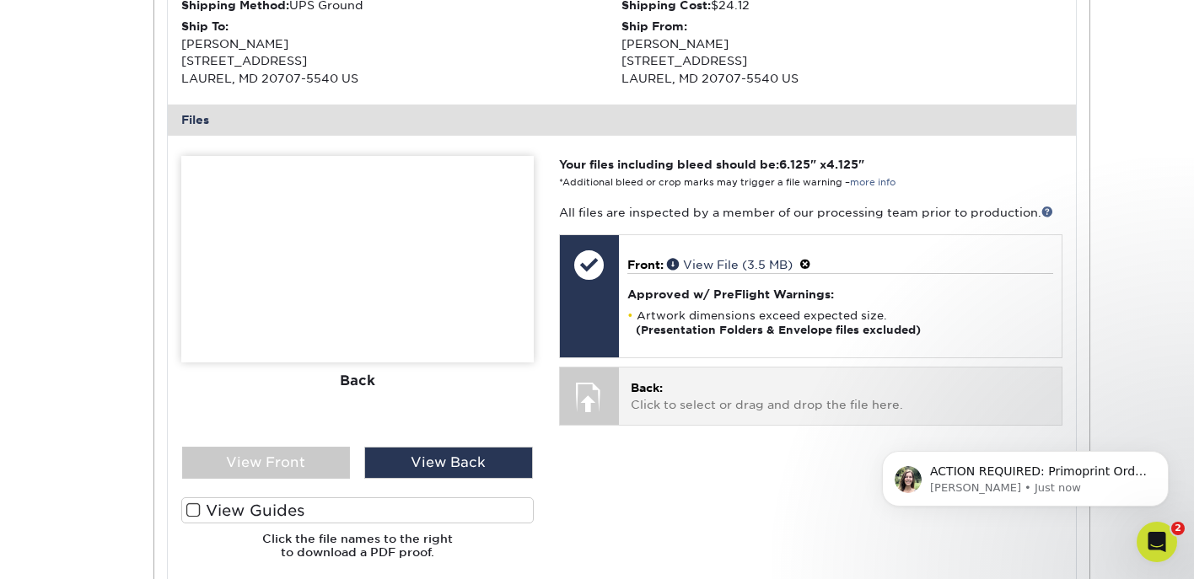
click at [712, 399] on p "Back: Click to select or drag and drop the file here." at bounding box center [840, 396] width 419 height 35
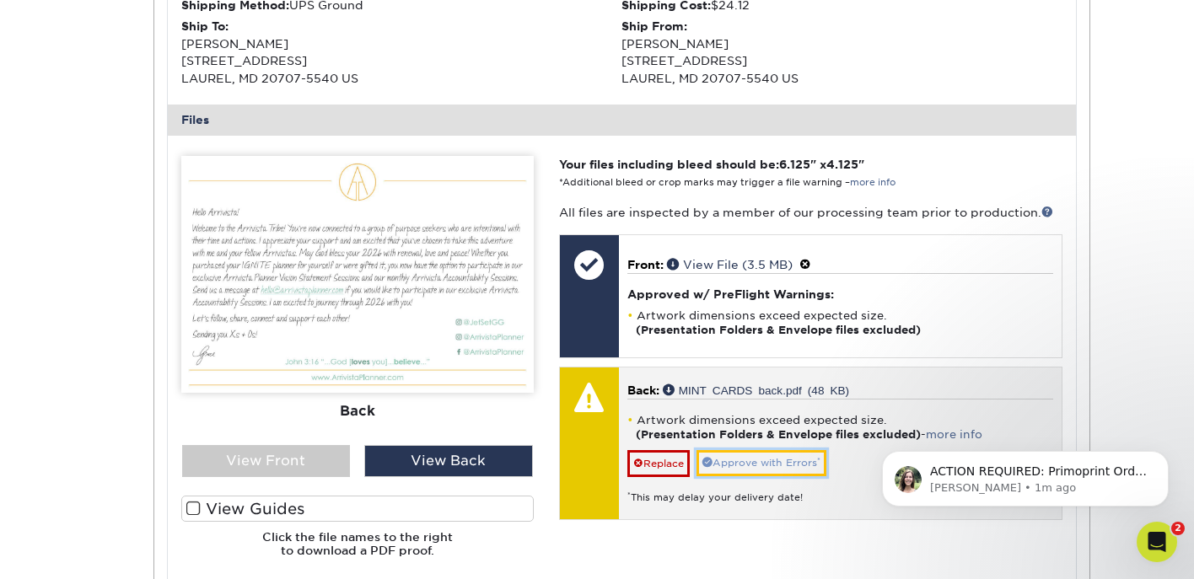
click at [736, 461] on link "Approve with Errors *" at bounding box center [761, 463] width 130 height 26
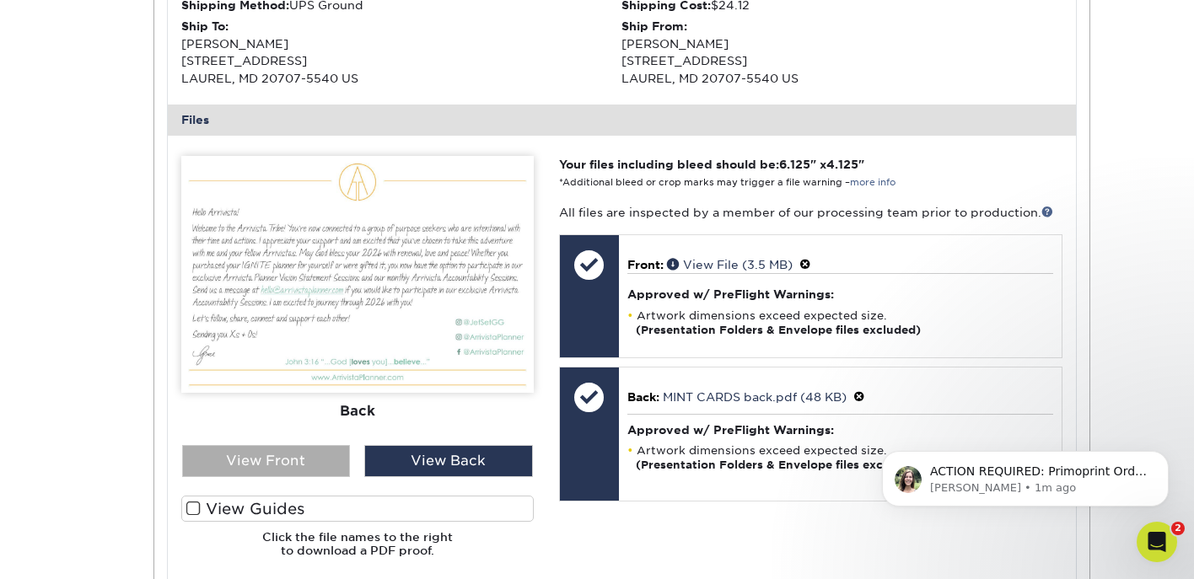
click at [294, 459] on div "View Front" at bounding box center [266, 461] width 169 height 32
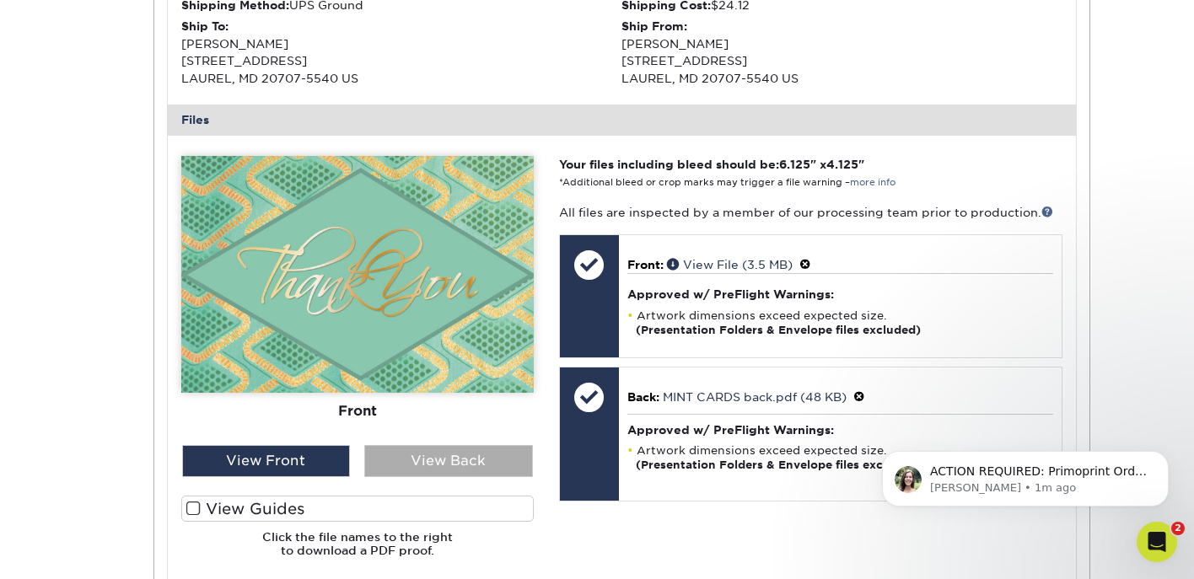
click at [415, 469] on div "View Back" at bounding box center [448, 461] width 169 height 32
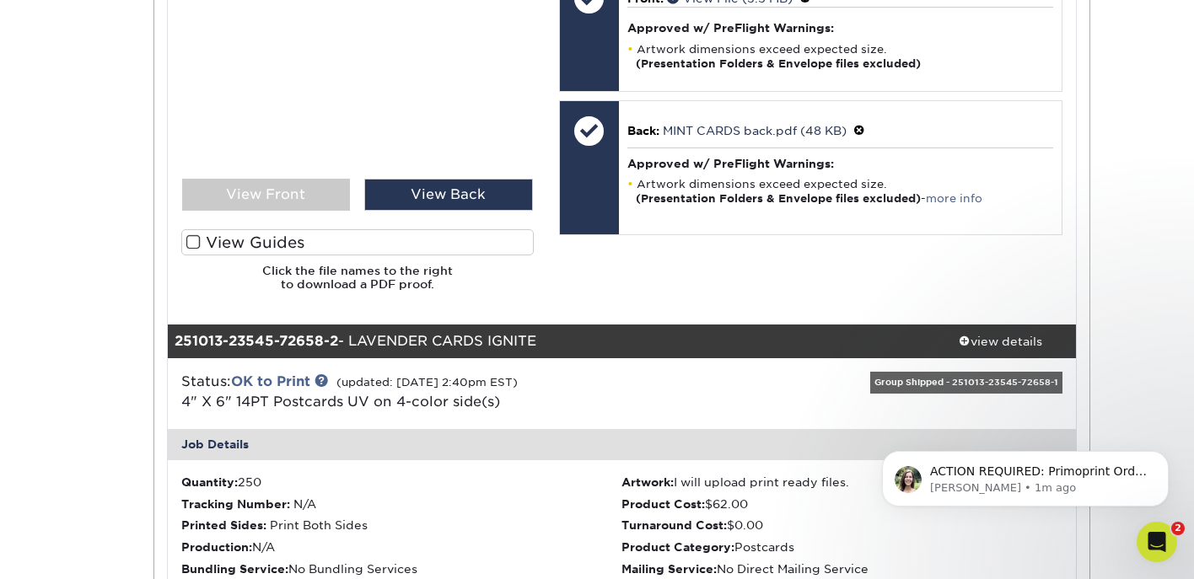
scroll to position [862, 0]
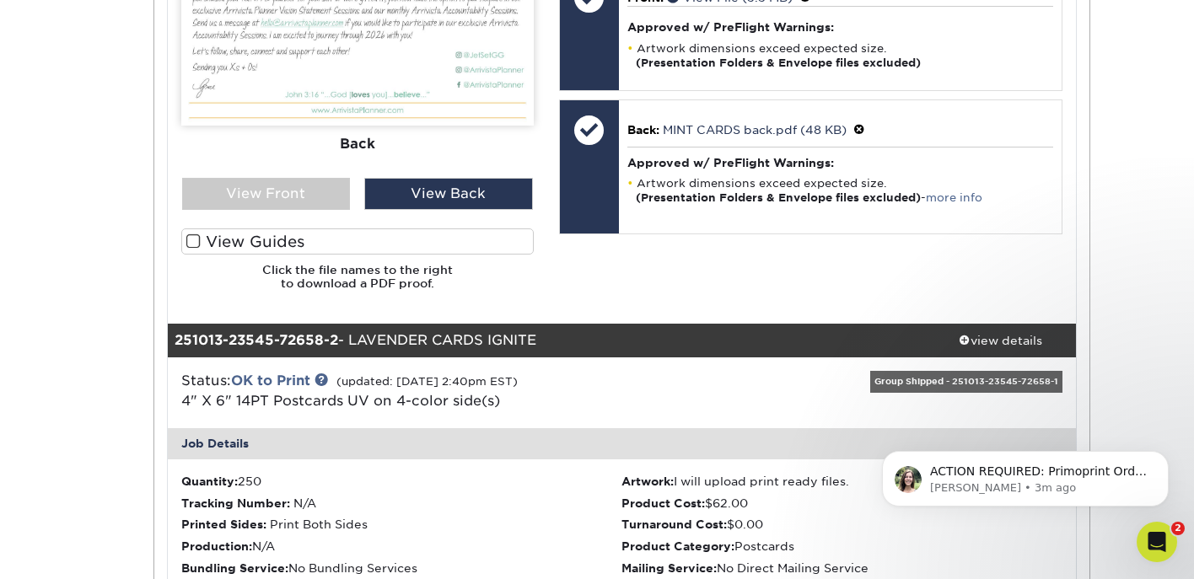
click at [672, 298] on div "Your files including bleed should be: 6.125 " x 4.125 " *Additional bleed or cr…" at bounding box center [810, 97] width 529 height 416
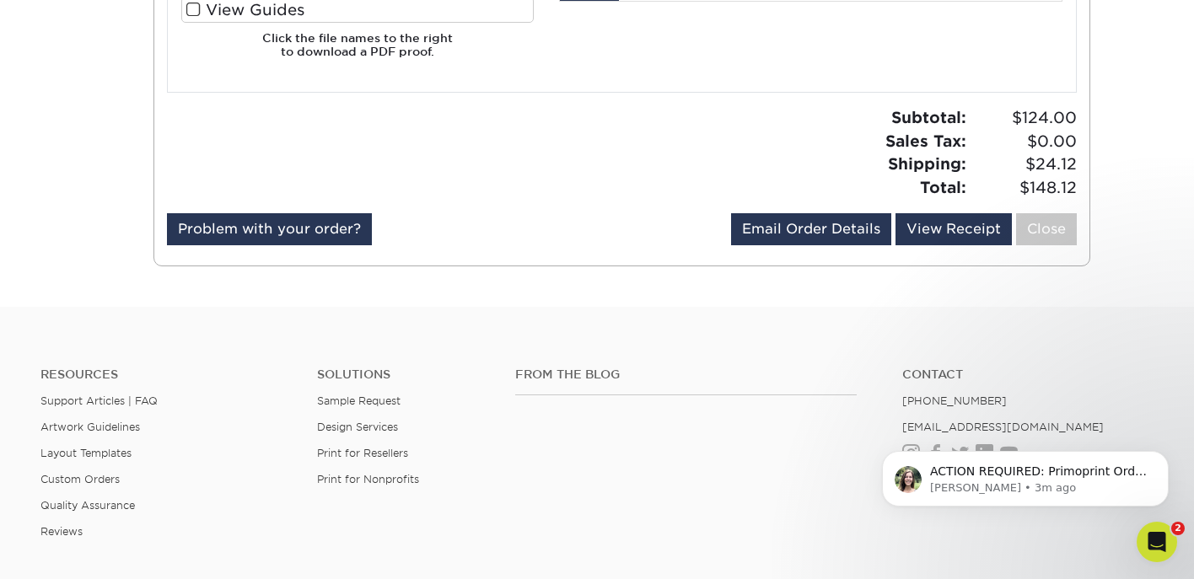
scroll to position [2148, 0]
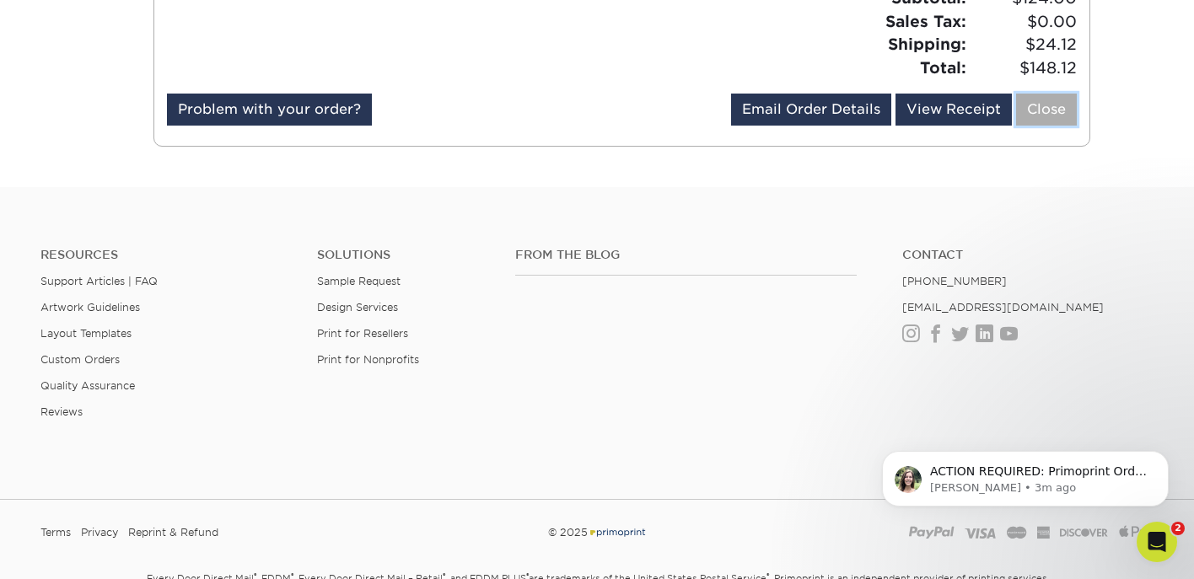
click at [1047, 117] on link "Close" at bounding box center [1046, 110] width 61 height 32
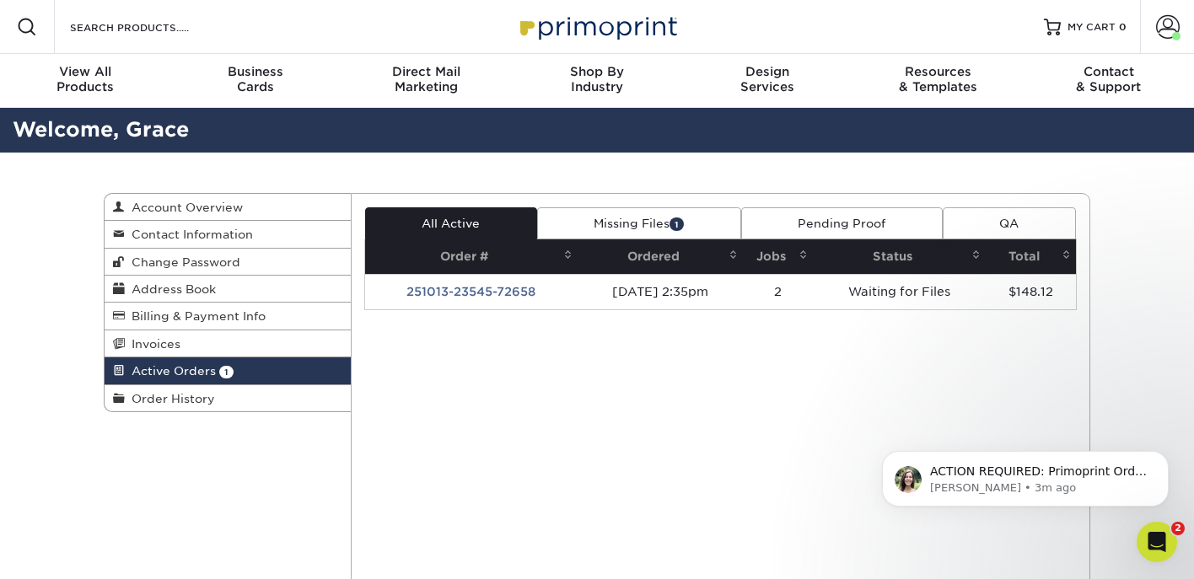
click at [668, 220] on link "Missing Files 1" at bounding box center [639, 223] width 204 height 32
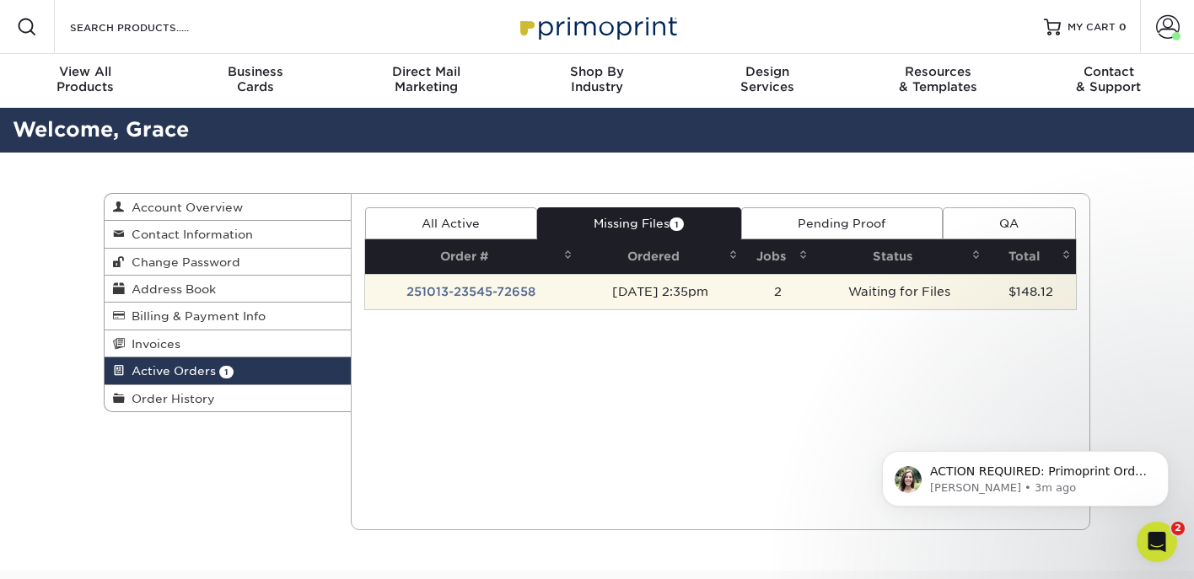
click at [702, 287] on td "[DATE] 2:35pm" at bounding box center [660, 291] width 165 height 35
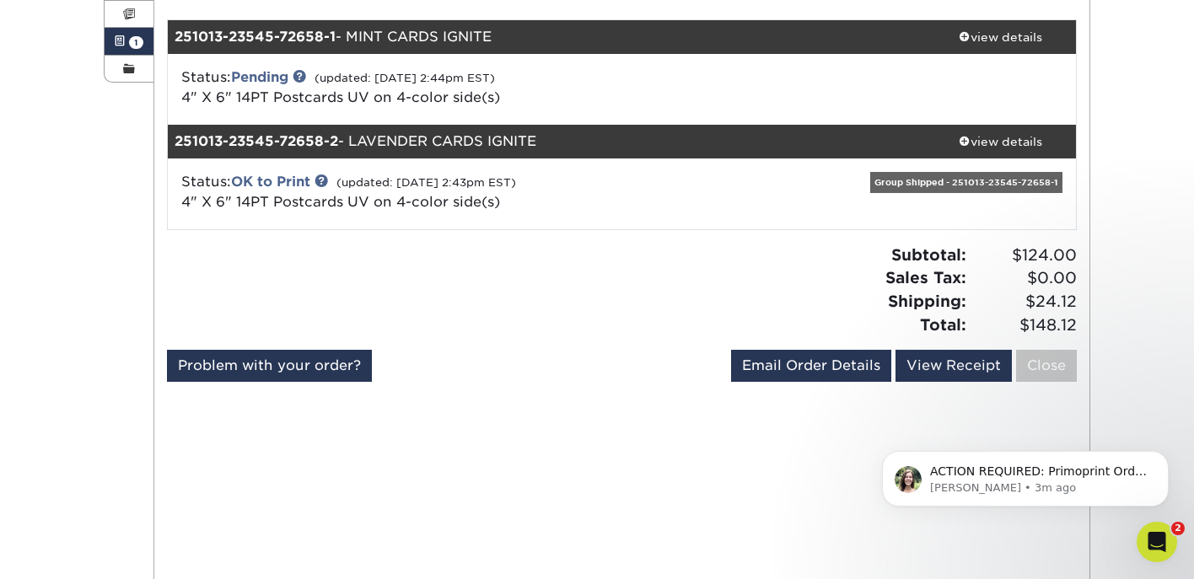
scroll to position [309, 0]
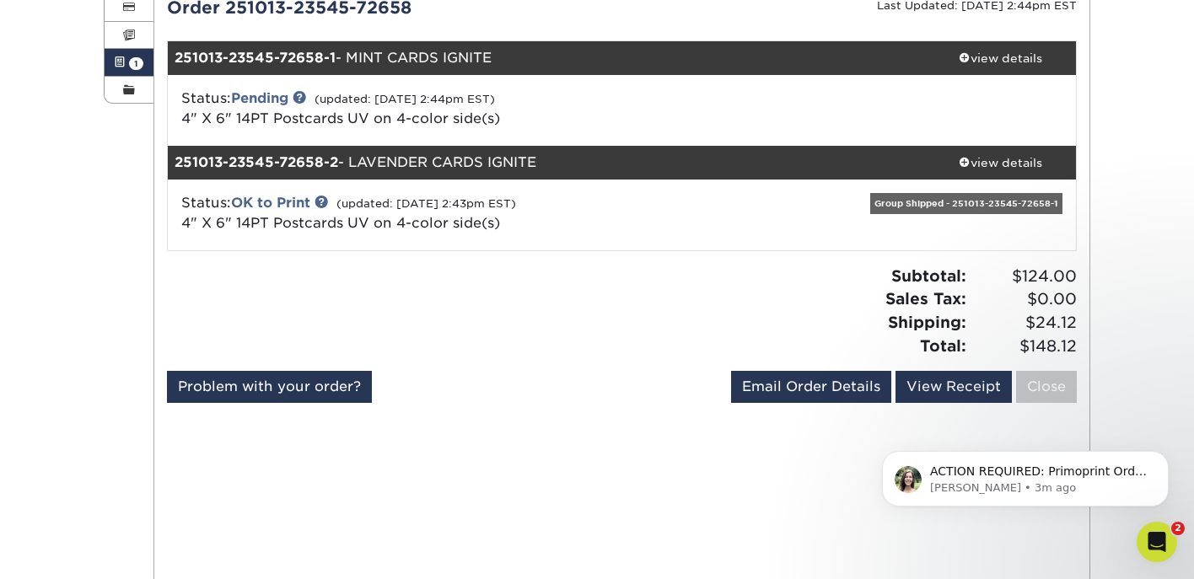
click at [656, 123] on div "Status: Pending (updated: [DATE] 2:44pm EST) 4" X 6" 14PT Postcards UV on 4-col…" at bounding box center [471, 109] width 605 height 40
click at [284, 95] on link "Pending" at bounding box center [259, 98] width 57 height 16
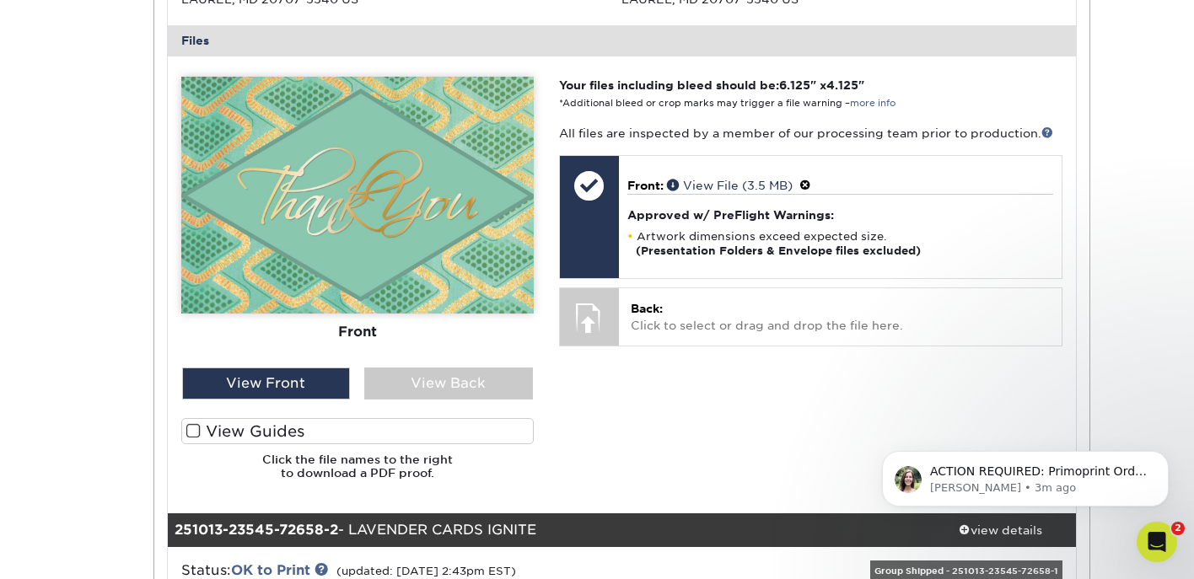
scroll to position [803, 0]
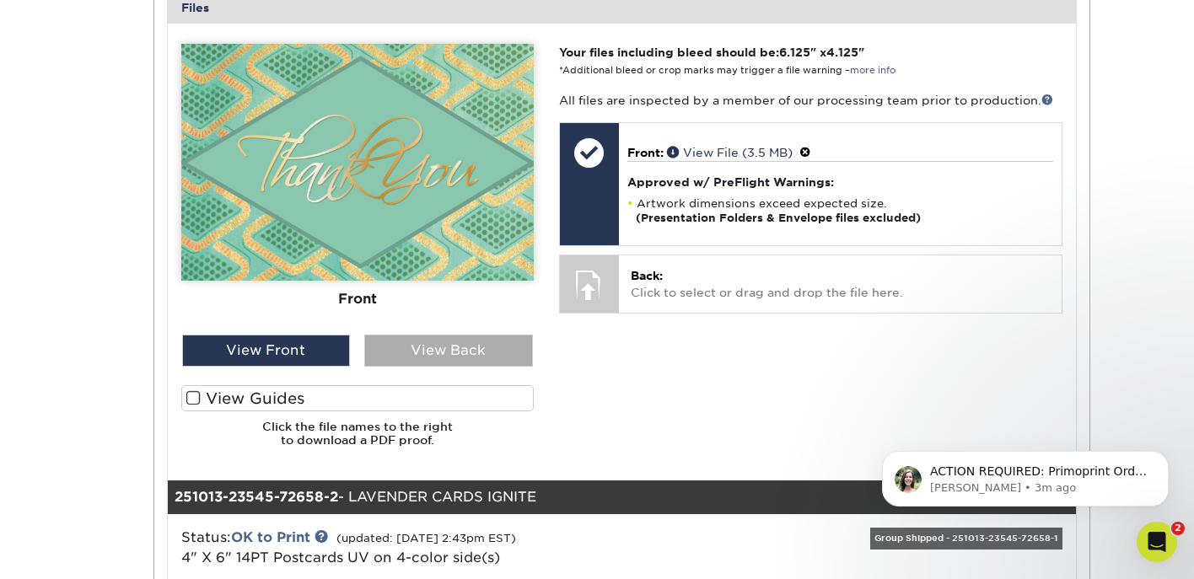
click at [449, 357] on div "View Back" at bounding box center [448, 351] width 169 height 32
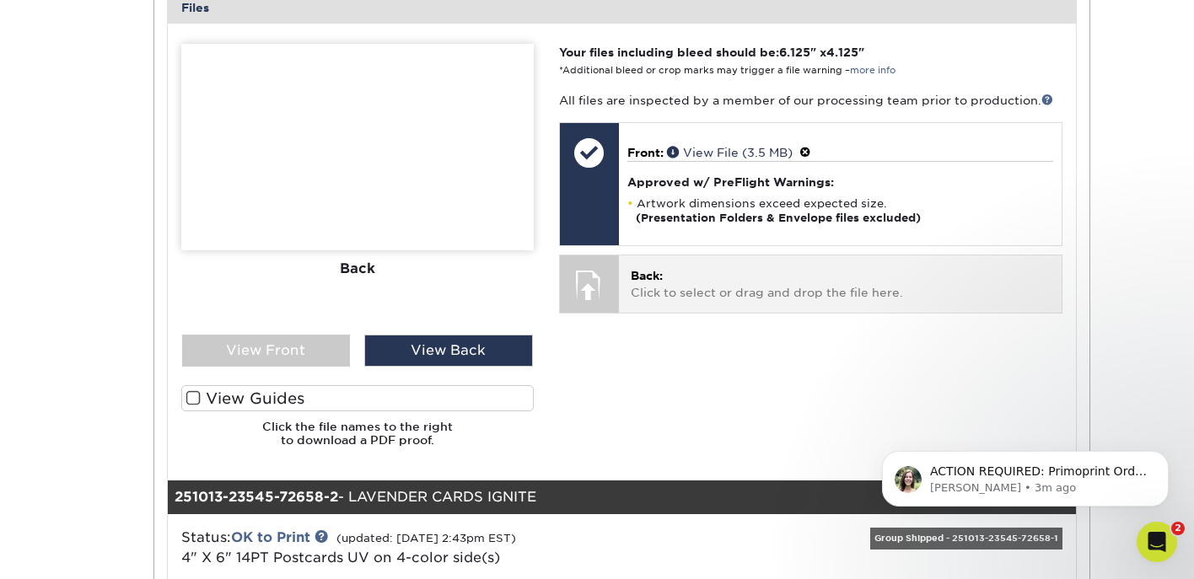
click at [690, 267] on p "Back: Click to select or drag and drop the file here." at bounding box center [840, 284] width 419 height 35
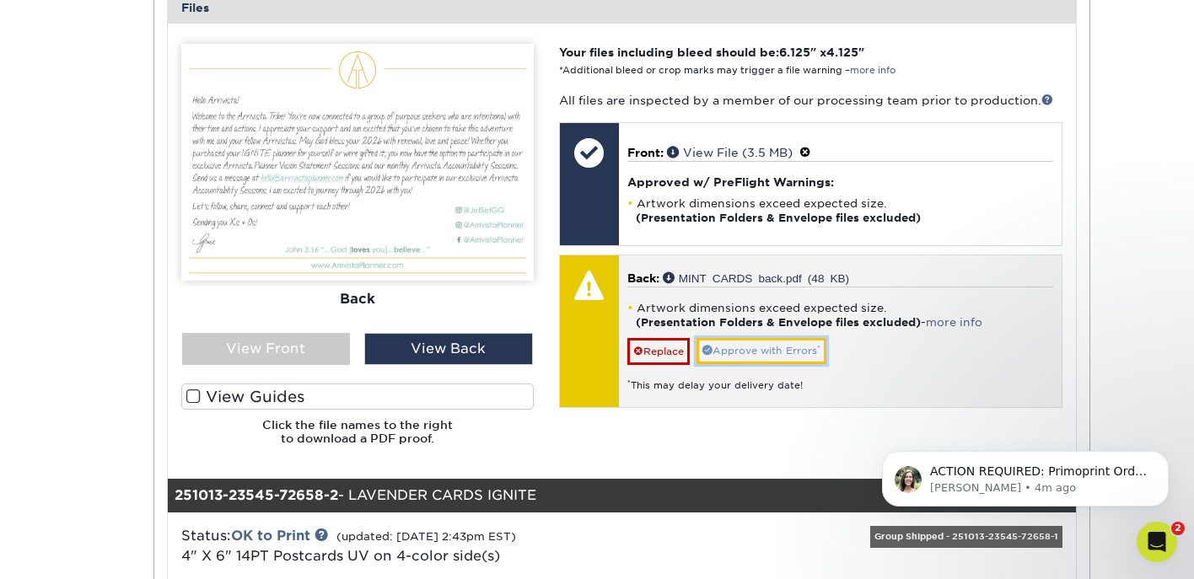
click at [777, 358] on link "Approve with Errors *" at bounding box center [761, 351] width 130 height 26
